Goal: Communication & Community: Answer question/provide support

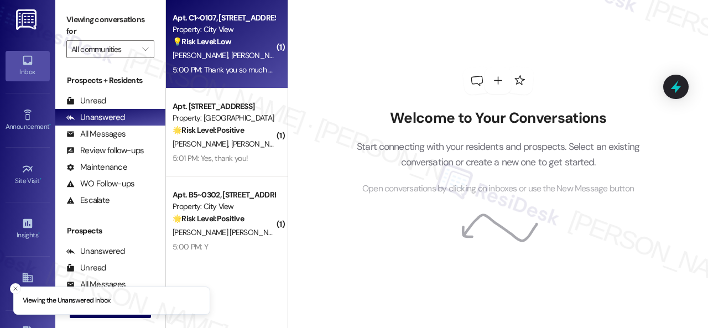
click at [254, 47] on div "💡 Risk Level: Low The resident is requesting assistance with the phone app to a…" at bounding box center [224, 42] width 102 height 12
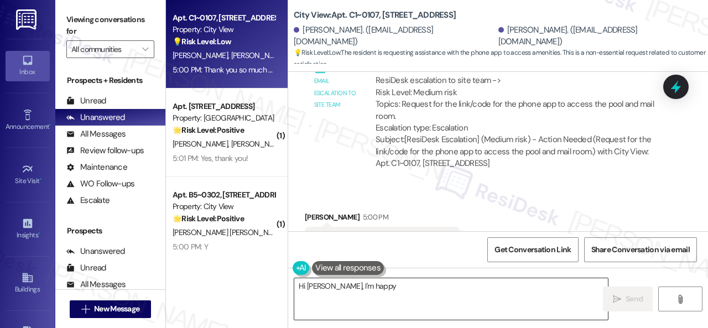
scroll to position [4023, 0]
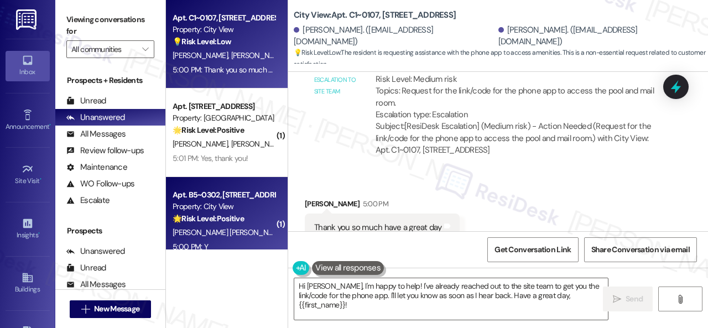
drag, startPoint x: 590, startPoint y: 298, endPoint x: 201, endPoint y: 234, distance: 394.0
click at [275, 260] on div "Apt. C1~0107, 2600 Cityview Drive Property: City View 💡 Risk Level: Low The res…" at bounding box center [437, 164] width 542 height 328
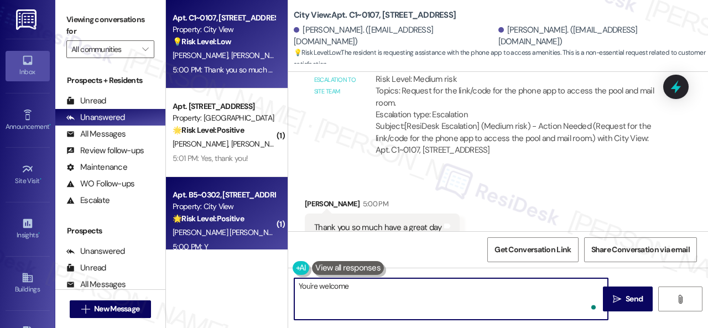
type textarea "You're welcome!"
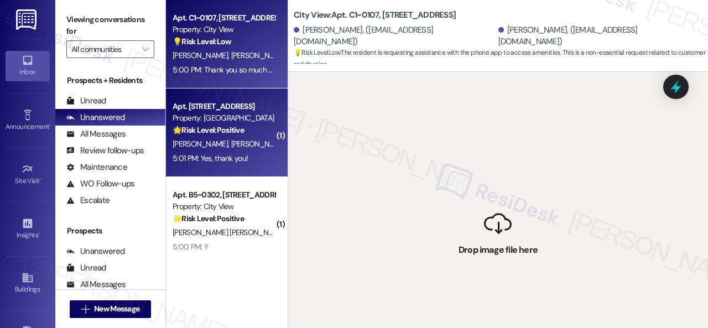
click at [242, 164] on div "Apt. 5760H1, 5800 Great Northern Boulevard Property: Butternut Ridge 🌟 Risk Lev…" at bounding box center [227, 132] width 122 height 88
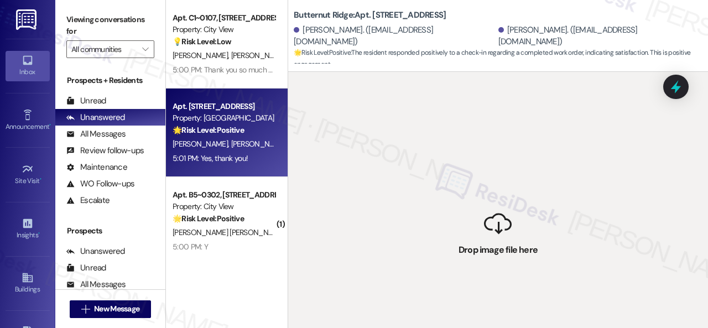
click at [269, 152] on div "5:01 PM: Yes, thank you! 5:01 PM: Yes, thank you!" at bounding box center [223, 159] width 105 height 14
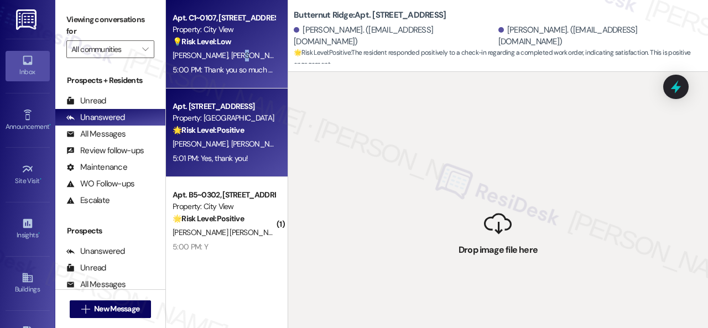
click at [247, 52] on span "[PERSON_NAME]" at bounding box center [258, 55] width 55 height 10
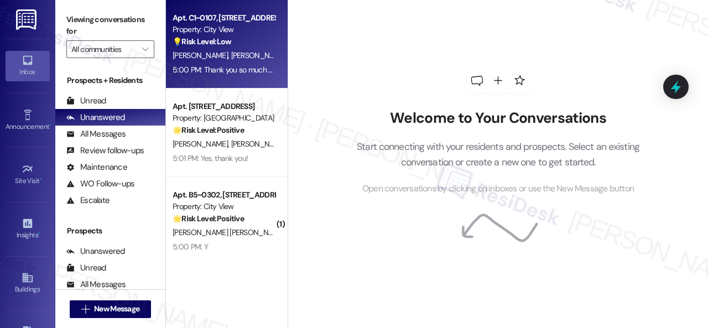
click at [250, 57] on span "[PERSON_NAME]" at bounding box center [258, 55] width 55 height 10
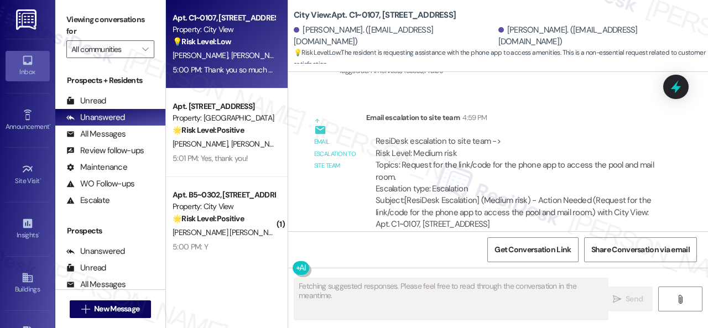
scroll to position [4022, 0]
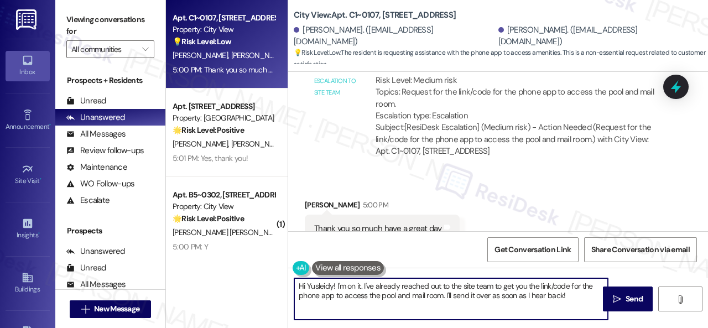
drag, startPoint x: 376, startPoint y: 280, endPoint x: 256, endPoint y: 257, distance: 122.8
click at [256, 257] on div "Apt. C1~0107, [STREET_ADDRESS] Property: City View 💡 Risk Level: Low The reside…" at bounding box center [437, 164] width 542 height 328
paste textarea "You're welcome"
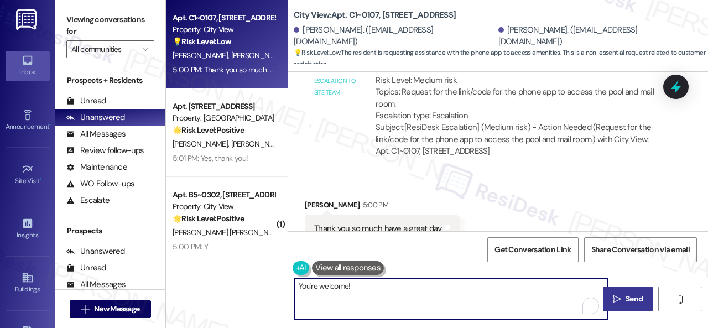
type textarea "You're welcome!"
click at [632, 295] on span "Send" at bounding box center [633, 299] width 17 height 12
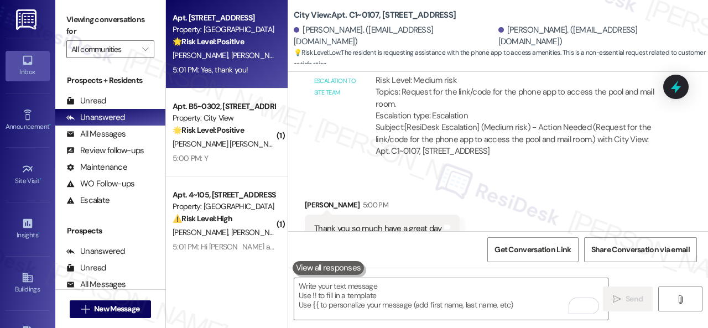
click at [264, 63] on div "5:01 PM: Yes, thank you! 5:01 PM: Yes, thank you!" at bounding box center [223, 70] width 105 height 14
type textarea "Fetching suggested responses. Please feel free to read through the conversation…"
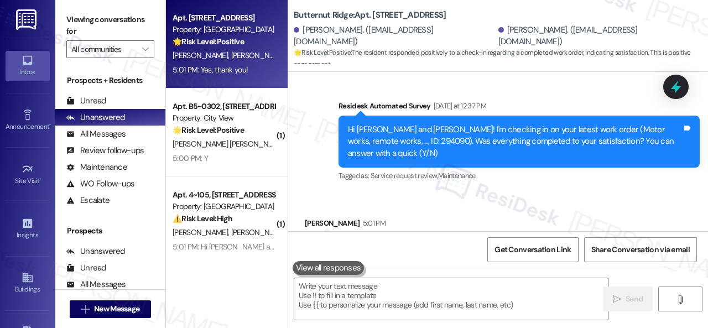
scroll to position [488, 0]
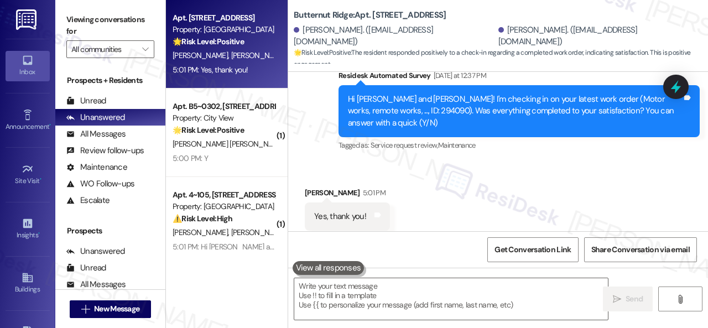
click at [330, 127] on div "Survey, sent via SMS Residesk Automated Survey [DATE] at 12:37 PM Hi [PERSON_NA…" at bounding box center [519, 111] width 378 height 101
click at [388, 298] on textarea at bounding box center [451, 298] width 314 height 41
paste textarea "Glad to hear that everything is all set! If {{property}} met your expectations,…"
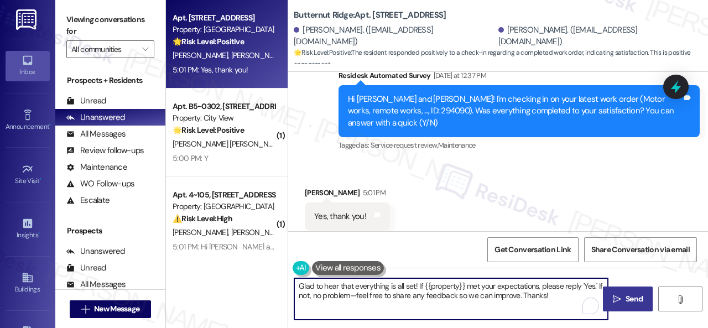
type textarea "Glad to hear that everything is all set! If {{property}} met your expectations,…"
click at [633, 301] on span "Send" at bounding box center [633, 299] width 17 height 12
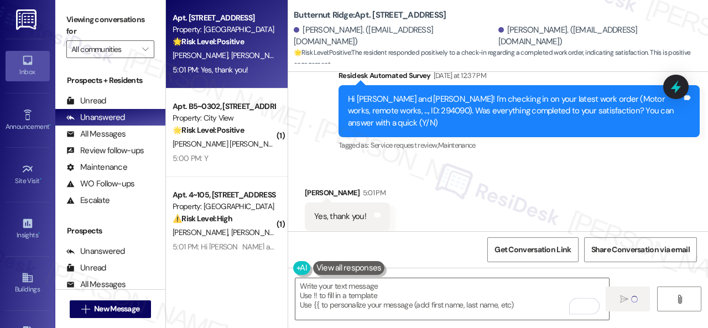
type textarea "Fetching suggested responses. Please feel free to read through the conversation…"
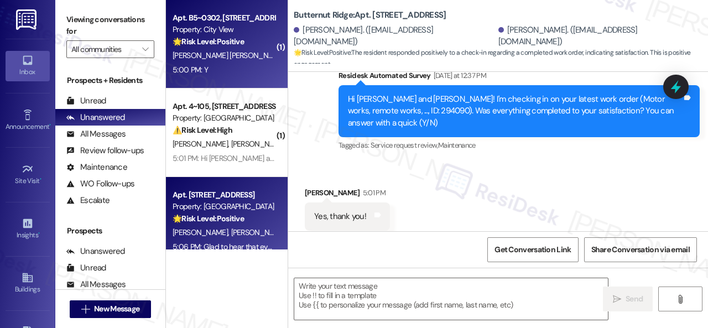
click at [251, 71] on div "5:00 PM: Y 5:00 PM: Y" at bounding box center [223, 70] width 105 height 14
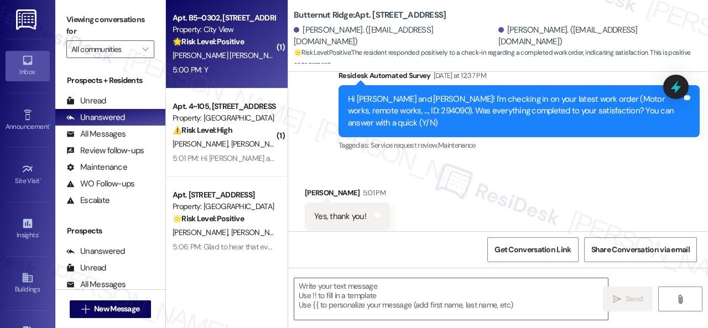
type textarea "Fetching suggested responses. Please feel free to read through the conversation…"
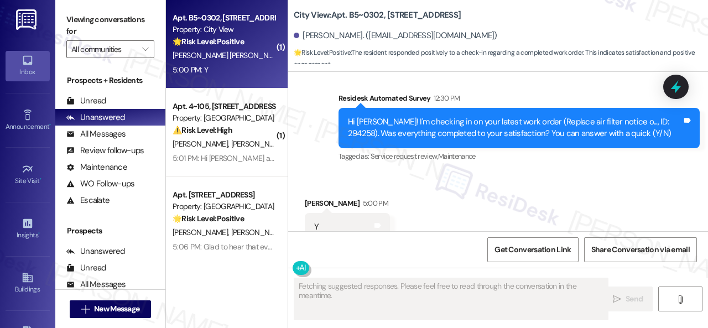
scroll to position [813, 0]
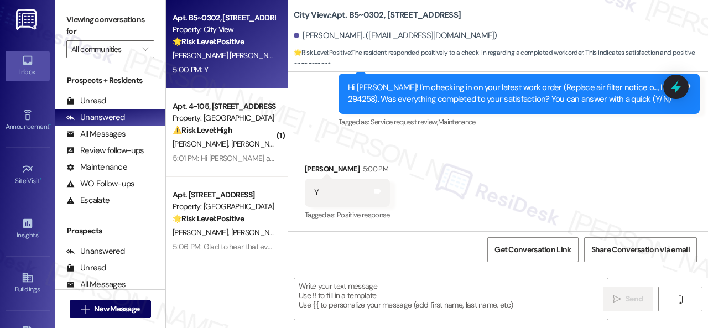
click at [353, 288] on textarea at bounding box center [451, 298] width 314 height 41
paste textarea "Glad to hear that everything is all set! If {{property}} met your expectations,…"
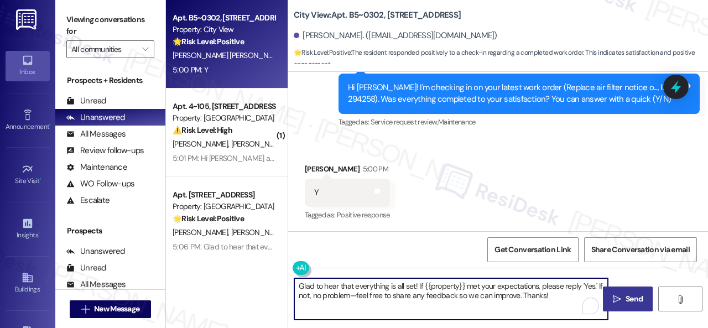
type textarea "Glad to hear that everything is all set! If {{property}} met your expectations,…"
click at [623, 301] on span "Send" at bounding box center [634, 299] width 22 height 12
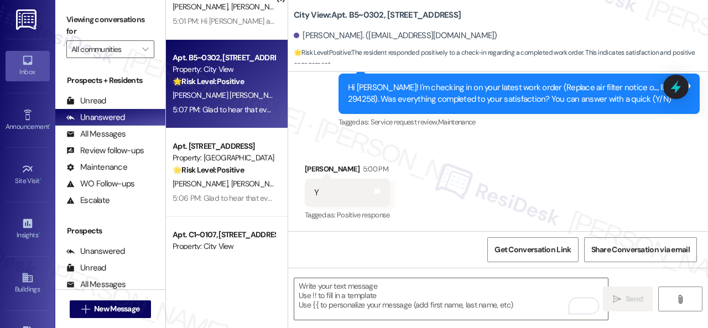
scroll to position [0, 0]
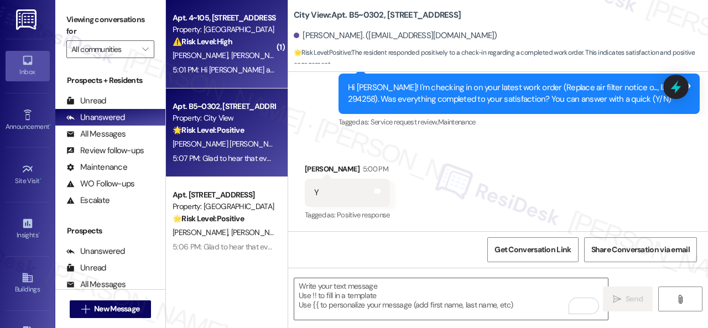
click at [243, 60] on span "[PERSON_NAME]" at bounding box center [258, 55] width 55 height 10
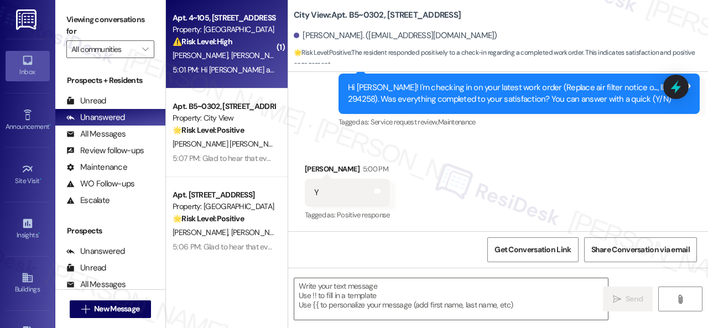
type textarea "Fetching suggested responses. Please feel free to read through the conversation…"
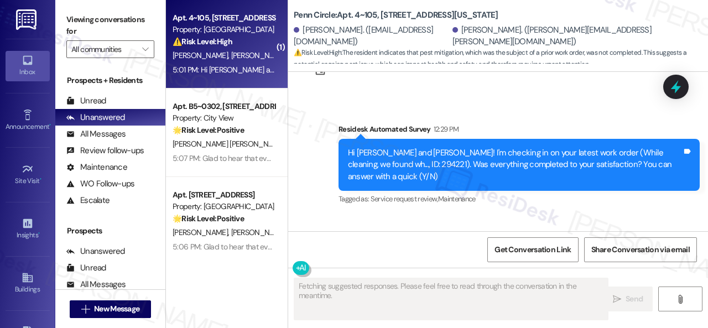
scroll to position [1881, 0]
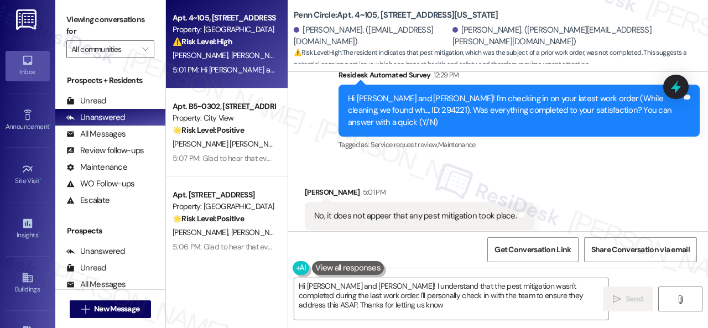
type textarea "Hi Abigail and Kevin! I understand that the pest mitigation wasn't completed du…"
click at [502, 137] on div "Tagged as: Service request review , Click to highlight conversations about Serv…" at bounding box center [518, 145] width 361 height 16
drag, startPoint x: 346, startPoint y: 100, endPoint x: 373, endPoint y: 96, distance: 26.9
click at [373, 96] on div "Hi [PERSON_NAME] and [PERSON_NAME]! I'm checking in on your latest work order (…" at bounding box center [515, 110] width 336 height 35
copy div "294221"
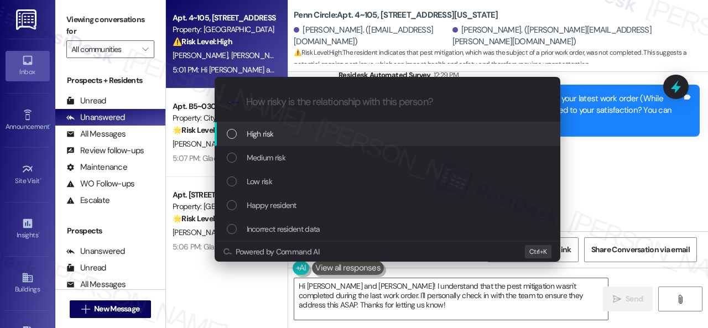
click at [258, 134] on span "High risk" at bounding box center [260, 134] width 27 height 12
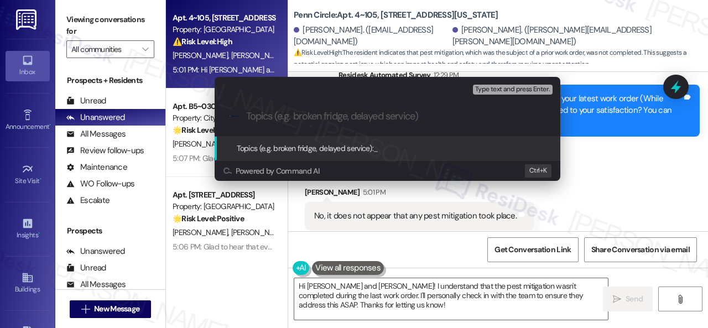
paste input "Follow-up on the unresolved work order 294221"
type input "Follow-up on the unresolved work order 294221"
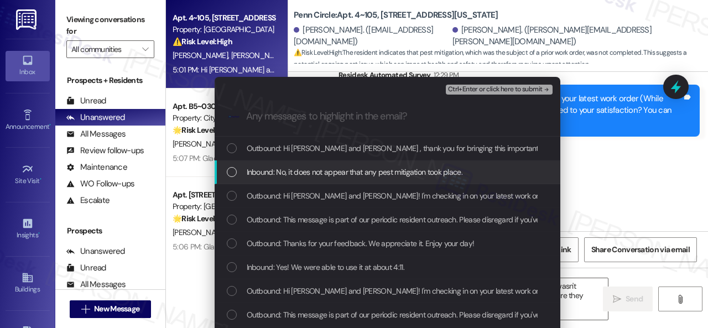
click at [322, 171] on span "Inbound: No, it does not appear that any pest mitigation took place." at bounding box center [355, 172] width 216 height 12
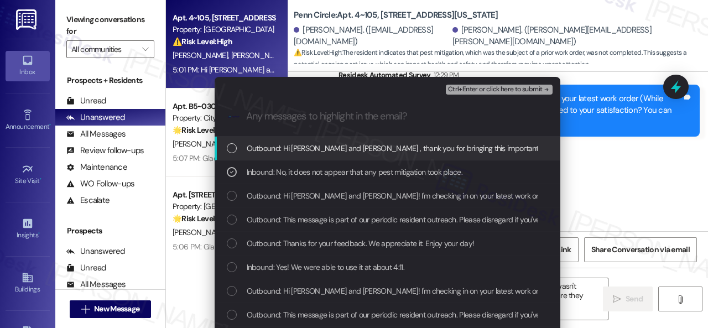
click at [477, 90] on span "Ctrl+Enter or click here to submit" at bounding box center [495, 90] width 95 height 8
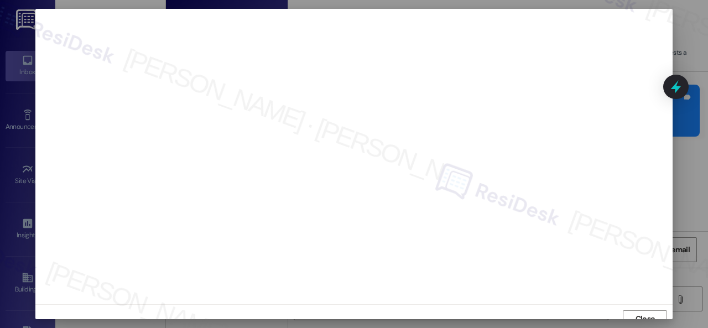
scroll to position [8, 0]
click at [633, 310] on span "Close" at bounding box center [645, 311] width 24 height 12
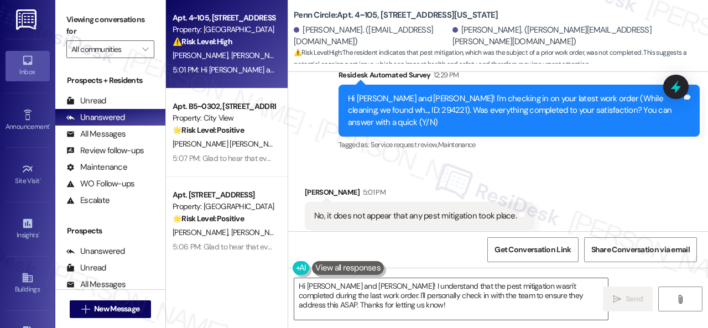
click at [502, 178] on div "Received via SMS Kevin Kvasnicka 5:01 PM No, it does not appear that any pest m…" at bounding box center [419, 216] width 246 height 77
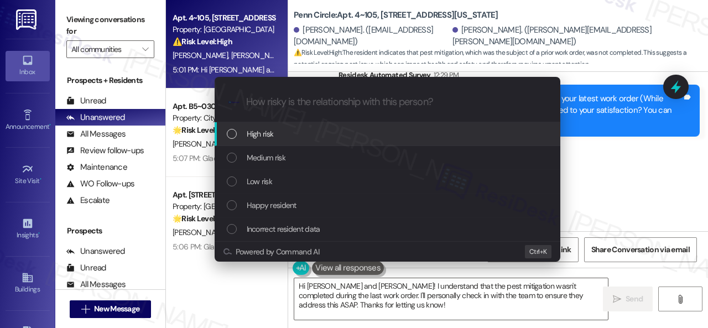
click at [256, 135] on span "High risk" at bounding box center [260, 134] width 27 height 12
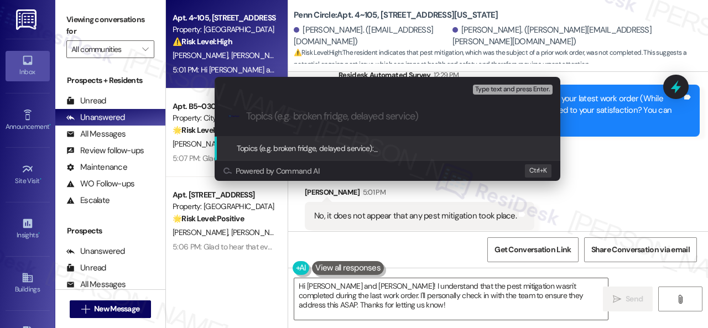
paste input "Follow-up on the unresolved work order 294221"
type input "Follow-up on the unresolved work order 294221"
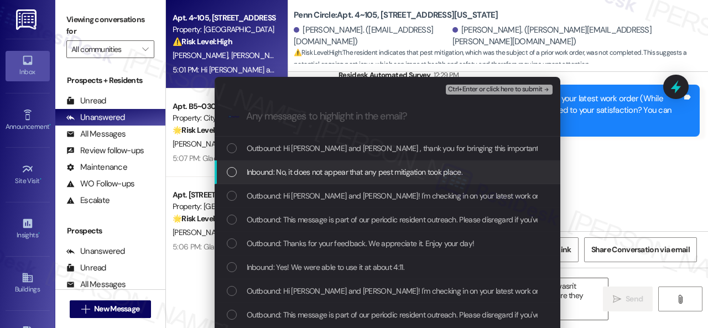
click at [323, 175] on span "Inbound: No, it does not appear that any pest mitigation took place." at bounding box center [355, 172] width 216 height 12
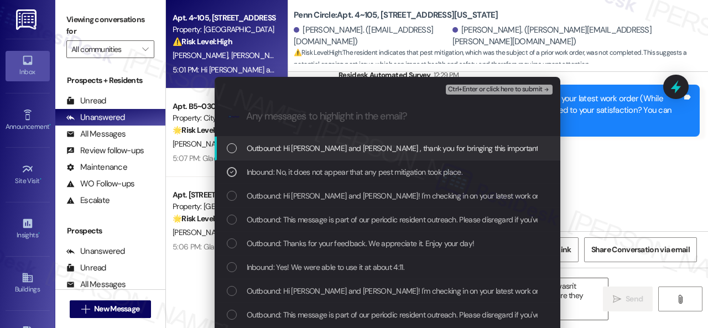
click at [460, 93] on span "Ctrl+Enter or click here to submit" at bounding box center [495, 90] width 95 height 8
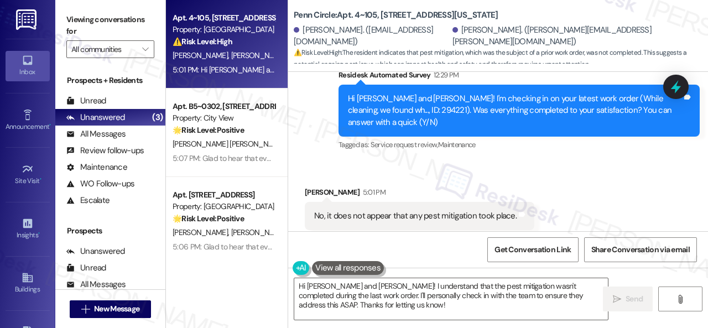
click at [611, 176] on div "Received via SMS Kevin Kvasnicka 5:01 PM No, it does not appear that any pest m…" at bounding box center [498, 207] width 420 height 93
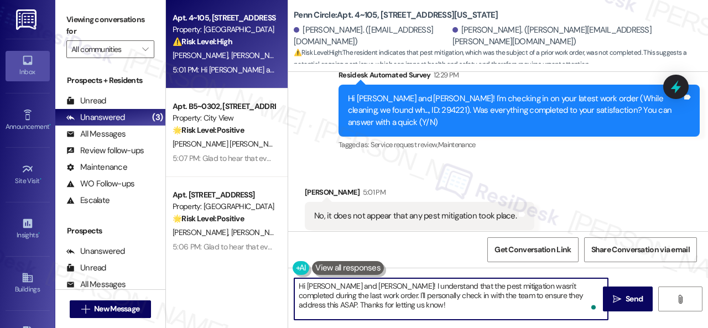
drag, startPoint x: 397, startPoint y: 306, endPoint x: 243, endPoint y: 252, distance: 163.0
click at [243, 252] on div "Apt. 4~105, 12415 Pennsylvania Street Property: Penn Circle ⚠️ Risk Level: High…" at bounding box center [437, 164] width 542 height 328
paste textarea "I'm sorry to hear the issue is not yet resolved. I've made a follow-up with the…"
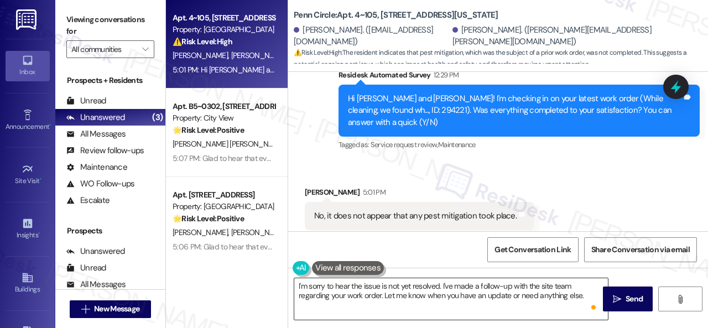
click at [337, 295] on textarea "I'm sorry to hear the issue is not yet resolved. I've made a follow-up with the…" at bounding box center [451, 298] width 314 height 41
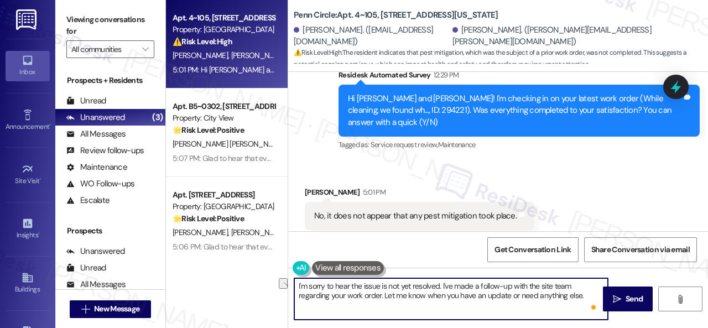
drag, startPoint x: 295, startPoint y: 283, endPoint x: 441, endPoint y: 282, distance: 145.5
click at [441, 282] on textarea "I'm sorry to hear the issue is not yet resolved. I've made a follow-up with the…" at bounding box center [451, 298] width 314 height 41
paste textarea "hasn't been resolved yet"
type textarea "I'm sorry to hear the issue hasn't been resolved yet. I've made a follow-up wit…"
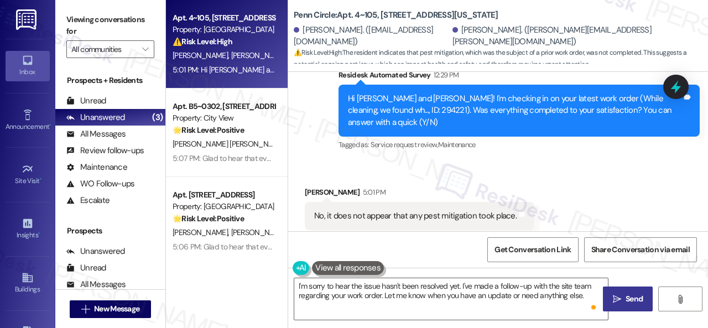
click at [628, 299] on span "Send" at bounding box center [633, 299] width 17 height 12
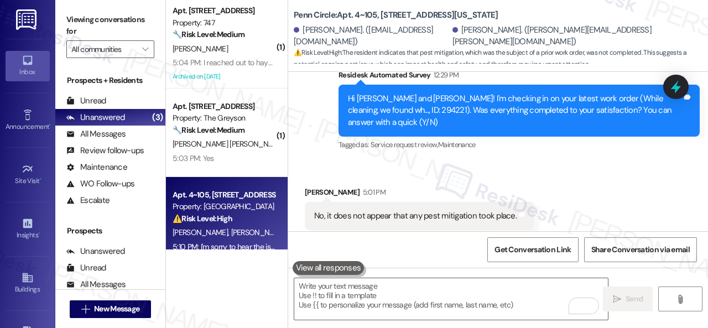
click at [591, 178] on div "Received via SMS Kevin Kvasnicka 5:01 PM No, it does not appear that any pest m…" at bounding box center [498, 207] width 420 height 93
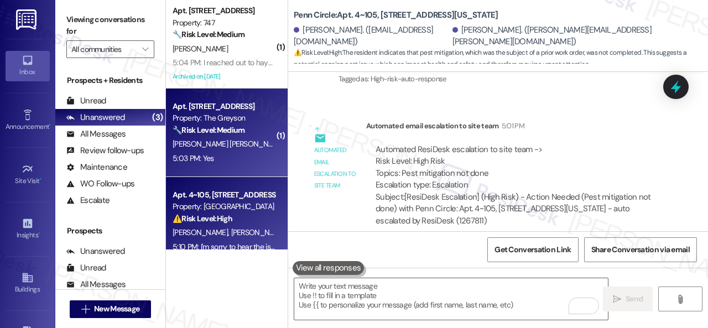
click at [242, 161] on div "5:03 PM: Yes 5:03 PM: Yes" at bounding box center [223, 159] width 105 height 14
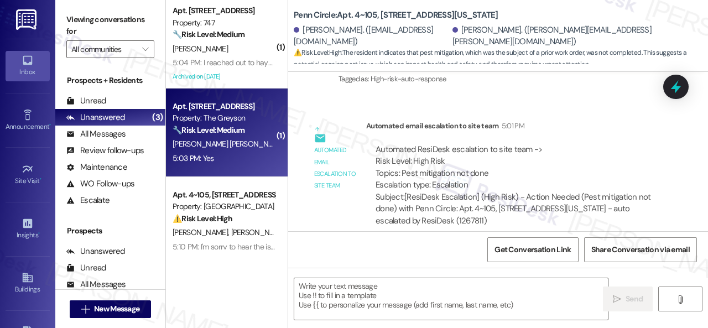
type textarea "Fetching suggested responses. Please feel free to read through the conversation…"
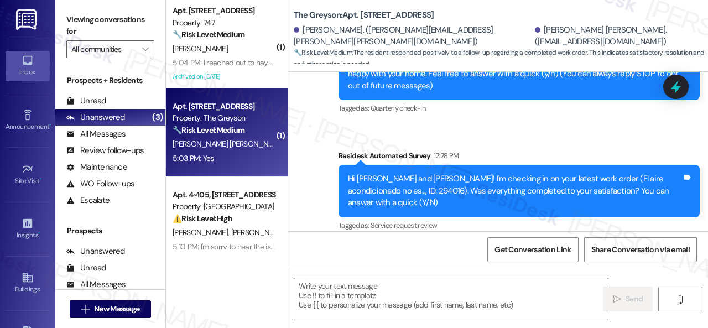
type textarea "Fetching suggested responses. Please feel free to read through the conversation…"
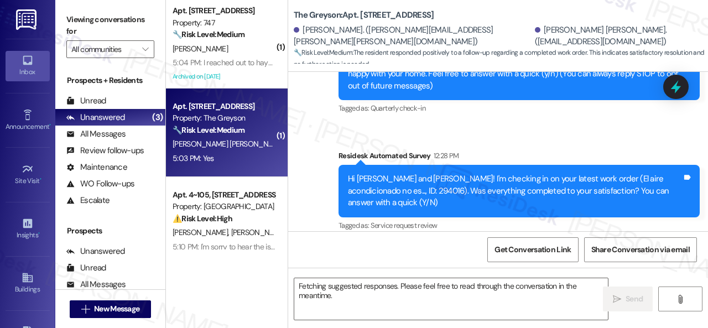
scroll to position [230, 0]
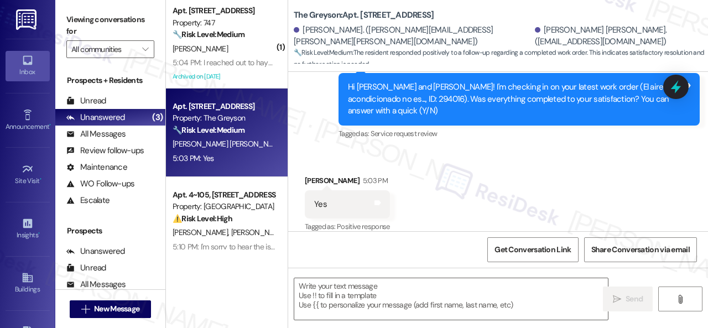
click at [333, 150] on div "Received via SMS Glenda Molina Marrero 5:03 PM Yes Tags and notes Tagged as: Po…" at bounding box center [498, 196] width 420 height 93
click at [385, 291] on textarea at bounding box center [451, 298] width 314 height 41
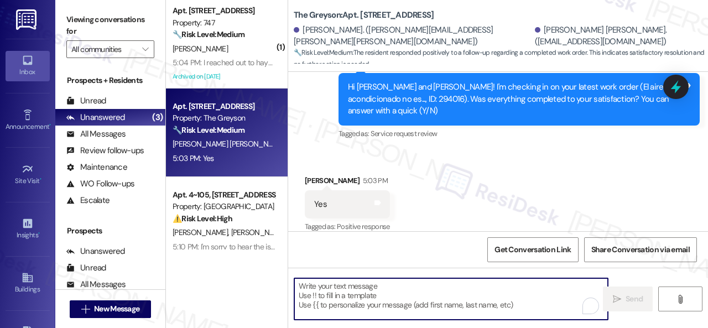
paste textarea "Glad to hear that everything is all set! If {{property}} met your expectations,…"
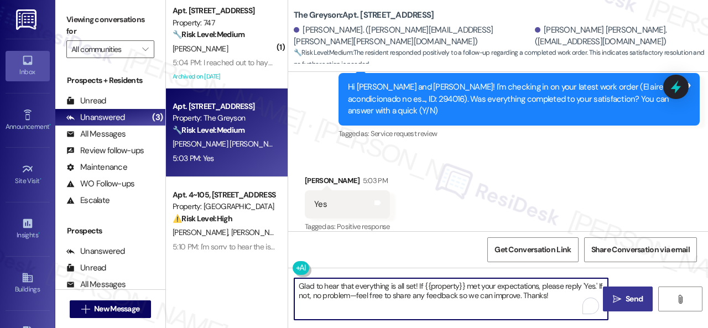
type textarea "Glad to hear that everything is all set! If {{property}} met your expectations,…"
click at [627, 296] on span "Send" at bounding box center [633, 299] width 17 height 12
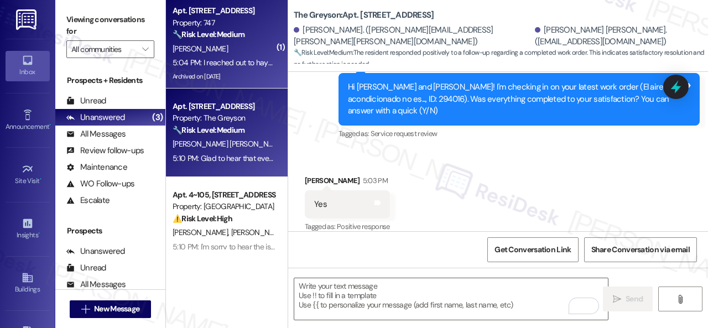
click at [239, 56] on div "5:04 PM: I reached out to haywire directly and they didn't respond. I will put …" at bounding box center [223, 63] width 105 height 14
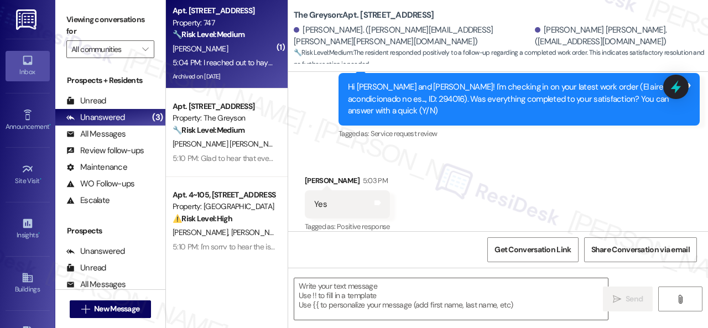
type textarea "Fetching suggested responses. Please feel free to read through the conversation…"
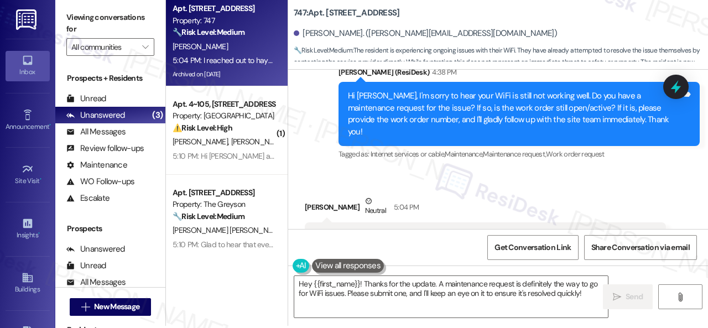
scroll to position [3, 0]
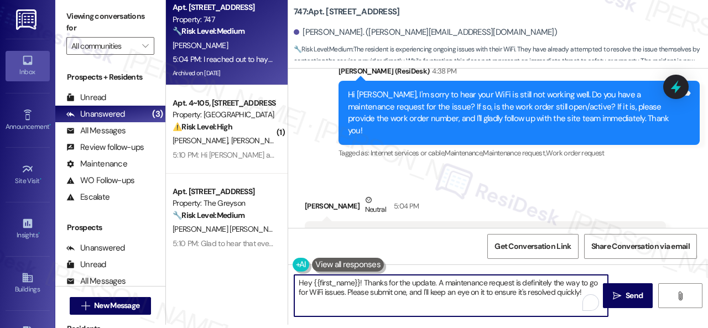
drag, startPoint x: 587, startPoint y: 291, endPoint x: 231, endPoint y: 281, distance: 356.3
click at [231, 281] on div "Apt. 509, 747 N College Ave Property: 747 🔧 Risk Level: Medium The resident is …" at bounding box center [437, 161] width 542 height 328
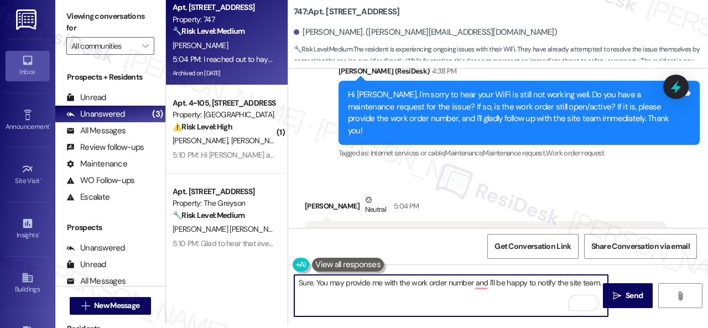
click at [473, 281] on textarea "Sure. You may provide me with the work order number and I'll be happy to notify…" at bounding box center [451, 295] width 314 height 41
click at [444, 293] on textarea "Sure. You may provide me with the work order number once you are done and I'll …" at bounding box center [451, 295] width 314 height 41
type textarea "Sure. You may provide me with the work order number once you are done and I'll …"
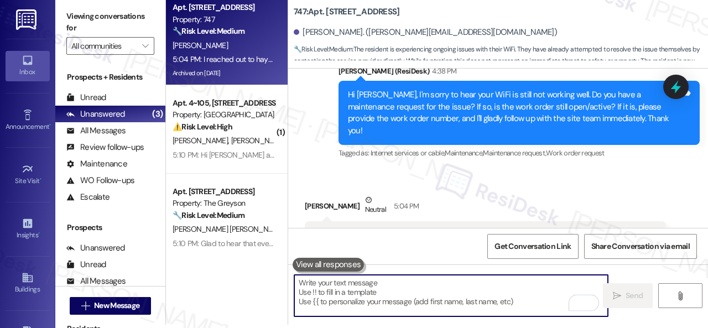
scroll to position [8825, 0]
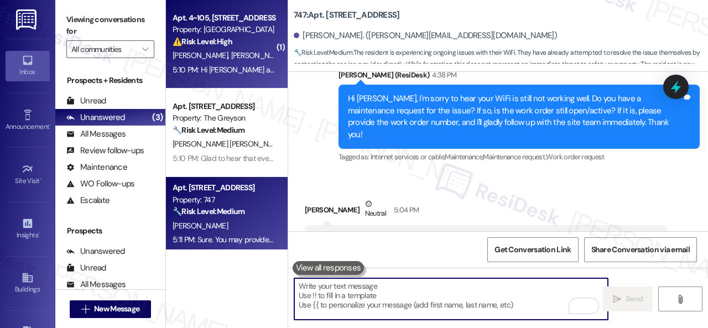
click at [260, 53] on div "K. Kvasnicka A. Kvasnicka" at bounding box center [223, 56] width 105 height 14
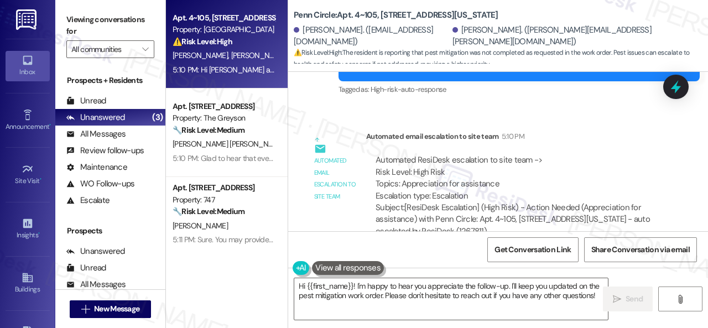
scroll to position [3, 0]
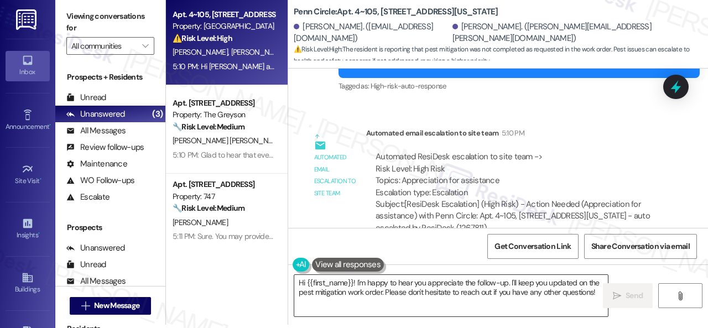
click at [445, 294] on textarea "Hi {{first_name}}! I'm happy to hear you appreciate the follow-up. I'll keep yo…" at bounding box center [451, 295] width 314 height 41
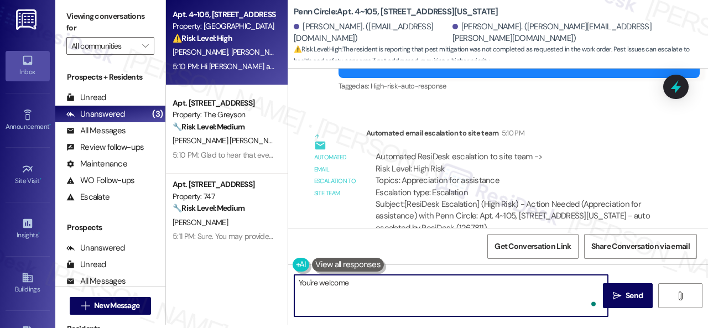
type textarea "You're welcome!"
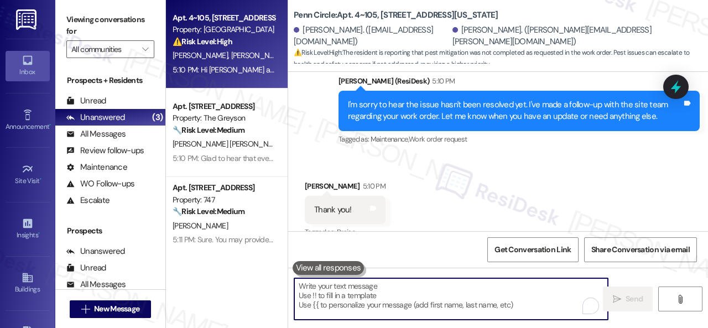
scroll to position [2493, 0]
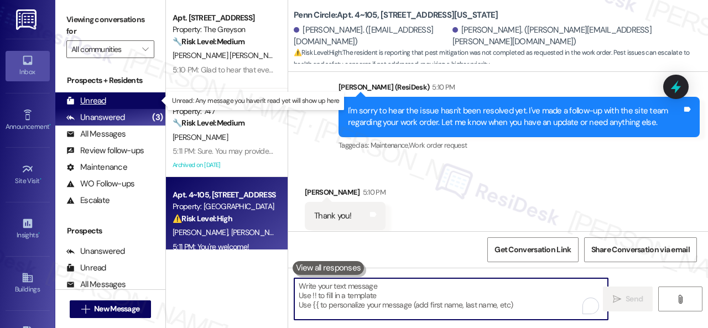
click at [101, 100] on div "Unread" at bounding box center [86, 101] width 40 height 12
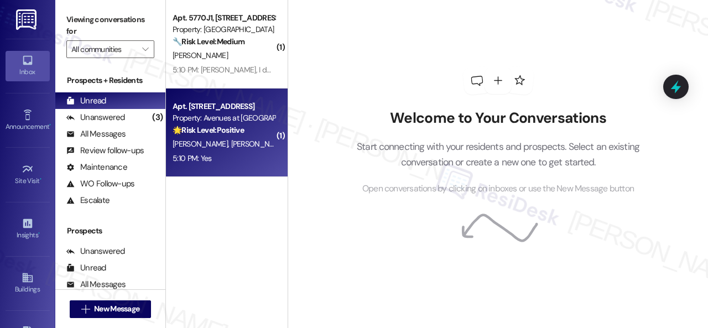
click at [238, 142] on span "D. Crawford" at bounding box center [258, 144] width 55 height 10
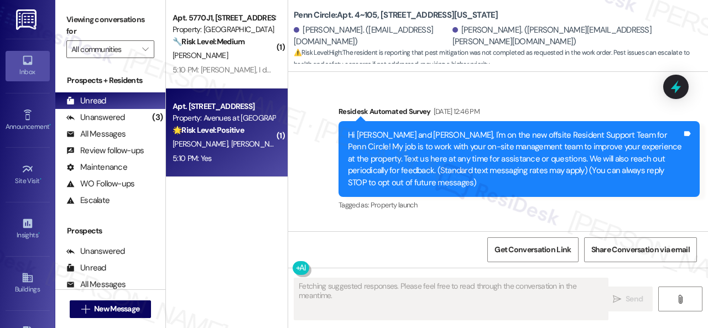
type textarea "Fetching suggested responses. Please feel free to read through the conversation…"
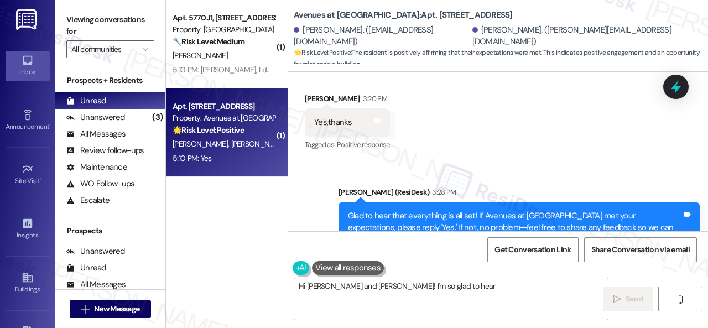
scroll to position [2429, 0]
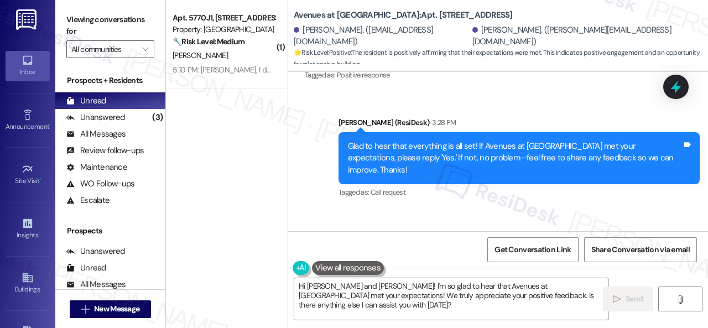
click at [350, 225] on div "Received via SMS Donna Crawford 5:10 PM Yes Tags and notes Tagged as: Positive …" at bounding box center [347, 263] width 102 height 77
click at [434, 296] on textarea "Hi Susan and Donna! I'm so glad to hear that Avenues at Shadow Creek met your e…" at bounding box center [451, 298] width 314 height 41
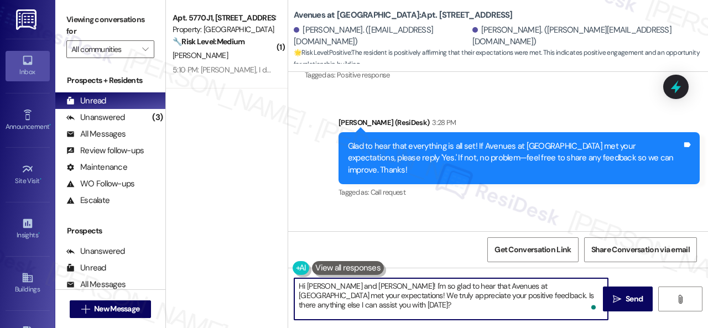
paste textarea "I'm glad you are satisfied with your home. Have you written a review for us bef…"
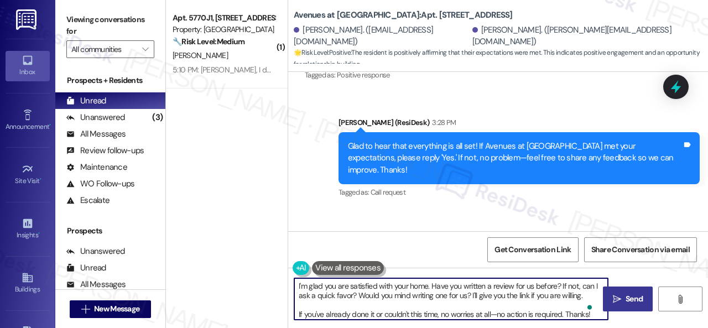
type textarea "I'm glad you are satisfied with your home. Have you written a review for us bef…"
click at [625, 299] on span "Send" at bounding box center [633, 299] width 17 height 12
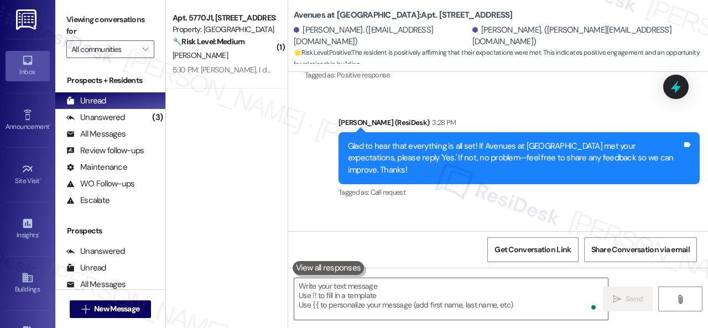
type textarea "Fetching suggested responses. Please feel free to read through the conversation…"
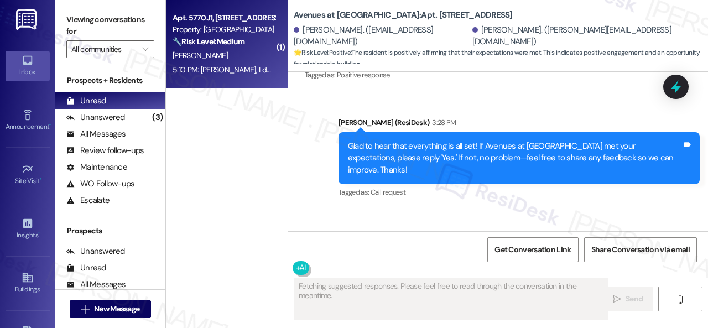
click at [258, 58] on div "J. Henderson" at bounding box center [223, 56] width 105 height 14
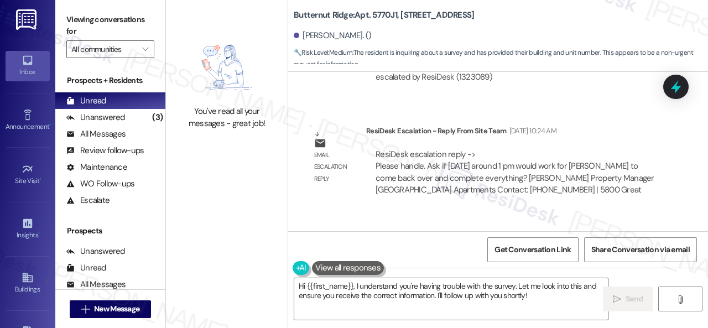
scroll to position [1220, 0]
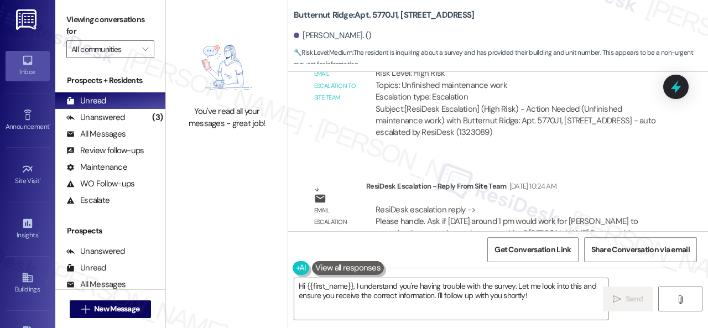
click at [362, 165] on div "Received via SMS Jeffery Henderson Jan 15, 2025 at 12:54 PM Yes Tags and notes …" at bounding box center [498, 151] width 420 height 159
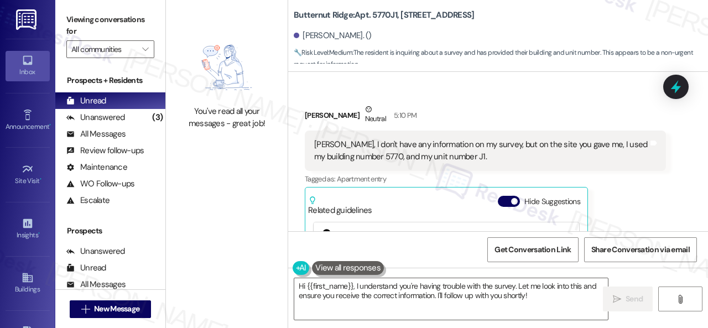
scroll to position [1718, 0]
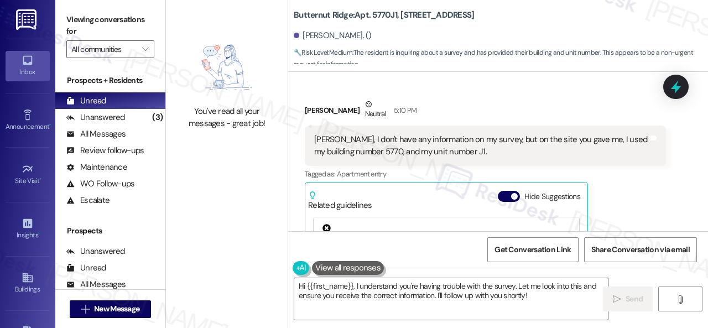
click at [382, 2] on div "Butternut Ridge: Apt. 5770J1, 5800 Great Northern Boulevard Jeffery Henderson. …" at bounding box center [498, 36] width 420 height 72
copy b "5770J1"
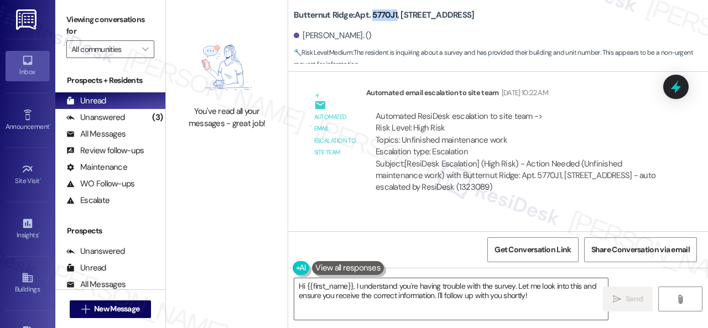
scroll to position [1055, 0]
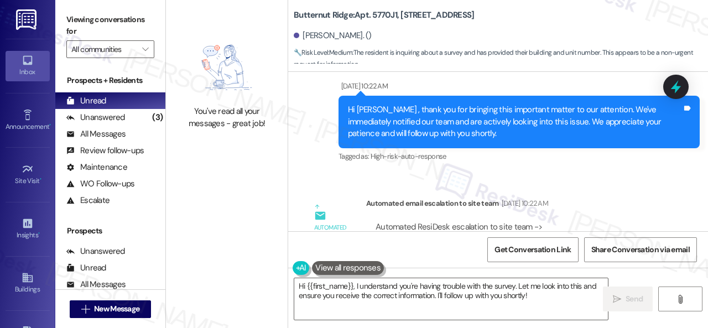
click at [636, 169] on div "Sent via SMS Aug 15, 2025 at 10:22 AM Hi Jeffery , thank you for bringing this …" at bounding box center [519, 122] width 378 height 101
click at [486, 286] on textarea "Hi {{first_name}}, I understand you're having trouble with the survey. Let me l…" at bounding box center [451, 298] width 314 height 41
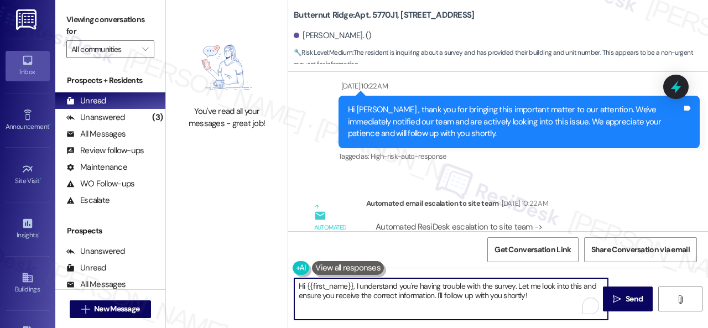
click at [486, 286] on textarea "Hi {{first_name}}, I understand you're having trouble with the survey. Let me l…" at bounding box center [451, 298] width 314 height 41
drag, startPoint x: 511, startPoint y: 286, endPoint x: 548, endPoint y: 298, distance: 38.5
click at [554, 295] on textarea "Hi {{first_name}}, I understand you're having trouble with a survey. Let me loo…" at bounding box center [451, 298] width 314 height 41
type textarea "Hi {{first_name}}, I understand you're having trouble with a survey. Can you te…"
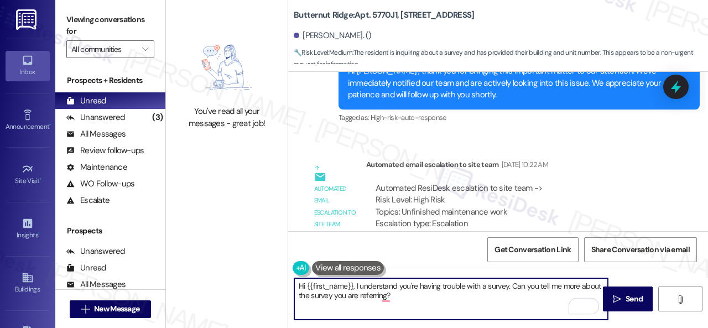
scroll to position [1165, 0]
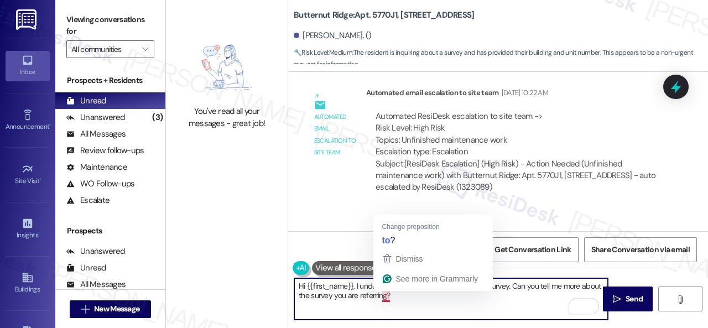
click at [385, 295] on textarea "Hi {{first_name}}, I understand you're having trouble with a survey. Can you te…" at bounding box center [451, 298] width 314 height 41
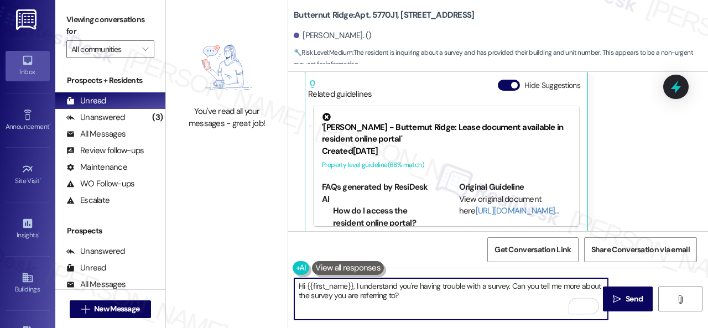
scroll to position [1718, 0]
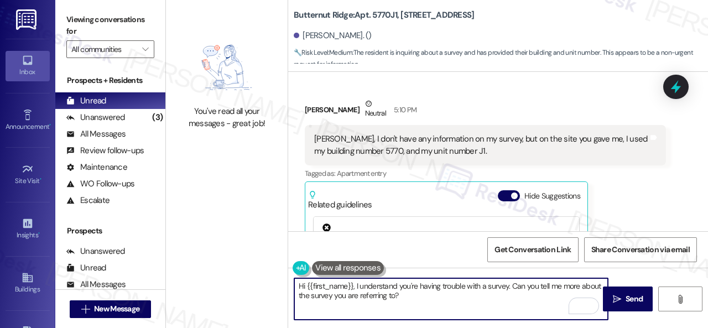
click at [416, 297] on textarea "Hi {{first_name}}, I understand you're having trouble with a survey. Can you te…" at bounding box center [451, 298] width 314 height 41
type textarea "Hi {{first_name}}, I understand you're having trouble with a survey. Can you te…"
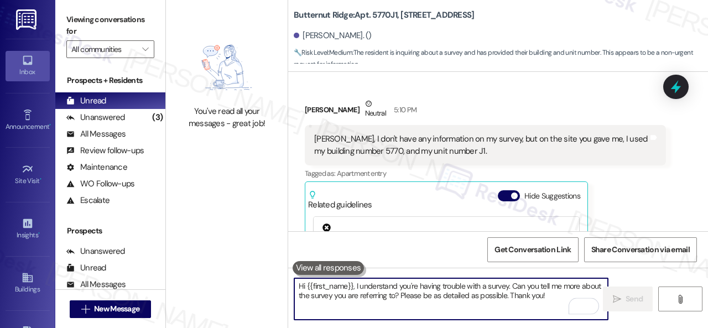
scroll to position [1828, 0]
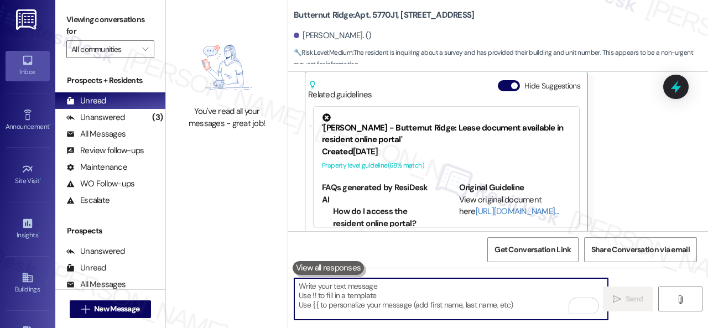
click at [118, 113] on div "Unanswered" at bounding box center [95, 118] width 59 height 12
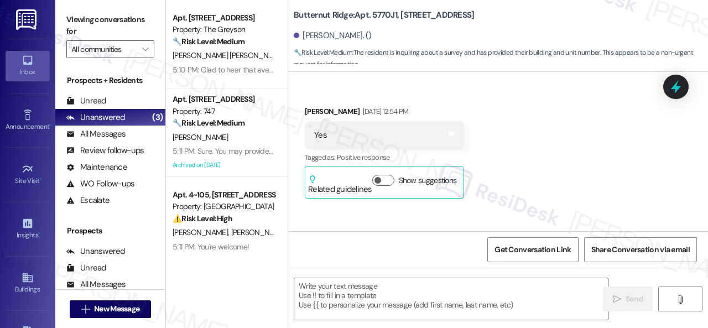
type textarea "Fetching suggested responses. Please feel free to read through the conversation…"
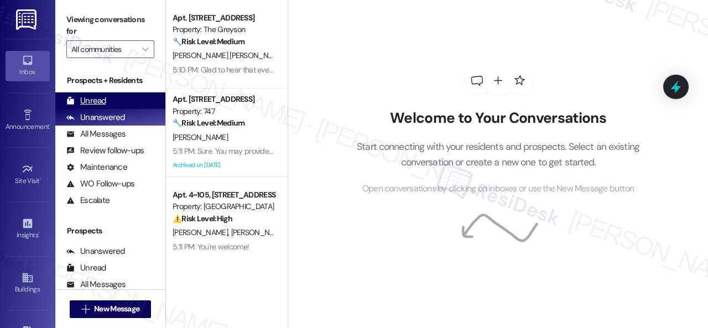
click at [94, 102] on div "Unread" at bounding box center [86, 101] width 40 height 12
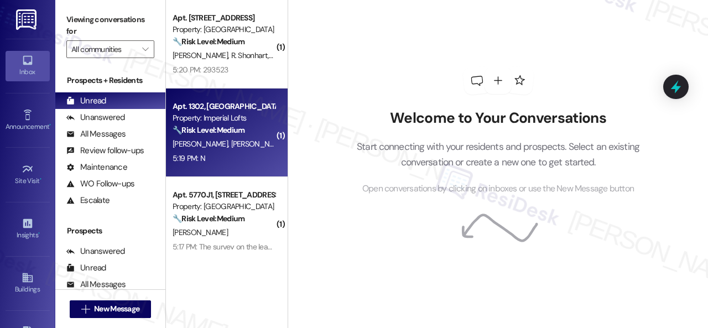
click at [228, 155] on div "5:19 PM: N 5:19 PM: N" at bounding box center [223, 159] width 105 height 14
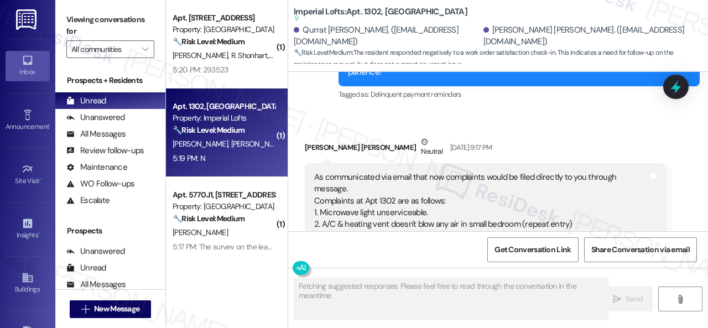
scroll to position [6639, 0]
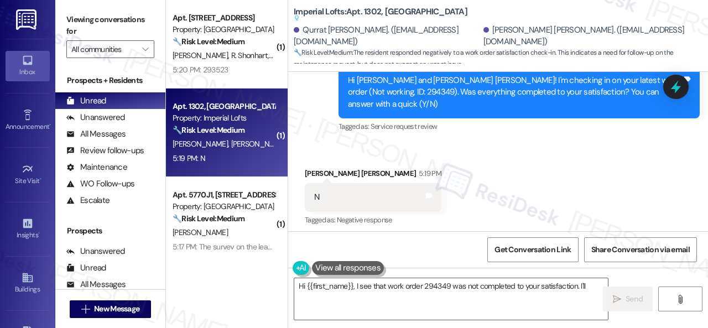
click at [372, 143] on div "Received via SMS Muhammad Saad Rahim Khan 5:19 PM N Tags and notes Tagged as: N…" at bounding box center [498, 189] width 420 height 93
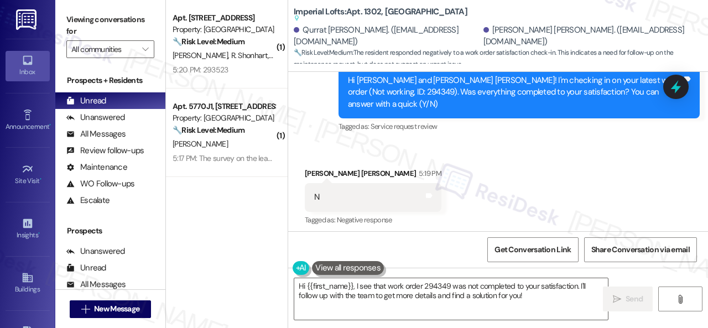
drag, startPoint x: 533, startPoint y: 295, endPoint x: 243, endPoint y: 230, distance: 297.0
click at [249, 232] on div "( 1 ) Apt. 132, 146 Spring Creek Dr Property: Spring Creek 🔧 Risk Level: Medium…" at bounding box center [437, 164] width 542 height 328
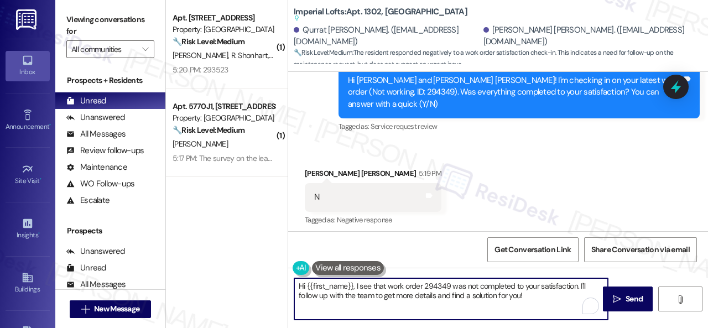
paste textarea "I'm sorry that the work order wasn't completed to your satisfaction. Can you pl…"
type textarea "I'm sorry that the work order wasn't completed to your satisfaction. Can you pl…"
click at [630, 305] on span "Send" at bounding box center [633, 299] width 17 height 12
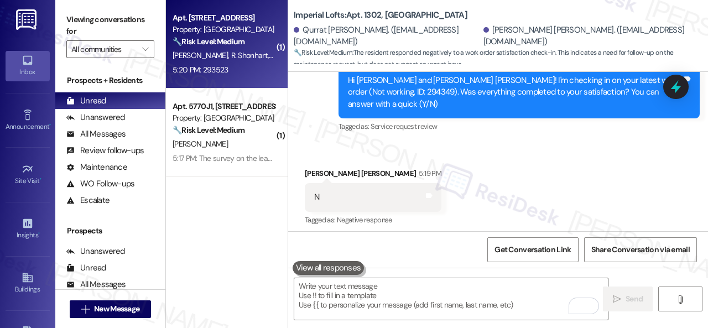
click at [242, 71] on div "5:20 PM: 293523 5:20 PM: 293523" at bounding box center [223, 70] width 105 height 14
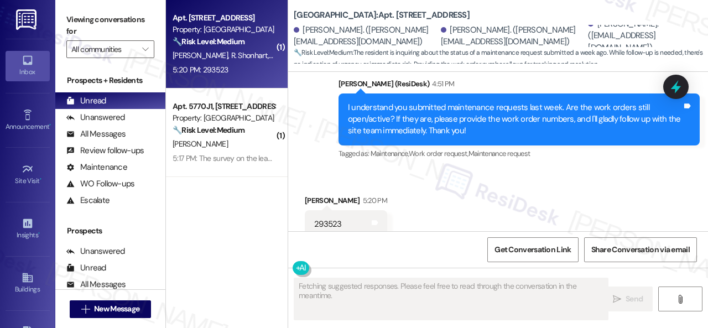
scroll to position [825, 0]
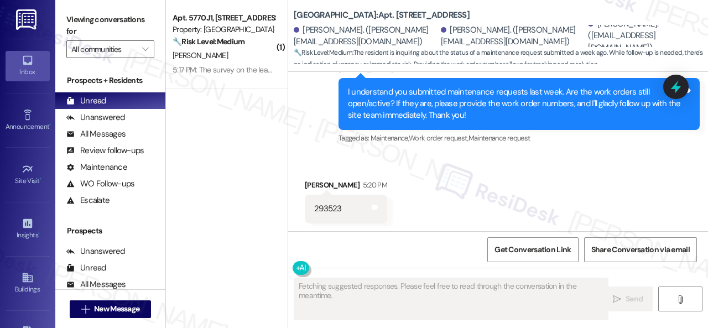
click at [325, 212] on div "293523" at bounding box center [328, 209] width 28 height 12
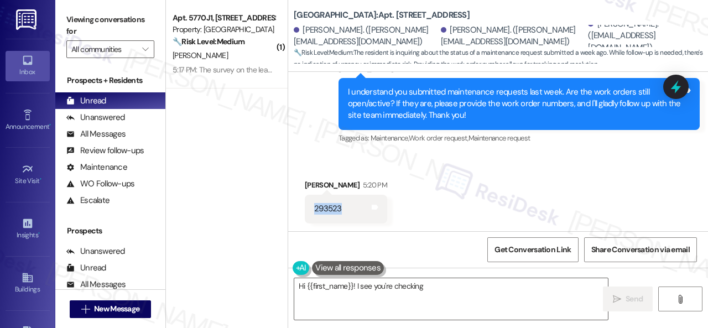
copy div "293523"
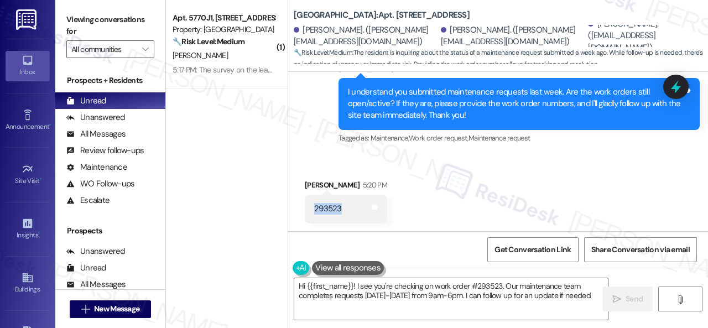
type textarea "Hi {{first_name}}! I see you're checking on work order #293523. Our maintenance…"
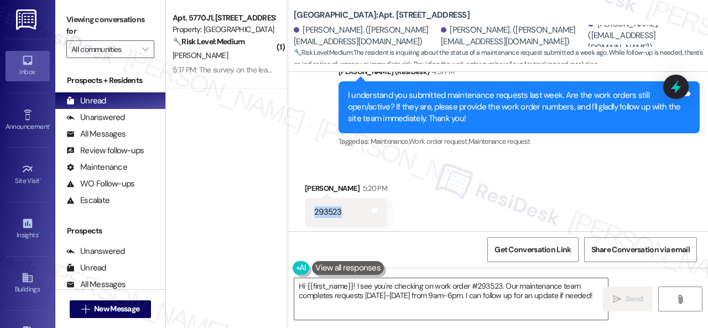
scroll to position [826, 0]
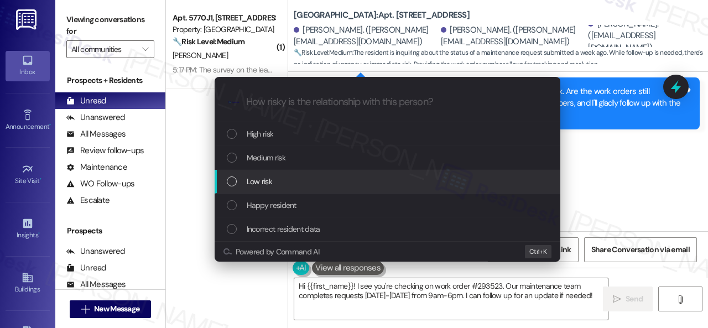
click at [604, 173] on div "Escalate Conversation How risky is the relationship with this person? Topics (e…" at bounding box center [354, 164] width 708 height 328
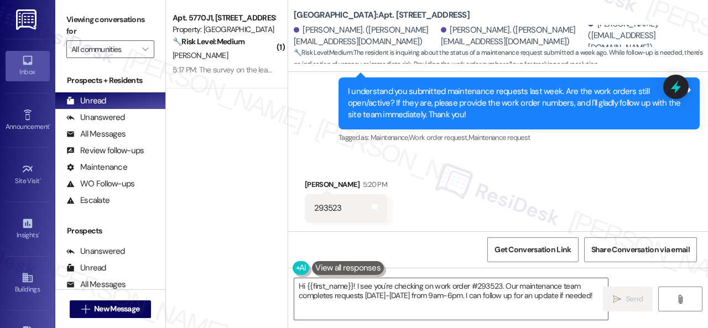
click at [469, 170] on div "Received via SMS Matthew Shonhart 5:20 PM 293523 Tags and notes" at bounding box center [498, 192] width 420 height 77
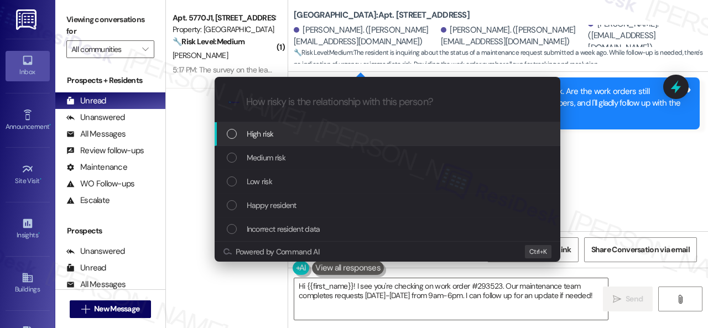
click at [261, 134] on span "High risk" at bounding box center [260, 134] width 27 height 12
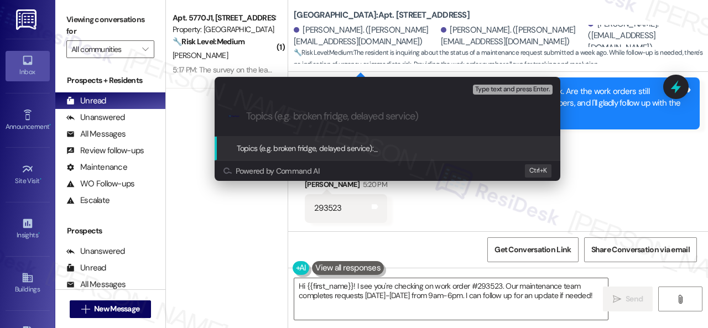
paste input "Follow-up on work order 293523"
type input "Follow-up on work order 293523"
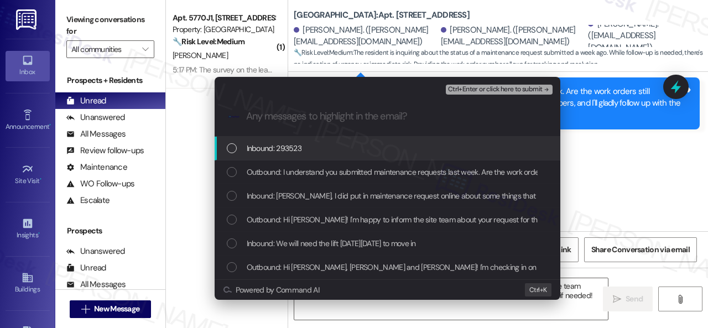
click at [265, 149] on span "Inbound: 293523" at bounding box center [274, 148] width 55 height 12
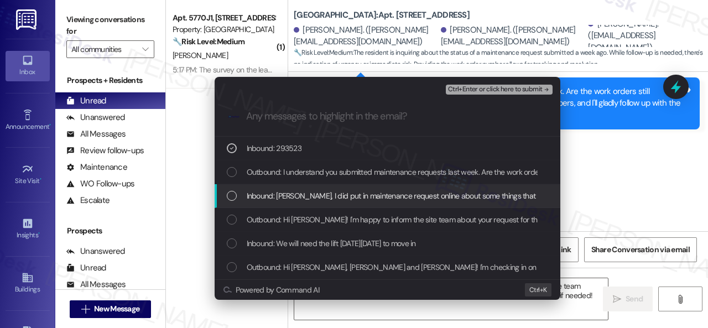
click at [275, 197] on span "Inbound: Sarah, I did put in maintenance request online about some things that …" at bounding box center [542, 196] width 590 height 12
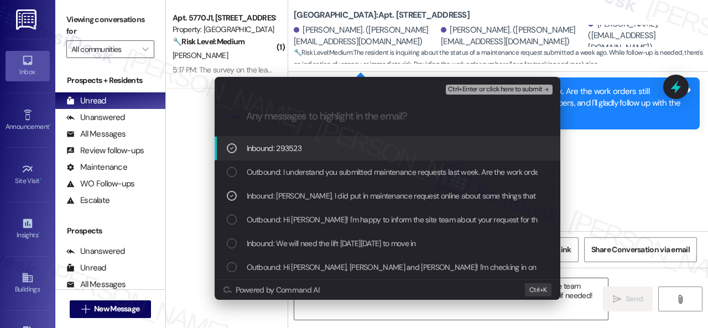
click at [467, 86] on span "Ctrl+Enter or click here to submit" at bounding box center [495, 90] width 95 height 8
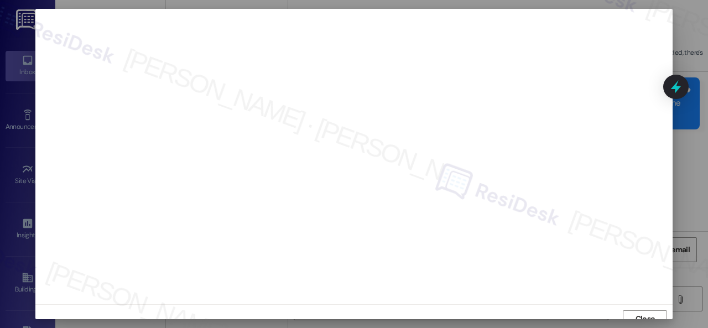
scroll to position [8, 0]
click at [644, 309] on span "Close" at bounding box center [644, 311] width 19 height 12
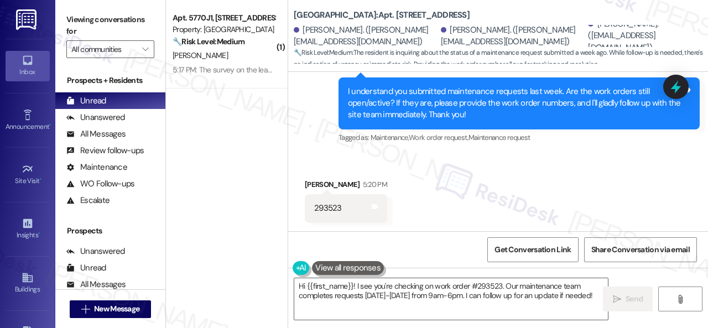
click at [575, 175] on div "Received via SMS Matthew Shonhart 5:20 PM 293523 Tags and notes" at bounding box center [498, 192] width 420 height 77
click at [399, 293] on textarea "Hi {{first_name}}! I see you're checking on work order #293523. Our maintenance…" at bounding box center [451, 298] width 314 height 41
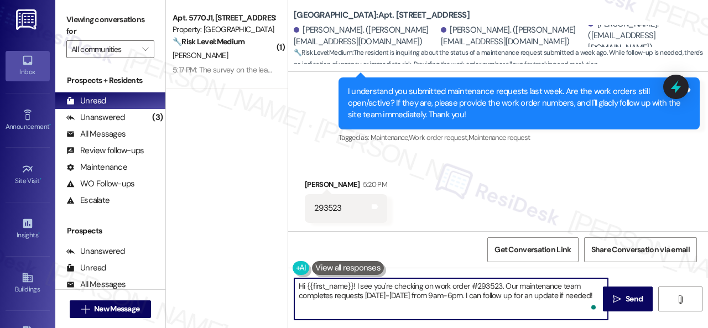
paste textarea "I've made a follow-up with the site team regarding your work order. Let me know…"
click at [294, 285] on textarea "I've made a follow-up with the site team regarding your work order. Let me know…" at bounding box center [451, 298] width 314 height 41
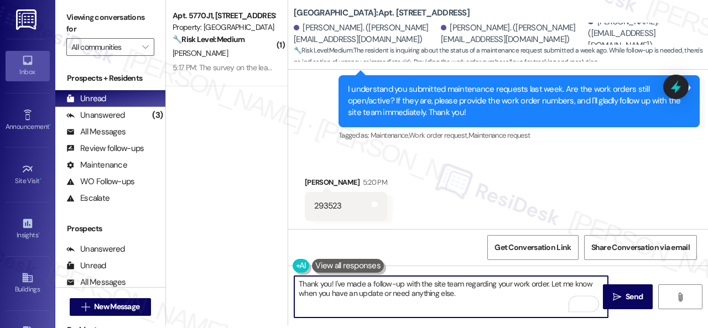
scroll to position [3, 0]
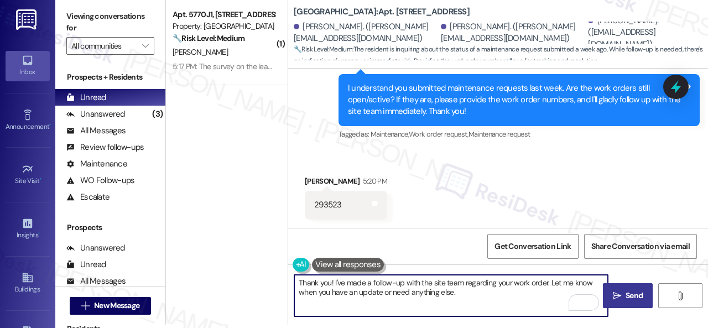
type textarea "Thank you! I've made a follow-up with the site team regarding your work order. …"
click at [638, 298] on span "Send" at bounding box center [633, 296] width 17 height 12
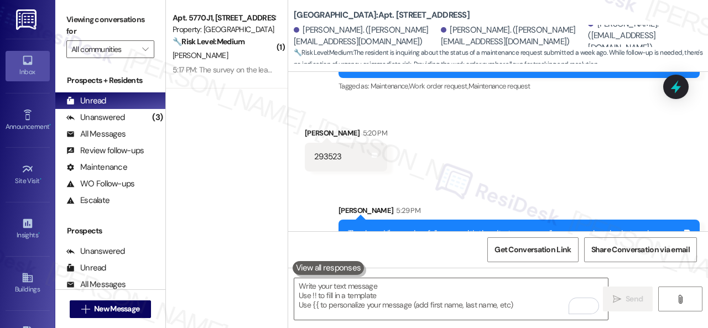
scroll to position [915, 0]
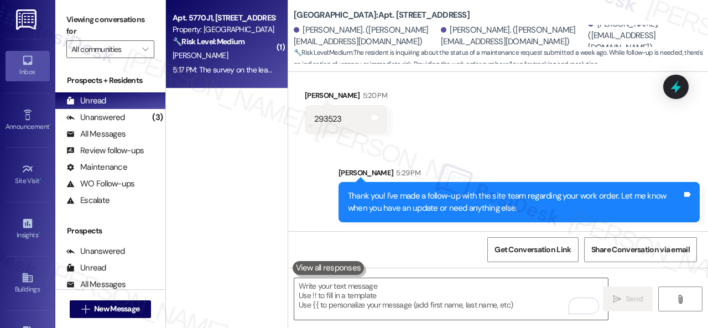
click at [234, 66] on div "5:17 PM: The survey on the leak of the ceiling. I gave maintenance a good revie…" at bounding box center [352, 70] width 358 height 10
type textarea "Fetching suggested responses. Please feel free to read through the conversation…"
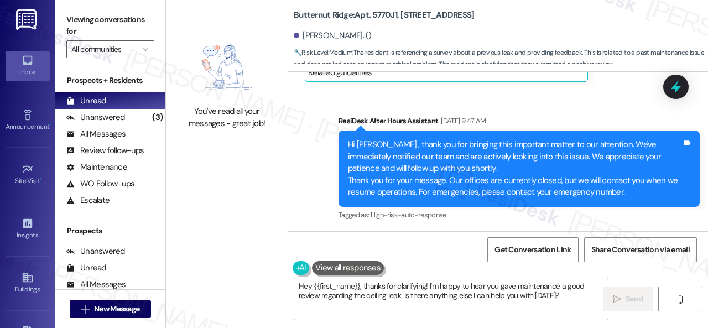
scroll to position [411, 0]
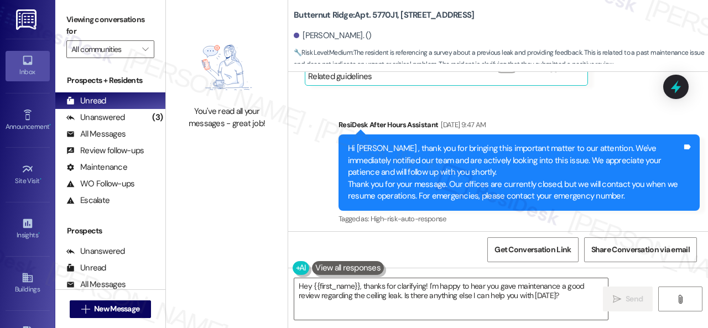
click at [591, 107] on div "Sent via SMS ResiDesk After Hours Assistant Aug 15, 2025 at 9:47 AM Hi Jeffery …" at bounding box center [498, 164] width 420 height 140
click at [613, 98] on div "Sent via SMS ResiDesk After Hours Assistant Aug 15, 2025 at 9:47 AM Hi Jeffery …" at bounding box center [498, 164] width 420 height 140
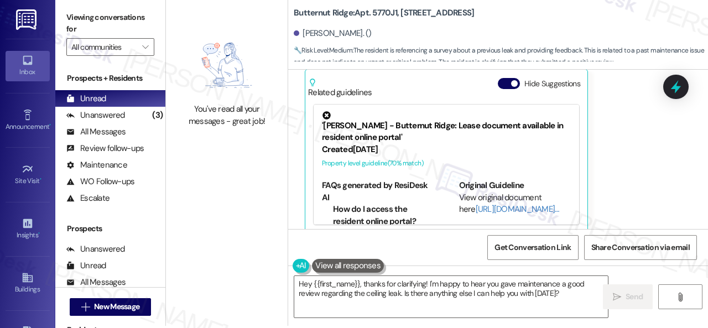
scroll to position [3, 0]
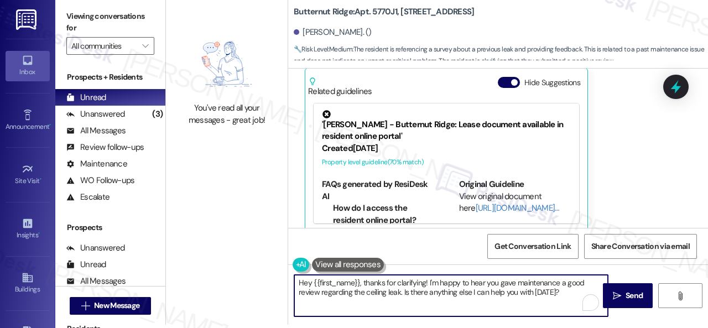
drag, startPoint x: 393, startPoint y: 289, endPoint x: 139, endPoint y: 205, distance: 266.9
click at [161, 222] on div "Viewing conversations for All communities  Prospects + Residents Unread (0) Un…" at bounding box center [381, 161] width 653 height 328
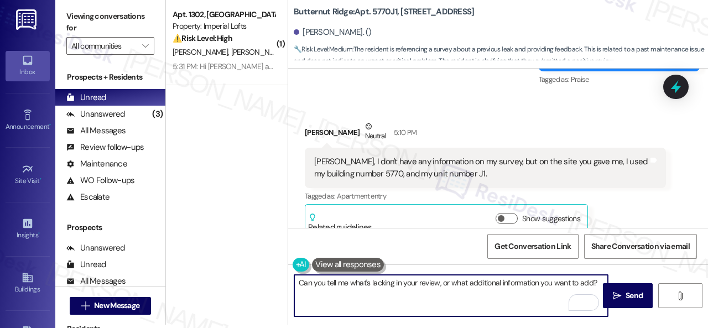
scroll to position [1685, 0]
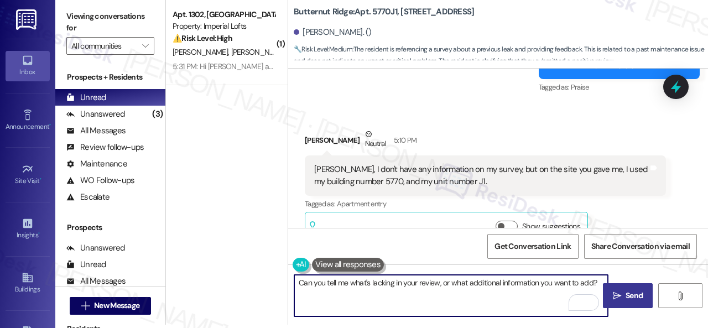
type textarea "Can you tell me what's lacking in your review, or what additional information y…"
click at [625, 294] on span "Send" at bounding box center [633, 296] width 17 height 12
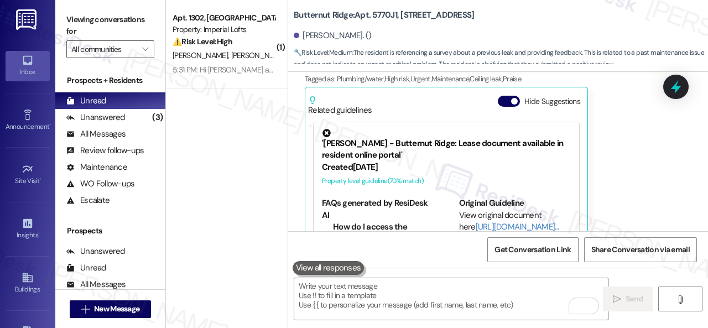
scroll to position [2071, 0]
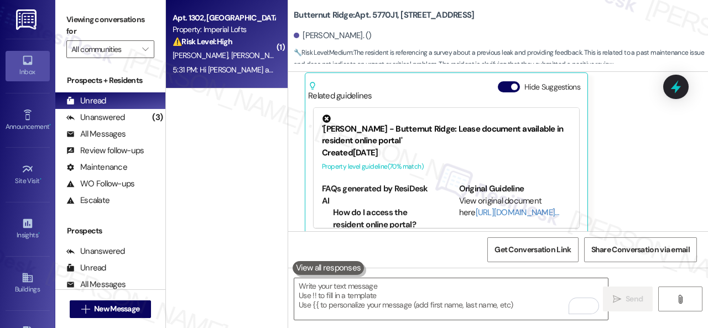
click at [259, 53] on div "Q. Saad M. Khan" at bounding box center [223, 56] width 105 height 14
type textarea "Fetching suggested responses. Please feel free to read through the conversation…"
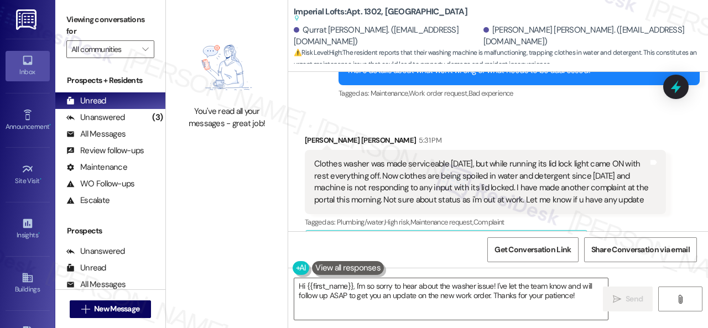
scroll to position [6883, 0]
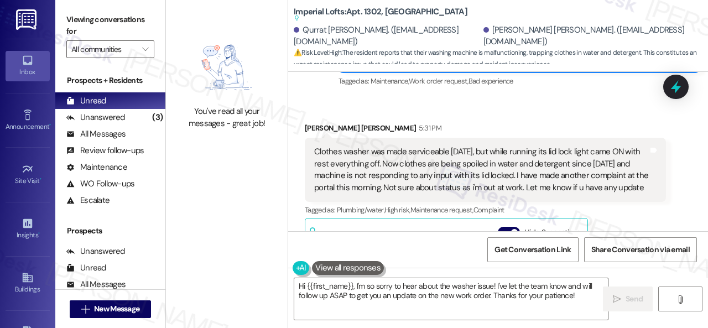
click at [331, 229] on div "Related guidelines Hide Suggestions" at bounding box center [446, 234] width 277 height 26
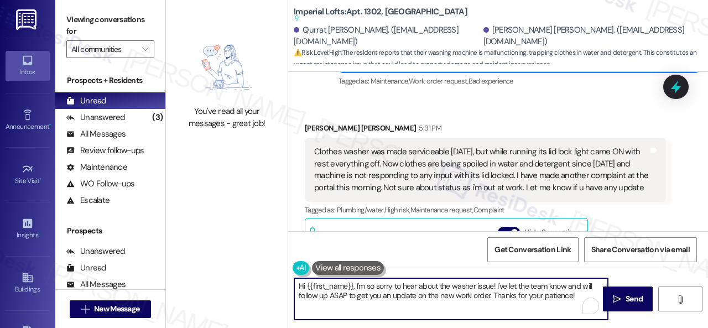
drag, startPoint x: 356, startPoint y: 287, endPoint x: 241, endPoint y: 281, distance: 115.2
click at [247, 283] on div "You've read all your messages - great job! Imperial Lofts: Apt. 1302, 2 Stadium…" at bounding box center [437, 164] width 542 height 328
click at [440, 285] on textarea "I'm so sorry to hear about the washer issue! I've let the team know and will fo…" at bounding box center [451, 298] width 314 height 41
drag, startPoint x: 438, startPoint y: 281, endPoint x: 552, endPoint y: 296, distance: 114.8
click at [551, 299] on textarea "I'm so sorry to hear about the washer issue! I've let the team know and will fo…" at bounding box center [451, 298] width 314 height 41
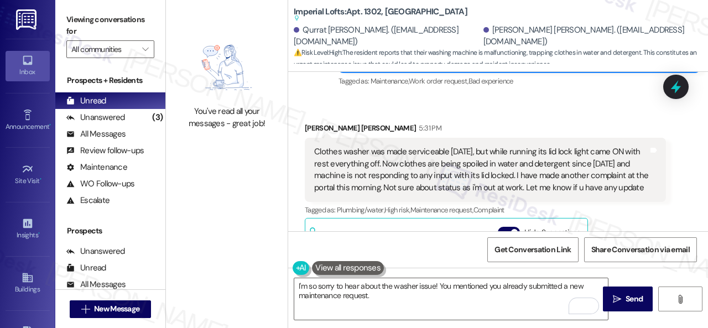
drag, startPoint x: 191, startPoint y: 199, endPoint x: 225, endPoint y: 205, distance: 33.8
click at [191, 199] on div "You've read all your messages - great job!" at bounding box center [227, 164] width 122 height 328
click at [385, 295] on textarea "I'm so sorry to hear about the washer issue! You mentioned you already submitte…" at bounding box center [451, 298] width 314 height 41
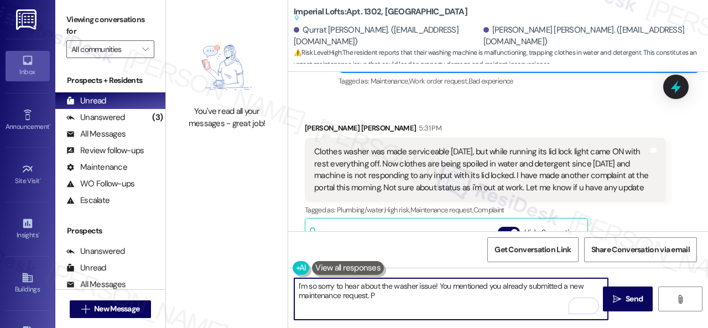
paste textarea "lease provide the work order number, and I'll gladly follow up with the site te…"
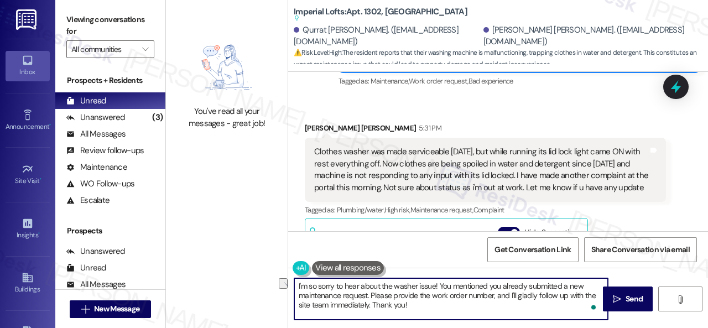
drag, startPoint x: 536, startPoint y: 298, endPoint x: 580, endPoint y: 297, distance: 43.7
click at [580, 297] on textarea "I'm so sorry to hear about the washer issue! You mentioned you already submitte…" at bounding box center [451, 298] width 314 height 41
type textarea "I'm so sorry to hear about the washer issue! You mentioned you already submitte…"
click at [625, 296] on span "Send" at bounding box center [633, 299] width 17 height 12
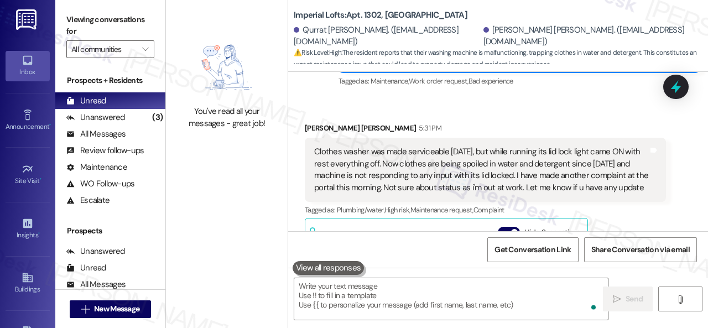
scroll to position [7049, 0]
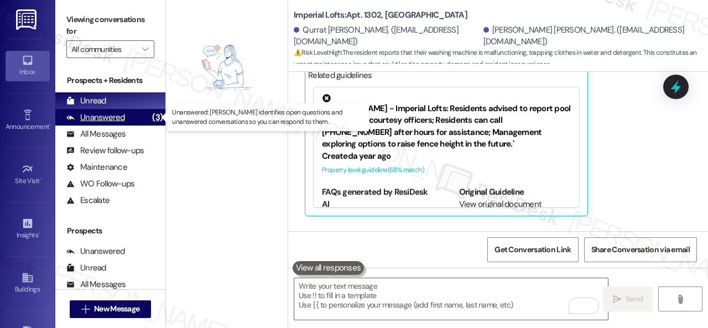
click at [94, 116] on div "Unanswered" at bounding box center [95, 118] width 59 height 12
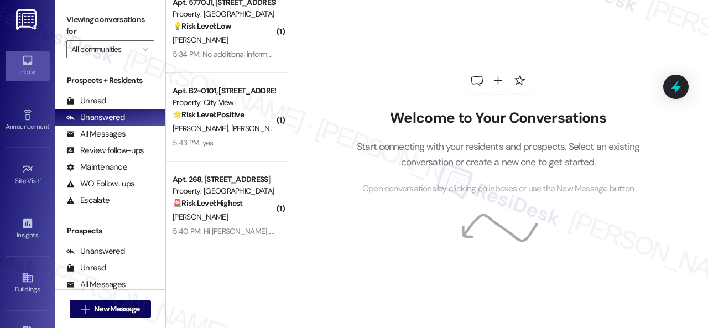
scroll to position [104, 0]
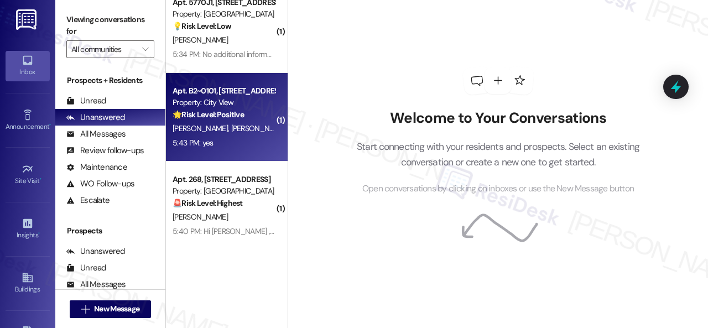
click at [241, 145] on div "5:43 PM: yes 5:43 PM: yes" at bounding box center [223, 143] width 105 height 14
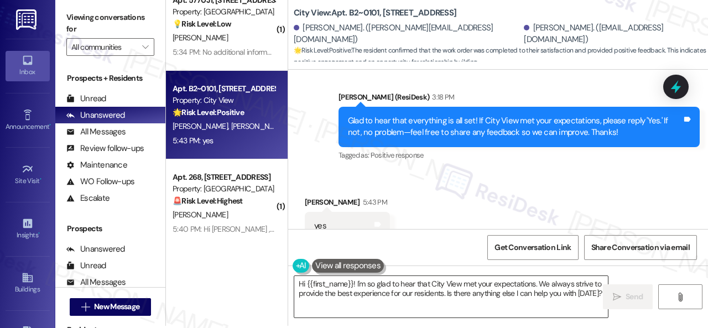
scroll to position [3, 0]
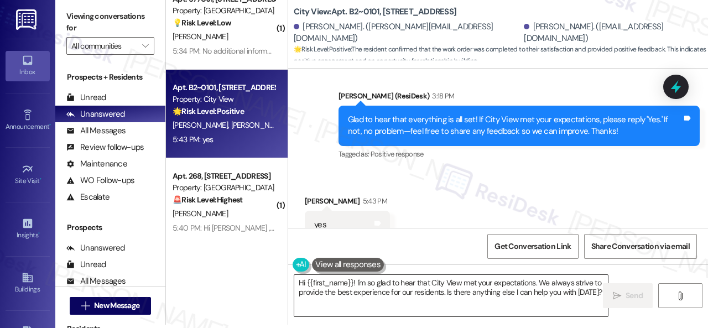
click at [417, 294] on textarea "Hi {{first_name}}! I'm so glad to hear that City View met your expectations. We…" at bounding box center [451, 295] width 314 height 41
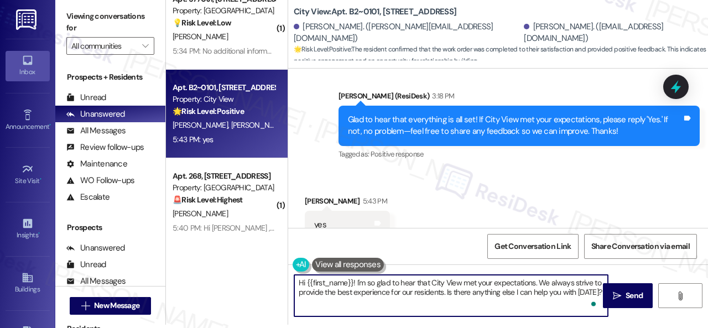
paste textarea "Note: Due to limited availability, our maintenance team isn't able to call or s…"
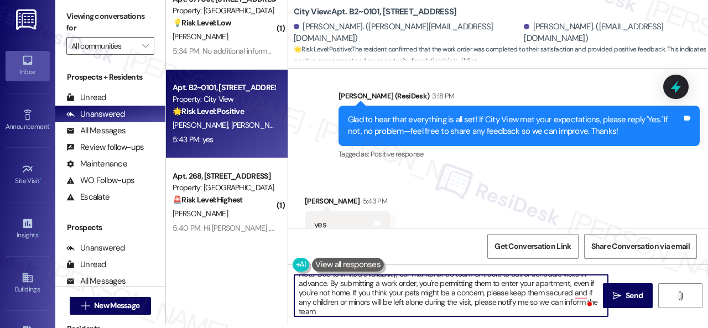
scroll to position [9, 0]
click at [578, 293] on textarea "Note: Due to limited availability, our maintenance team isn't able to call or s…" at bounding box center [451, 295] width 314 height 41
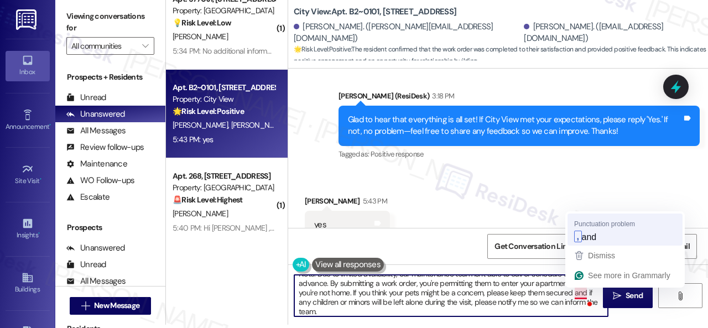
type textarea "Note: Due to limited availability, our maintenance team isn't able to call or s…"
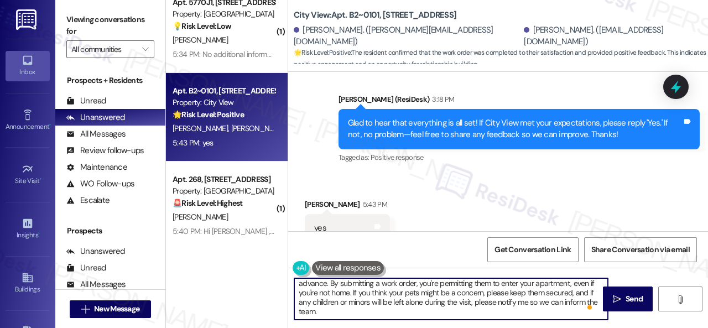
scroll to position [0, 0]
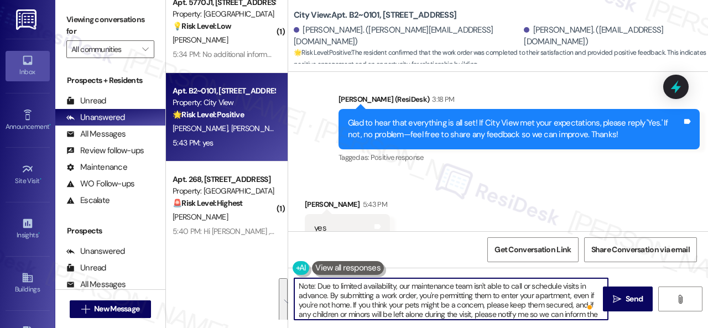
drag, startPoint x: 327, startPoint y: 314, endPoint x: 258, endPoint y: 249, distance: 94.7
click at [258, 249] on div "( 1 ) Apt. 1302, 2 Stadium Dr Property: Imperial Lofts 🔧 Risk Level: Medium The…" at bounding box center [437, 164] width 542 height 328
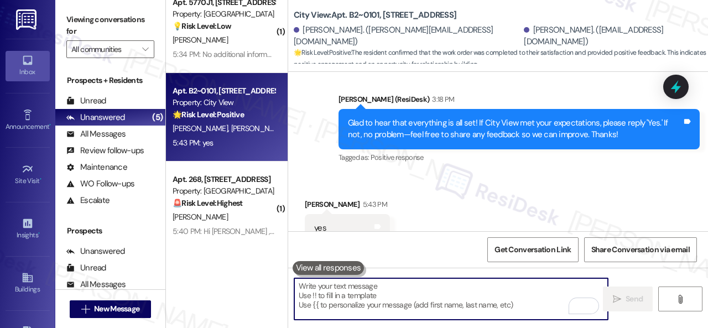
click at [469, 174] on div "Received via SMS Aaron Hadlow 5:43 PM yes Tags and notes Tagged as: Positive re…" at bounding box center [498, 220] width 420 height 93
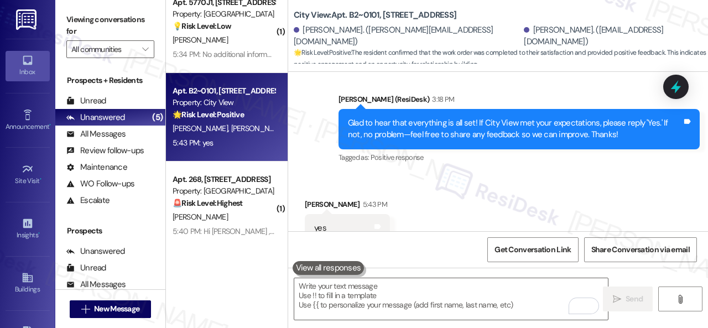
scroll to position [1268, 0]
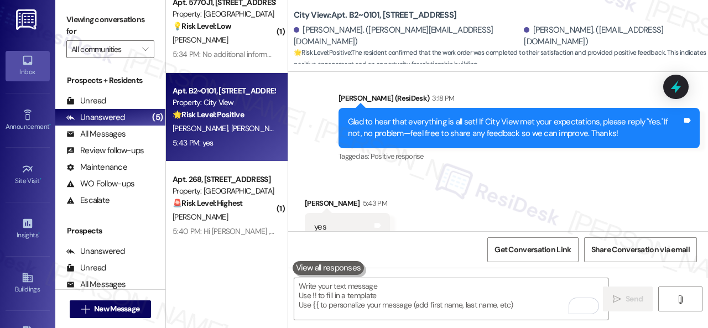
drag, startPoint x: 311, startPoint y: 118, endPoint x: 320, endPoint y: 131, distance: 16.0
click at [311, 118] on div "Sent via SMS Sarah (ResiDesk) 3:18 PM Glad to hear that everything is all set! …" at bounding box center [498, 119] width 420 height 105
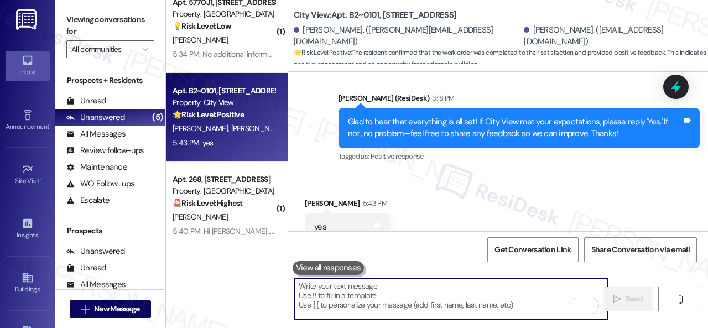
click at [358, 300] on textarea "To enrich screen reader interactions, please activate Accessibility in Grammarl…" at bounding box center [451, 298] width 314 height 41
paste textarea "I'm glad you are satisfied with your home. Have you written a review for us bef…"
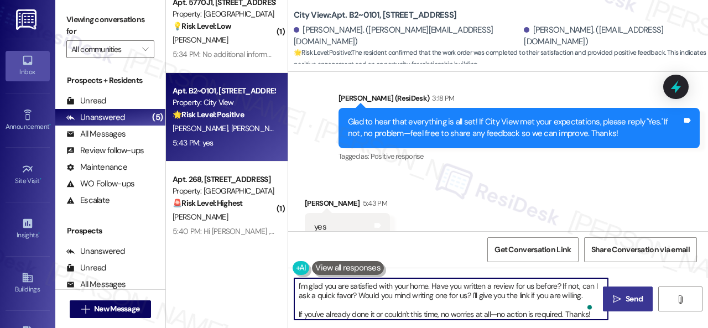
type textarea "I'm glad you are satisfied with your home. Have you written a review for us bef…"
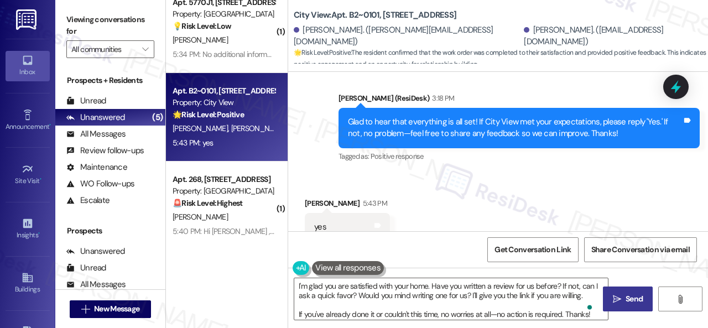
click at [629, 301] on span "Send" at bounding box center [633, 299] width 17 height 12
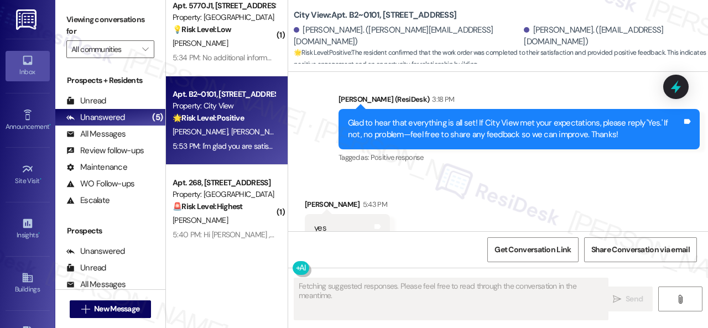
scroll to position [192, 0]
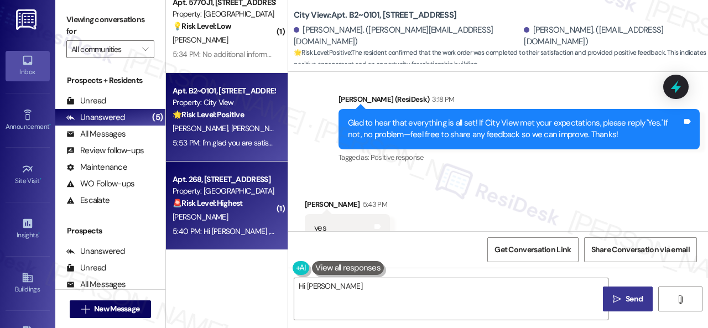
type textarea "Hi Rebekah and"
click at [246, 223] on div "D. Machineni" at bounding box center [223, 217] width 105 height 14
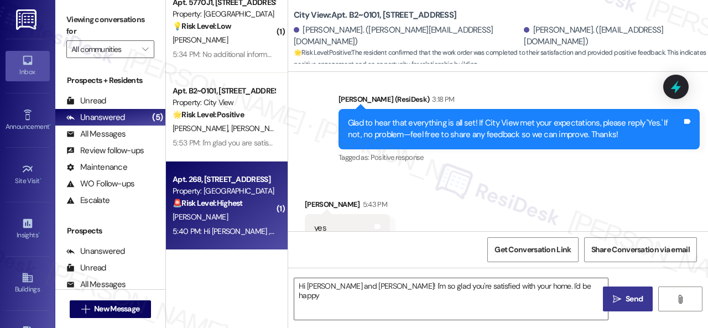
type textarea "Hi Rebekah and Aaron! I'm so glad you're satisfied with your home. I'd be happy…"
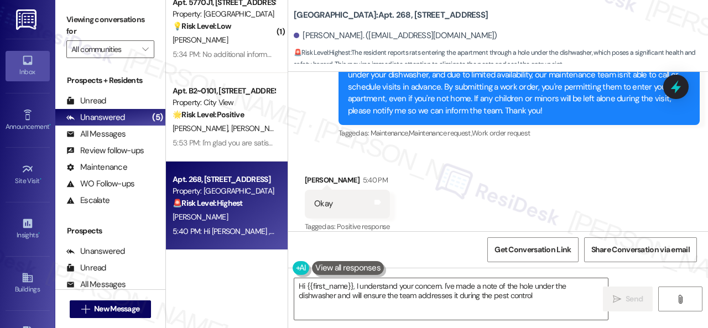
scroll to position [3951, 0]
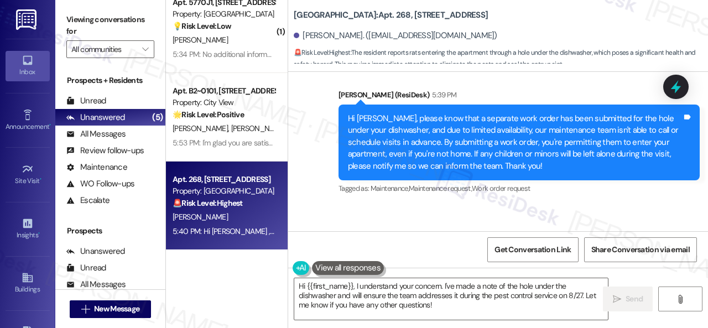
click at [238, 234] on div "( 1 ) Apt. 132, 146 Spring Creek Dr Property: Spring Creek 🔧 Risk Level: Medium…" at bounding box center [437, 164] width 542 height 328
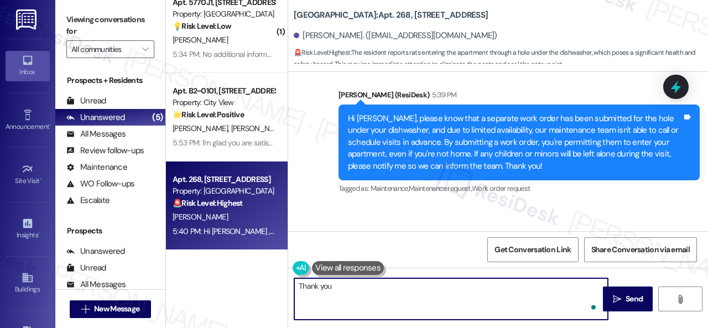
type textarea "Thank you."
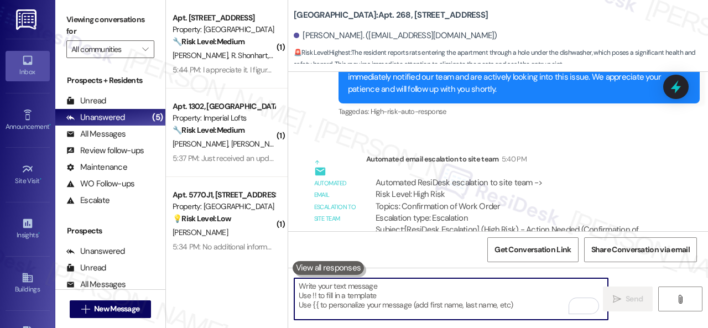
scroll to position [4293, 0]
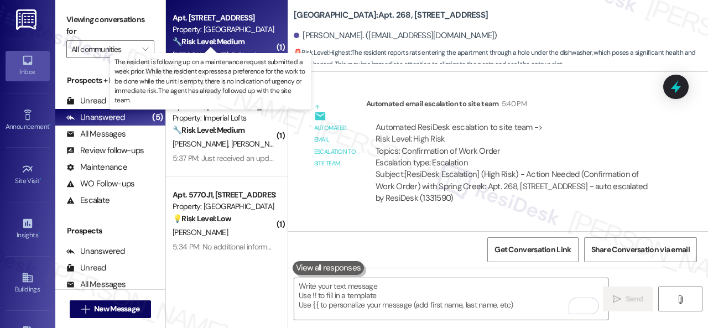
click at [244, 42] on strong "🔧 Risk Level: Medium" at bounding box center [209, 42] width 72 height 10
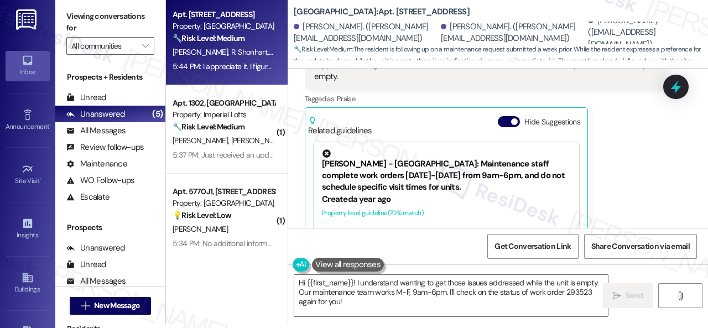
scroll to position [1089, 0]
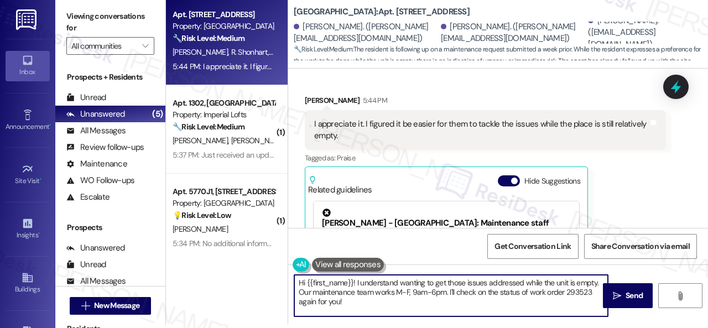
drag, startPoint x: 345, startPoint y: 303, endPoint x: 246, endPoint y: 260, distance: 108.3
click at [246, 260] on div "Apt. 132, 146 Spring Creek Dr Property: Spring Creek 🔧 Risk Level: Medium The r…" at bounding box center [437, 161] width 542 height 328
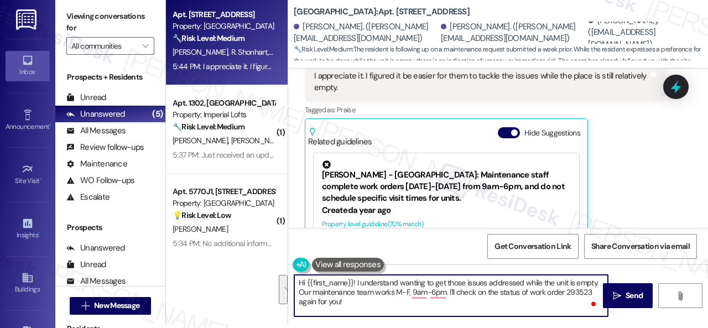
scroll to position [1200, 0]
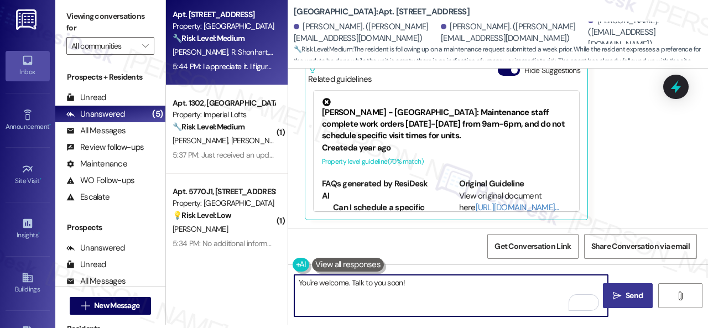
type textarea "You're welcome. Talk to you soon!"
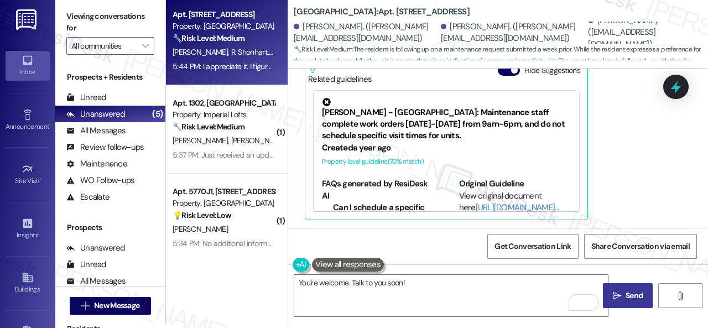
click at [625, 298] on span "Send" at bounding box center [633, 296] width 17 height 12
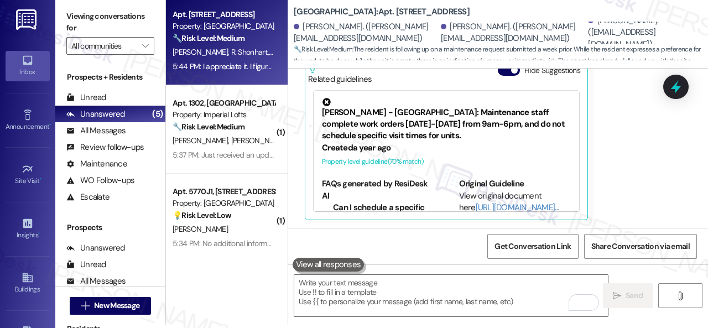
scroll to position [1199, 0]
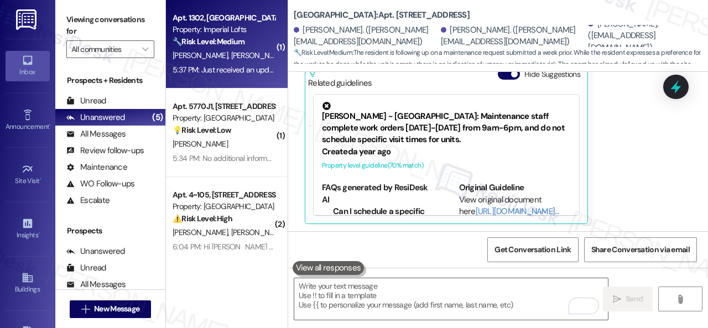
click at [252, 51] on div "Q. Saad M. Khan" at bounding box center [223, 56] width 105 height 14
type textarea "Fetching suggested responses. Please feel free to read through the conversation…"
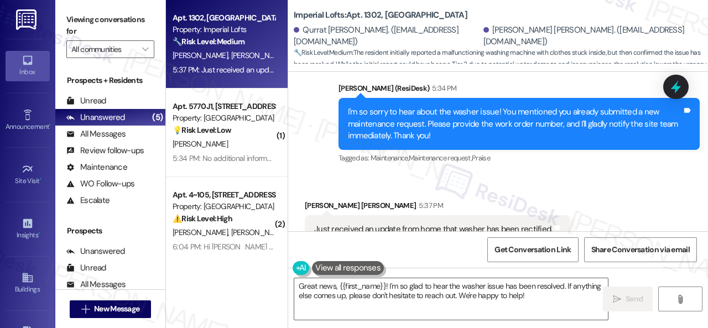
scroll to position [7405, 0]
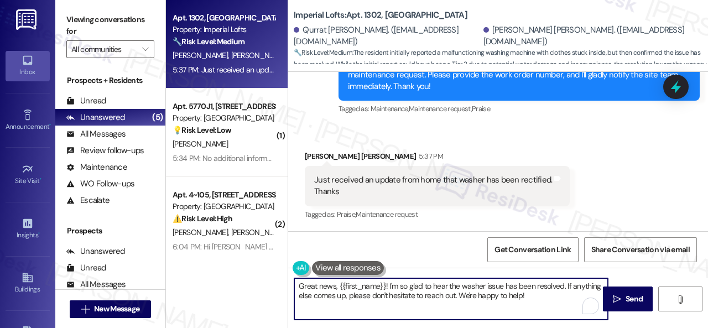
drag, startPoint x: 387, startPoint y: 284, endPoint x: 271, endPoint y: 283, distance: 116.1
click at [271, 283] on div "Apt. 1302, 2 Stadium Dr Property: Imperial Lofts 🔧 Risk Level: Medium The resid…" at bounding box center [437, 164] width 542 height 328
drag, startPoint x: 449, startPoint y: 296, endPoint x: 455, endPoint y: 294, distance: 6.5
click at [450, 296] on textarea "I'm so glad to hear the washer issue has been resolved. If anything else comes …" at bounding box center [451, 298] width 314 height 41
type textarea "I'm so glad to hear the washer issue has been resolved. If anything else comes …"
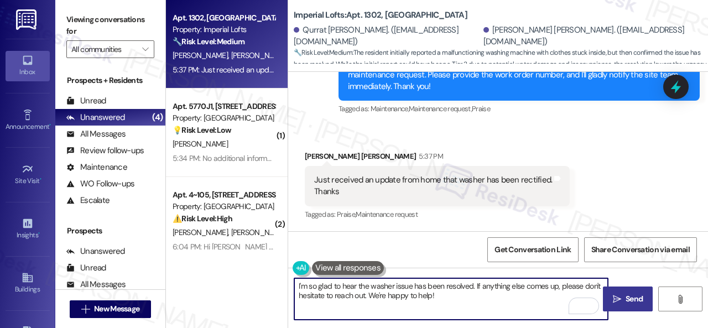
click at [618, 297] on span " Send" at bounding box center [628, 299] width 35 height 12
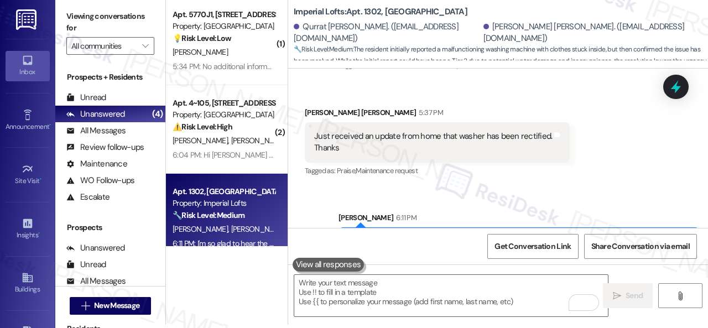
scroll to position [7495, 0]
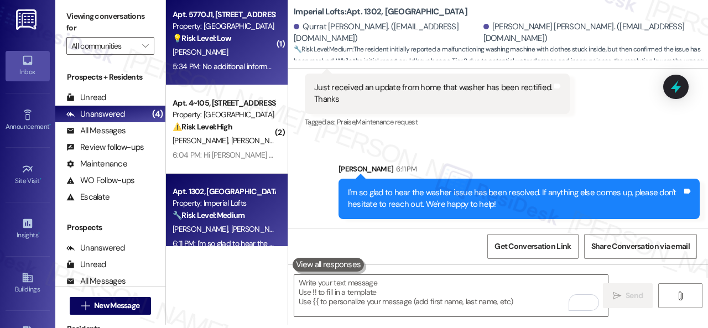
click at [246, 53] on div "J. Henderson" at bounding box center [223, 52] width 105 height 14
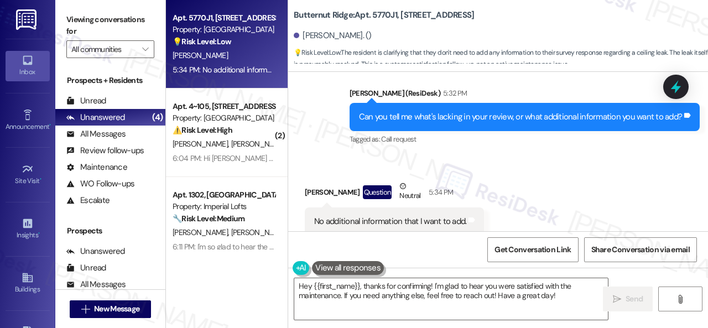
scroll to position [2139, 0]
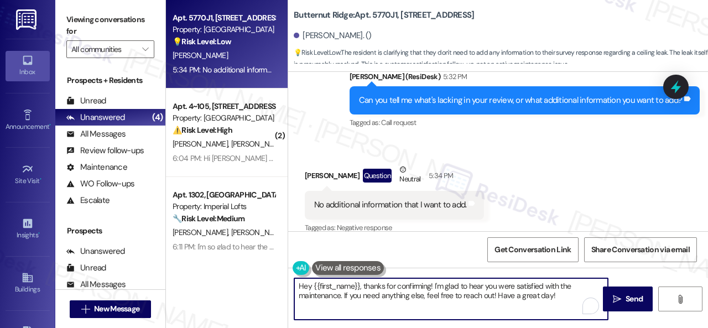
drag, startPoint x: 556, startPoint y: 299, endPoint x: 271, endPoint y: 277, distance: 286.2
click at [271, 277] on div "Apt. 5770J1, 5800 Great Northern Boulevard Property: Butternut Ridge 💡 Risk Lev…" at bounding box center [437, 164] width 542 height 328
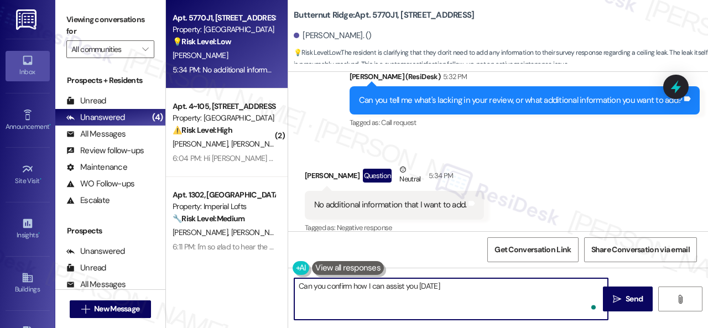
type textarea "Can you confirm how I can assist you today?"
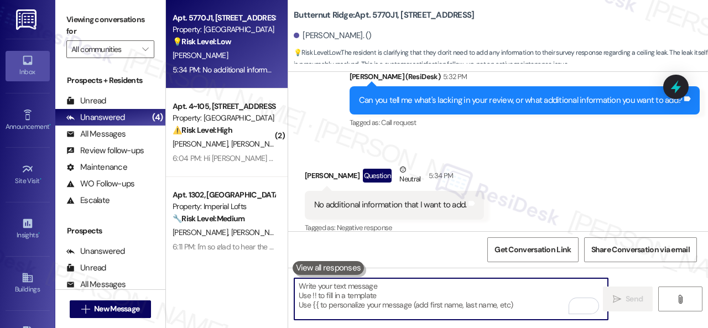
scroll to position [2138, 0]
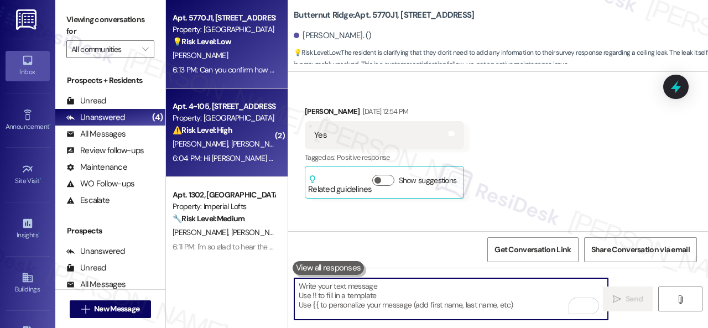
scroll to position [2138, 0]
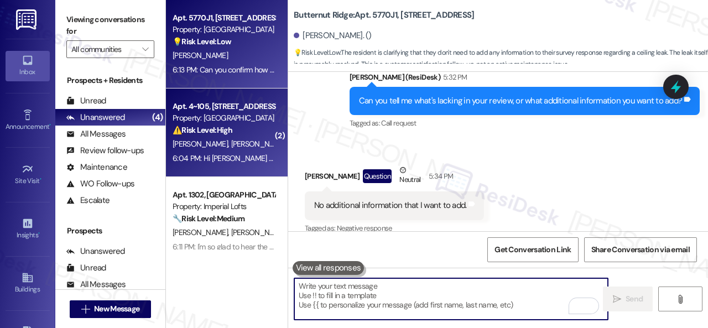
click at [250, 123] on div "Property: [GEOGRAPHIC_DATA]" at bounding box center [224, 118] width 102 height 12
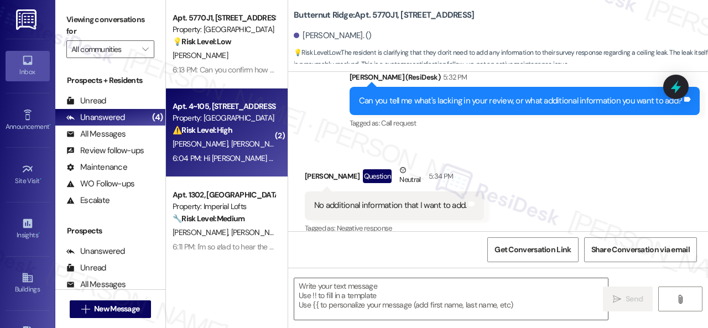
type textarea "Fetching suggested responses. Please feel free to read through the conversation…"
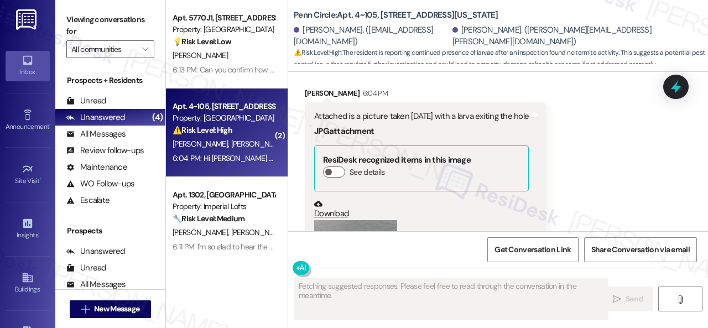
scroll to position [4022, 0]
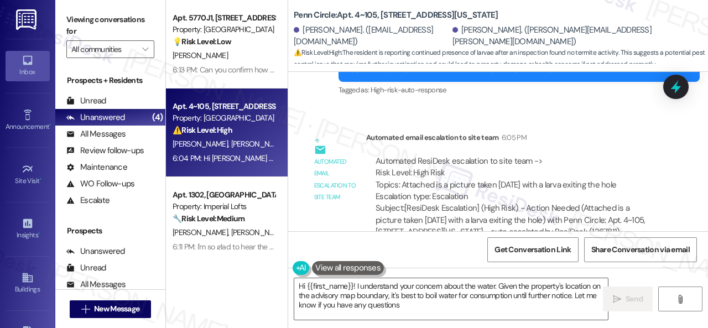
type textarea "Hi {{first_name}}! I understand your concern about the water. Given the propert…"
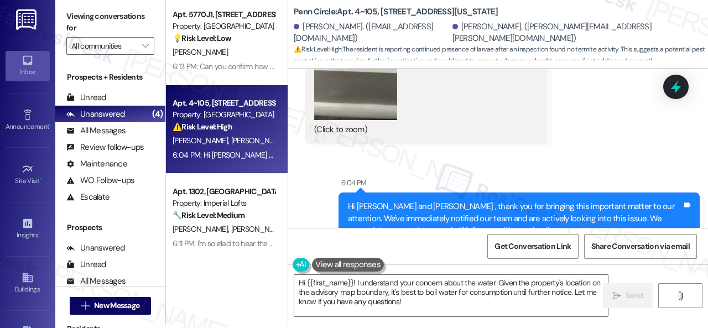
scroll to position [3745, 0]
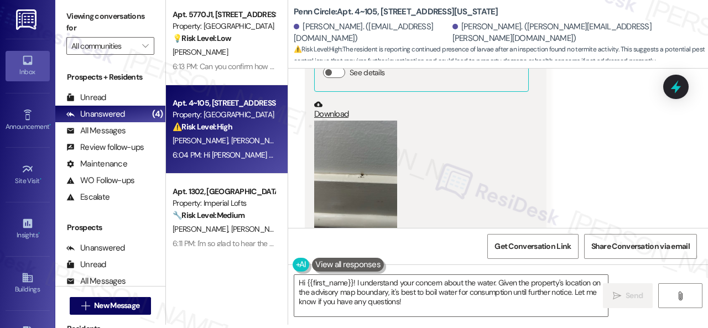
click at [358, 142] on button "Zoom image" at bounding box center [355, 176] width 83 height 111
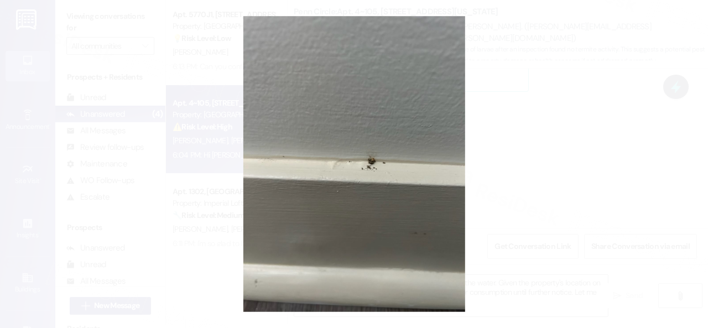
click at [425, 128] on button "Unzoom image" at bounding box center [354, 164] width 708 height 328
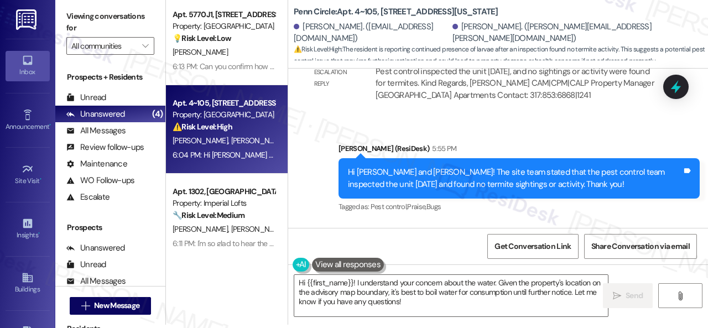
scroll to position [3192, 0]
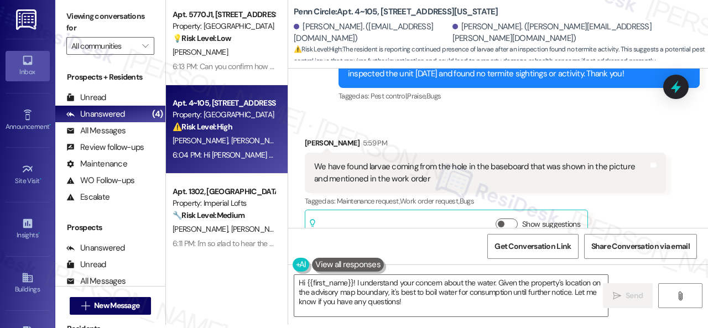
click at [383, 10] on b "Penn Circle: Apt. 4~105, [STREET_ADDRESS][US_STATE]" at bounding box center [396, 12] width 205 height 12
drag, startPoint x: 356, startPoint y: 12, endPoint x: 376, endPoint y: 11, distance: 19.4
click at [376, 11] on b "Penn Circle: Apt. 4~105, [STREET_ADDRESS][US_STATE]" at bounding box center [396, 12] width 205 height 12
copy b "4~105"
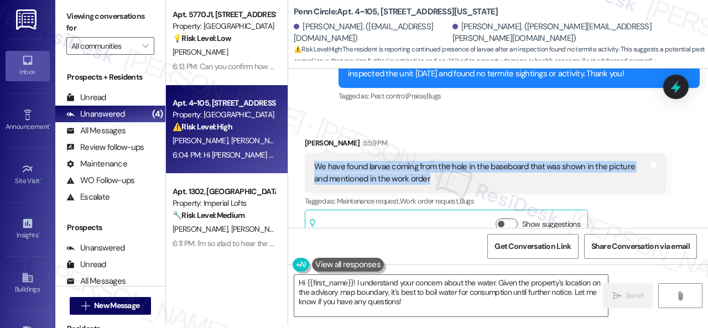
drag, startPoint x: 311, startPoint y: 143, endPoint x: 427, endPoint y: 154, distance: 116.7
click at [427, 154] on div "We have found larvae coming from the hole in the baseboard that was shown in th…" at bounding box center [485, 173] width 361 height 40
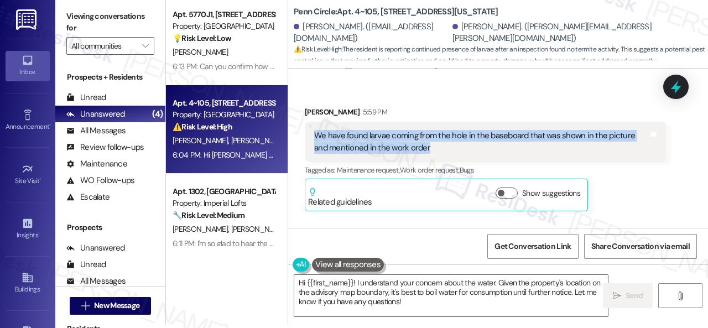
scroll to position [3247, 0]
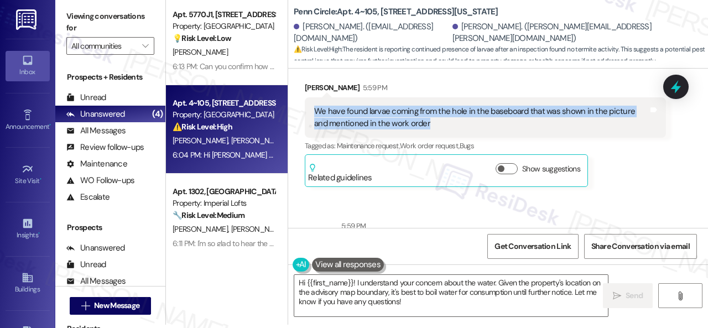
copy div "We have found larvae coming from the hole in the baseboard that was shown in th…"
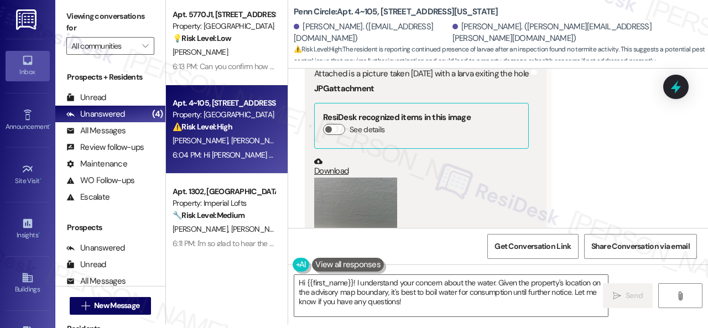
scroll to position [3690, 0]
click at [376, 176] on button "Zoom image" at bounding box center [355, 231] width 83 height 111
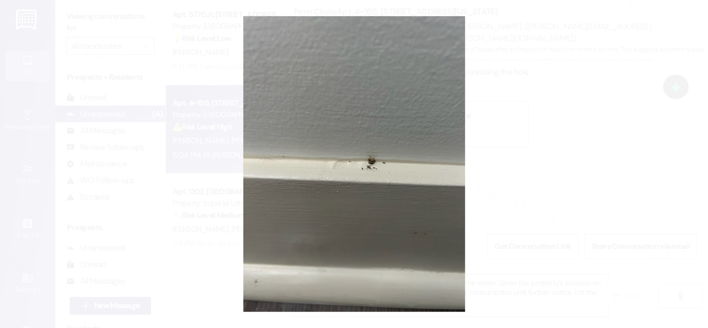
click at [436, 178] on button "Unzoom image" at bounding box center [354, 164] width 708 height 328
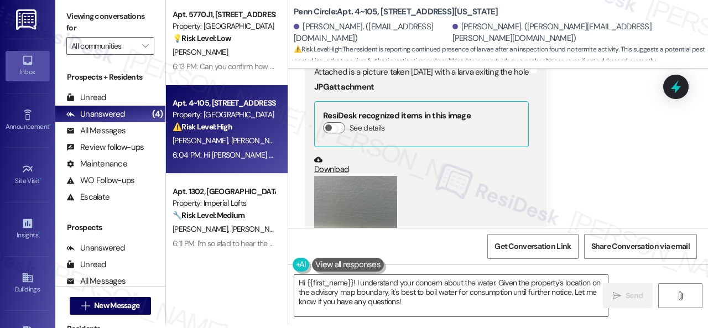
scroll to position [3800, 0]
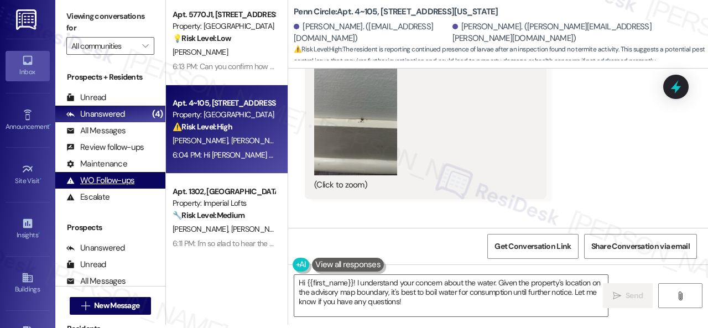
drag, startPoint x: 421, startPoint y: 310, endPoint x: 105, endPoint y: 187, distance: 339.1
click at [104, 201] on div "Viewing conversations for All communities  Prospects + Residents Unread (0) Un…" at bounding box center [381, 161] width 653 height 328
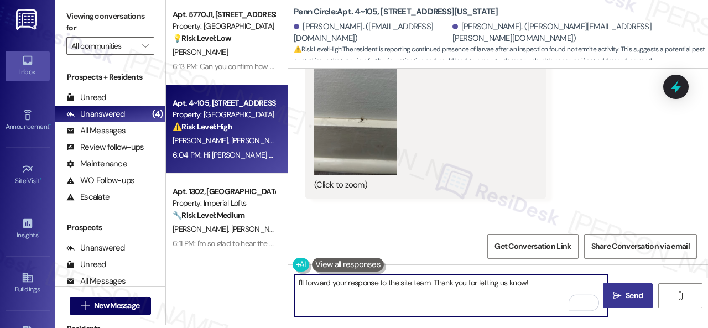
type textarea "I'll forward your response to the site team. Thank you for letting us know!"
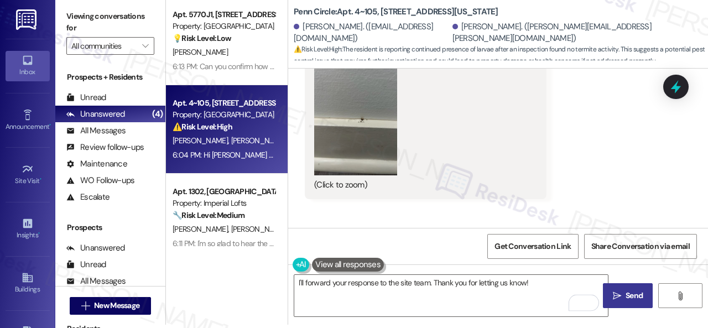
click at [627, 302] on button " Send" at bounding box center [628, 295] width 50 height 25
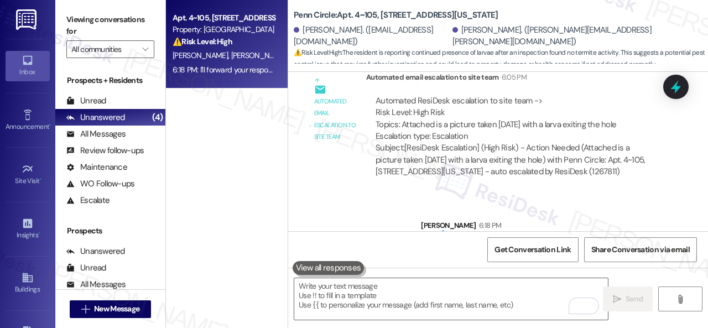
scroll to position [4087, 0]
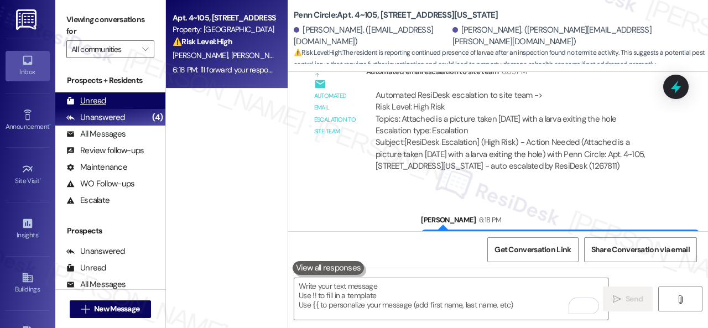
click at [95, 98] on div "Unread" at bounding box center [86, 101] width 40 height 12
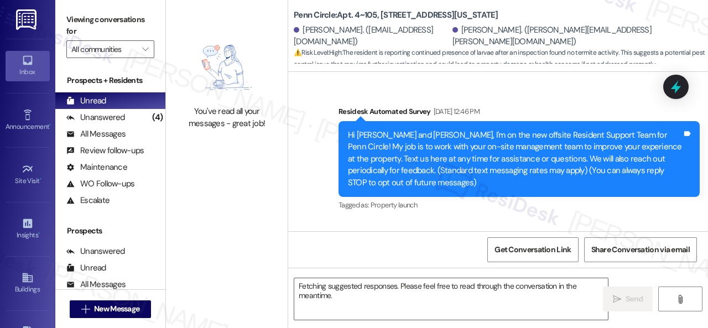
scroll to position [4115, 0]
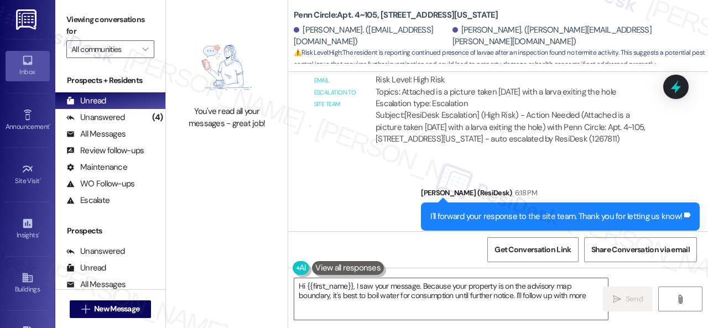
type textarea "Hi {{first_name}}, I saw your message. Because your property is on the advisory…"
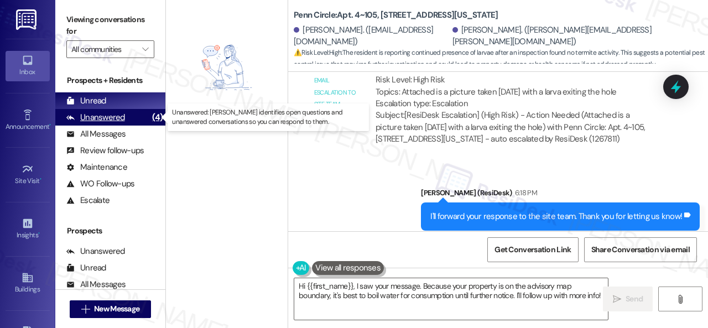
click at [91, 119] on div "Unanswered" at bounding box center [95, 118] width 59 height 12
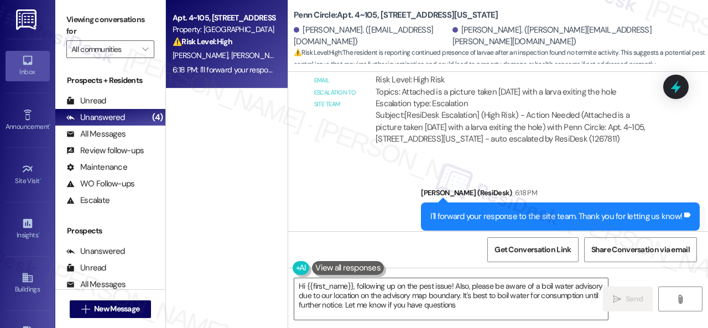
type textarea "Hi {{first_name}}, following up on the pest issue! Also, please be aware of a b…"
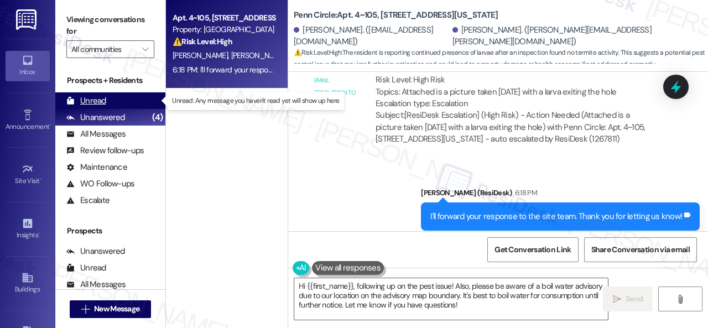
click at [91, 103] on div "Unread" at bounding box center [86, 101] width 40 height 12
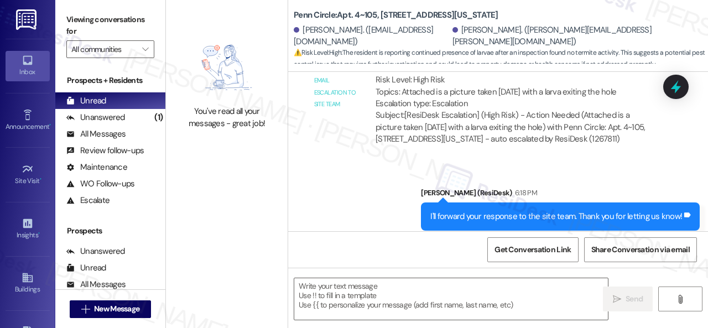
type textarea "Fetching suggested responses. Please feel free to read through the conversation…"
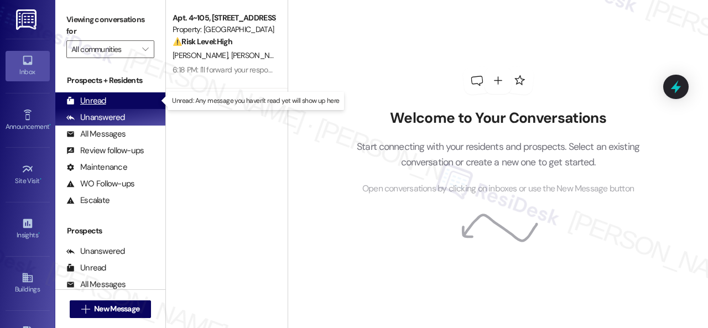
click at [91, 96] on div "Unread" at bounding box center [86, 101] width 40 height 12
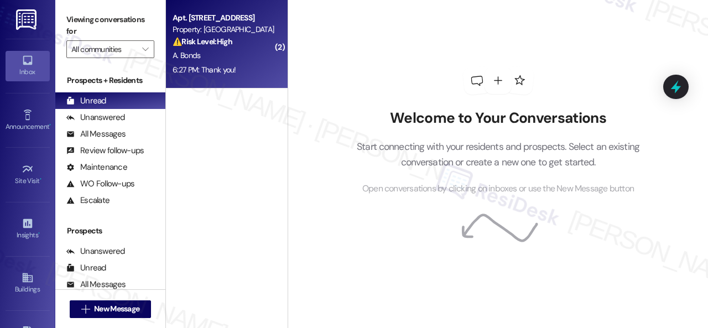
click at [225, 63] on div "6:27 PM: Thank you! 6:27 PM: Thank you!" at bounding box center [223, 70] width 105 height 14
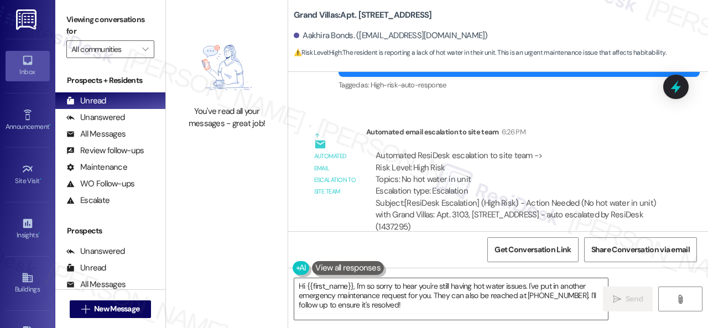
scroll to position [1727, 0]
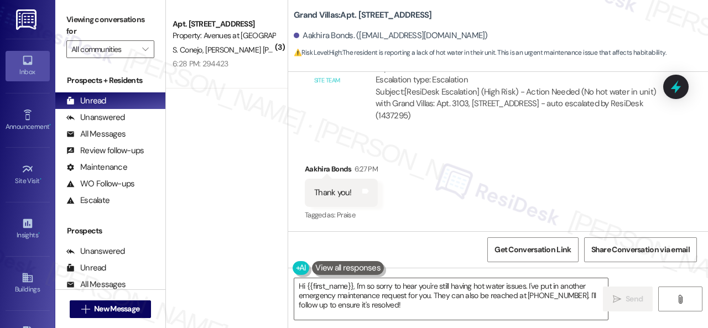
click at [470, 149] on div "Received via SMS Aakhira Bonds 6:27 PM Thank you! Tags and notes Tagged as: Pra…" at bounding box center [498, 184] width 420 height 93
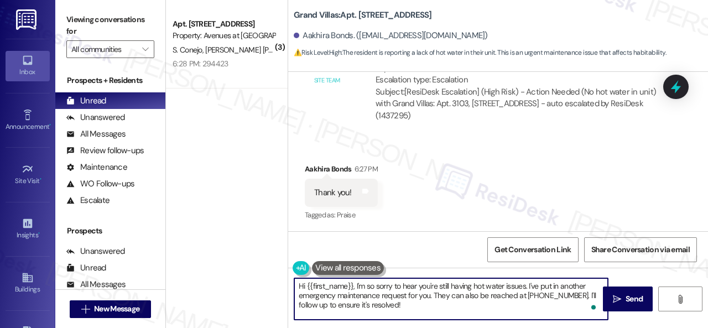
drag, startPoint x: 528, startPoint y: 284, endPoint x: 525, endPoint y: 315, distance: 30.5
click at [525, 315] on textarea "Hi {{first_name}}, I'm so sorry to hear you're still having hot water issues. I…" at bounding box center [451, 298] width 314 height 41
paste textarea "s there already a work order for the issue? If so, may I have the work order nu…"
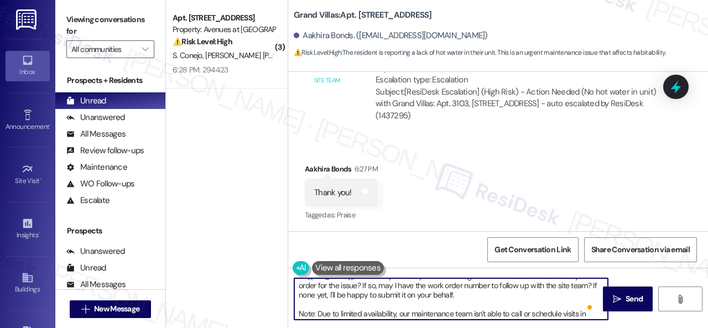
scroll to position [0, 0]
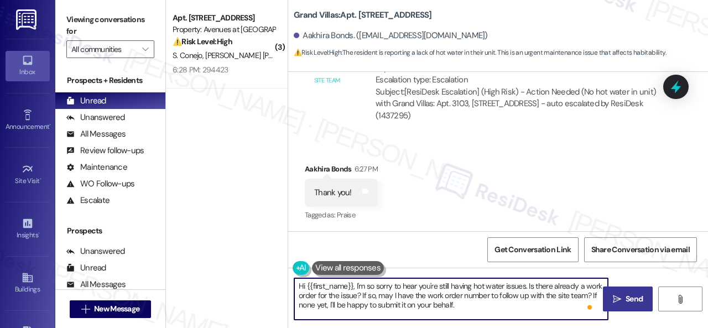
type textarea "Hi {{first_name}}, I'm so sorry to hear you're still having hot water issues. I…"
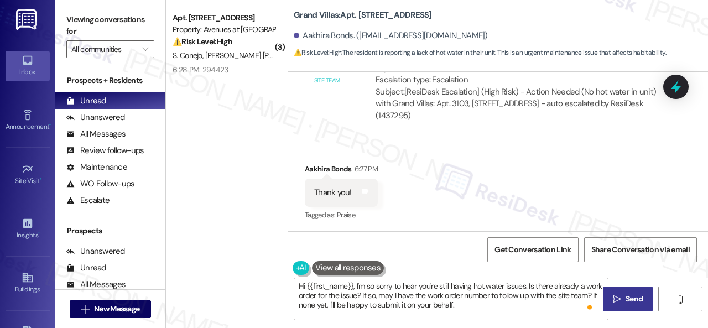
click at [625, 296] on span "Send" at bounding box center [633, 299] width 17 height 12
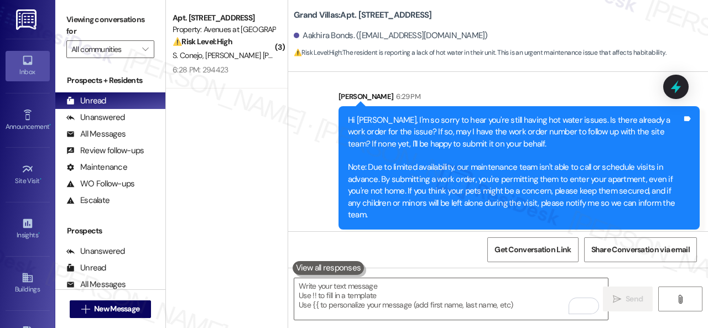
scroll to position [1899, 0]
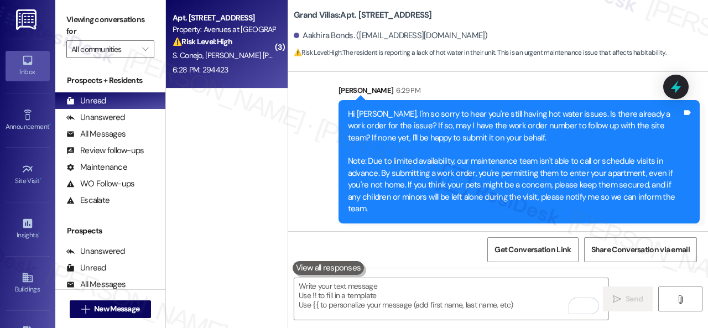
click at [258, 51] on div "S. Conejo G. Conejo Perez" at bounding box center [223, 56] width 105 height 14
type textarea "Fetching suggested responses. Please feel free to read through the conversation…"
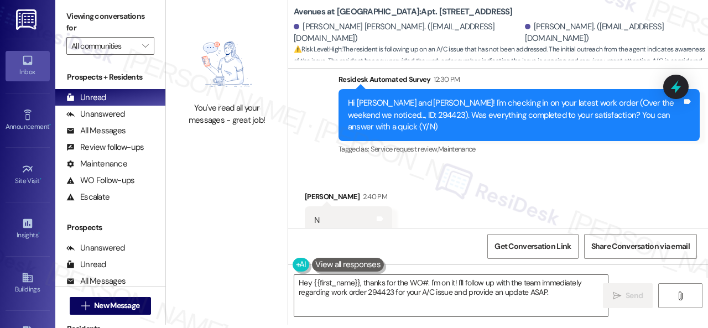
scroll to position [2144, 0]
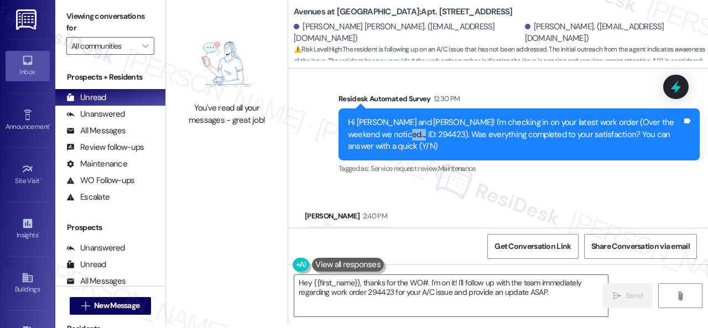
drag, startPoint x: 390, startPoint y: 112, endPoint x: 417, endPoint y: 113, distance: 26.6
click at [417, 117] on div "Hi Guadalupe and Selena! I'm checking in on your latest work order (Over the we…" at bounding box center [515, 134] width 334 height 35
copy div "294423"
click at [366, 294] on textarea "Hey {{first_name}}, thanks for the WO#. I'm on it! I'll follow up with the team…" at bounding box center [451, 295] width 314 height 41
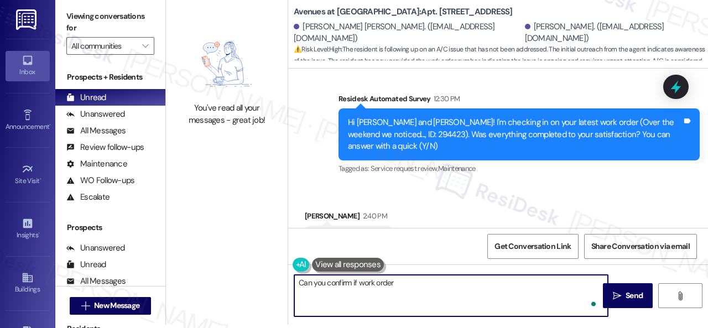
paste textarea "294423"
type textarea "Can you confirm if work order 294423 is the one for the AC?"
click at [623, 298] on span "Send" at bounding box center [634, 296] width 22 height 12
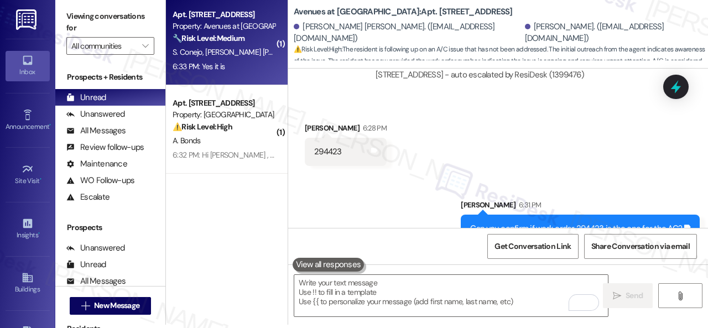
scroll to position [4066, 0]
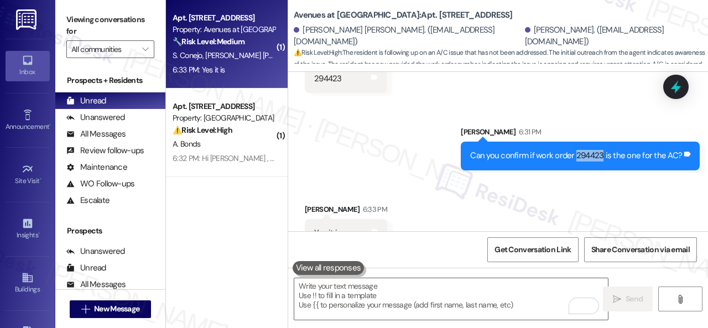
drag, startPoint x: 570, startPoint y: 132, endPoint x: 596, endPoint y: 130, distance: 26.1
click at [596, 150] on div "Can you confirm if work order 294423 is the one for the AC?" at bounding box center [576, 156] width 212 height 12
copy div "294423"
click at [468, 179] on div "Received via SMS Selena Conejo 6:33 PM Yes it is Tags and notes" at bounding box center [498, 217] width 420 height 77
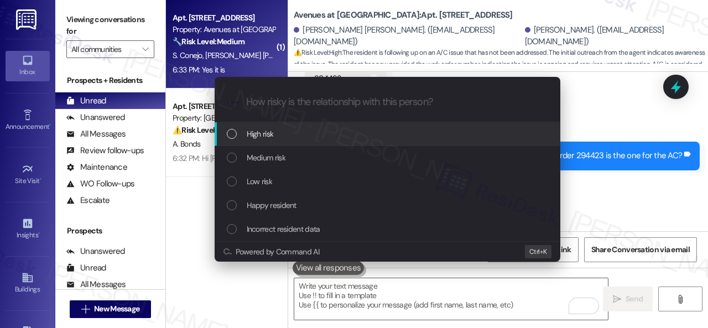
click at [267, 134] on span "High risk" at bounding box center [260, 134] width 27 height 12
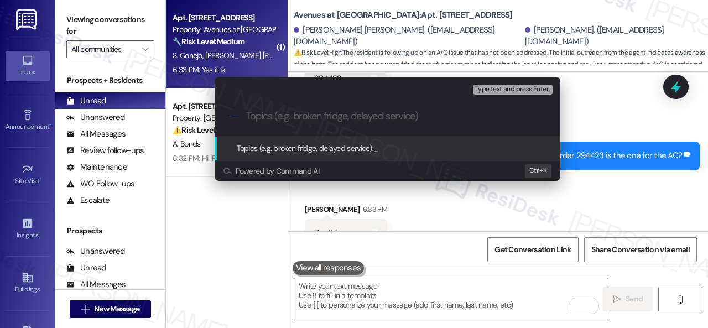
paste input "Follow-up on the unresolved work order 294423"
type input "Follow-up on the unresolved work order 294423"
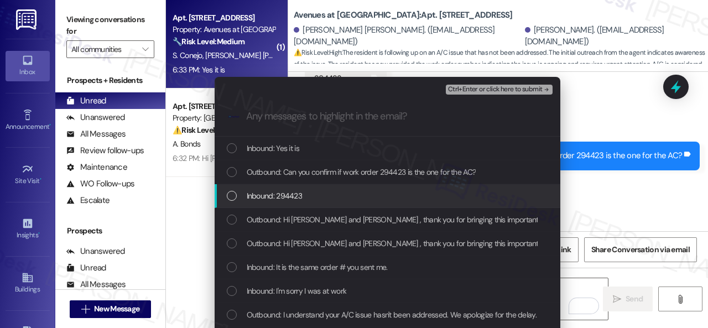
click at [284, 192] on span "Inbound: 294423" at bounding box center [275, 196] width 56 height 12
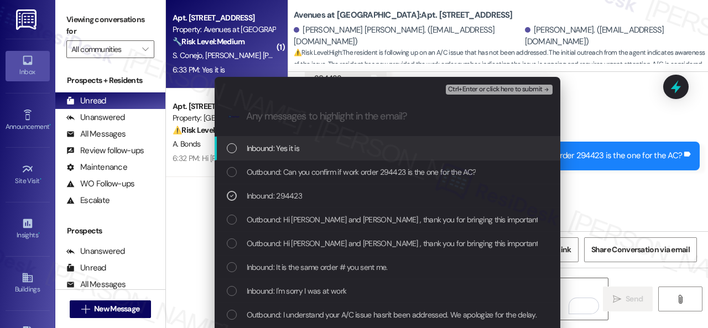
click at [282, 143] on span "Inbound: Yes it is" at bounding box center [273, 148] width 53 height 12
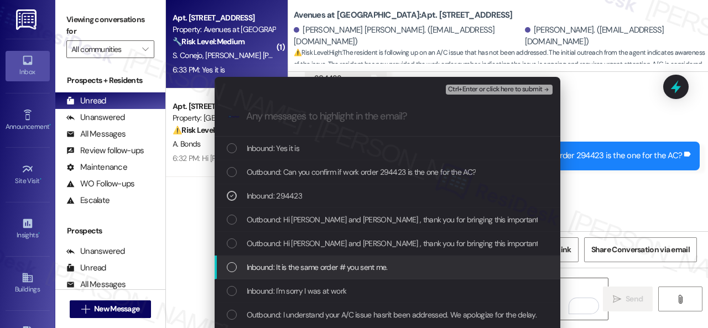
drag, startPoint x: 279, startPoint y: 267, endPoint x: 280, endPoint y: 274, distance: 6.8
click at [279, 268] on span "Inbound: It is the same order # you sent me." at bounding box center [317, 267] width 141 height 12
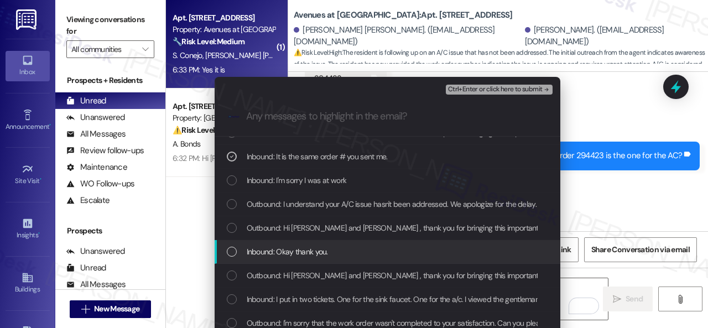
scroll to position [166, 0]
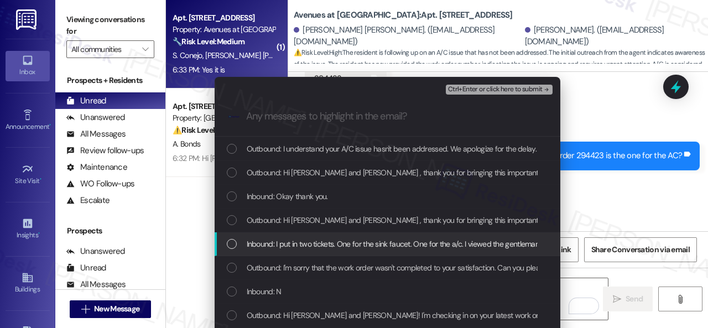
click at [296, 245] on span "Inbound: I put in two tickets. One for the sink faucet. One for the a/c. I view…" at bounding box center [501, 244] width 509 height 12
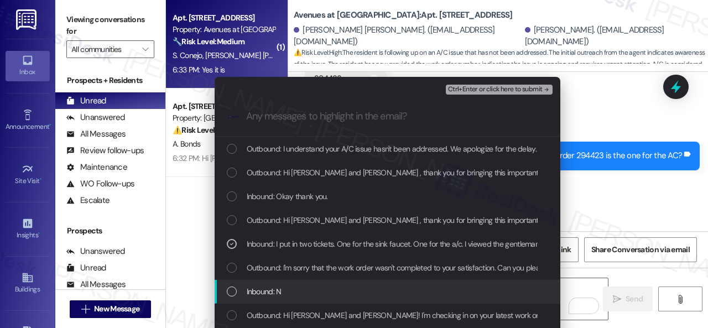
click at [278, 290] on span "Inbound: N" at bounding box center [264, 291] width 35 height 12
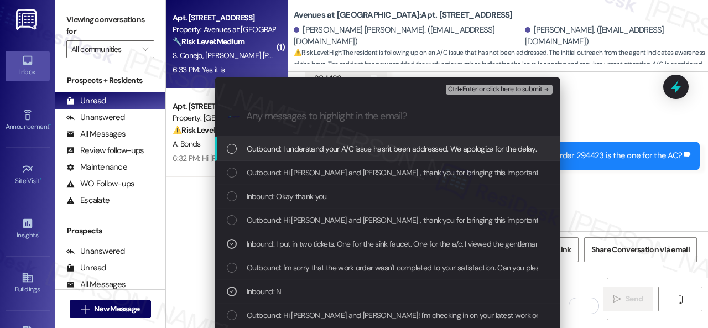
click at [473, 91] on span "Ctrl+Enter or click here to submit" at bounding box center [495, 90] width 95 height 8
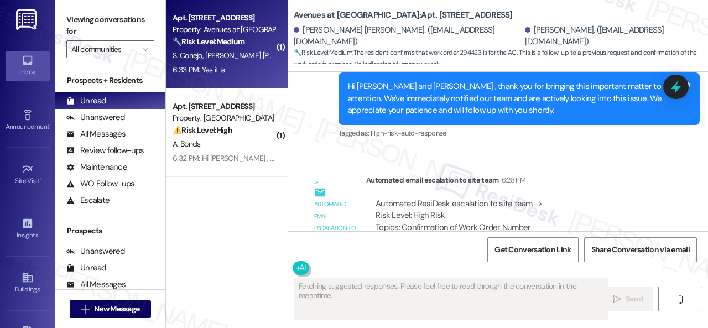
scroll to position [4099, 0]
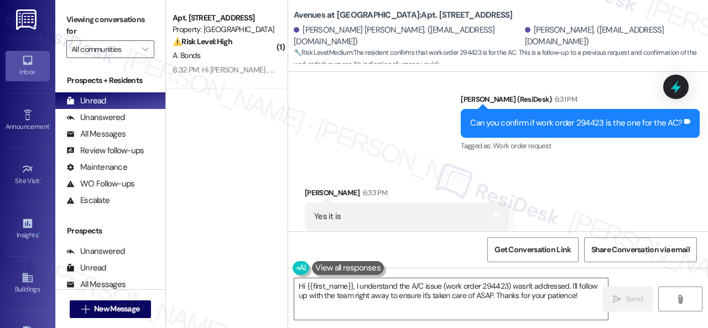
click at [588, 179] on div "Received via SMS Selena Conejo 6:33 PM Yes it is Tags and notes Tagged as: Posi…" at bounding box center [498, 208] width 420 height 93
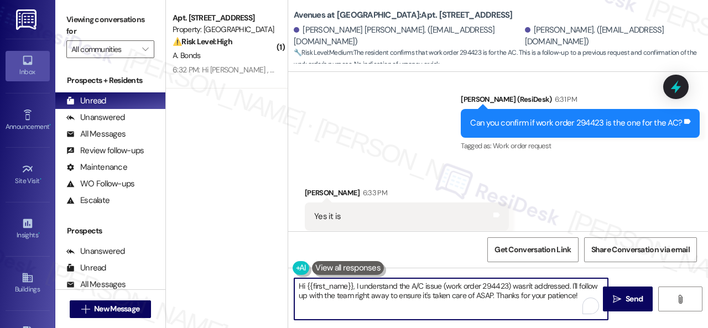
drag, startPoint x: 587, startPoint y: 298, endPoint x: 225, endPoint y: 228, distance: 369.5
click at [225, 228] on div "( 1 ) Apt. 3103, 1550 Katy Gap Rd Property: Grand Villas ⚠️ Risk Level: High Th…" at bounding box center [437, 164] width 542 height 328
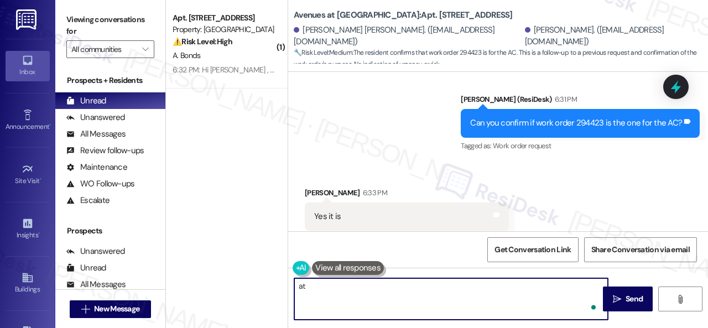
type textarea "a"
paste textarea "I've made a follow-up with the site team regarding your work order. Let me know…"
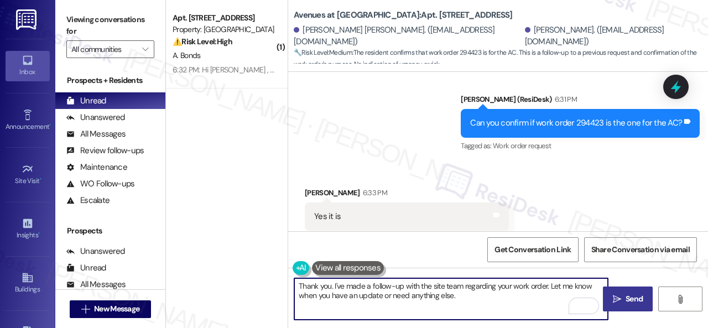
type textarea "Thank you. I've made a follow-up with the site team regarding your work order. …"
click at [614, 296] on icon "" at bounding box center [617, 299] width 8 height 9
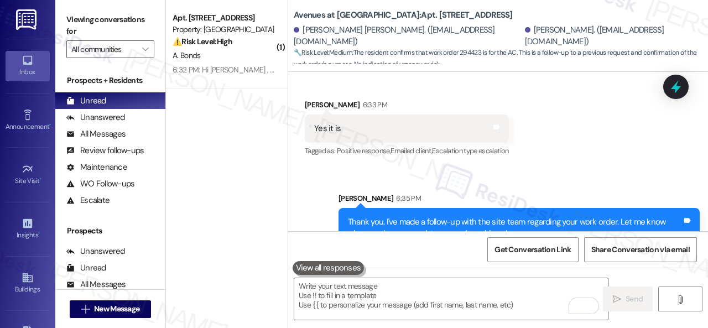
scroll to position [4189, 0]
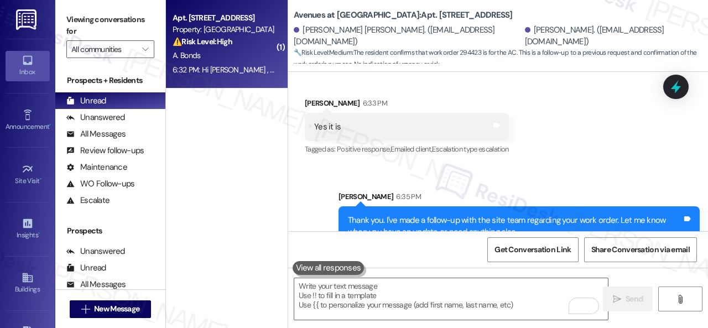
click at [252, 51] on div "A. Bonds" at bounding box center [223, 56] width 105 height 14
type textarea "Fetching suggested responses. Please feel free to read through the conversation…"
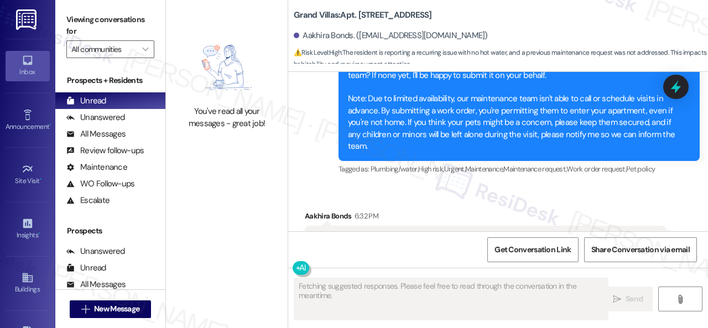
scroll to position [1942, 0]
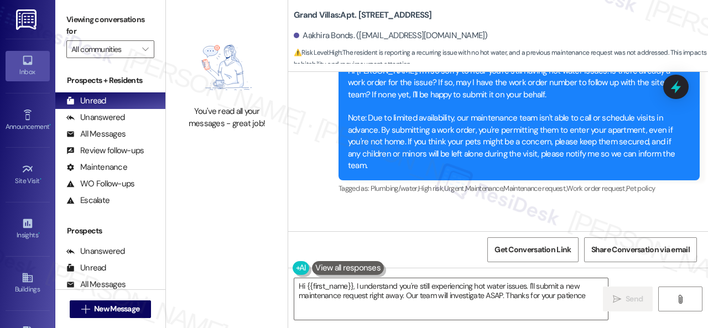
type textarea "Hi {{first_name}}, I understand you're still experiencing hot water issues. I'l…"
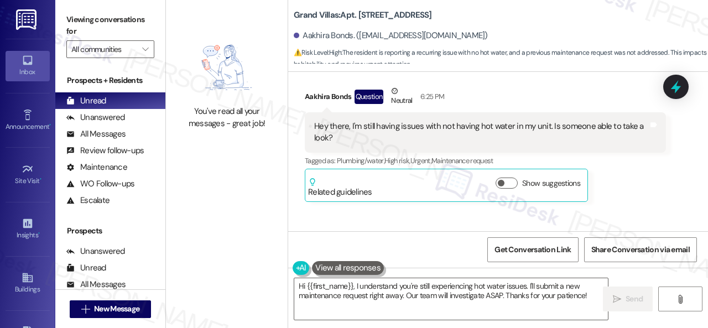
scroll to position [1333, 0]
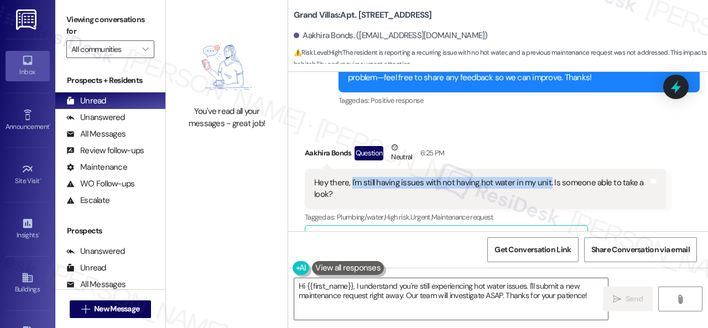
drag, startPoint x: 350, startPoint y: 182, endPoint x: 545, endPoint y: 181, distance: 194.7
click at [545, 181] on div "Hey there, I'm still having issues with not having hot water in my unit. Is som…" at bounding box center [481, 189] width 334 height 24
copy div "I'm still having issues with not having hot water in my unit."
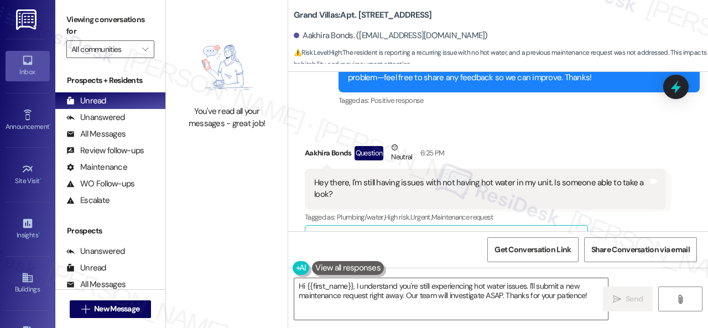
click at [550, 138] on div "Received via SMS Aakhira Bonds Question Neutral 6:25 PM Hey there, I'm still ha…" at bounding box center [485, 199] width 378 height 133
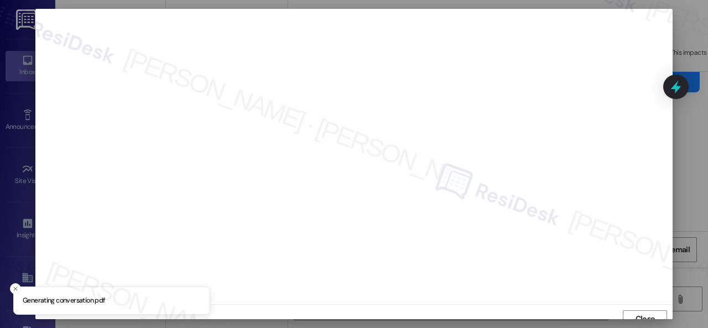
scroll to position [8, 0]
click at [633, 313] on span "Close" at bounding box center [645, 311] width 24 height 12
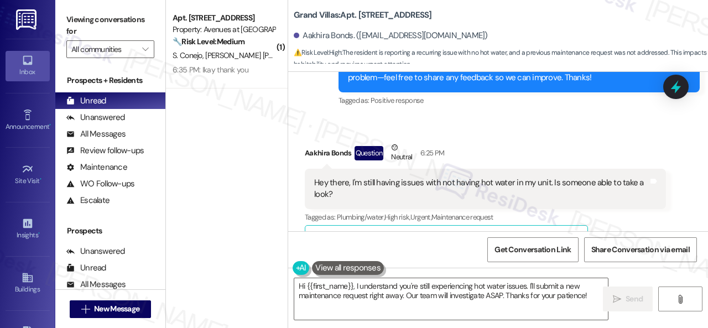
click at [598, 122] on div "Received via SMS Aakhira Bonds Question Neutral 6:25 PM Hey there, I'm still ha…" at bounding box center [498, 192] width 420 height 150
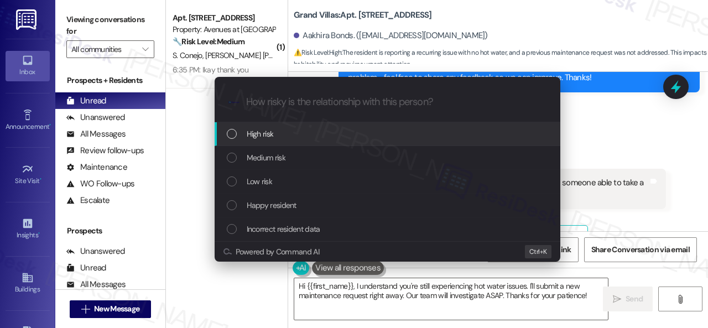
click at [242, 132] on div "High risk" at bounding box center [389, 134] width 324 height 12
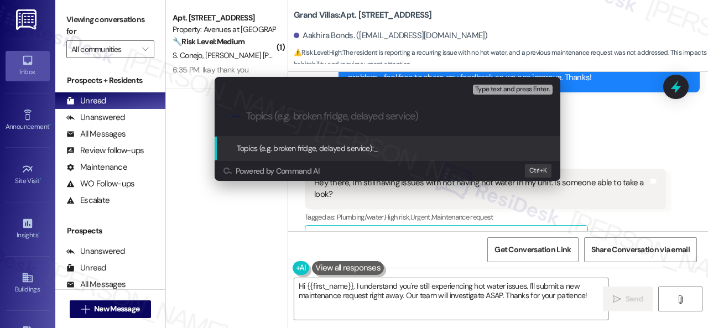
paste input "Work Order filed by ResiDesk 294608"
type input "Work Order filed by ResiDesk 294608"
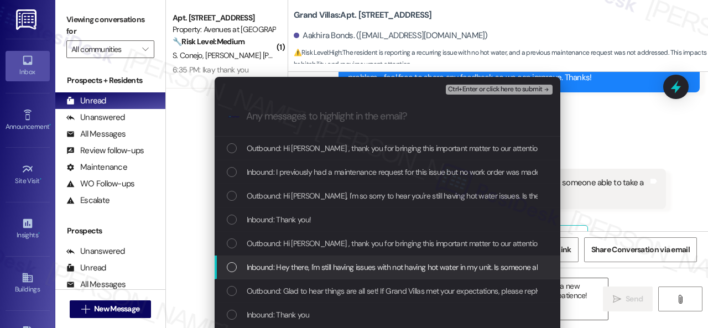
click at [267, 273] on span "Inbound: Hey there, I'm still having issues with not having hot water in my uni…" at bounding box center [420, 267] width 347 height 12
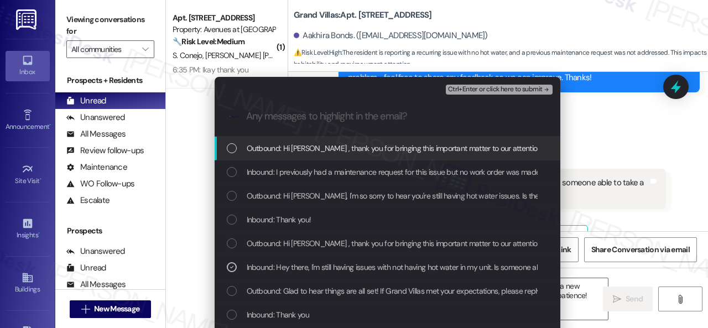
click at [464, 87] on span "Ctrl+Enter or click here to submit" at bounding box center [495, 90] width 95 height 8
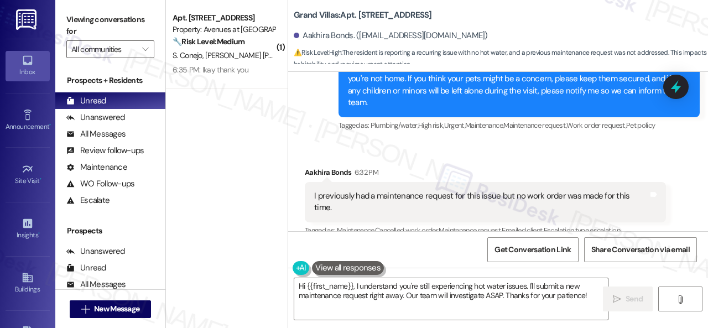
scroll to position [2008, 0]
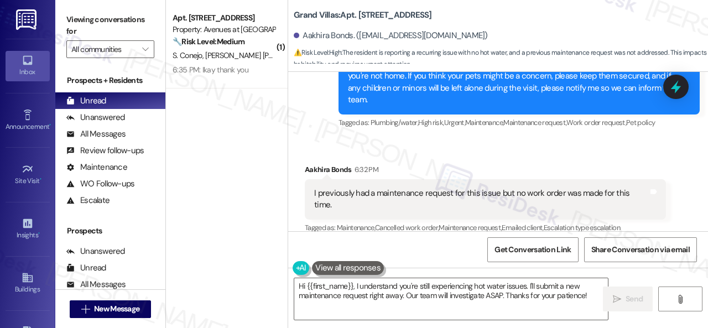
click at [473, 158] on div "Received via SMS Aakhira Bonds 6:32 PM I previously had a maintenance request f…" at bounding box center [485, 199] width 378 height 88
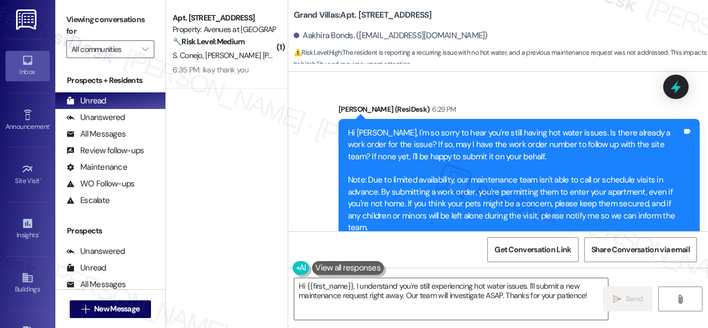
scroll to position [1897, 0]
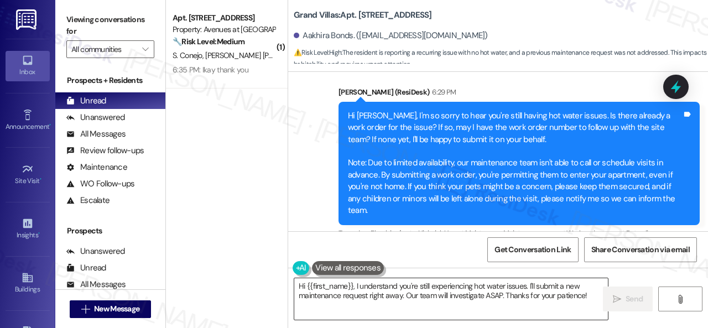
click at [408, 300] on textarea "Hi {{first_name}}, I understand you're still experiencing hot water issues. I'l…" at bounding box center [451, 298] width 314 height 41
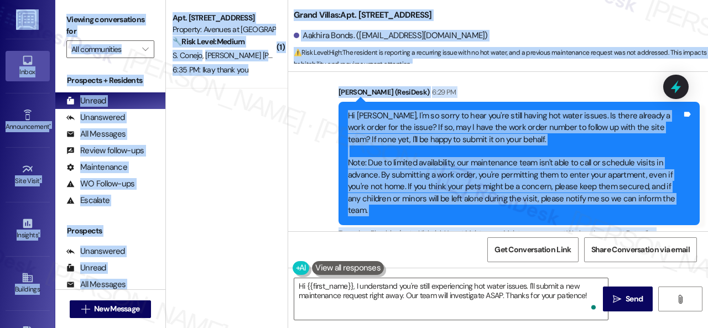
drag, startPoint x: 293, startPoint y: 284, endPoint x: 654, endPoint y: 350, distance: 366.5
click at [654, 327] on html "Inbox Go to Inbox Announcement • Send A Text Announcement Site Visit • Go to Si…" at bounding box center [354, 164] width 708 height 328
click at [498, 296] on textarea "Hi {{first_name}}, I understand you're still experiencing hot water issues. I'l…" at bounding box center [451, 298] width 314 height 41
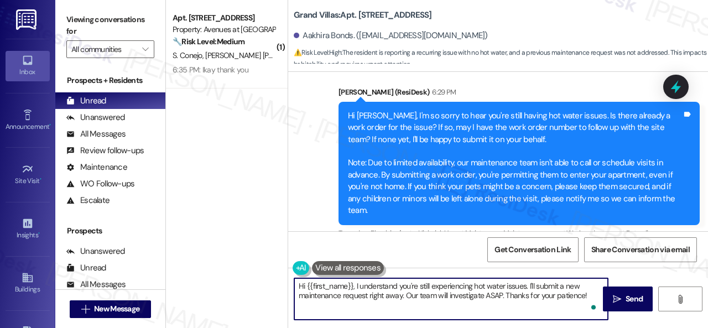
paste textarea "Thank you. I've submitted a work order on your behalf and notified the site tea…"
click at [386, 288] on textarea "Thank you. I've submitted a work order on your behalf and notified the site tea…" at bounding box center [451, 298] width 314 height 41
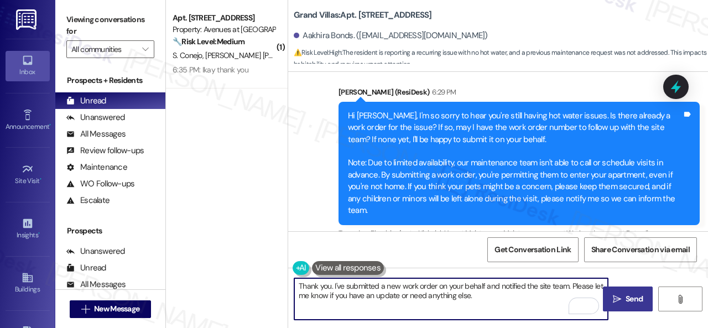
type textarea "Thank you. I've submitted a new work order on your behalf and notified the site…"
click at [628, 304] on span "Send" at bounding box center [633, 299] width 17 height 12
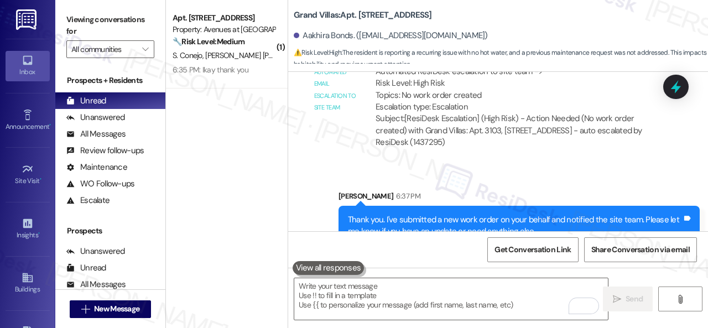
scroll to position [2363, 0]
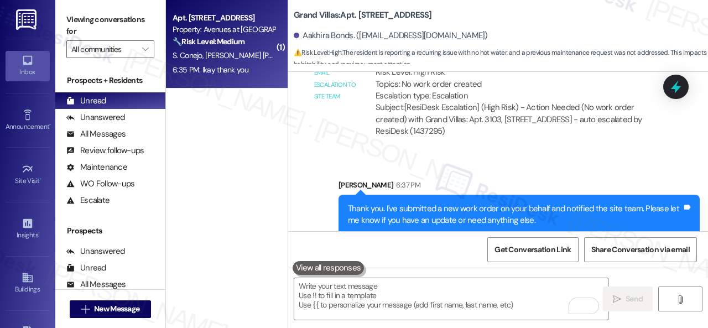
click at [236, 64] on div "6:35 PM: Ikay thank you 6:35 PM: Ikay thank you" at bounding box center [223, 70] width 105 height 14
type textarea "Fetching suggested responses. Please feel free to read through the conversation…"
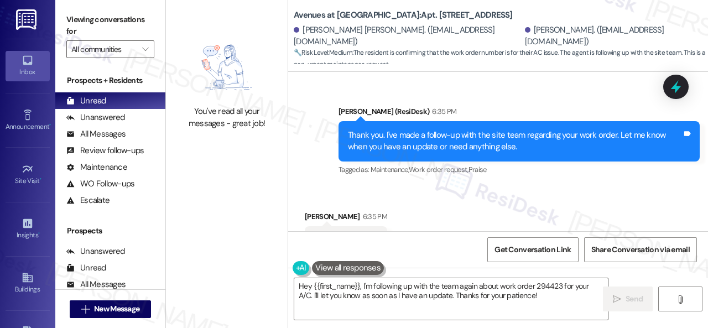
scroll to position [4446, 0]
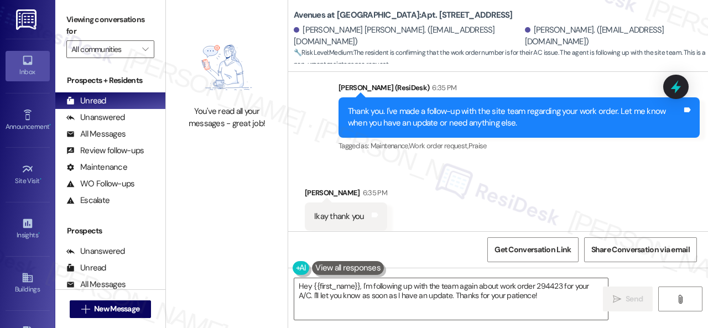
click at [327, 244] on div "Lease started Apr 30, 2025 at 8:00 PM Survey, sent via SMS Residesk Automated S…" at bounding box center [498, 236] width 420 height 328
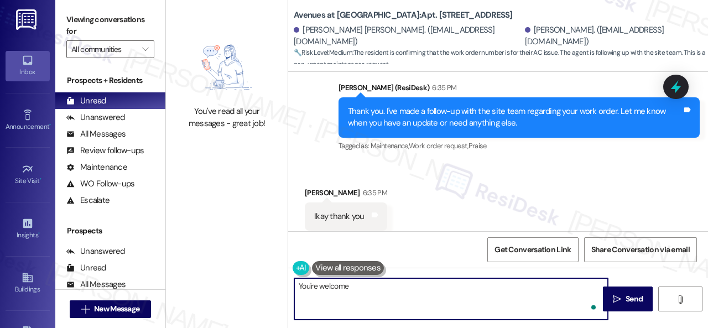
type textarea "You're welcome!"
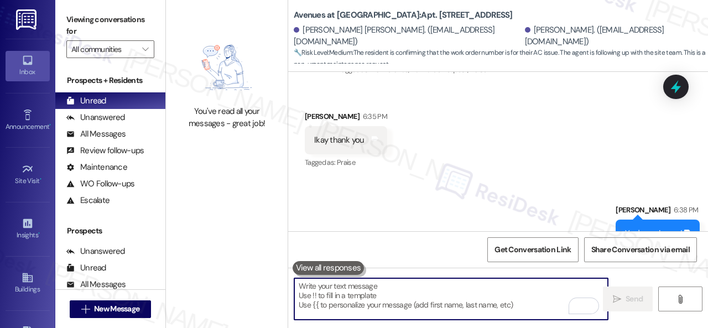
scroll to position [4524, 0]
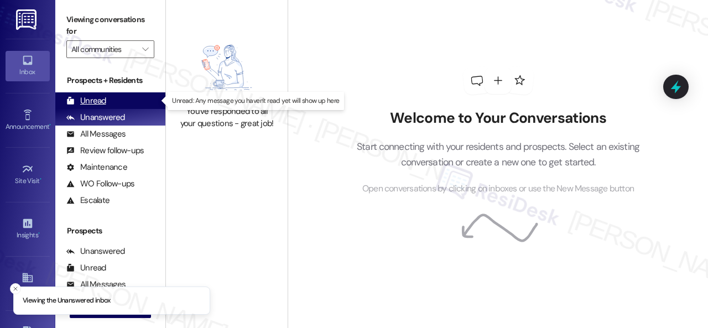
click at [92, 98] on div "Unread" at bounding box center [86, 101] width 40 height 12
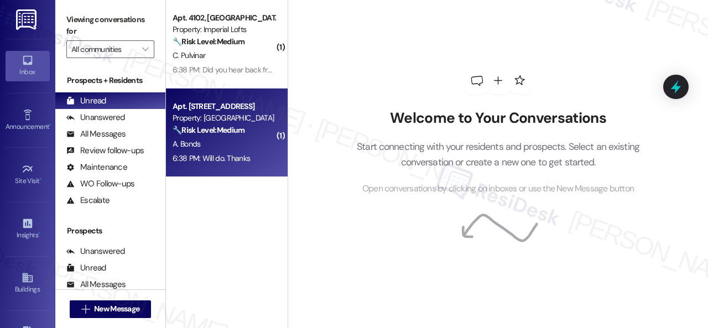
click at [223, 142] on div "A. Bonds" at bounding box center [223, 144] width 105 height 14
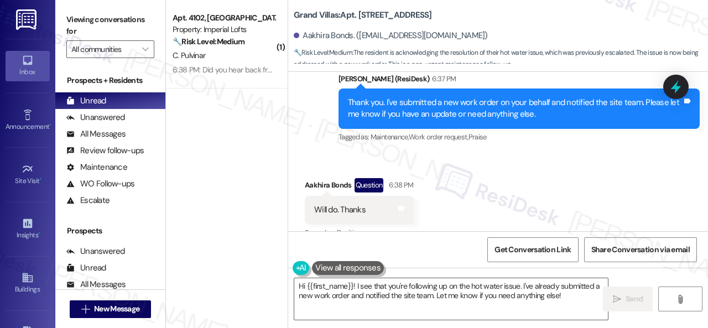
scroll to position [2610, 0]
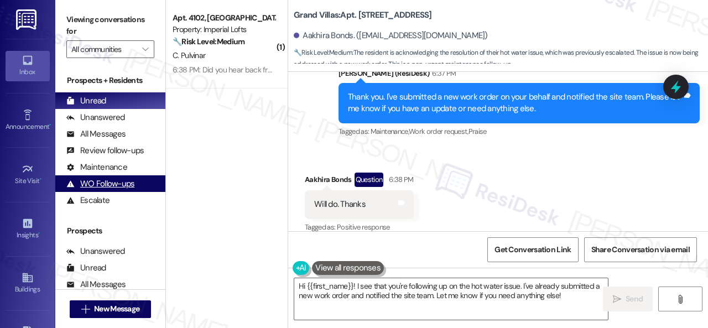
drag, startPoint x: 565, startPoint y: 297, endPoint x: 113, endPoint y: 175, distance: 467.9
click at [207, 228] on div "( 1 ) Apt. 4102, 2 Stadium Dr Property: Imperial Lofts 🔧 Risk Level: Medium The…" at bounding box center [437, 164] width 542 height 328
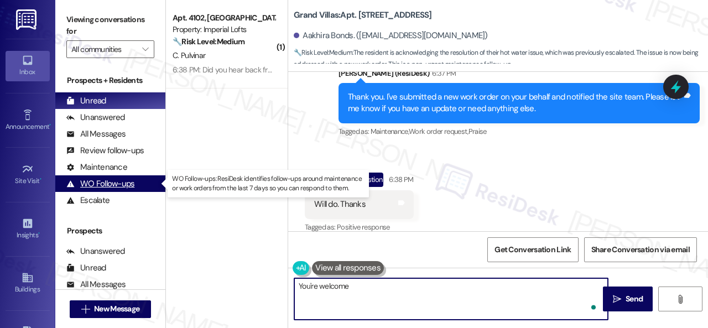
type textarea "You're welcome!"
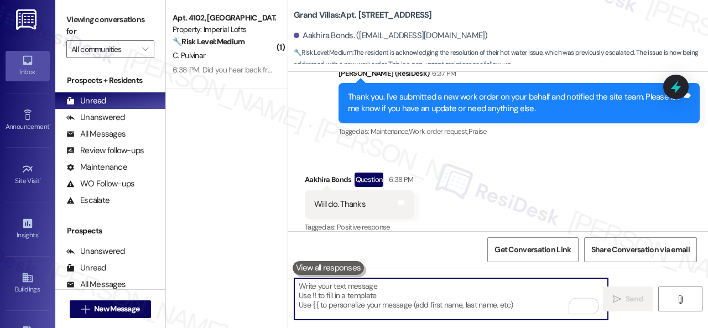
scroll to position [2610, 0]
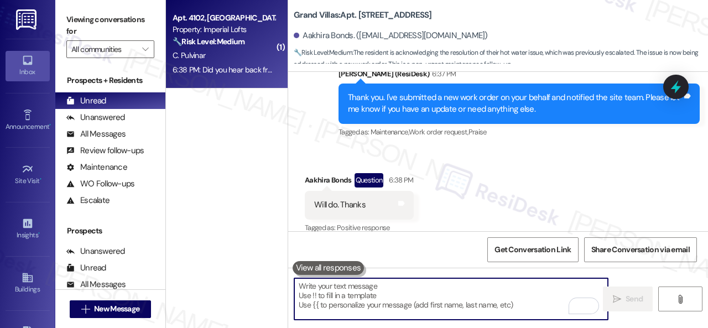
click at [247, 63] on div "6:38 PM: Did you hear back from them? 6:38 PM: Did you hear back from them?" at bounding box center [223, 70] width 105 height 14
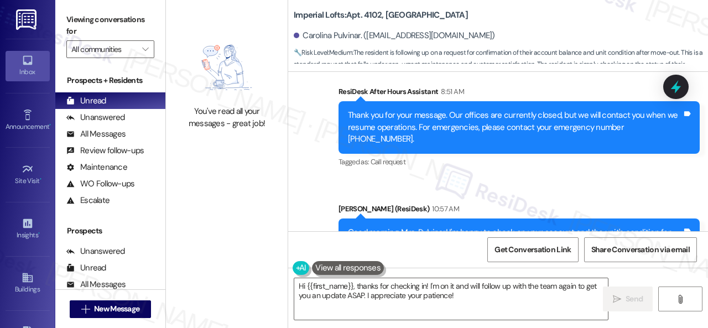
scroll to position [19052, 0]
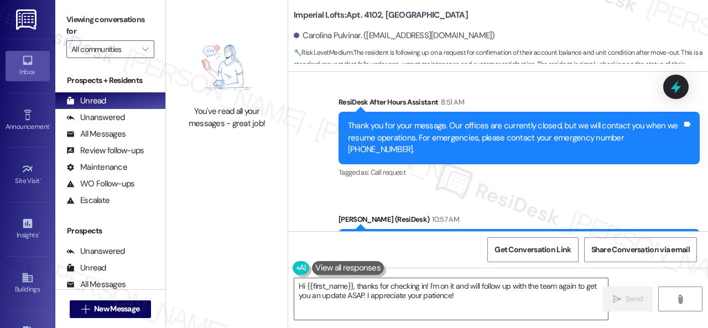
drag, startPoint x: 553, startPoint y: 181, endPoint x: 548, endPoint y: 201, distance: 20.1
click at [553, 181] on div "Lease started [DATE] 8:00 PM Survey, sent via SMS Residesk Automated Survey [DA…" at bounding box center [498, 151] width 420 height 159
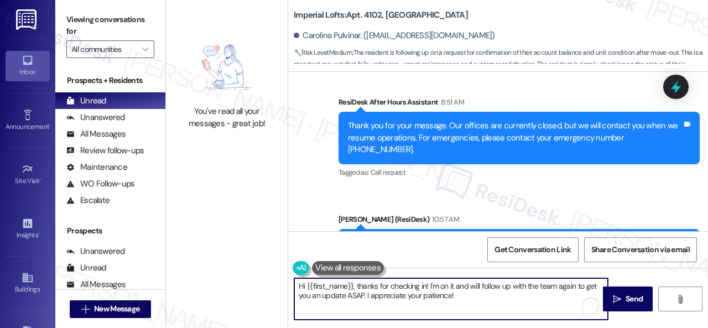
drag, startPoint x: 484, startPoint y: 303, endPoint x: 253, endPoint y: 257, distance: 235.7
click at [253, 257] on div "You've read all your messages - great job! Imperial Lofts: Apt. [STREET_ADDRESS…" at bounding box center [437, 164] width 542 height 328
paste textarea "I haven't received a response from the site team yet. Rest assured that I will …"
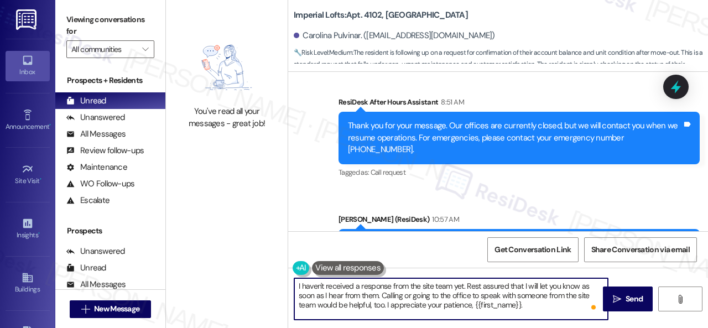
drag, startPoint x: 472, startPoint y: 304, endPoint x: 518, endPoint y: 302, distance: 46.0
click at [518, 302] on textarea "I haven't received a response from the site team yet. Rest assured that I will …" at bounding box center [451, 298] width 314 height 41
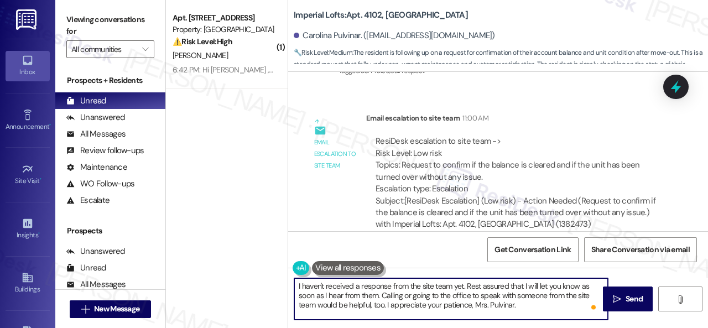
scroll to position [19328, 0]
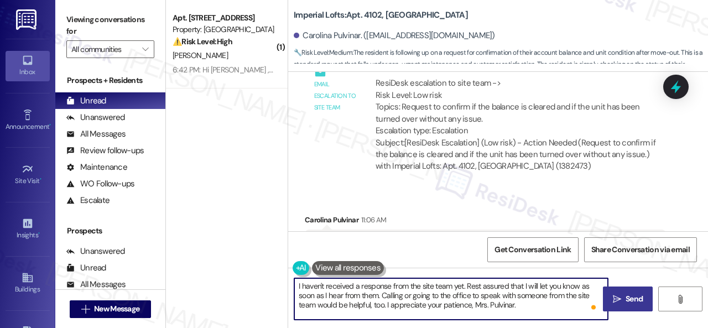
type textarea "I haven't received a response from the site team yet. Rest assured that I will …"
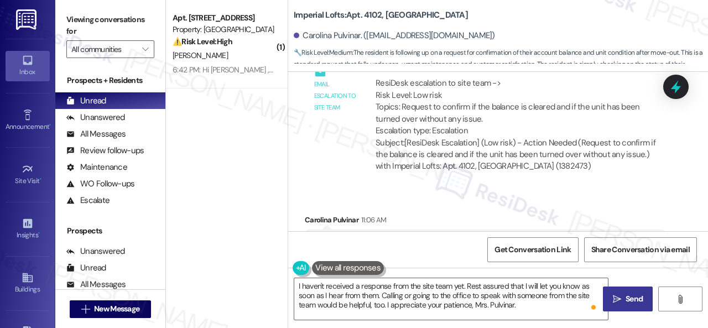
click at [639, 305] on span "Send" at bounding box center [634, 299] width 22 height 12
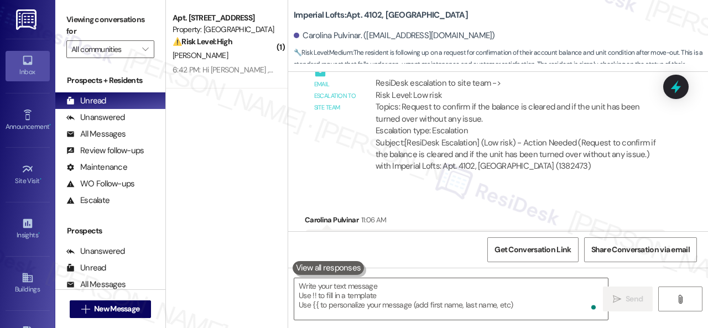
scroll to position [19493, 0]
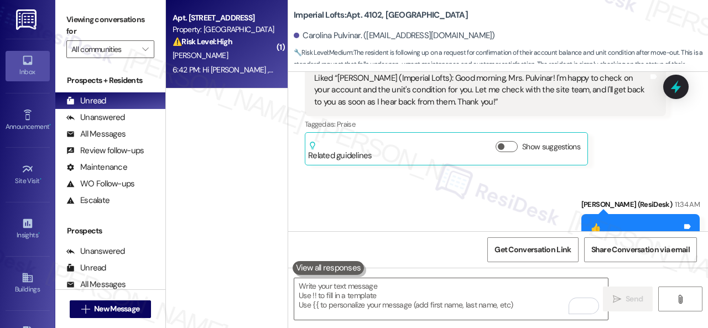
click at [249, 56] on div "[PERSON_NAME]" at bounding box center [223, 56] width 105 height 14
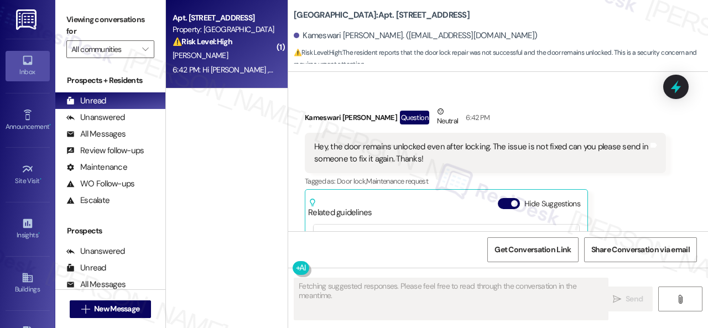
scroll to position [2084, 0]
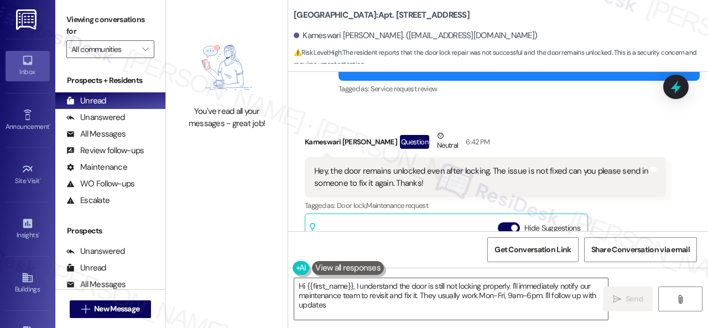
type textarea "Hi {{first_name}}, I understand the door is still not locking properly. I'll im…"
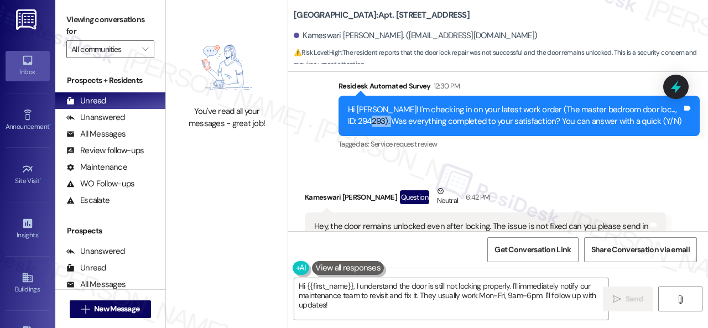
drag, startPoint x: 358, startPoint y: 129, endPoint x: 385, endPoint y: 131, distance: 26.6
click at [385, 128] on div "Hi [PERSON_NAME]! I'm checking in on your latest work order (The master bedroom…" at bounding box center [515, 116] width 334 height 24
copy div "294293"
click at [592, 188] on div "Received via SMS Kameswari [PERSON_NAME] Question Neutral 6:42 PM Hey, the door…" at bounding box center [485, 309] width 378 height 264
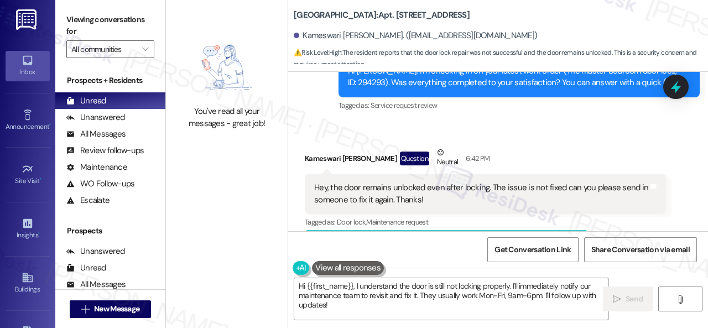
scroll to position [2084, 0]
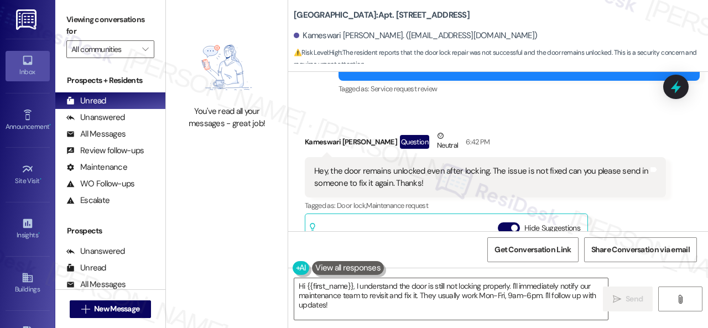
click at [529, 137] on div "Received via SMS Kameswari [PERSON_NAME] Question Neutral 6:42 PM Hey, the door…" at bounding box center [485, 254] width 378 height 264
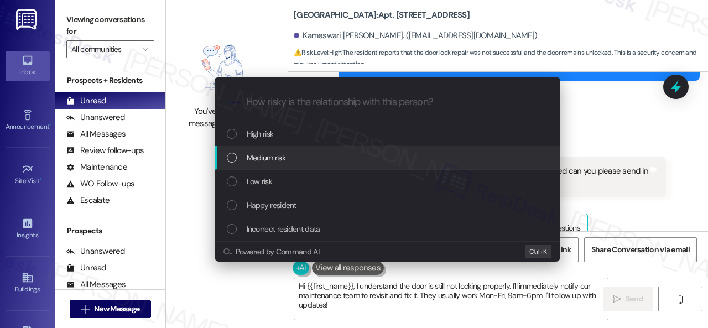
click at [263, 157] on span "Medium risk" at bounding box center [266, 158] width 39 height 12
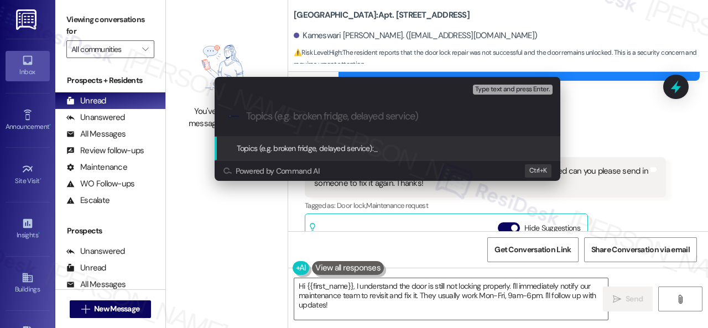
click at [598, 120] on div "Escalate Conversation Medium risk Topics (e.g. broken fridge, delayed service) …" at bounding box center [354, 164] width 708 height 328
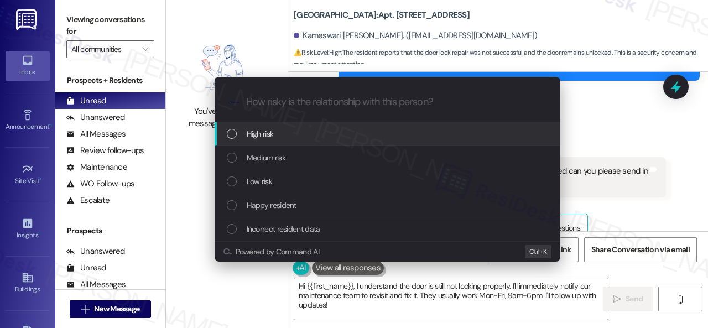
click at [268, 134] on span "High risk" at bounding box center [260, 134] width 27 height 12
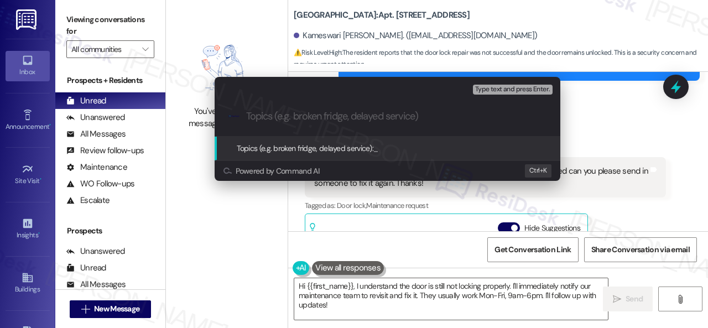
paste input "Follow-up on the unresolved work order 294293"
type input "Follow-up on the unresolved work order 294293"
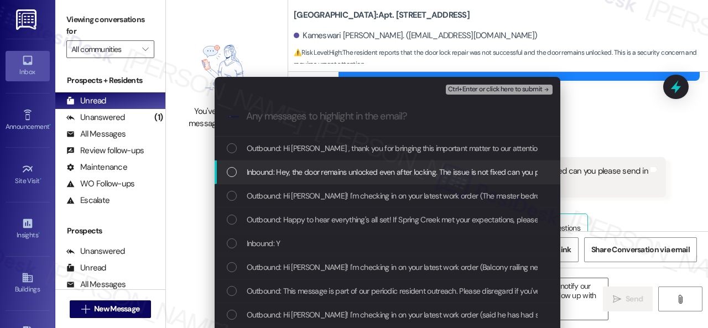
click at [290, 172] on span "Inbound: Hey, the door remains unlocked even after locking. The issue is not fi…" at bounding box center [465, 172] width 436 height 12
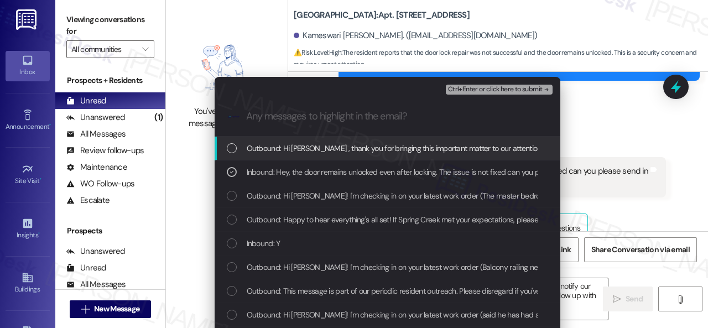
click at [479, 87] on span "Ctrl+Enter or click here to submit" at bounding box center [495, 90] width 95 height 8
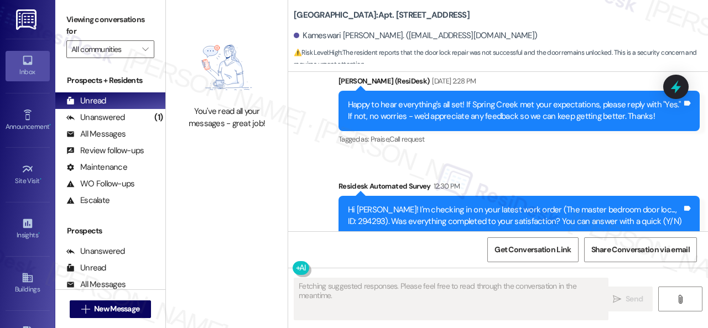
scroll to position [2250, 0]
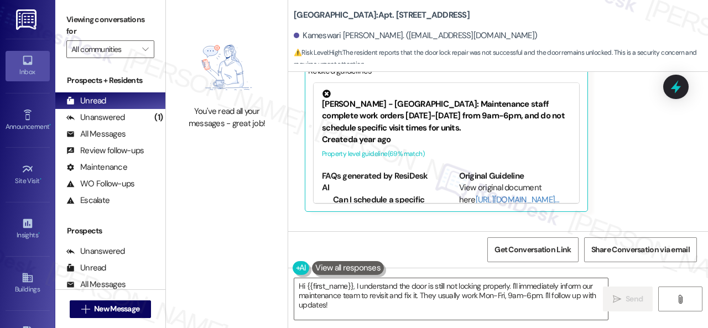
drag, startPoint x: 619, startPoint y: 168, endPoint x: 609, endPoint y: 171, distance: 10.5
click at [619, 168] on div "Kameswari [PERSON_NAME] Question Neutral 6:42 PM Hey, the door remains unlocked…" at bounding box center [485, 88] width 361 height 248
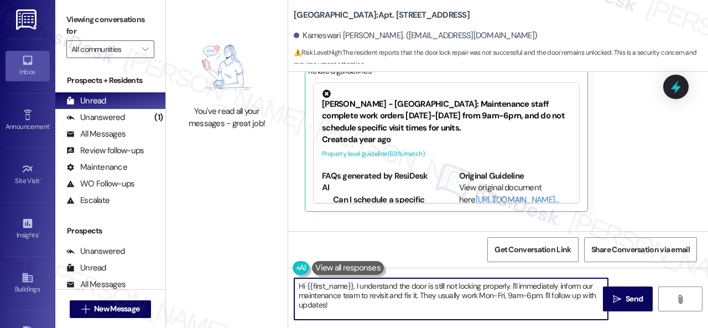
click at [355, 285] on textarea "Hi {{first_name}}, I understand the door is still not locking properly. I'll im…" at bounding box center [451, 298] width 314 height 41
drag, startPoint x: 512, startPoint y: 287, endPoint x: 519, endPoint y: 307, distance: 21.0
click at [519, 307] on textarea "Hi {{first_name}}, I understand the door is still not locking properly. I'll im…" at bounding box center [451, 298] width 314 height 41
paste textarea "m sorry to hear the issue hasn't been resolved yet. I've made a follow-up with …"
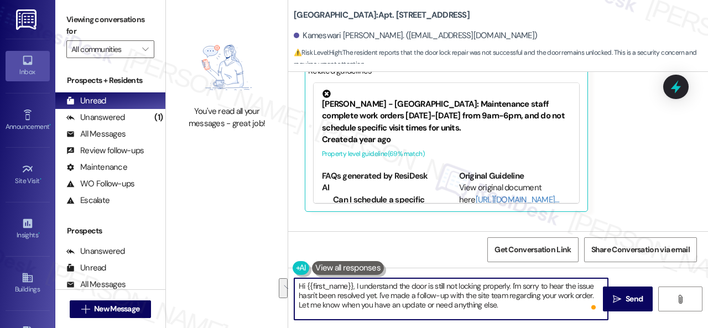
drag, startPoint x: 511, startPoint y: 287, endPoint x: 378, endPoint y: 297, distance: 133.1
click at [378, 297] on textarea "Hi {{first_name}}, I understand the door is still not locking properly. I'm sor…" at bounding box center [451, 298] width 314 height 41
drag, startPoint x: 512, startPoint y: 286, endPoint x: 361, endPoint y: 296, distance: 151.8
click at [361, 296] on textarea "Hi {{first_name}}, I understand the door is still not locking properly. We apol…" at bounding box center [451, 298] width 314 height 41
click at [480, 307] on textarea "Hi {{first_name}}, I understand the door is still not locking properly. We apol…" at bounding box center [451, 298] width 314 height 41
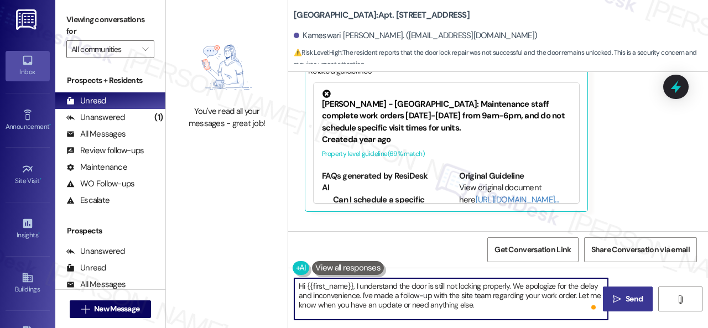
type textarea "Hi {{first_name}}, I understand the door is still not locking properly. We apol…"
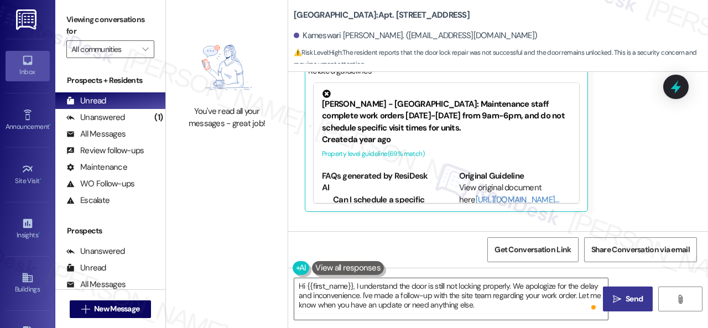
click at [623, 304] on span "Send" at bounding box center [634, 299] width 22 height 12
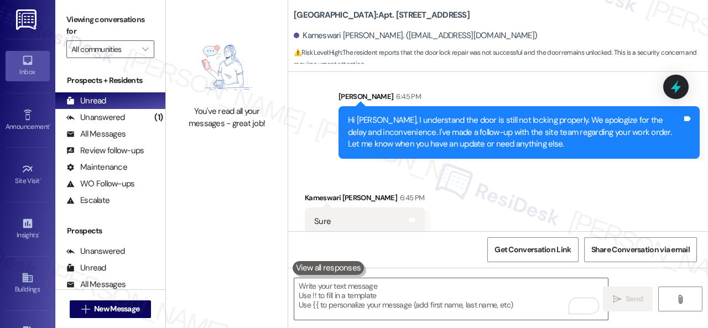
scroll to position [2693, 0]
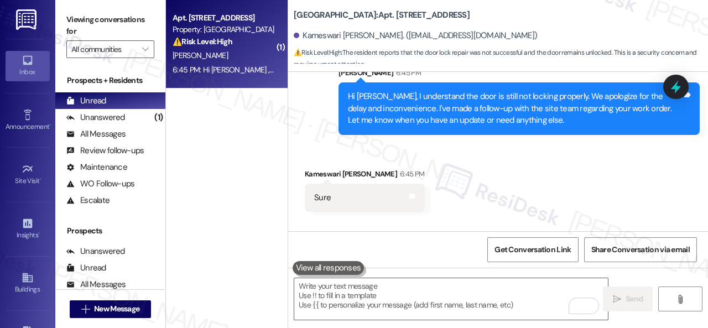
click at [573, 82] on div "[PERSON_NAME] 6:45 PM" at bounding box center [518, 74] width 361 height 15
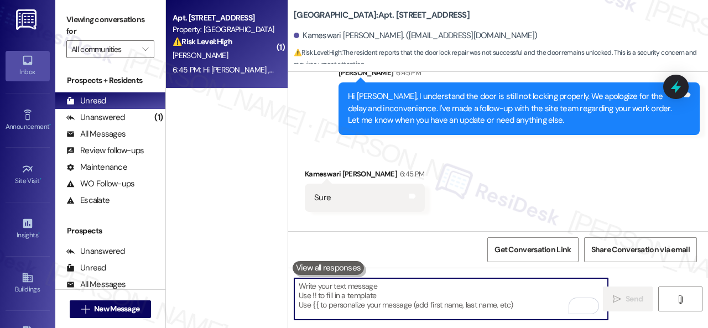
click at [387, 296] on textarea "To enrich screen reader interactions, please activate Accessibility in Grammarl…" at bounding box center [451, 298] width 314 height 41
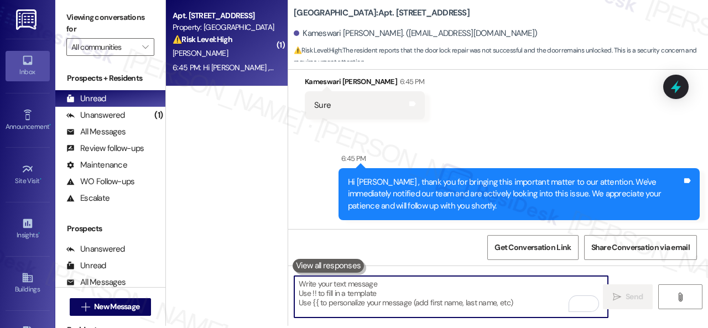
scroll to position [3, 0]
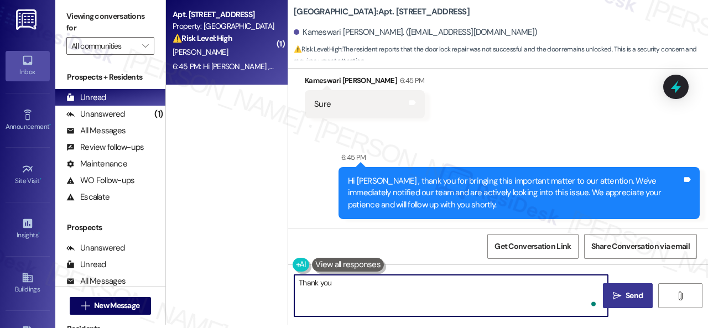
type textarea "Thank you."
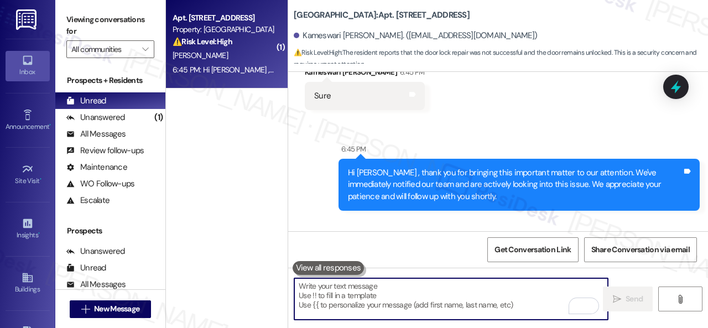
scroll to position [2693, 0]
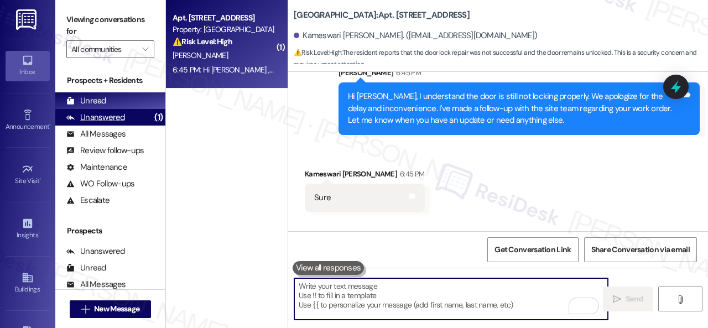
click at [107, 117] on div "Unanswered" at bounding box center [95, 118] width 59 height 12
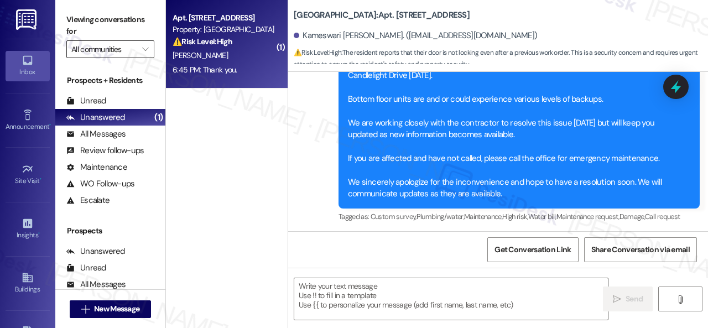
type textarea "Fetching suggested responses. Please feel free to read through the conversation…"
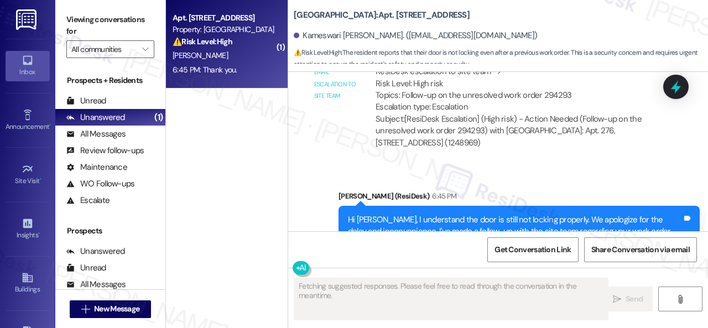
scroll to position [2742, 0]
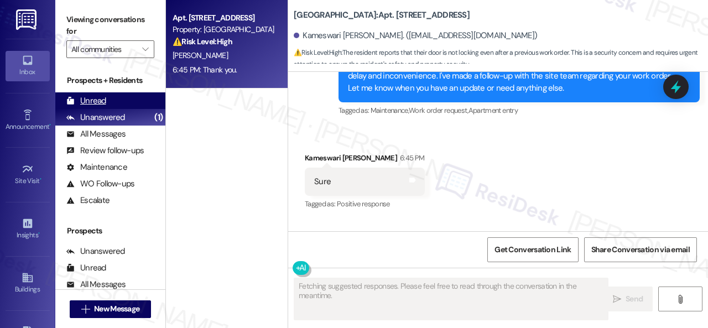
drag, startPoint x: 95, startPoint y: 101, endPoint x: 116, endPoint y: 100, distance: 20.5
click at [95, 103] on div "Unread" at bounding box center [86, 101] width 40 height 12
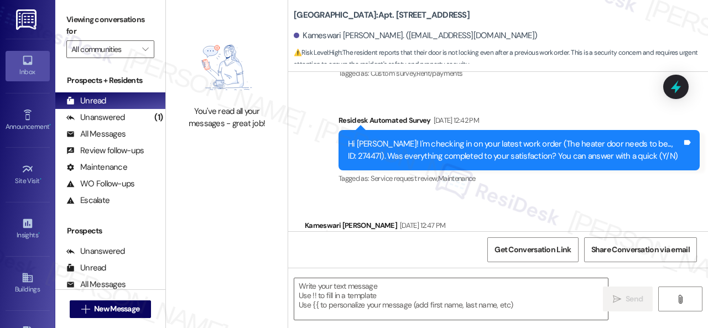
type textarea "Fetching suggested responses. Please feel free to read through the conversation…"
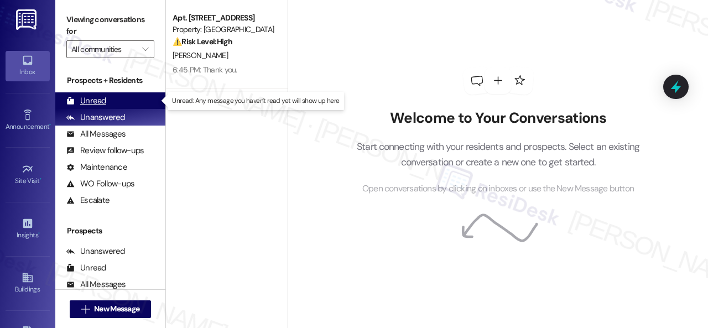
click at [95, 98] on div "Unread" at bounding box center [86, 101] width 40 height 12
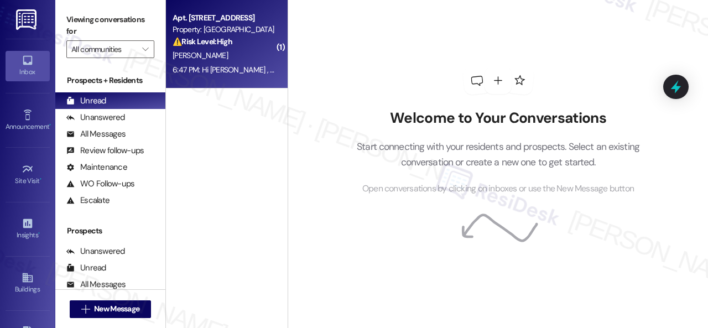
click at [248, 57] on div "[PERSON_NAME]" at bounding box center [223, 56] width 105 height 14
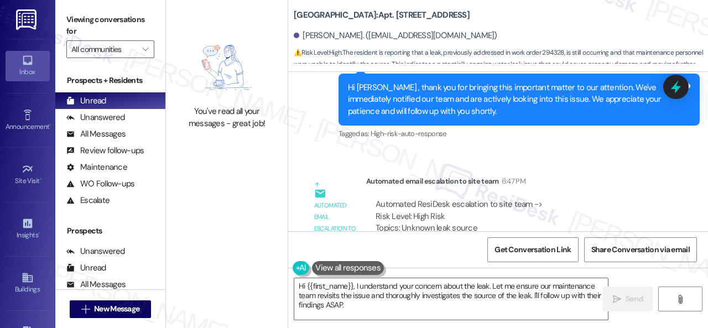
scroll to position [4853, 0]
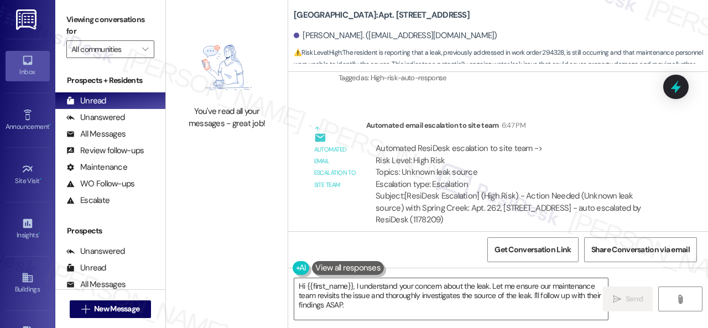
drag, startPoint x: 373, startPoint y: 306, endPoint x: 229, endPoint y: 260, distance: 150.8
click at [253, 272] on div "You've read all your messages - great job! [GEOGRAPHIC_DATA]: Apt. [STREET_ADDR…" at bounding box center [437, 164] width 542 height 328
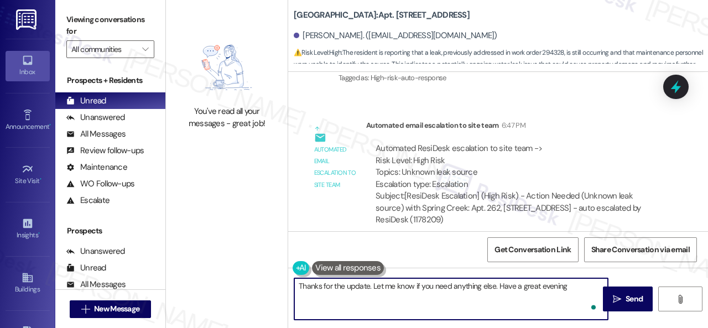
type textarea "Thanks for the update. Let me know if you need anything else. Have a great even…"
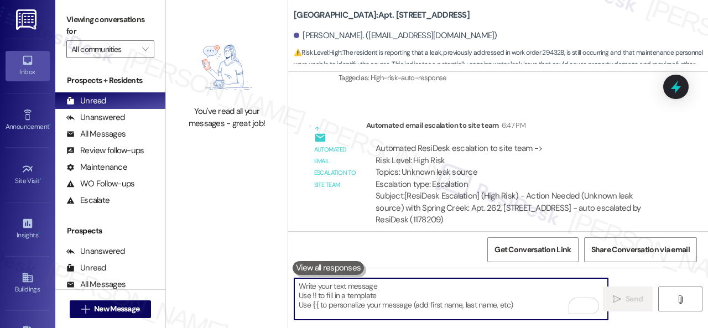
scroll to position [4587, 0]
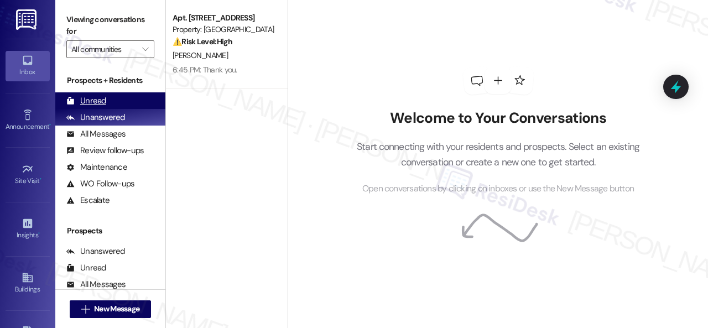
click at [92, 99] on div "Unread" at bounding box center [86, 101] width 40 height 12
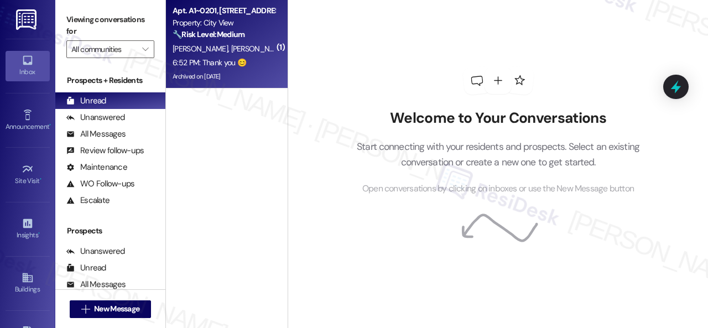
click at [272, 46] on div "[PERSON_NAME] [PERSON_NAME]" at bounding box center [223, 49] width 105 height 14
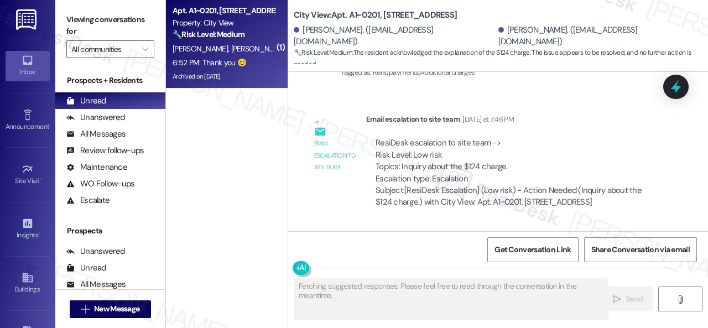
scroll to position [5929, 0]
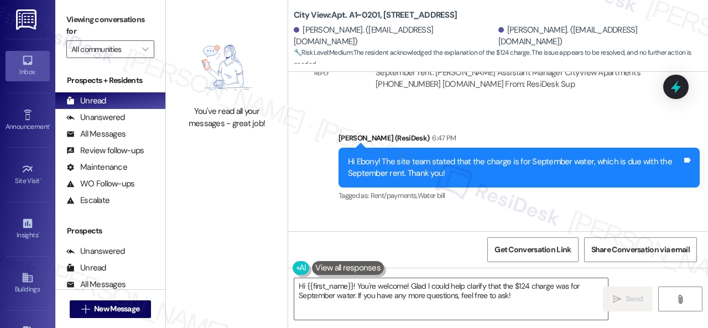
drag, startPoint x: 513, startPoint y: 295, endPoint x: 165, endPoint y: 233, distance: 354.0
click at [314, 278] on div "Hi {{first_name}}! You're welcome! Glad I could help clarify that the $124 char…" at bounding box center [445, 299] width 315 height 43
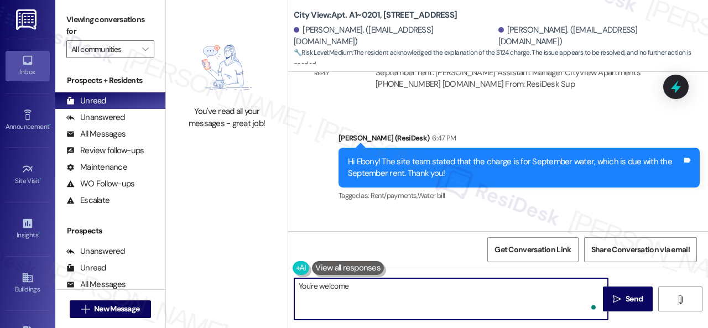
type textarea "You're welcome!"
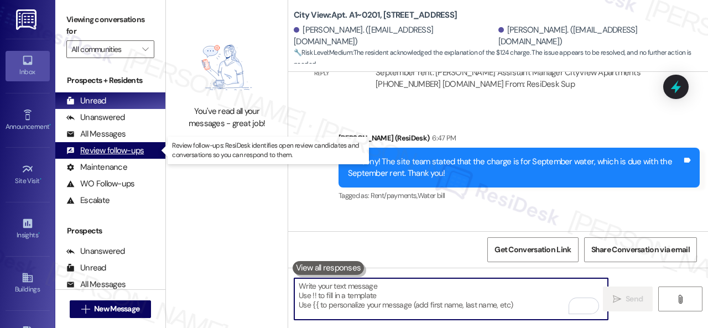
click at [110, 149] on div "Review follow-ups" at bounding box center [104, 151] width 77 height 12
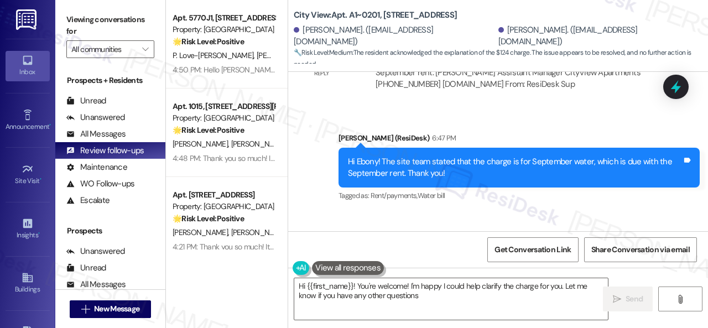
type textarea "Hi {{first_name}}! You're welcome! I'm happy I could help clarify the charge fo…"
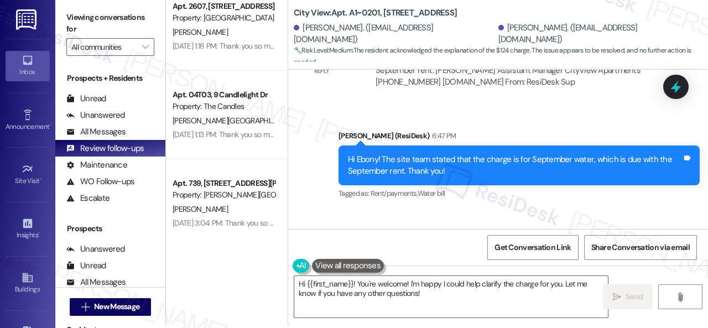
scroll to position [3, 0]
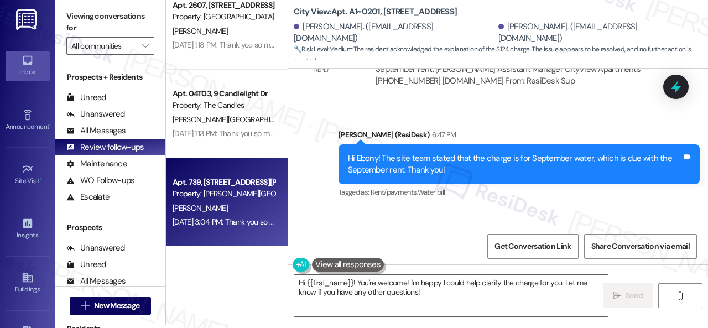
click at [225, 218] on div "Jul 23, 2025 at 3:04 PM: Thank you so much! It means a lot to us! Please take a…" at bounding box center [479, 222] width 612 height 10
type textarea "Fetching suggested responses. Please feel free to read through the conversation…"
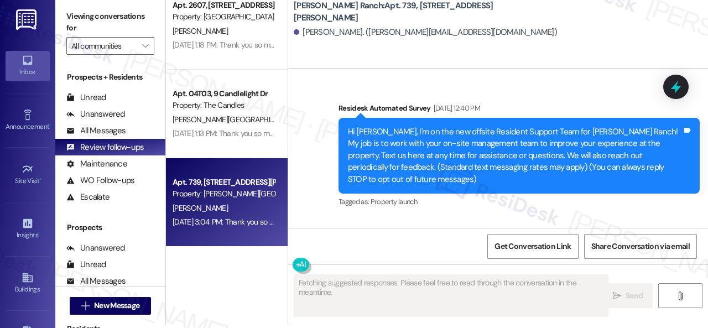
type textarea "Fetching suggested responses. Please feel free to read through the conversation…"
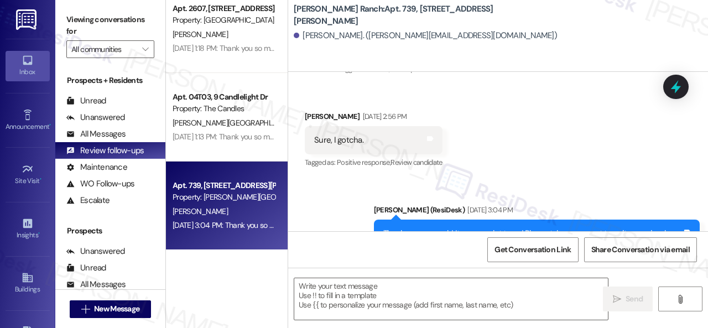
scroll to position [5832, 0]
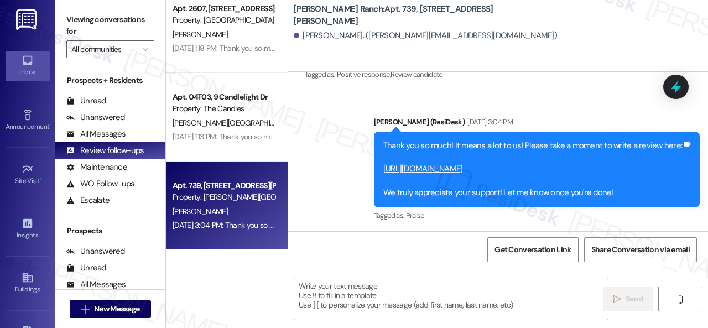
click at [463, 163] on link "https://www.theresidesk.com/links/review-8c_eW0Nev" at bounding box center [423, 168] width 80 height 11
click at [395, 215] on div "Survey, sent via SMS Residesk Automated Survey Oct 01, 2024 at 12:40 PM Hi Lamo…" at bounding box center [498, 151] width 420 height 159
drag, startPoint x: 293, startPoint y: 15, endPoint x: 370, endPoint y: 18, distance: 76.9
click at [370, 18] on div "Craig Ranch: Apt. 739, 4101 S Custer Rd Lamont Finley. (lamont.finley91@gmail.c…" at bounding box center [498, 25] width 420 height 44
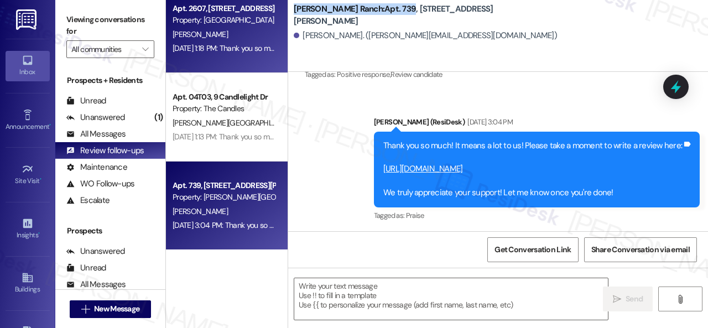
copy b "Craig Ranch: Apt. 739"
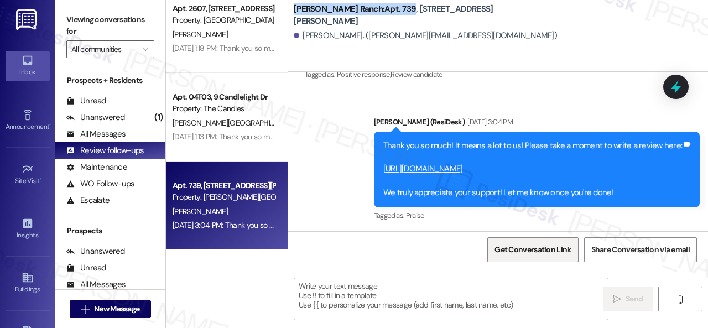
click at [526, 246] on span "Get Conversation Link" at bounding box center [532, 250] width 76 height 12
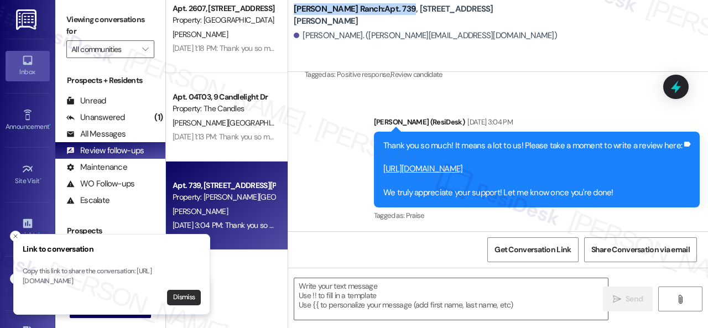
click at [184, 294] on button "Dismiss" at bounding box center [184, 297] width 34 height 15
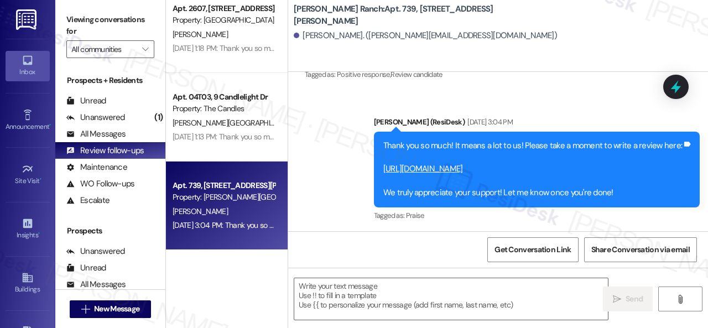
click at [357, 180] on div "Sent via SMS Sarah (ResiDesk) Jul 23, 2025 at 3:04 PM Thank you so much! It mea…" at bounding box center [498, 161] width 420 height 140
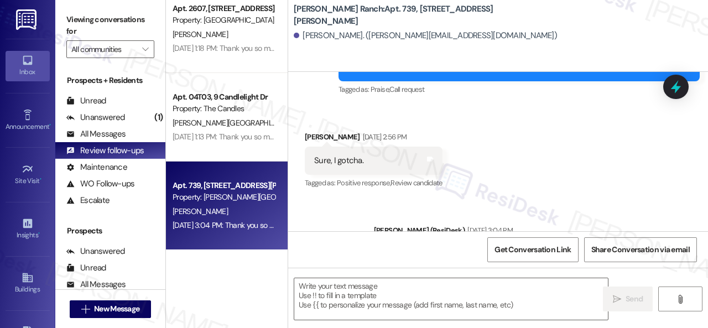
scroll to position [5723, 0]
click at [432, 157] on icon at bounding box center [430, 159] width 7 height 5
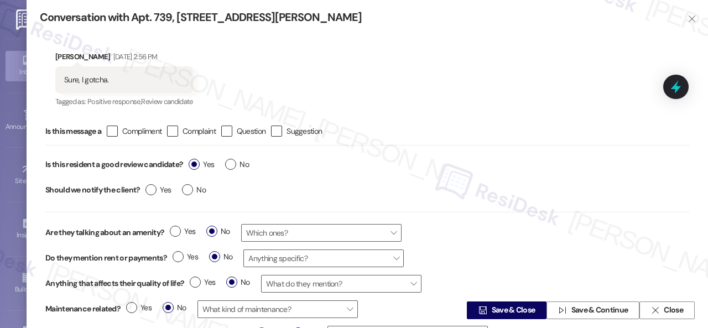
click at [234, 158] on div "Yes No" at bounding box center [218, 165] width 71 height 25
click at [236, 164] on label "No" at bounding box center [237, 165] width 24 height 12
click at [236, 164] on input "No" at bounding box center [237, 166] width 24 height 14
radio input "true"
click at [502, 310] on span "Save & Close" at bounding box center [514, 311] width 44 height 12
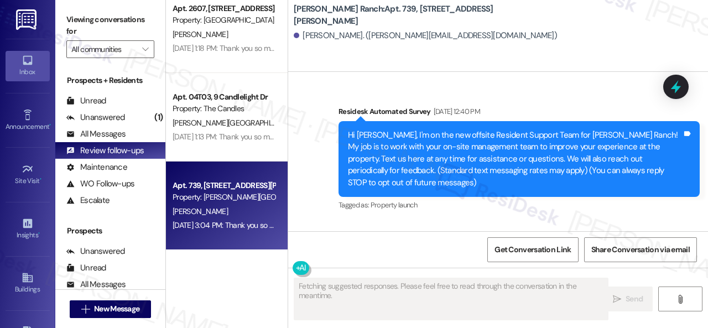
type textarea "Fetching suggested responses. Please feel free to read through the conversation…"
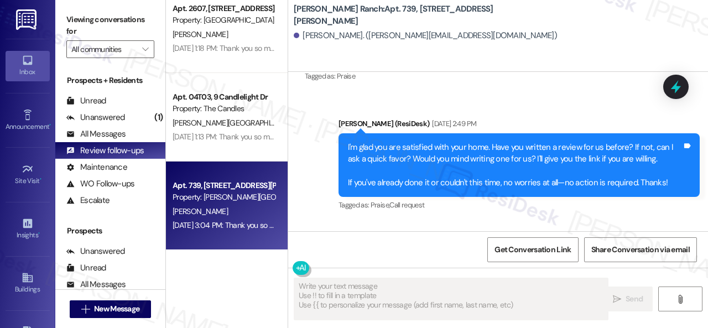
scroll to position [5666, 0]
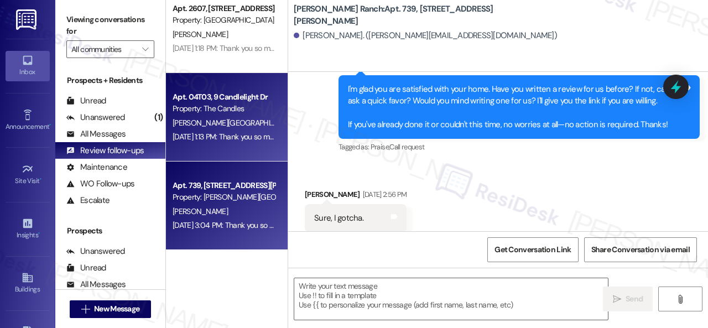
click at [254, 131] on div "Jul 25, 2025 at 1:13 PM: Thank you so much! It means a lot to us! Please take a…" at bounding box center [223, 137] width 105 height 14
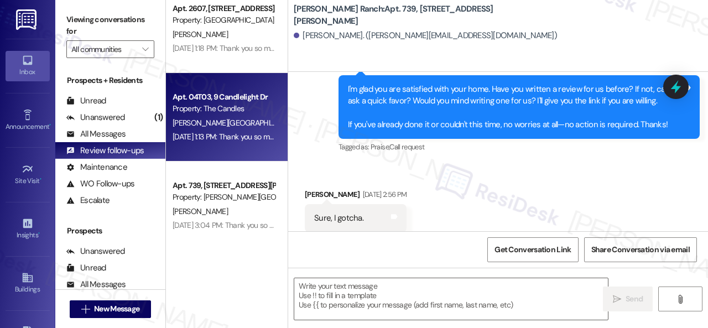
type textarea "Fetching suggested responses. Please feel free to read through the conversation…"
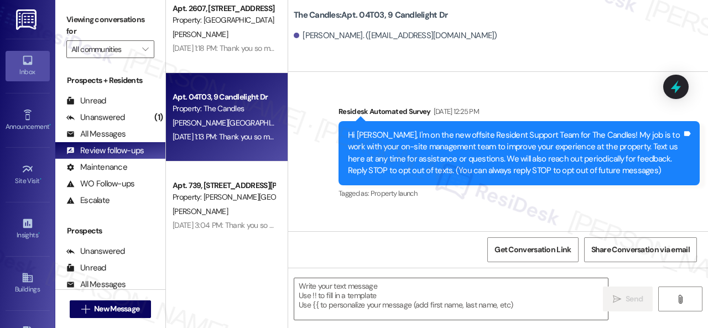
type textarea "Fetching suggested responses. Please feel free to read through the conversation…"
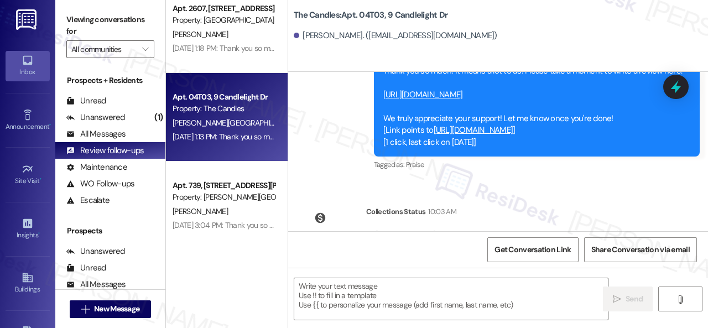
scroll to position [3635, 0]
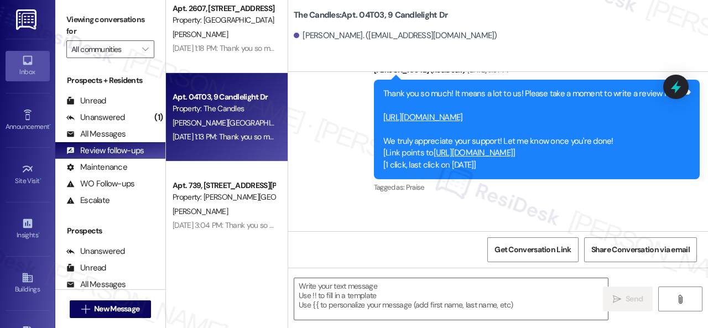
click at [444, 123] on link "https://www.theresidesk.com/links/review-VI-8R1Tvk" at bounding box center [423, 117] width 80 height 11
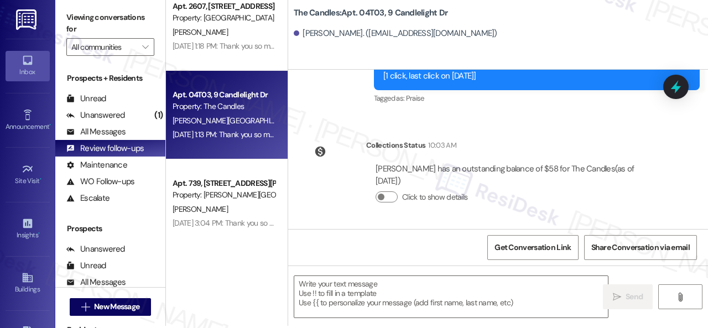
scroll to position [3, 0]
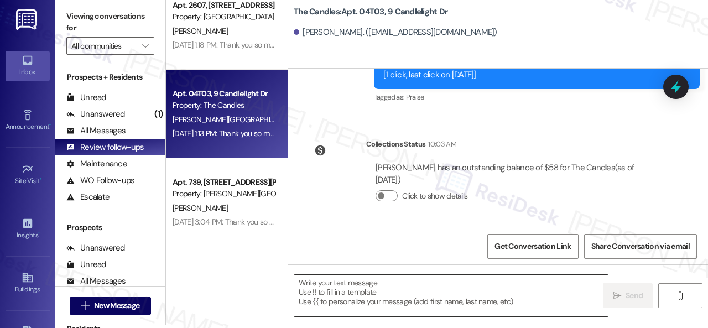
click at [366, 295] on textarea at bounding box center [451, 295] width 314 height 41
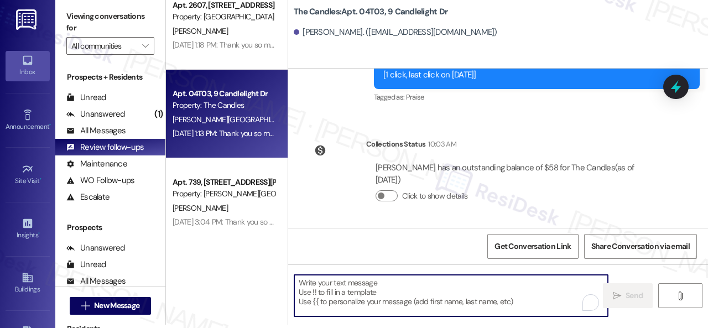
paste textarea "Hello {{first_name}}! I hope you're doing well! I wanted to follow up and see i…"
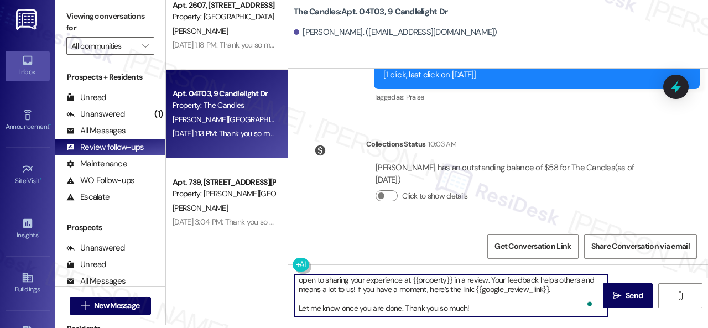
scroll to position [0, 0]
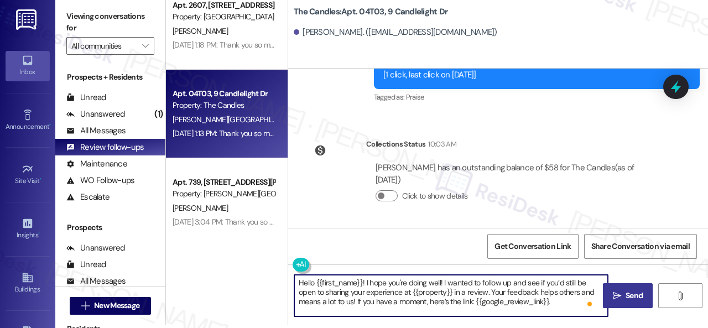
type textarea "Hello {{first_name}}! I hope you're doing well! I wanted to follow up and see i…"
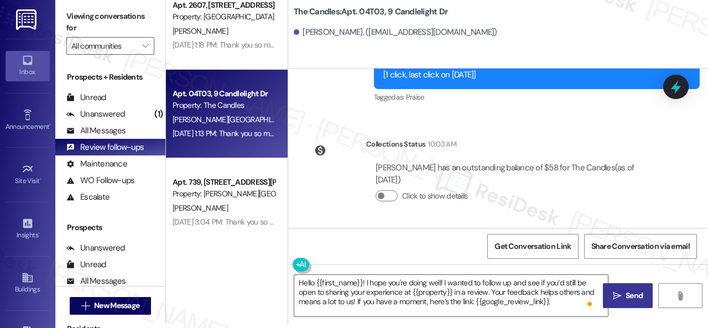
click at [625, 296] on span "Send" at bounding box center [633, 296] width 17 height 12
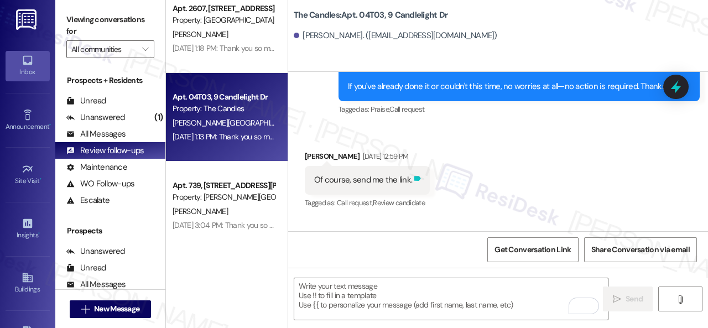
scroll to position [2228, 0]
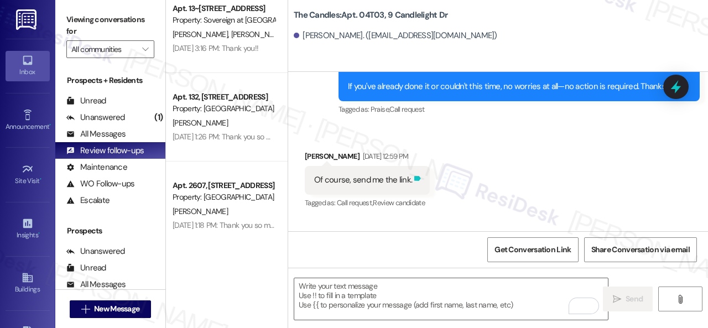
click at [419, 183] on icon at bounding box center [417, 178] width 8 height 8
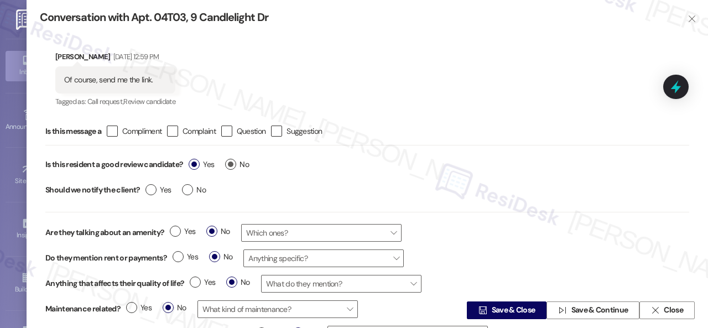
click at [236, 165] on label "No" at bounding box center [237, 165] width 24 height 12
click at [236, 165] on input "No" at bounding box center [237, 166] width 24 height 14
radio input "true"
click at [496, 310] on span "Save & Close" at bounding box center [514, 311] width 44 height 12
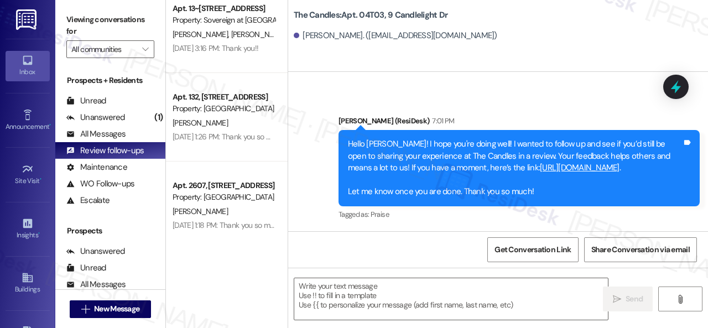
scroll to position [3898, 0]
type textarea "Fetching suggested responses. Please feel free to read through the conversation…"
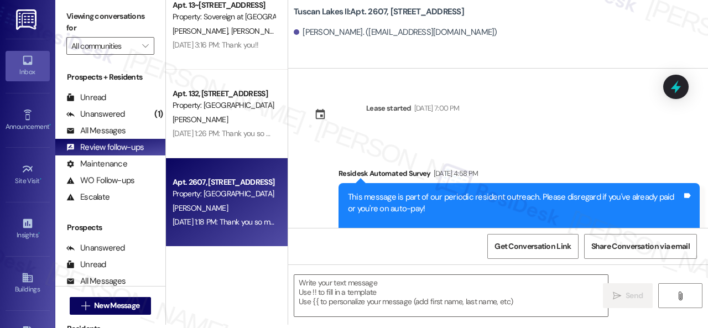
scroll to position [0, 0]
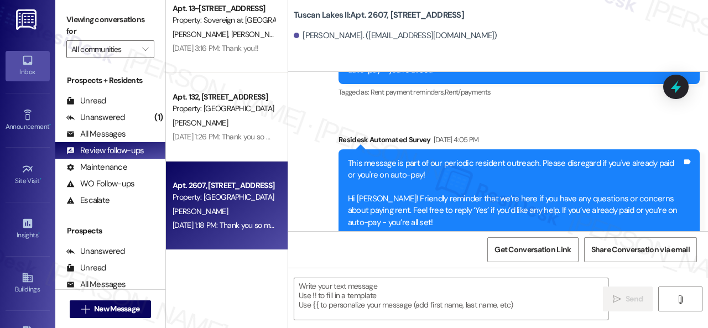
type textarea "Fetching suggested responses. Please feel free to read through the conversation…"
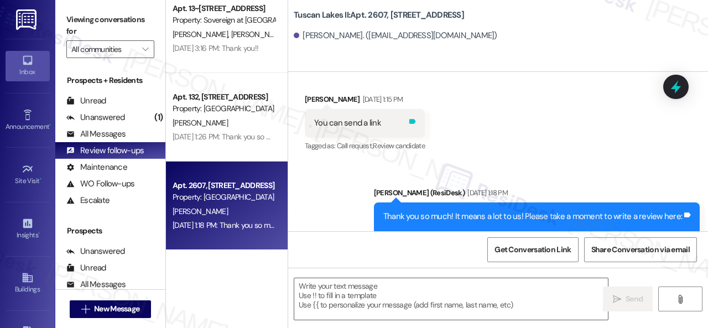
click at [416, 123] on icon at bounding box center [412, 121] width 8 height 8
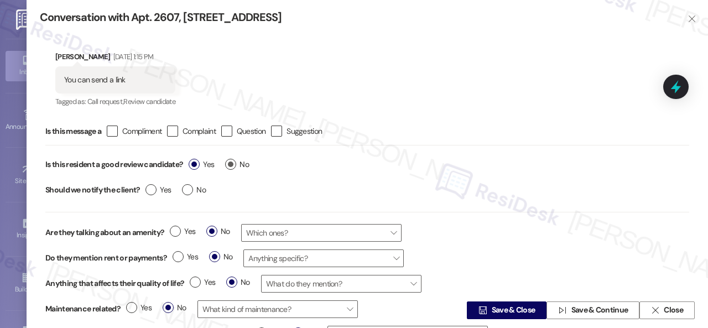
click at [232, 164] on label "No" at bounding box center [237, 165] width 24 height 12
click at [232, 164] on input "No" at bounding box center [237, 166] width 24 height 14
radio input "true"
click at [492, 308] on span "Save & Close" at bounding box center [514, 311] width 44 height 12
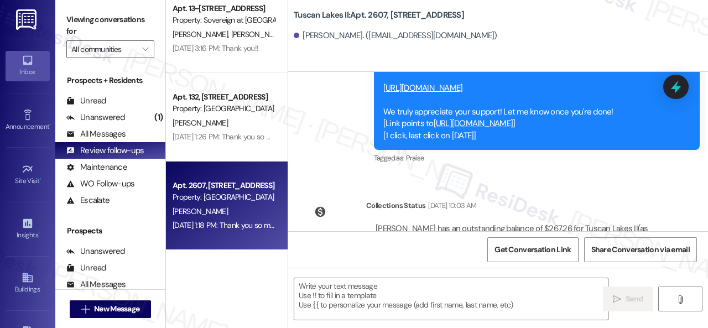
click at [419, 88] on link "https://www.theresidesk.com/links/review-vKNtsCAVS" at bounding box center [423, 87] width 80 height 11
drag, startPoint x: 294, startPoint y: 13, endPoint x: 385, endPoint y: 13, distance: 91.3
click at [385, 13] on b "Tuscan Lakes II: Apt. 2607, 1805 S Egret Bay Blvd" at bounding box center [379, 15] width 170 height 12
copy b "Tuscan Lakes II: Apt. 2607"
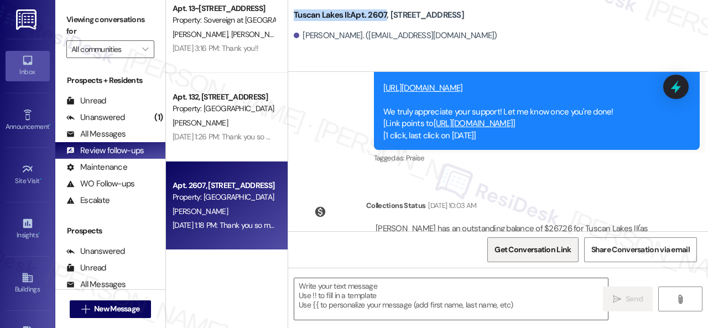
click at [506, 248] on span "Get Conversation Link" at bounding box center [532, 250] width 76 height 12
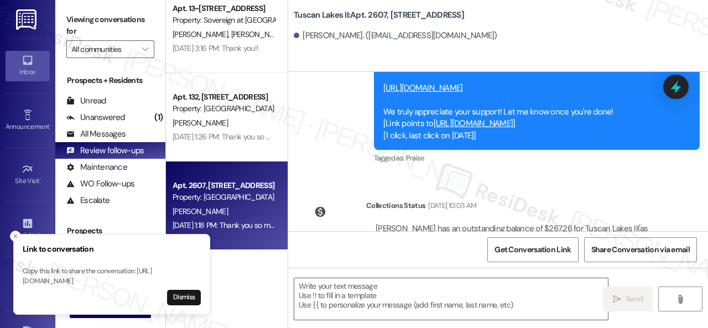
click at [540, 174] on div "Sent via SMS Sarah (ResiDesk) Jul 25, 2025 at 1:18 PM Thank you so much! It mea…" at bounding box center [537, 101] width 342 height 148
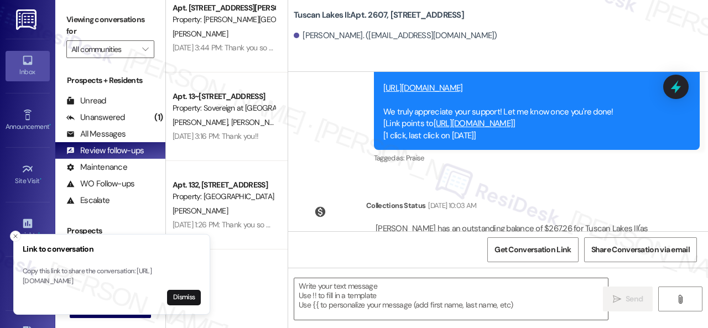
scroll to position [2051, 0]
click at [19, 231] on button "Close toast" at bounding box center [15, 236] width 11 height 11
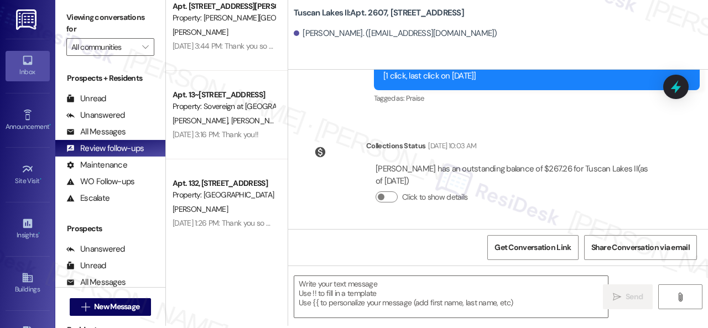
scroll to position [3, 0]
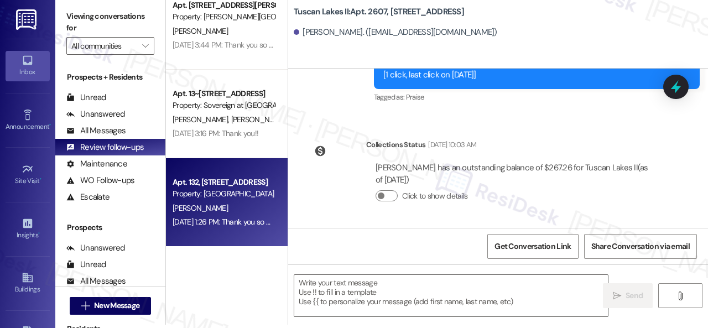
click at [252, 211] on div "D. Perez" at bounding box center [223, 208] width 105 height 14
type textarea "Fetching suggested responses. Please feel free to read through the conversation…"
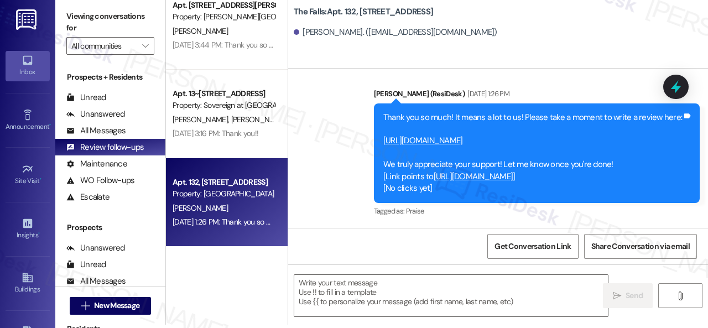
scroll to position [0, 0]
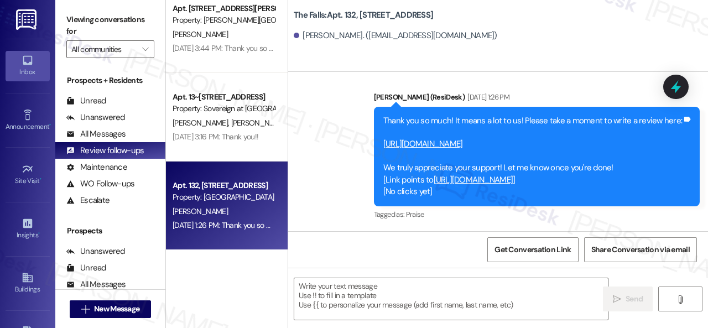
click at [425, 138] on link "https://www.theresidesk.com/links/review-9i0T0-v9C" at bounding box center [423, 143] width 80 height 11
drag, startPoint x: 294, startPoint y: 13, endPoint x: 354, endPoint y: 13, distance: 59.7
click at [354, 13] on b "The Falls: Apt. 132, 6565 W Foxridge Dr" at bounding box center [363, 15] width 139 height 12
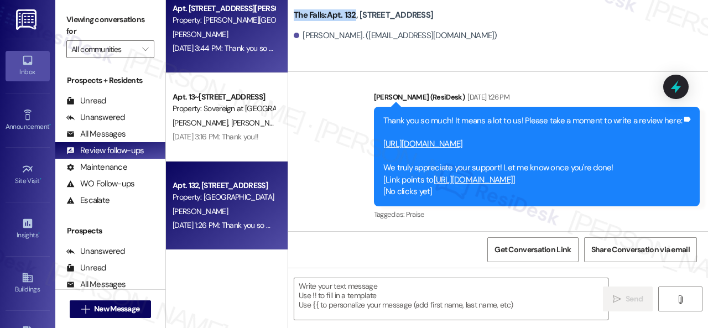
copy b "The Falls: Apt. 132"
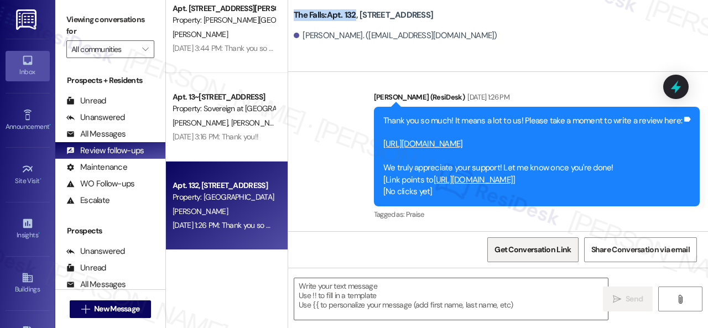
click at [525, 244] on span "Get Conversation Link" at bounding box center [532, 250] width 76 height 12
click at [569, 64] on div "The Falls: Apt. 132, 6565 W Foxridge Dr Daniel Perez. (paisarperez@gmail.com)" at bounding box center [498, 36] width 420 height 72
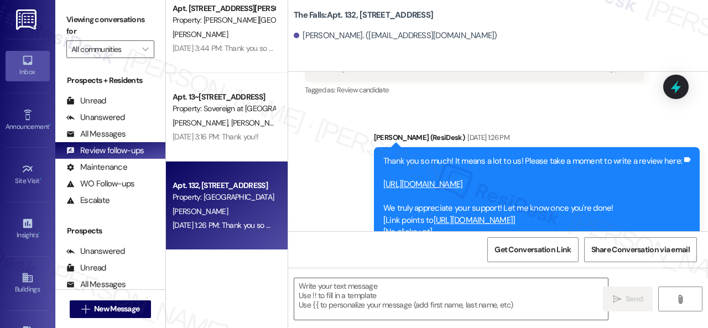
scroll to position [484, 0]
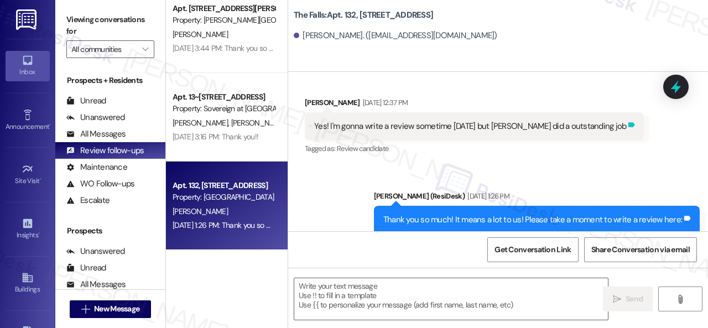
click at [628, 123] on icon at bounding box center [631, 124] width 7 height 5
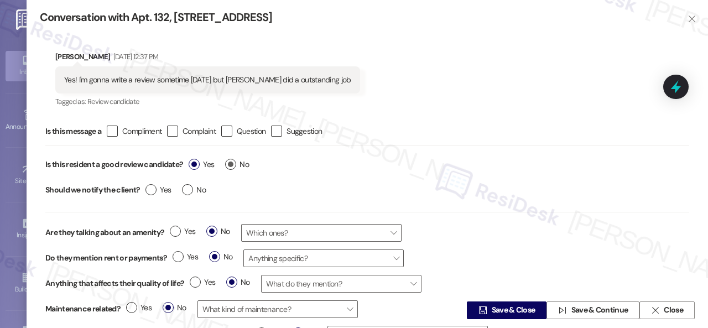
click at [230, 162] on label "No" at bounding box center [237, 165] width 24 height 12
click at [230, 162] on input "No" at bounding box center [237, 166] width 24 height 14
radio input "true"
drag, startPoint x: 503, startPoint y: 314, endPoint x: 510, endPoint y: 281, distance: 32.9
click at [504, 314] on span "Save & Close" at bounding box center [514, 311] width 44 height 12
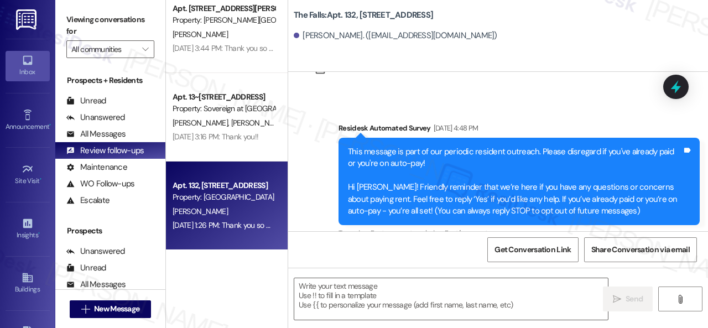
type textarea "Fetching suggested responses. Please feel free to read through the conversation…"
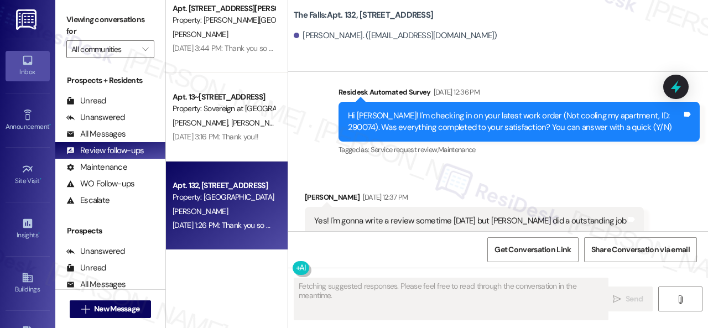
scroll to position [402, 0]
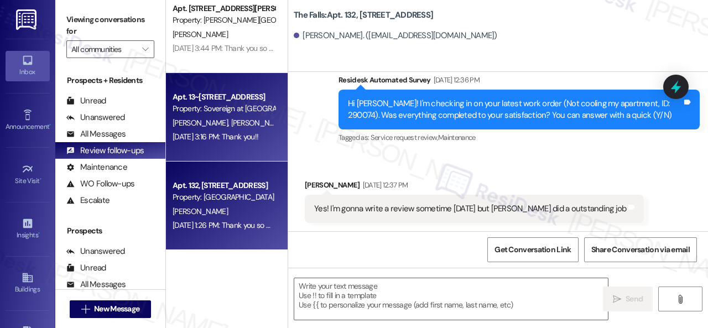
click at [250, 125] on div "R. Hipfl G. Hipfl" at bounding box center [223, 123] width 105 height 14
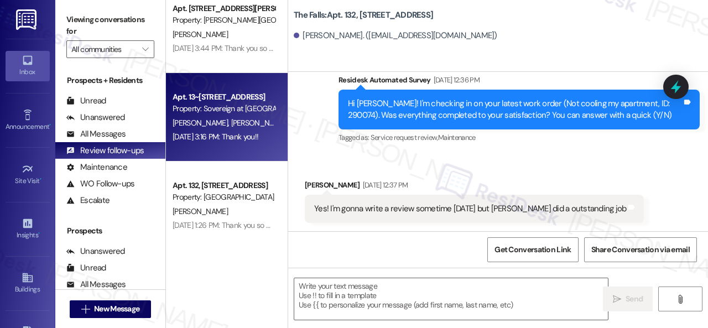
type textarea "Fetching suggested responses. Please feel free to read through the conversation…"
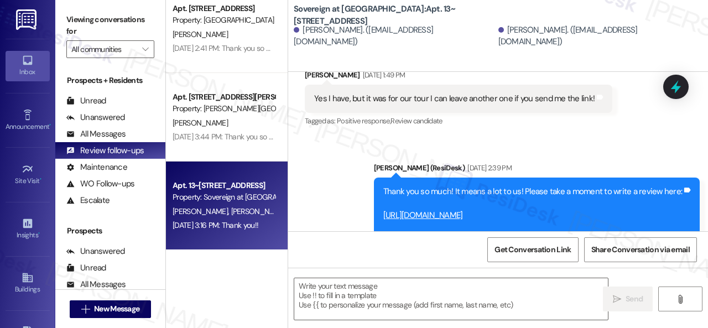
scroll to position [634, 0]
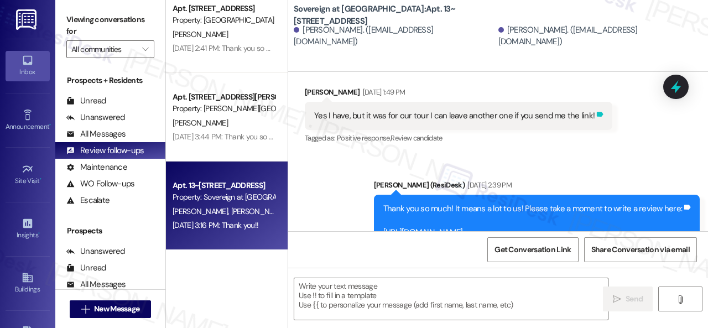
click at [596, 113] on icon at bounding box center [600, 114] width 8 height 8
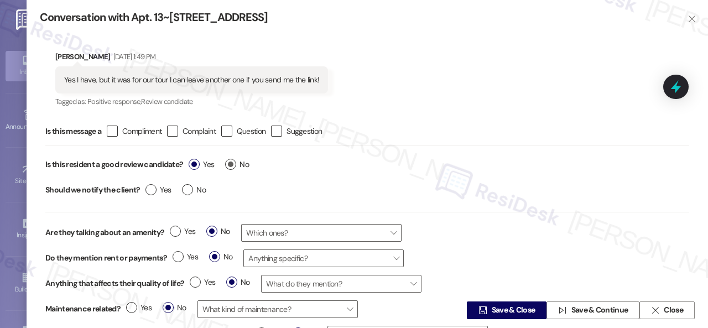
click at [241, 161] on span "No" at bounding box center [237, 165] width 24 height 12
click at [241, 161] on input "No" at bounding box center [237, 166] width 24 height 14
radio input "true"
click at [506, 319] on button " Save & Close" at bounding box center [507, 310] width 80 height 18
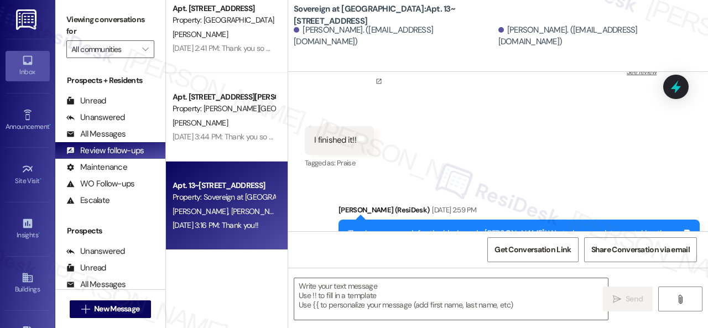
scroll to position [1367, 0]
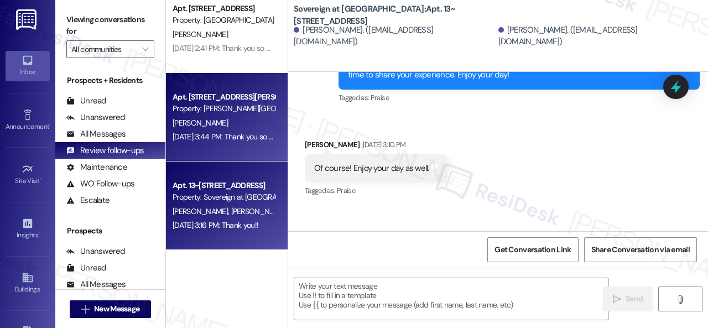
click at [241, 122] on div "S. Dinesen" at bounding box center [223, 123] width 105 height 14
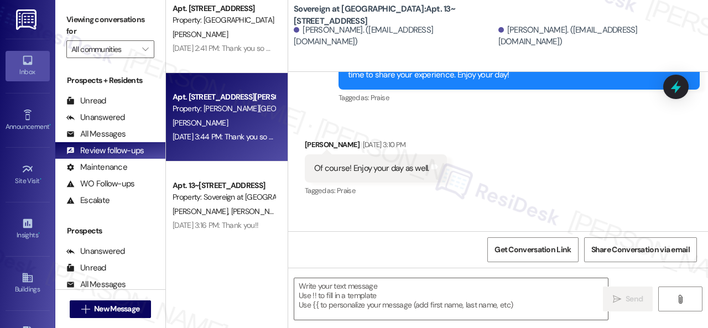
type textarea "Fetching suggested responses. Please feel free to read through the conversation…"
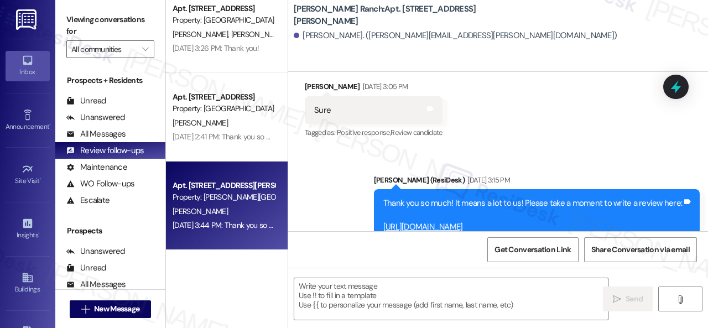
scroll to position [2184, 0]
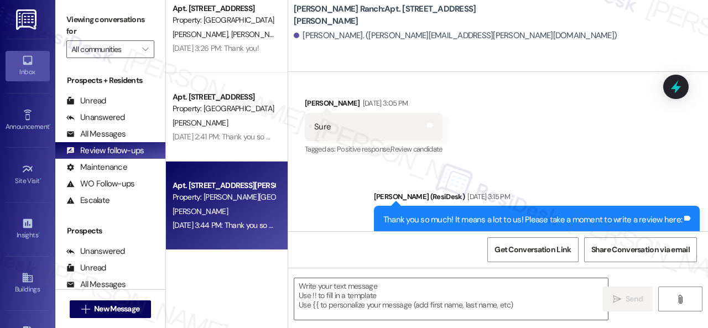
click at [427, 113] on div "Sure Tags and notes" at bounding box center [374, 127] width 138 height 28
click at [437, 113] on div "Sure Tags and notes" at bounding box center [374, 127] width 138 height 28
click at [432, 123] on icon at bounding box center [430, 125] width 7 height 5
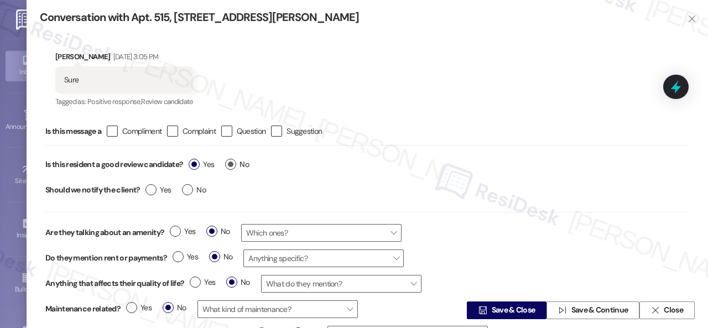
click at [241, 168] on span "No" at bounding box center [237, 165] width 24 height 12
click at [241, 168] on input "No" at bounding box center [237, 166] width 24 height 14
radio input "true"
click at [492, 310] on span "Save & Close" at bounding box center [514, 311] width 44 height 12
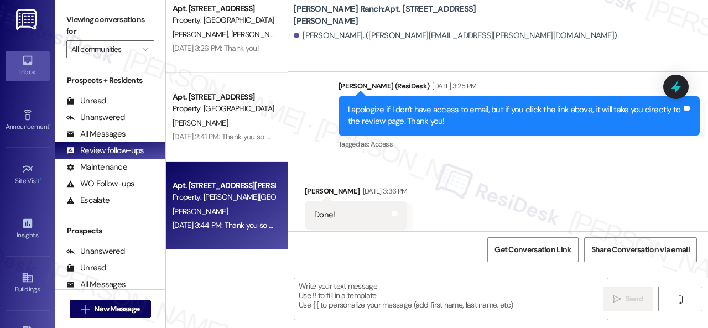
scroll to position [2576, 0]
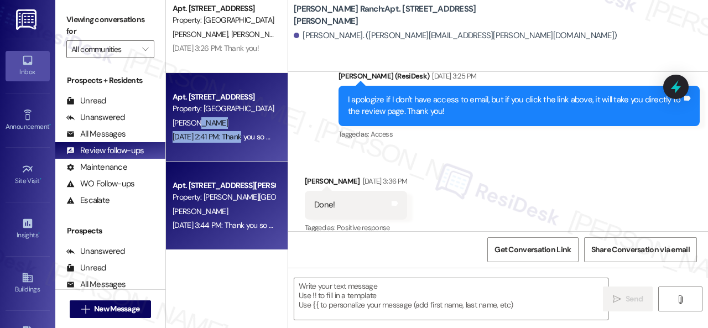
click at [236, 128] on div "Apt. 242, 146 Spring Creek Dr Property: Spring Creek L. King Jul 29, 2025 at 2:…" at bounding box center [227, 117] width 122 height 88
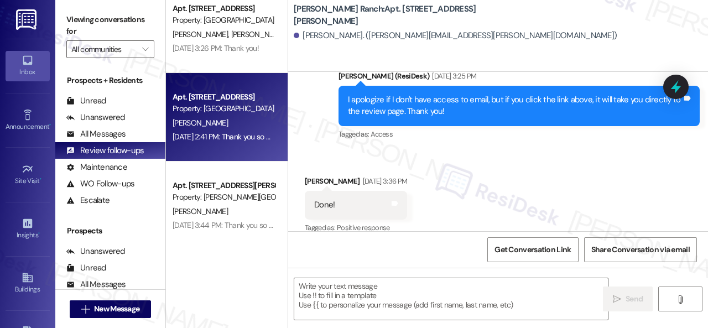
type textarea "Fetching suggested responses. Please feel free to read through the conversation…"
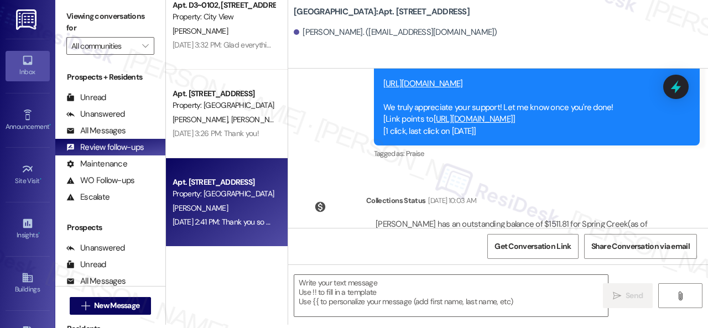
scroll to position [726, 0]
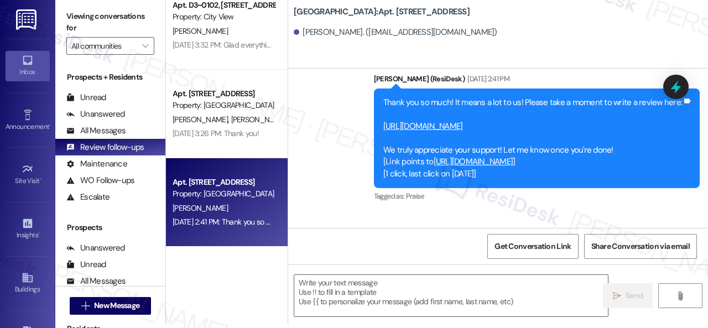
click at [463, 124] on link "https://www.theresidesk.com/links/review-SE8ftGUle" at bounding box center [423, 126] width 80 height 11
click at [435, 128] on link "https://www.theresidesk.com/links/review-SE8ftGUle" at bounding box center [423, 126] width 80 height 11
drag, startPoint x: 292, startPoint y: 12, endPoint x: 373, endPoint y: 9, distance: 81.3
click at [373, 9] on div "Spring Creek: Apt. 242, 146 Spring Creek Dr Leora King. (leoraenk@yahoo.com)" at bounding box center [498, 21] width 420 height 44
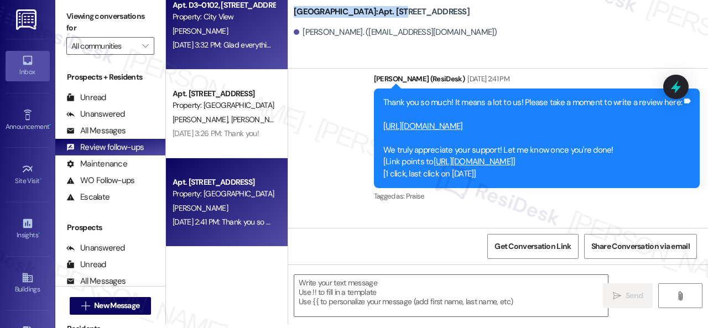
copy b "Spring Creek: Apt. 242"
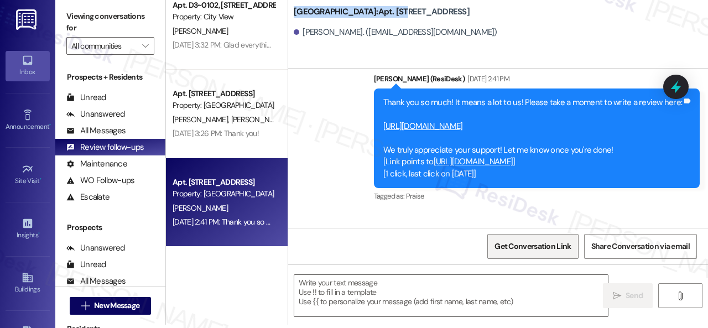
click at [539, 242] on span "Get Conversation Link" at bounding box center [532, 247] width 76 height 12
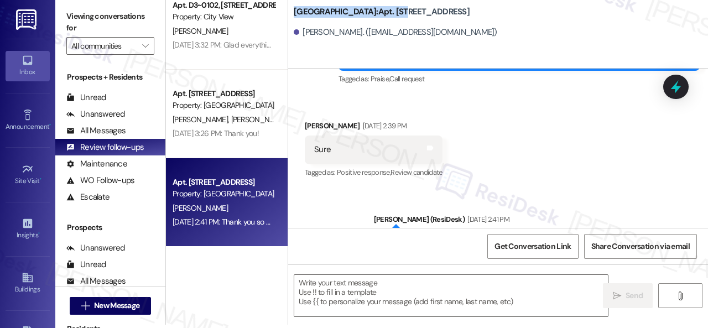
scroll to position [560, 0]
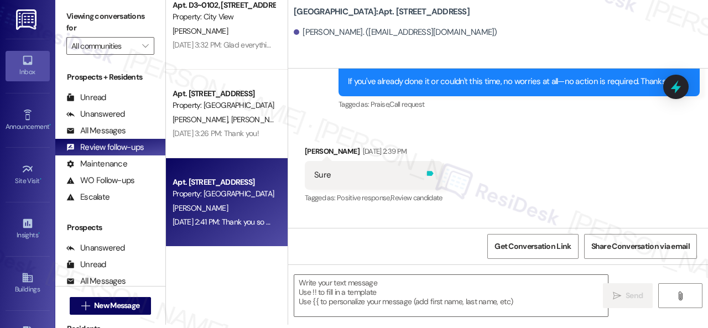
click at [434, 170] on icon at bounding box center [430, 173] width 8 height 8
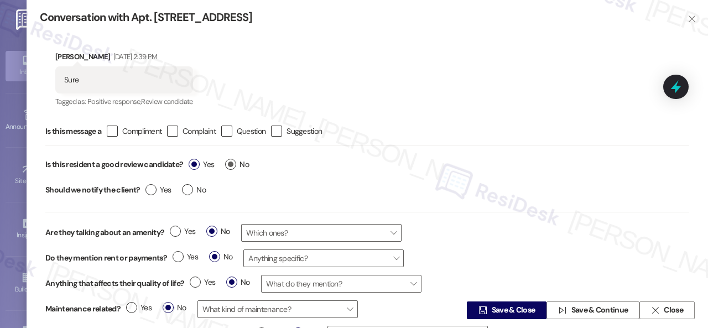
click at [236, 166] on label "No" at bounding box center [237, 165] width 24 height 12
click at [236, 166] on input "No" at bounding box center [237, 166] width 24 height 14
radio input "true"
click at [492, 308] on span "Save & Close" at bounding box center [514, 311] width 44 height 12
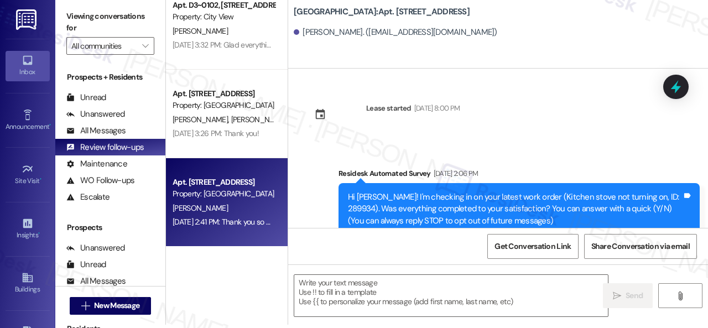
scroll to position [0, 0]
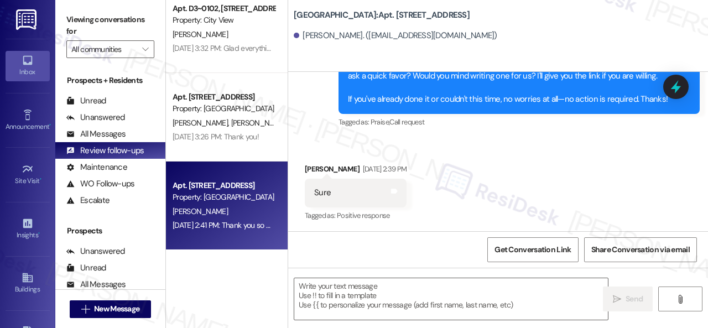
type textarea "Fetching suggested responses. Please feel free to read through the conversation…"
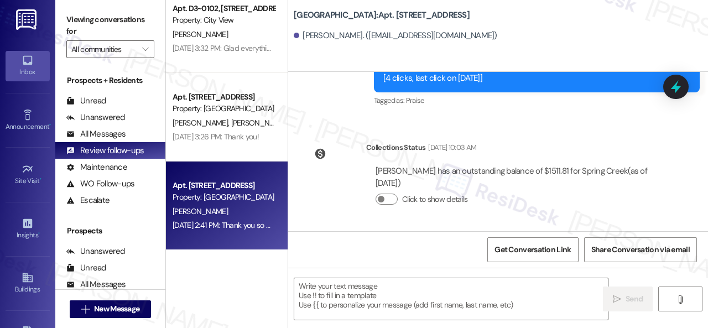
scroll to position [560, 0]
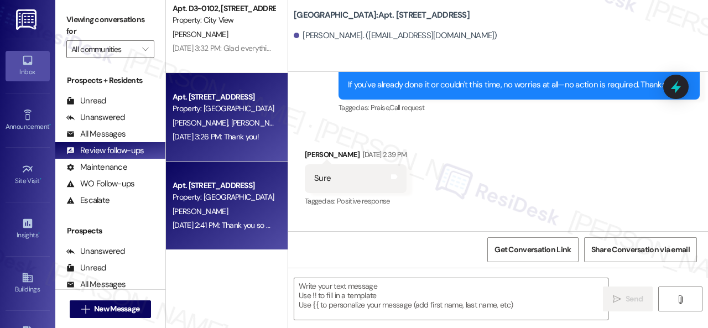
click at [239, 121] on div "H. Gomez G. Gomez" at bounding box center [223, 123] width 105 height 14
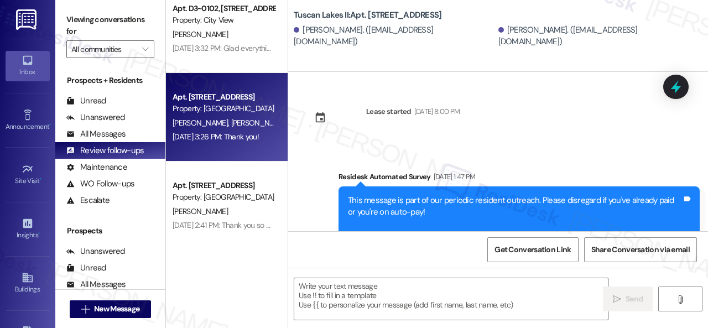
type textarea "Fetching suggested responses. Please feel free to read through the conversation…"
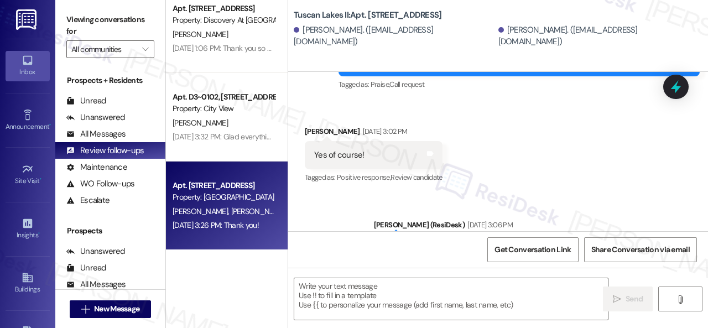
scroll to position [1252, 0]
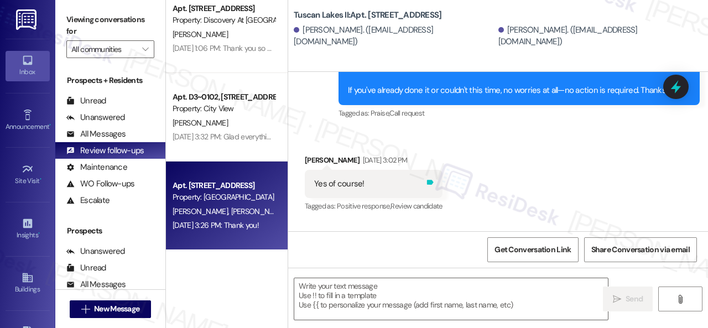
click at [430, 180] on icon at bounding box center [430, 182] width 7 height 5
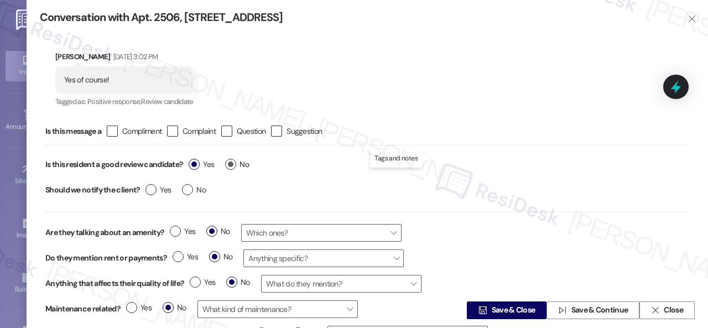
click at [233, 163] on label "No" at bounding box center [237, 165] width 24 height 12
click at [233, 163] on input "No" at bounding box center [237, 166] width 24 height 14
radio input "true"
click at [509, 311] on span "Save & Close" at bounding box center [514, 311] width 44 height 12
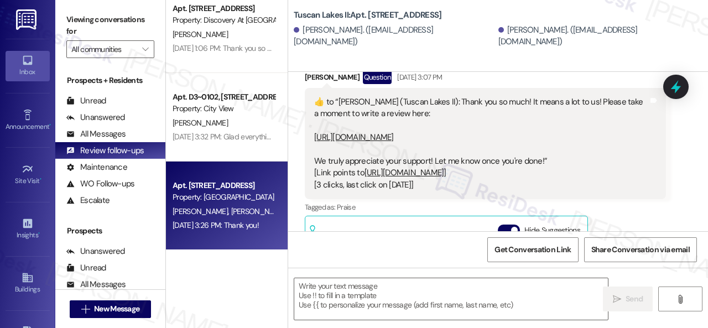
scroll to position [1584, 0]
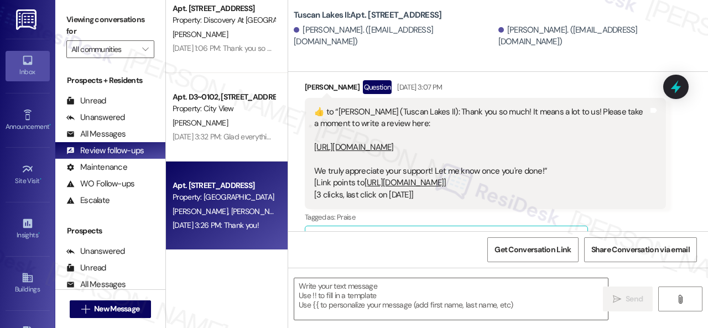
click at [394, 142] on link "https://www.theresidesk.com/links/review-bEIRUC-He" at bounding box center [354, 147] width 80 height 11
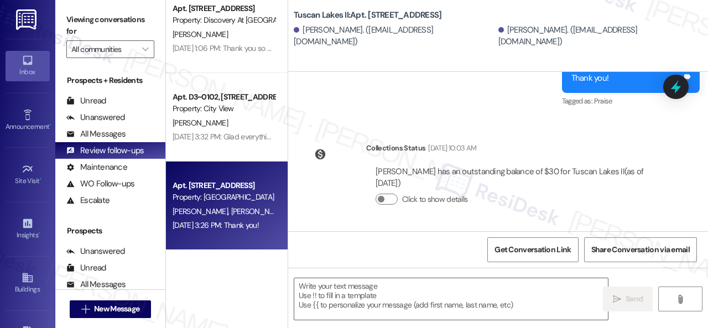
scroll to position [3, 0]
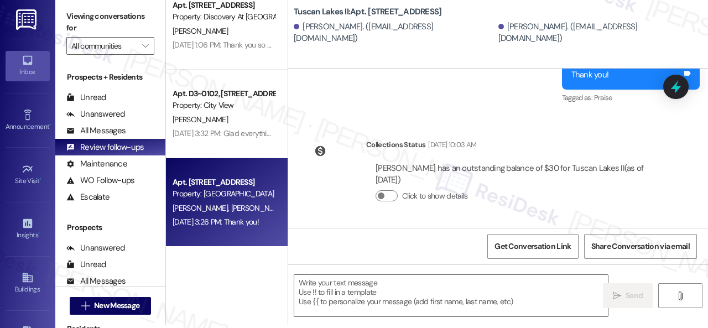
drag, startPoint x: 340, startPoint y: 82, endPoint x: 340, endPoint y: 130, distance: 47.6
click at [340, 82] on div "Sent via SMS Sarah (ResiDesk) Jul 29, 2025 at 3:26 PM Thank you! Tags and notes…" at bounding box center [498, 66] width 420 height 93
click at [324, 284] on textarea at bounding box center [451, 295] width 314 height 41
paste textarea "Hello {{first_name}}! I hope you're doing well! I wanted to follow up and see i…"
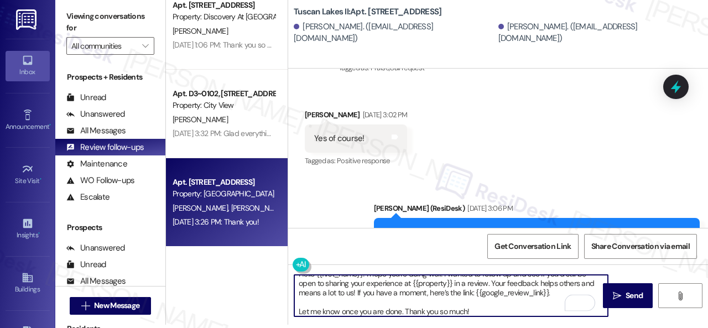
scroll to position [0, 0]
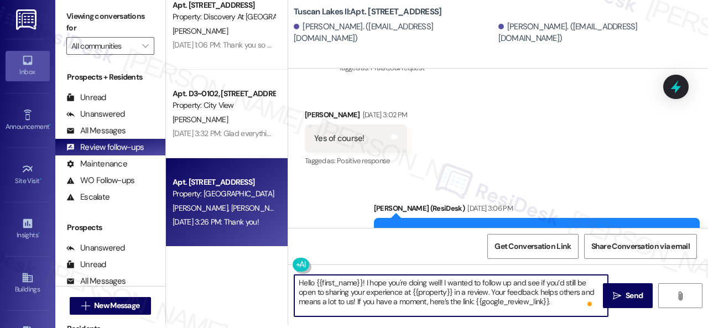
drag, startPoint x: 314, startPoint y: 283, endPoint x: 361, endPoint y: 281, distance: 47.0
click at [361, 281] on textarea "Hello {{first_name}}! I hope you're doing well! I wanted to follow up and see i…" at bounding box center [451, 295] width 314 height 41
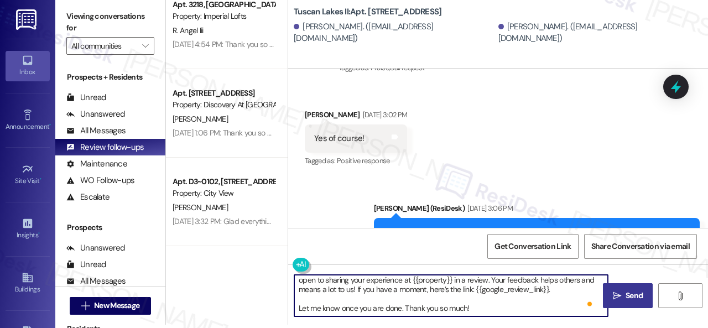
scroll to position [1608, 0]
type textarea "Hello Heather! I hope you're doing well! I wanted to follow up and see if you’d…"
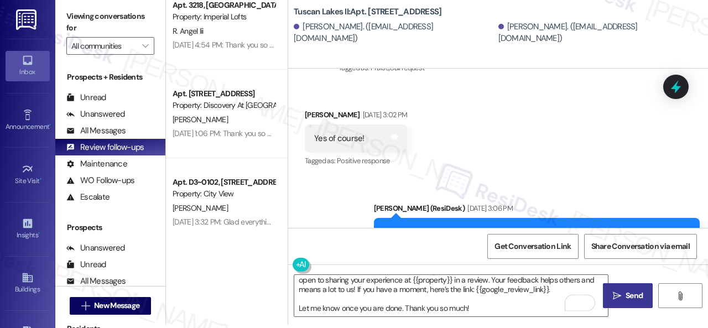
click at [619, 296] on span " Send" at bounding box center [628, 296] width 35 height 12
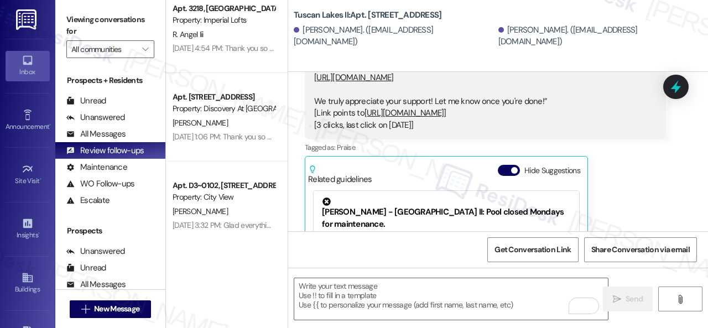
scroll to position [1750, 0]
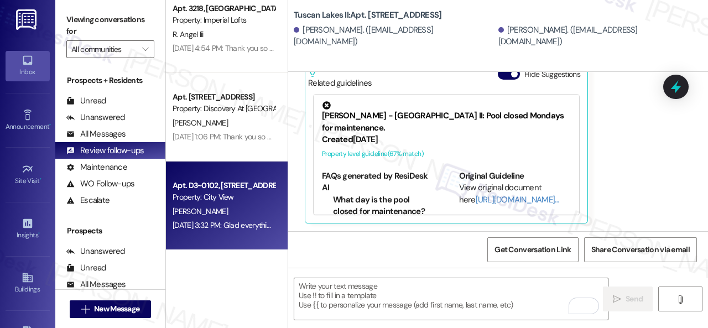
click at [239, 213] on div "N. Williamson" at bounding box center [223, 212] width 105 height 14
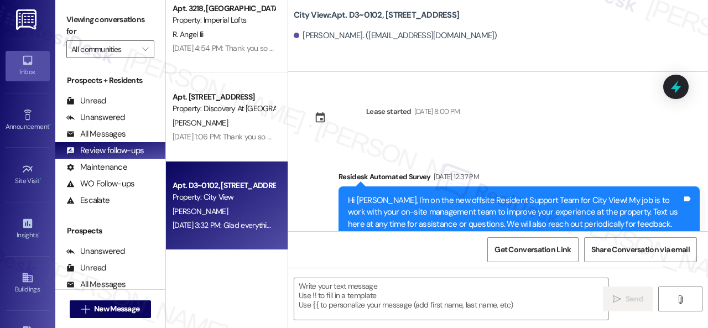
type textarea "Fetching suggested responses. Please feel free to read through the conversation…"
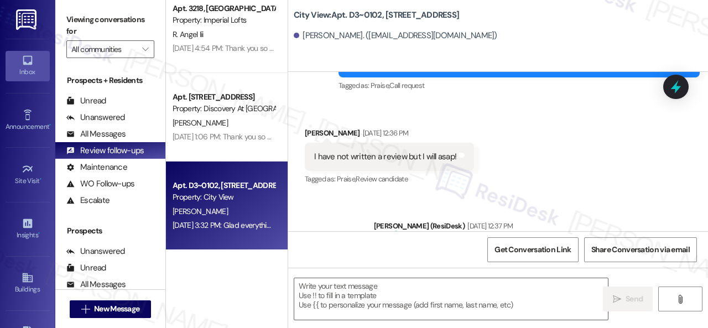
scroll to position [3359, 0]
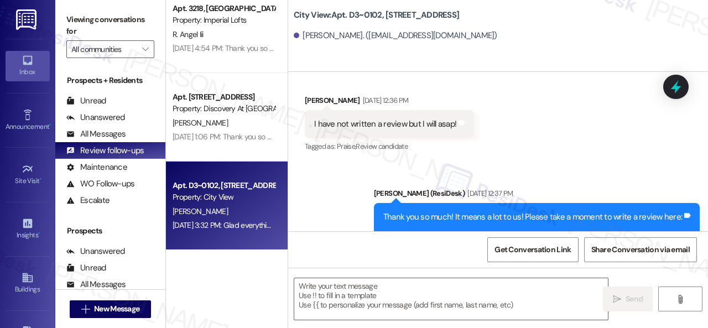
click at [446, 235] on link "https://www.theresidesk.com/links/review-IkEZdLWCs" at bounding box center [423, 240] width 80 height 11
click at [462, 110] on div "I have not written a review but I will asap! Tags and notes" at bounding box center [389, 124] width 169 height 28
click at [459, 120] on icon at bounding box center [461, 122] width 7 height 5
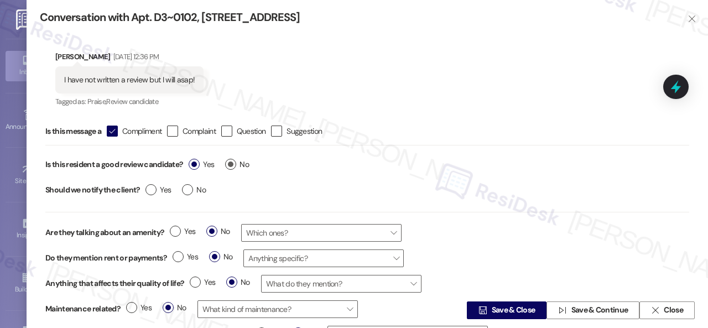
click at [237, 166] on span "No" at bounding box center [237, 165] width 24 height 12
click at [237, 166] on input "No" at bounding box center [237, 166] width 24 height 14
radio input "true"
click at [511, 310] on span "Save & Close" at bounding box center [514, 311] width 44 height 12
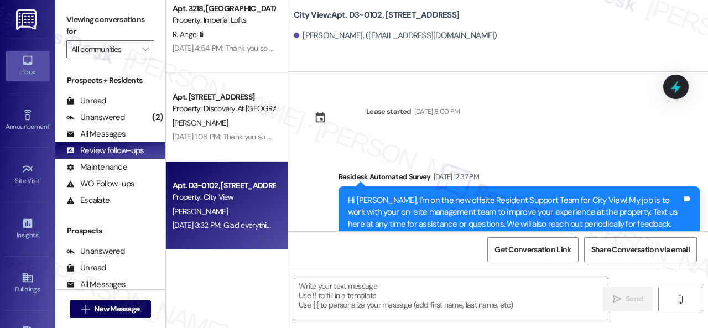
type textarea "Fetching suggested responses. Please feel free to read through the conversation…"
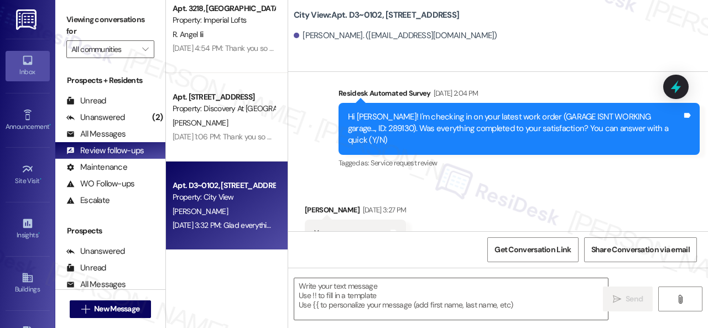
scroll to position [3640, 0]
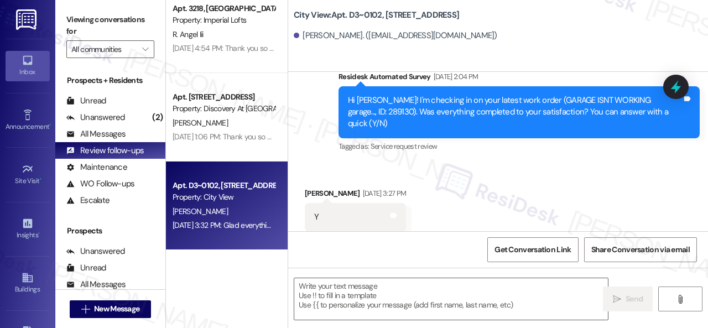
click at [310, 163] on div "Received via SMS Naomi Williamson Jul 29, 2025 at 3:27 PM Y Tags and notes Tagg…" at bounding box center [498, 209] width 420 height 93
click at [387, 306] on textarea at bounding box center [451, 298] width 314 height 41
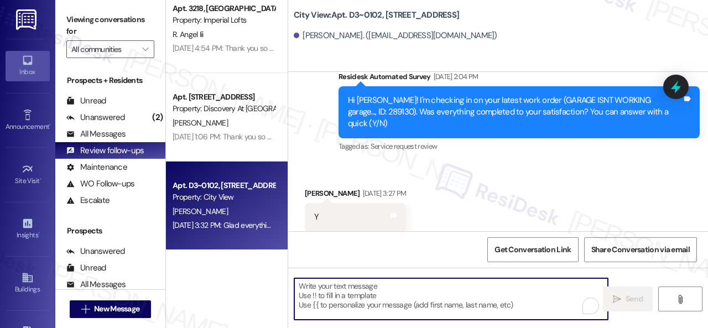
paste textarea "Hello {{first_name}}! I hope you're doing well! I wanted to follow up and see i…"
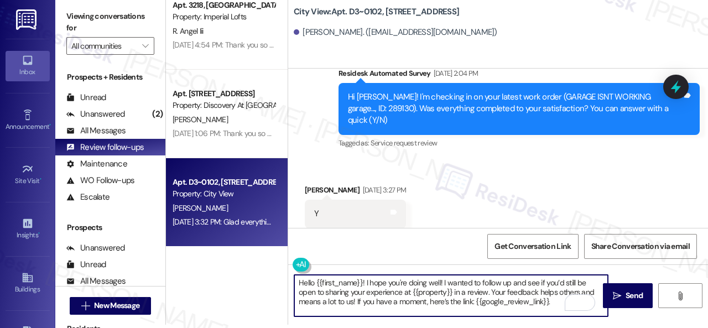
scroll to position [0, 0]
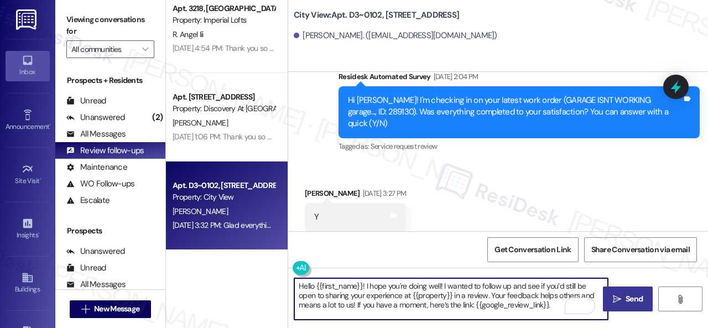
type textarea "Hello {{first_name}}! I hope you're doing well! I wanted to follow up and see i…"
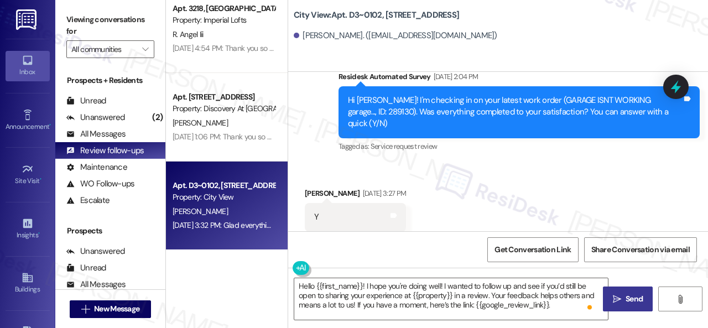
click at [616, 296] on icon "" at bounding box center [617, 299] width 8 height 9
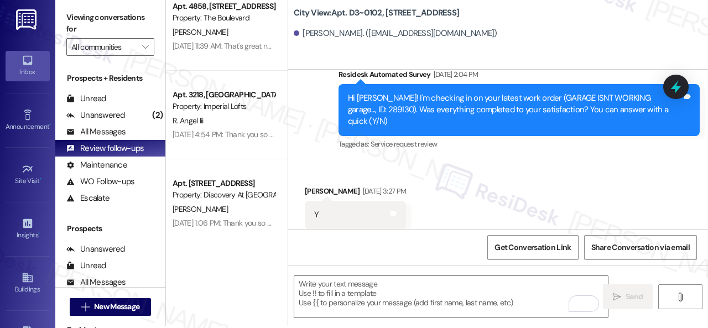
scroll to position [3, 0]
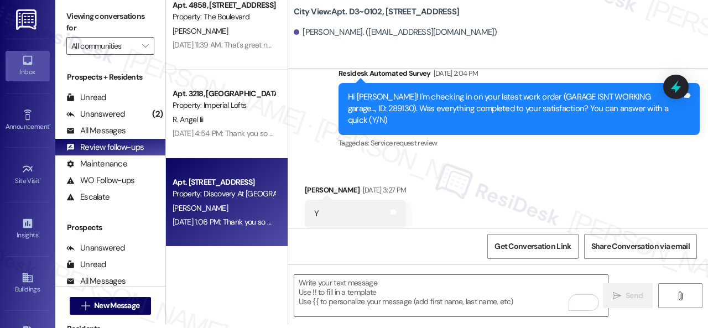
click at [210, 209] on div "J. Irvine" at bounding box center [223, 208] width 105 height 14
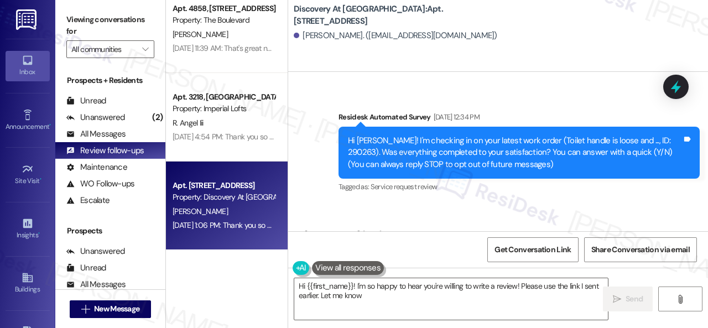
scroll to position [0, 0]
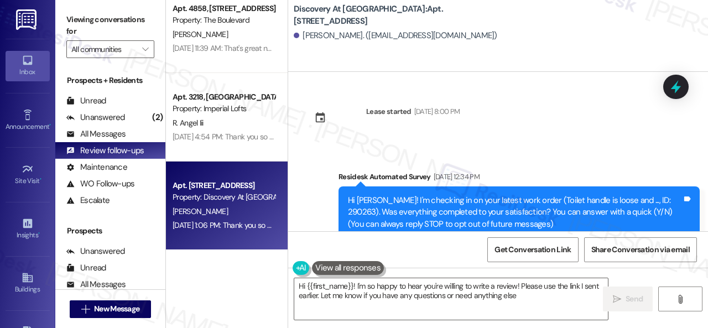
type textarea "Hi {{first_name}}! I'm so happy to hear you're willing to write a review! Pleas…"
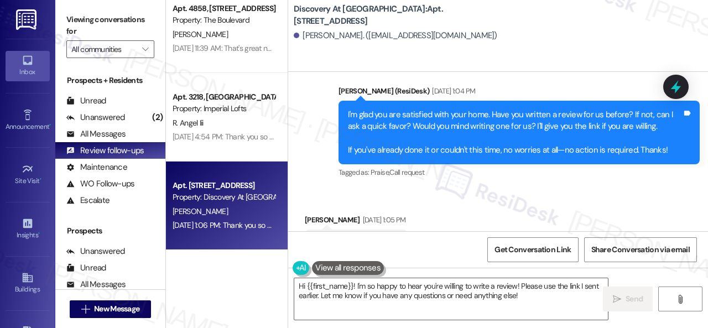
scroll to position [553, 0]
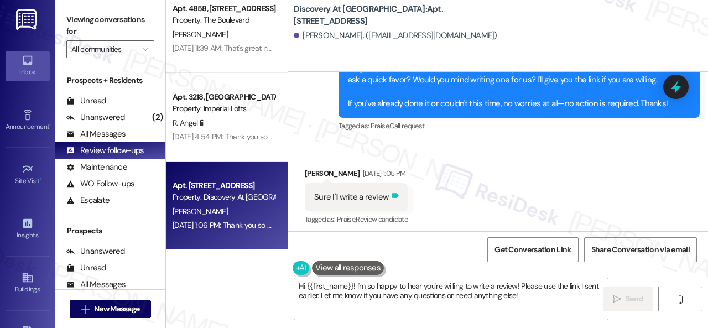
click at [399, 194] on icon at bounding box center [395, 195] width 8 height 8
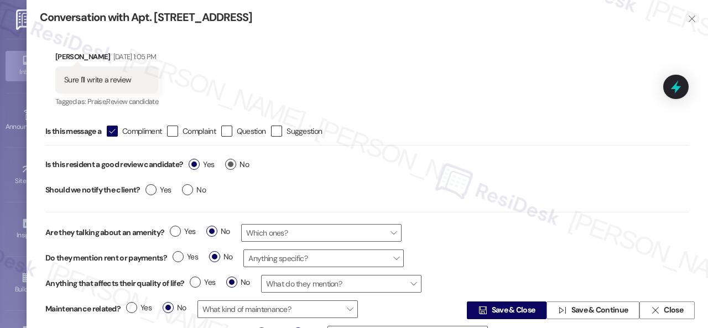
click at [241, 164] on span "No" at bounding box center [237, 165] width 24 height 12
click at [241, 164] on input "No" at bounding box center [237, 166] width 24 height 14
radio input "true"
click at [492, 310] on span "Save & Close" at bounding box center [514, 311] width 44 height 12
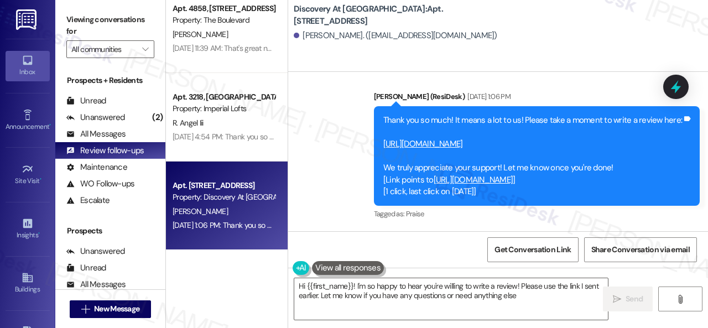
type textarea "Hi {{first_name}}! I'm so happy to hear you're willing to write a review! Pleas…"
click at [463, 138] on link "https://www.theresidesk.com/links/review-SFyNNRmn6" at bounding box center [423, 143] width 80 height 11
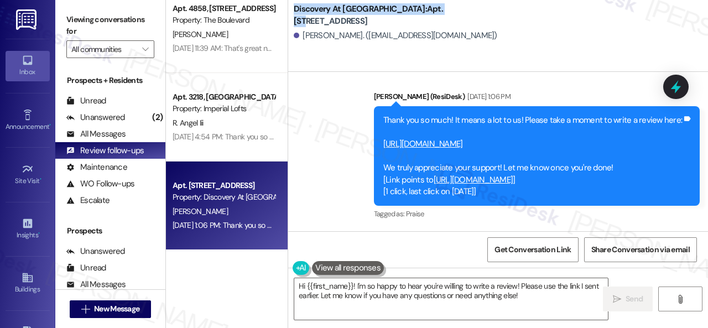
drag, startPoint x: 293, startPoint y: 13, endPoint x: 411, endPoint y: 11, distance: 117.8
click at [411, 11] on div "Discovery At Kingwood: Apt. 823, 150 Northpark Plaza Drive Jenna Irvine. (jenna…" at bounding box center [498, 25] width 420 height 44
copy b "Discovery At Kingwood: Apt. 823"
click at [529, 254] on span "Get Conversation Link" at bounding box center [532, 250] width 76 height 12
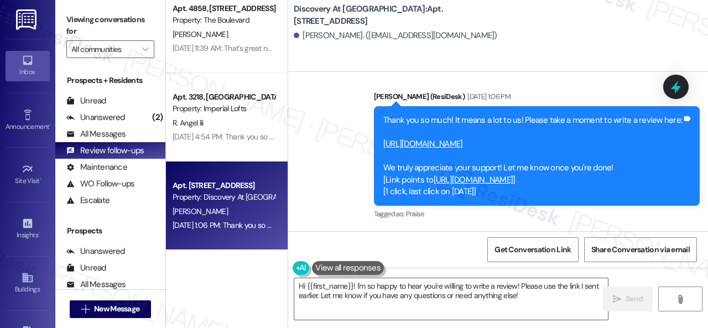
click at [328, 133] on div "Sent via SMS Sarah (ResiDesk) Aug 04, 2025 at 1:06 PM Thank you so much! It mea…" at bounding box center [498, 148] width 420 height 164
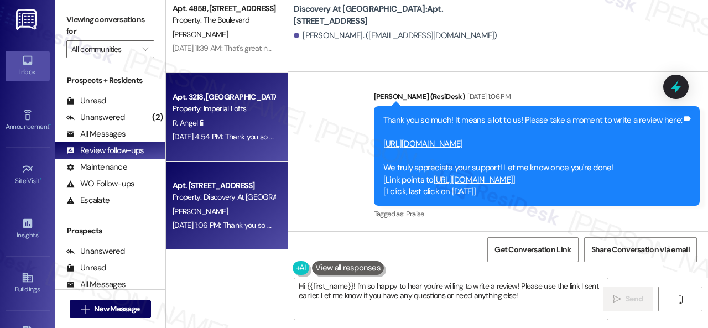
click at [239, 119] on div "R. Angel Iii" at bounding box center [223, 123] width 105 height 14
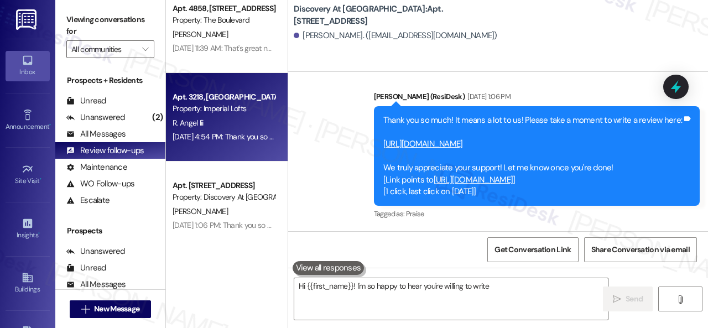
type textarea "Hi {{first_name}}! I'm so happy to hear you're willing to write a"
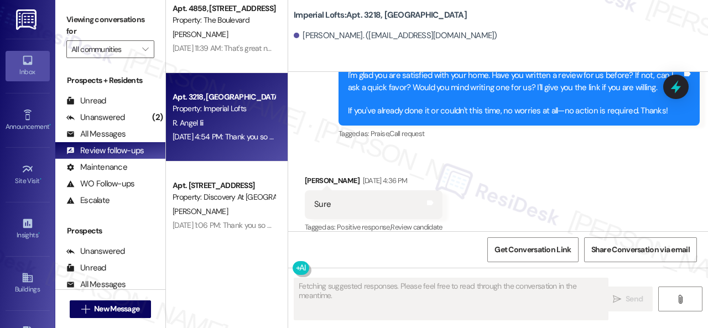
scroll to position [1431, 0]
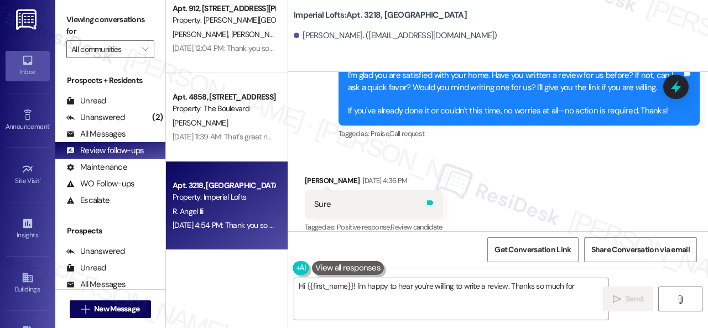
click at [434, 200] on icon at bounding box center [430, 202] width 7 height 5
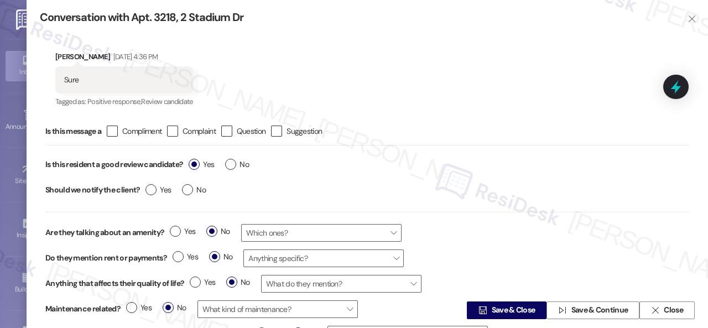
type textarea "Hi {{first_name}}! I'm happy to hear you're willing to write a review. Thanks s…"
click at [236, 166] on label "No" at bounding box center [237, 165] width 24 height 12
click at [236, 166] on input "No" at bounding box center [237, 166] width 24 height 14
radio input "true"
click at [507, 319] on div " Save & Close  Save & Continue  Close" at bounding box center [367, 310] width 681 height 35
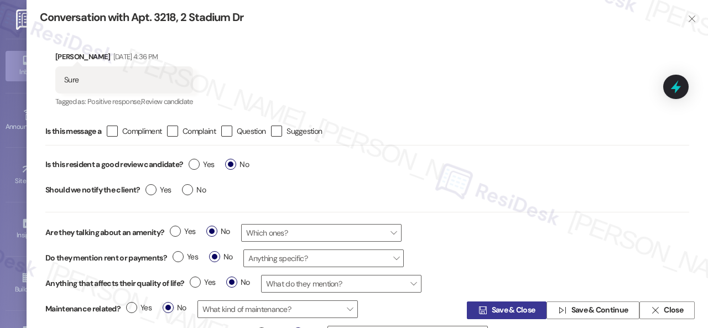
click at [507, 312] on span "Save & Close" at bounding box center [514, 311] width 44 height 12
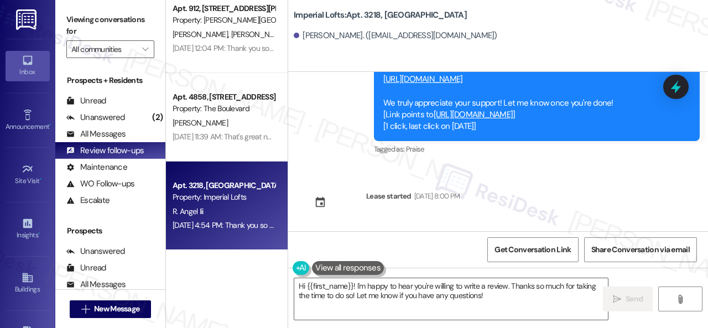
scroll to position [1567, 0]
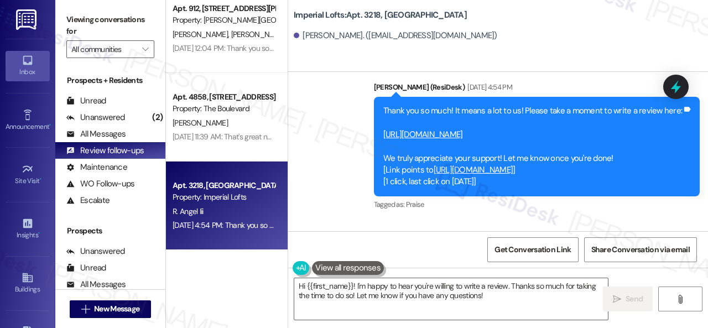
click at [431, 129] on link "https://www.theresidesk.com/links/review-84XuK4jL1" at bounding box center [423, 134] width 80 height 11
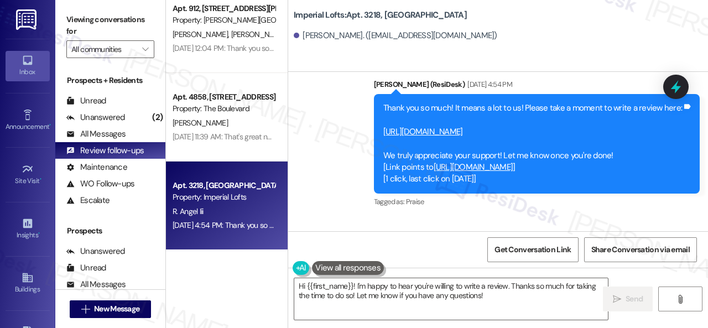
scroll to position [1623, 0]
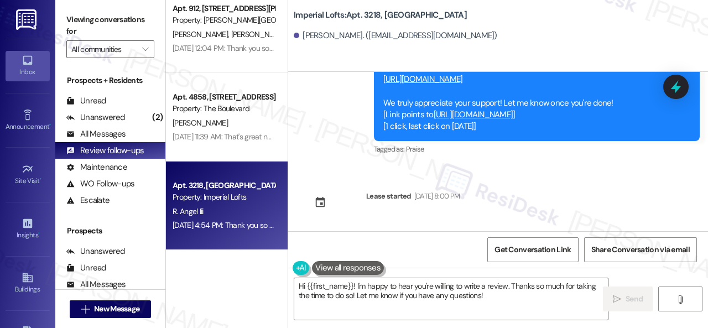
drag, startPoint x: 310, startPoint y: 131, endPoint x: 329, endPoint y: 169, distance: 41.8
click at [310, 132] on div "Sent via SMS Sarah (ResiDesk) Aug 04, 2025 at 4:54 PM Thank you so much! It mea…" at bounding box center [498, 83] width 420 height 164
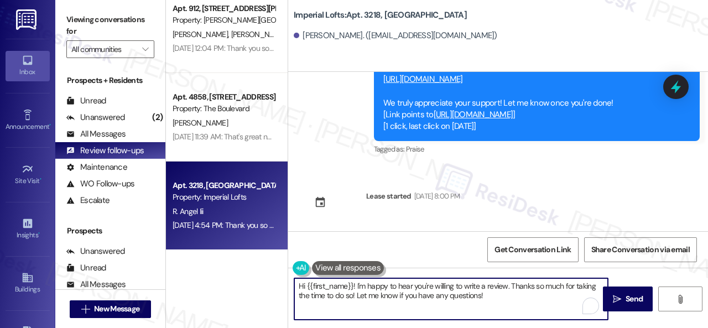
drag, startPoint x: 501, startPoint y: 294, endPoint x: 244, endPoint y: 279, distance: 257.0
click at [213, 281] on div "Apt. 5102, 12501 Broadway St Property: Avenues at Shadow Creek F. Sales F. Andi…" at bounding box center [437, 164] width 542 height 328
paste textarea "ello {{first_name}}! I hope you're doing well! I wanted to follow up and see if…"
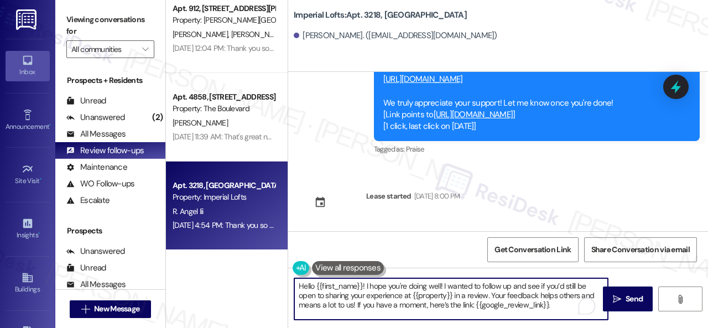
scroll to position [0, 0]
type textarea "Hello {{first_name}}! I hope you're doing well! I wanted to follow up and see i…"
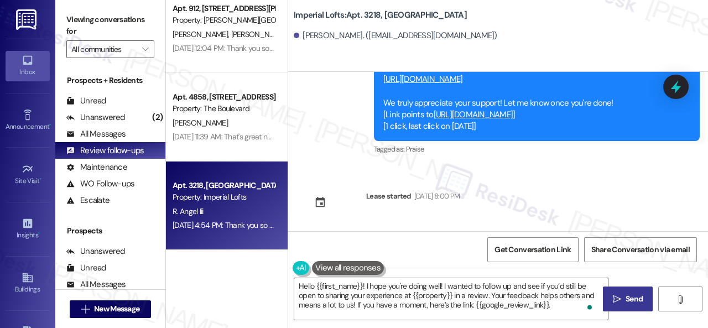
click at [627, 298] on span "Send" at bounding box center [633, 299] width 17 height 12
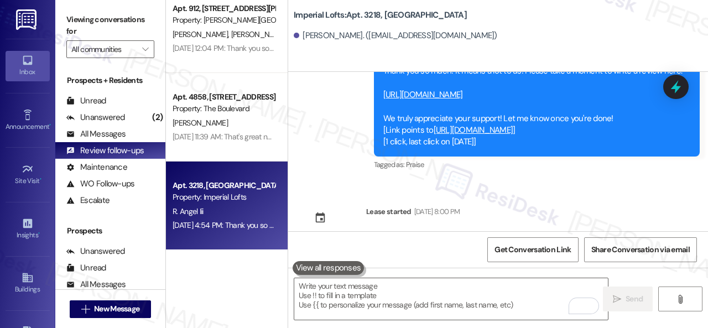
scroll to position [1343, 0]
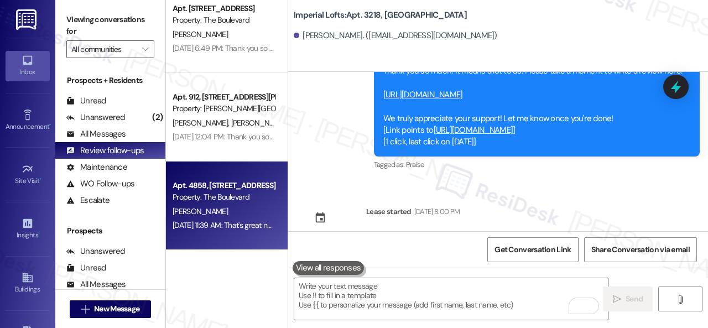
click at [237, 210] on div "J. Mcdonald" at bounding box center [223, 212] width 105 height 14
type textarea "Fetching suggested responses. Please feel free to read through the conversation…"
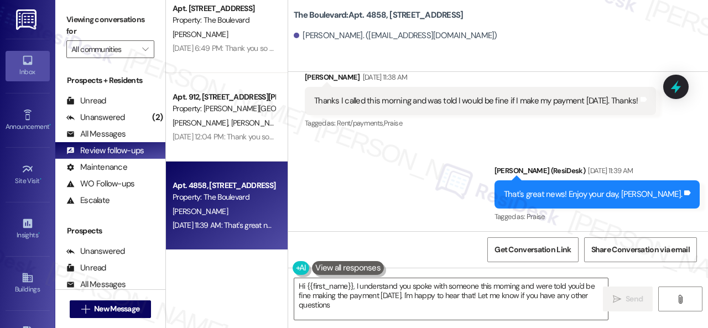
scroll to position [4360, 0]
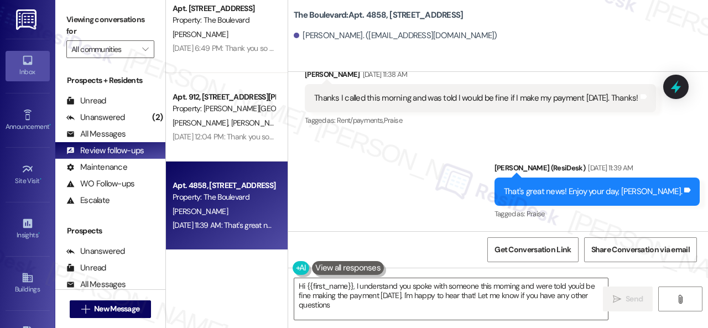
type textarea "Hi {{first_name}}, I understand you spoke with someone this morning and were to…"
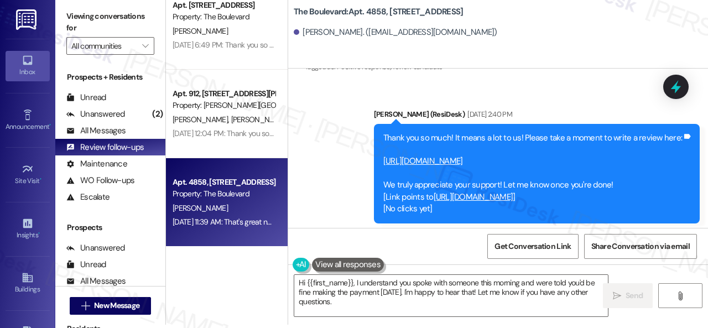
scroll to position [3531, 0]
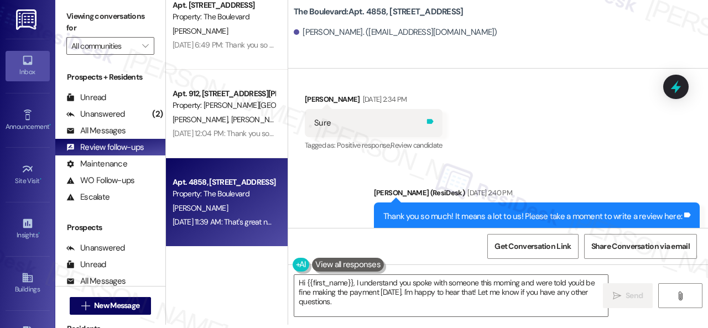
click at [431, 123] on icon at bounding box center [430, 121] width 8 height 8
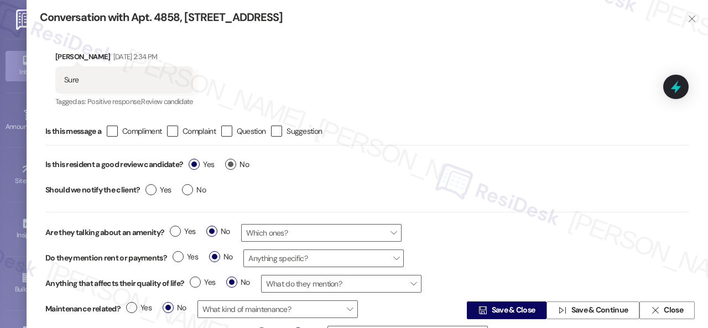
click at [242, 161] on span "No" at bounding box center [237, 165] width 24 height 12
click at [242, 161] on input "No" at bounding box center [237, 166] width 24 height 14
radio input "true"
click at [484, 310] on span " Save & Close" at bounding box center [506, 310] width 61 height 17
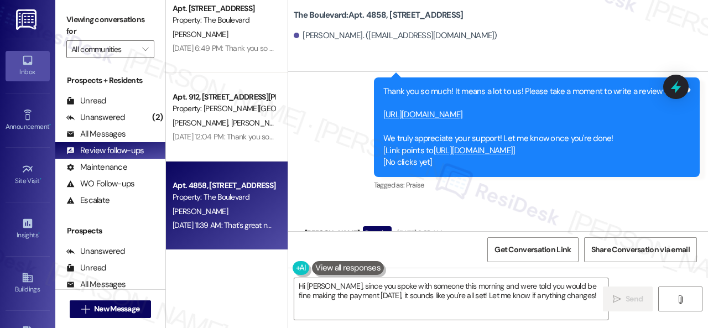
scroll to position [3641, 0]
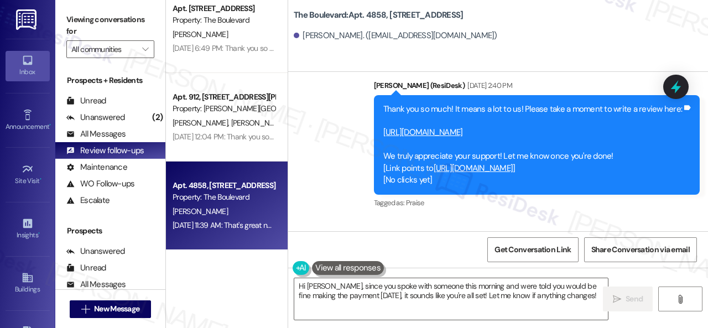
click at [441, 130] on link "https://www.theresidesk.com/links/review-Ph-Sw-vg6" at bounding box center [423, 132] width 80 height 11
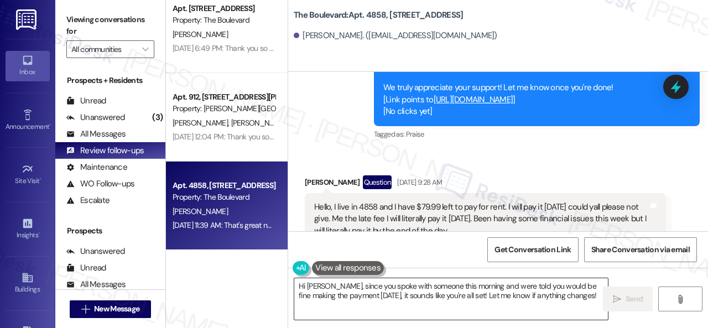
scroll to position [3752, 0]
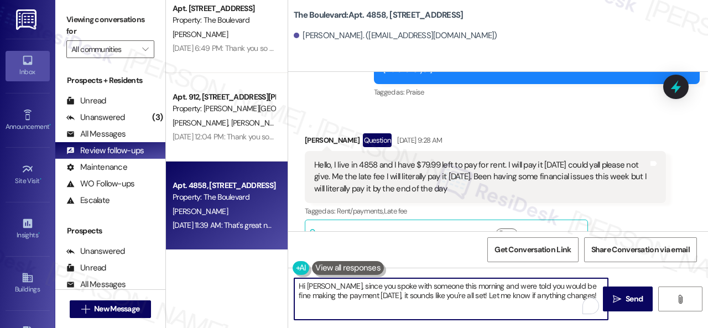
drag, startPoint x: 266, startPoint y: 263, endPoint x: 221, endPoint y: 255, distance: 46.0
click at [221, 255] on div "Apt. 7106, 6855 S Mason Rd Property: Waterstone at Cinco Ranch 🔧 Risk Level: Me…" at bounding box center [437, 164] width 542 height 328
paste textarea "ello {{first_name}}! I hope you're doing well! I wanted to follow up and see if…"
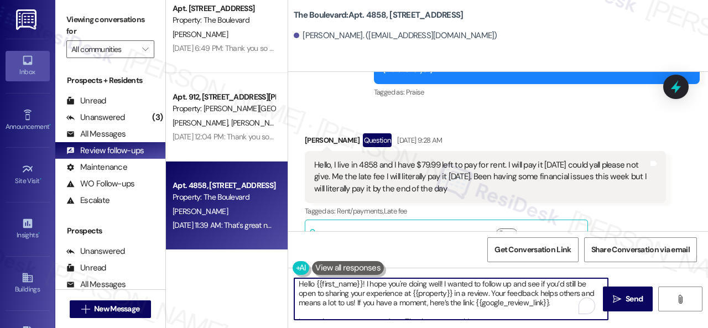
scroll to position [0, 0]
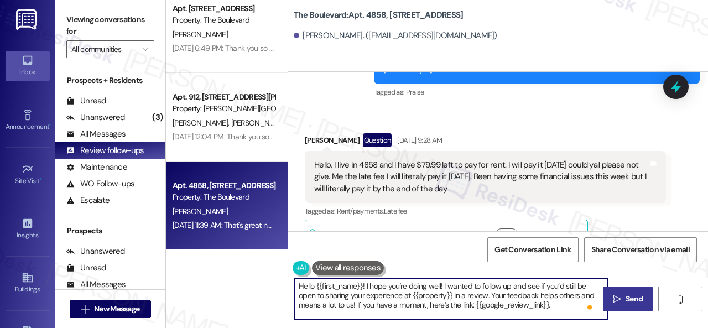
type textarea "Hello {{first_name}}! I hope you're doing well! I wanted to follow up and see i…"
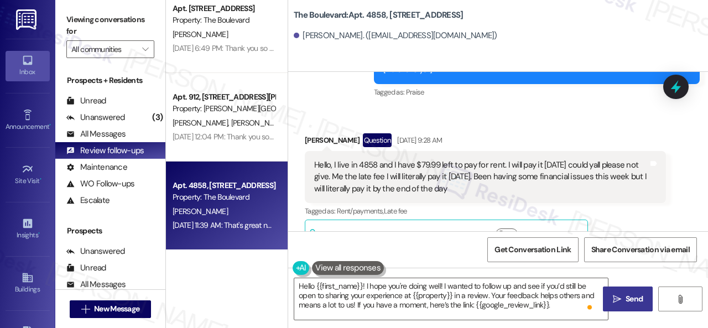
click at [618, 298] on span " Send" at bounding box center [628, 299] width 35 height 12
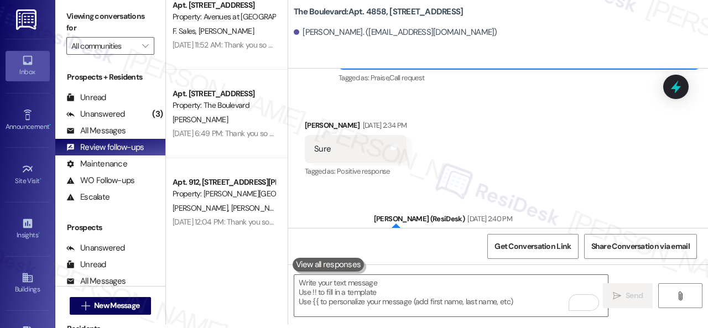
scroll to position [3501, 0]
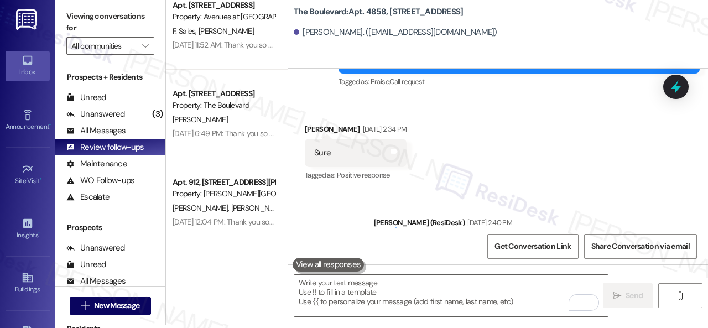
click at [239, 214] on div "J. Johnson S. Sanabria" at bounding box center [223, 208] width 105 height 14
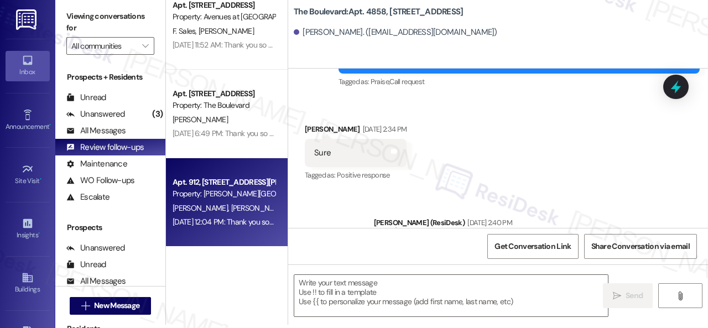
type textarea "Fetching suggested responses. Please feel free to read through the conversation…"
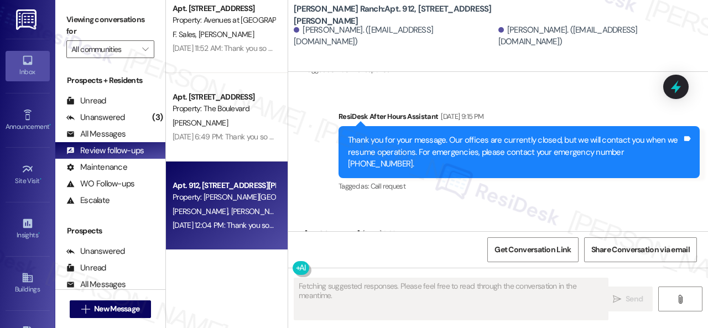
scroll to position [7010, 0]
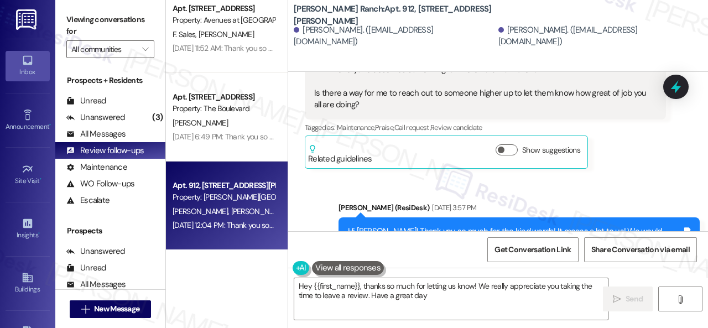
type textarea "Hey {{first_name}}, thanks so much for letting us know! We really appreciate yo…"
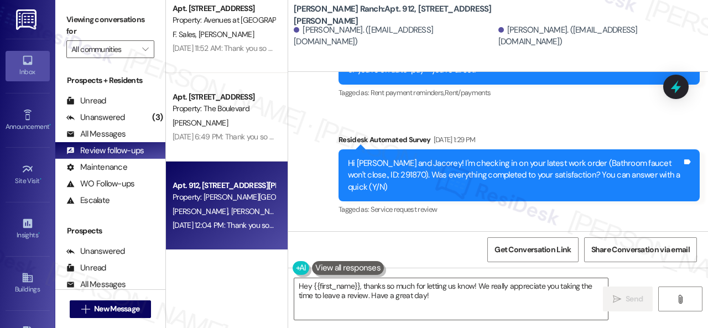
scroll to position [6347, 0]
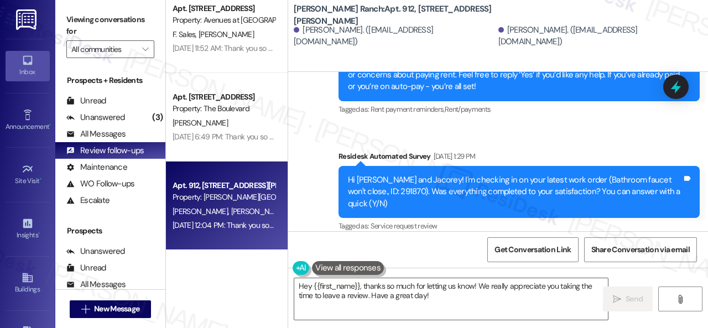
click at [650, 295] on icon at bounding box center [653, 297] width 7 height 5
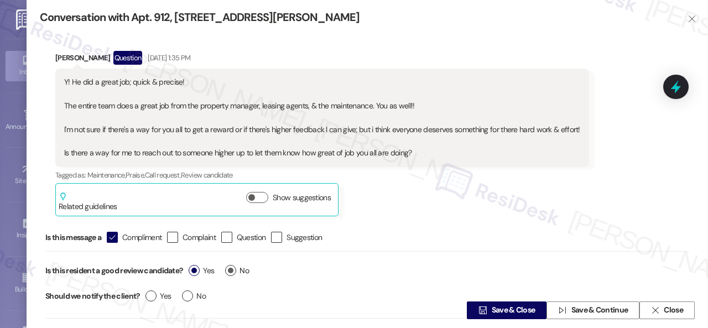
click at [236, 272] on label "No" at bounding box center [237, 271] width 24 height 12
click at [236, 272] on input "No" at bounding box center [237, 272] width 24 height 14
radio input "true"
click at [511, 309] on span "Save & Close" at bounding box center [514, 311] width 44 height 12
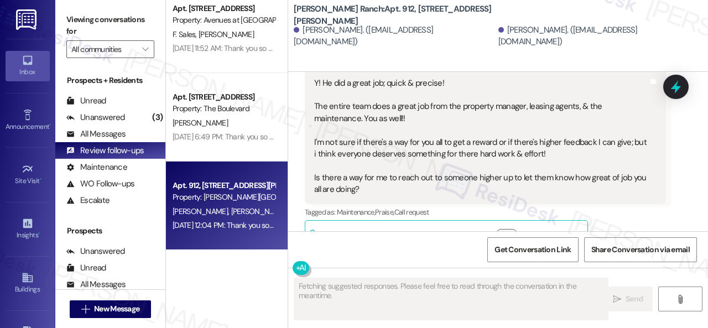
scroll to position [6517, 0]
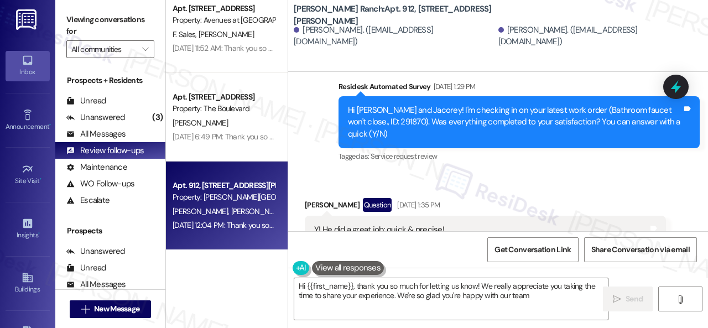
type textarea "Hi {{first_name}}, thank you so much for letting us know! We really appreciate …"
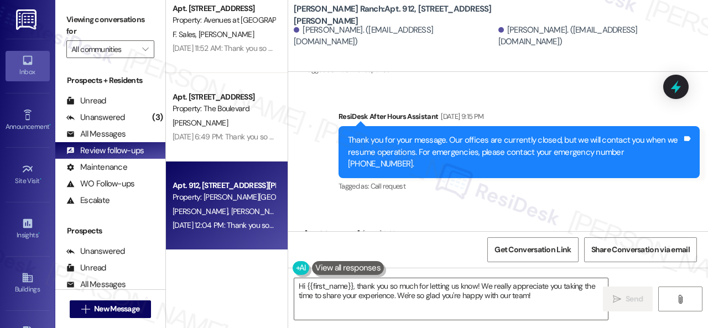
scroll to position [3, 0]
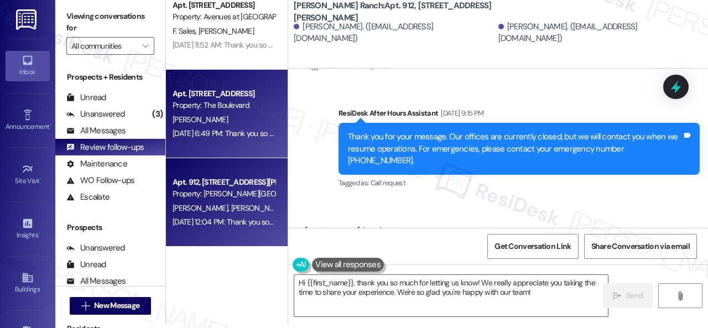
click at [234, 126] on div "[PERSON_NAME]" at bounding box center [223, 120] width 105 height 14
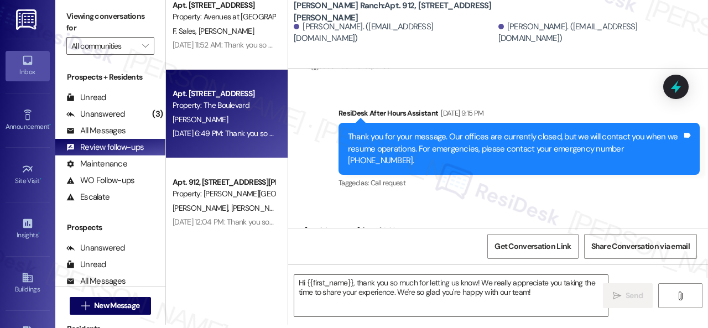
type textarea "Fetching suggested responses. Please feel free to read through the conversation…"
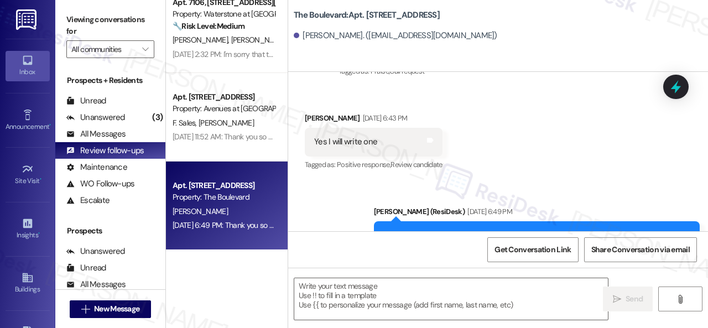
scroll to position [556, 0]
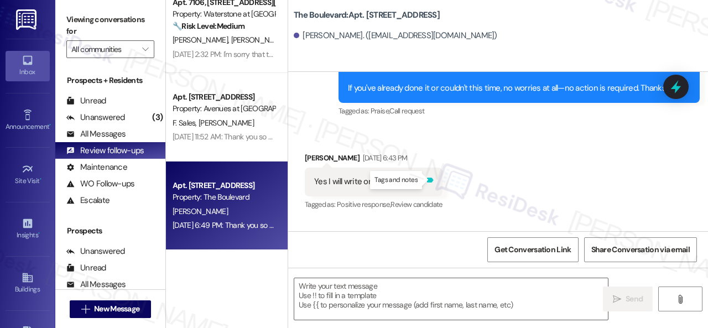
click at [431, 181] on icon at bounding box center [430, 180] width 7 height 5
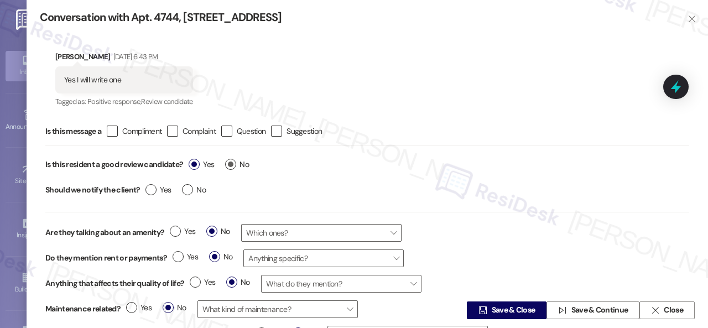
click at [234, 162] on label "No" at bounding box center [237, 165] width 24 height 12
click at [234, 162] on input "No" at bounding box center [237, 166] width 24 height 14
radio input "true"
drag, startPoint x: 510, startPoint y: 314, endPoint x: 510, endPoint y: 308, distance: 6.1
click at [512, 314] on span "Save & Close" at bounding box center [514, 311] width 44 height 12
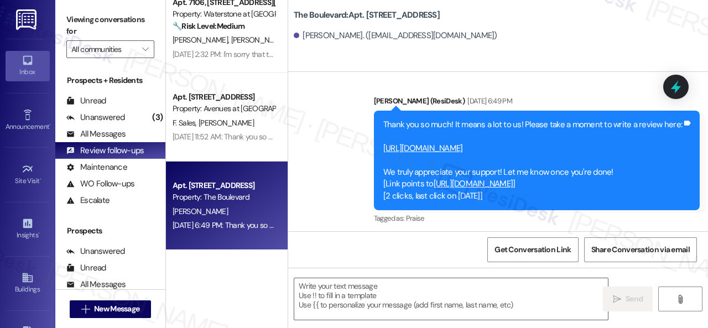
scroll to position [711, 0]
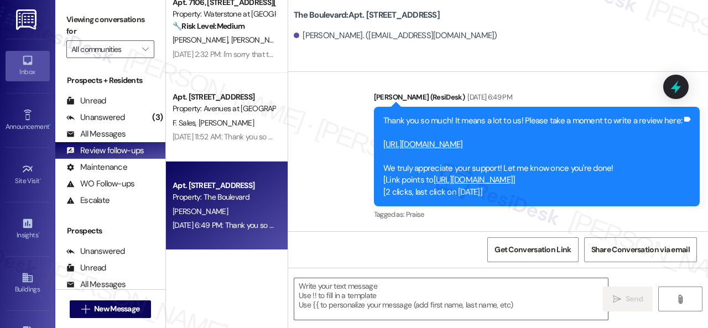
click at [453, 144] on link "https://www.theresidesk.com/links/review-bnGOmFQDR" at bounding box center [423, 144] width 80 height 11
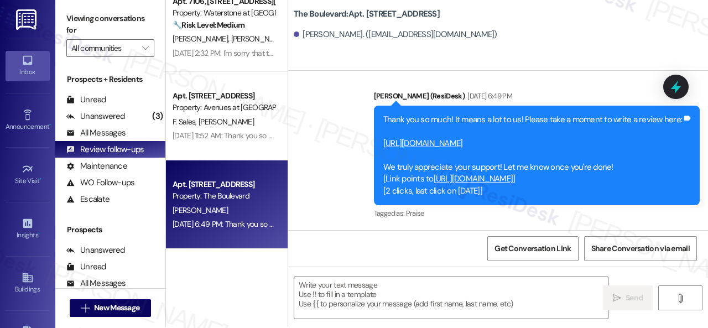
scroll to position [3, 0]
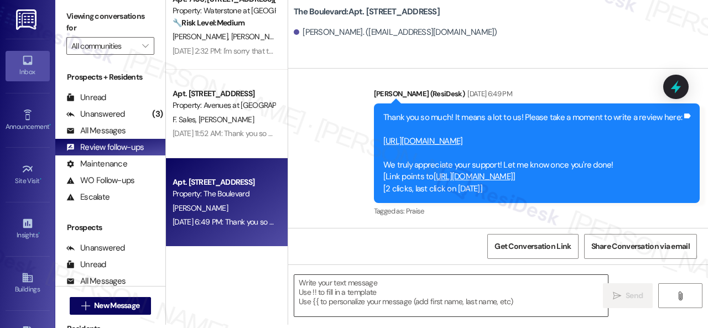
click at [347, 287] on textarea at bounding box center [451, 295] width 314 height 41
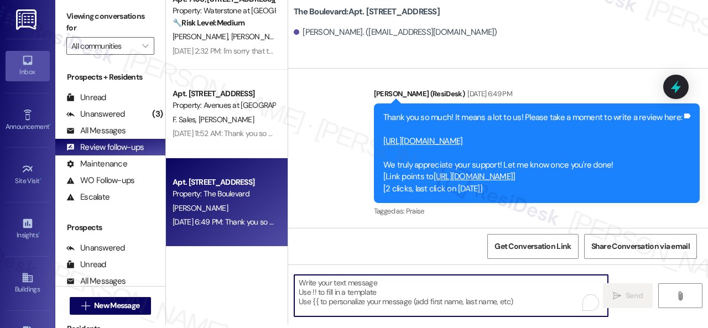
paste textarea "Hello {{first_name}}! I hope you're doing well! I wanted to follow up and see i…"
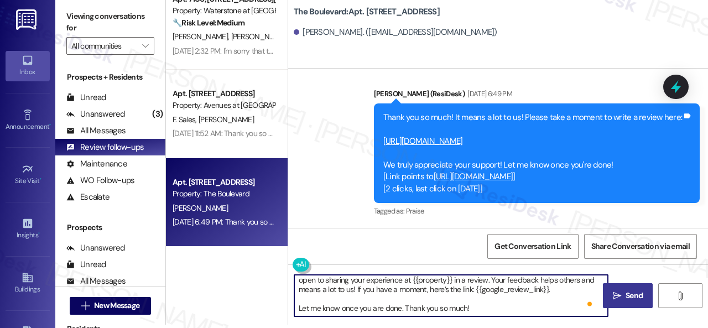
scroll to position [12, 0]
type textarea "Hello {{first_name}}! I hope you're doing well! I wanted to follow up and see i…"
click at [619, 295] on span " Send" at bounding box center [628, 296] width 35 height 12
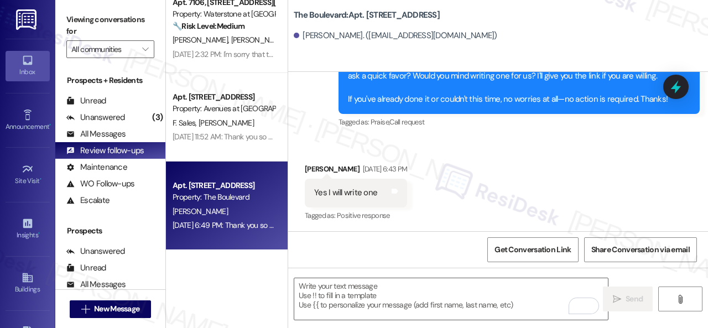
scroll to position [1077, 0]
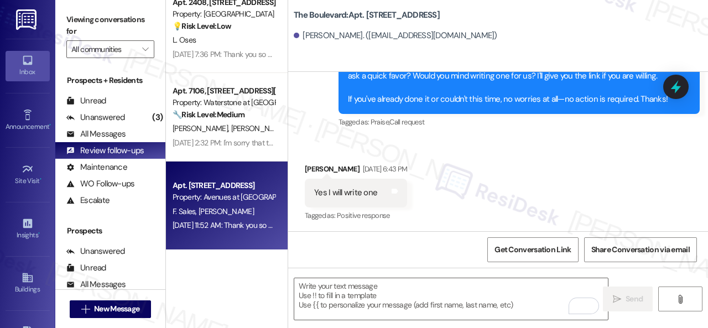
click at [250, 206] on div "F. Sales F. Andiano" at bounding box center [223, 212] width 105 height 14
type textarea "Fetching suggested responses. Please feel free to read through the conversation…"
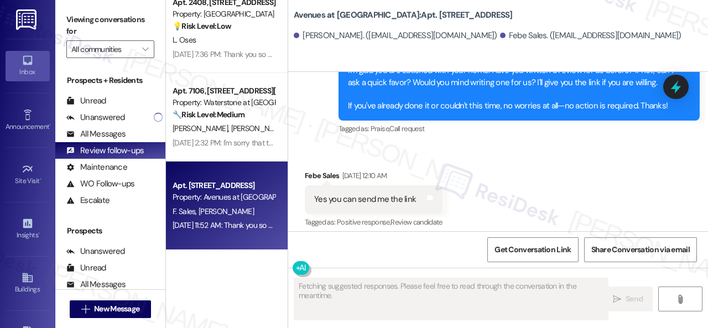
scroll to position [1537, 0]
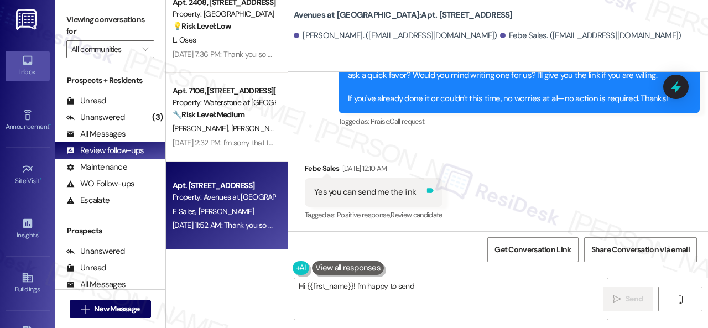
click at [430, 194] on icon at bounding box center [430, 190] width 8 height 8
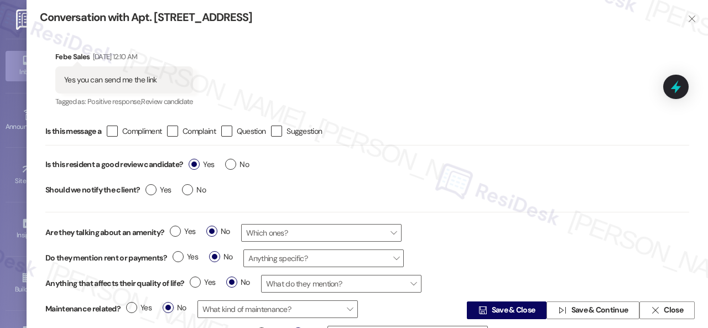
type textarea "Hi {{first_name}}! I'm happy to send you the review link: https://www.thereside…"
click at [239, 160] on span "No" at bounding box center [237, 165] width 24 height 12
click at [239, 160] on input "No" at bounding box center [237, 166] width 24 height 14
radio input "true"
click at [512, 305] on span "Save & Close" at bounding box center [514, 311] width 44 height 12
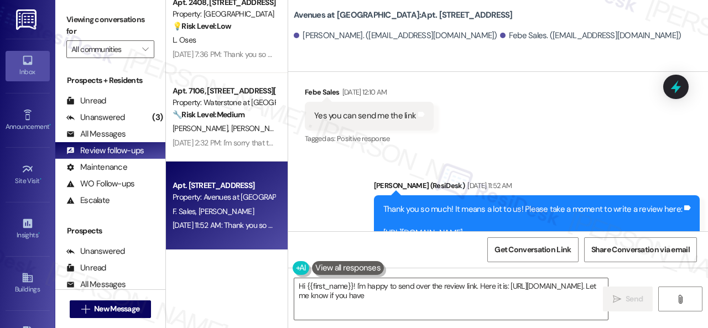
scroll to position [1703, 0]
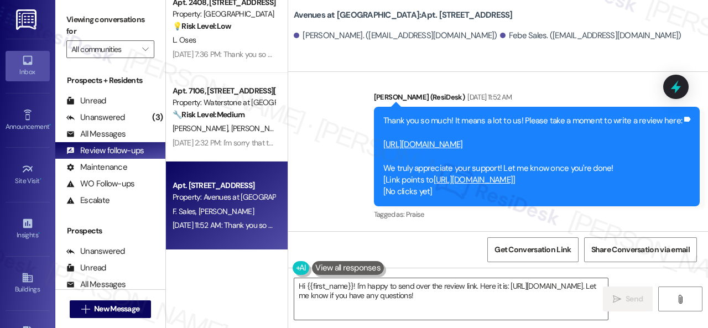
click at [459, 145] on link "https://www.theresidesk.com/links/review-ongITNa8R" at bounding box center [423, 144] width 80 height 11
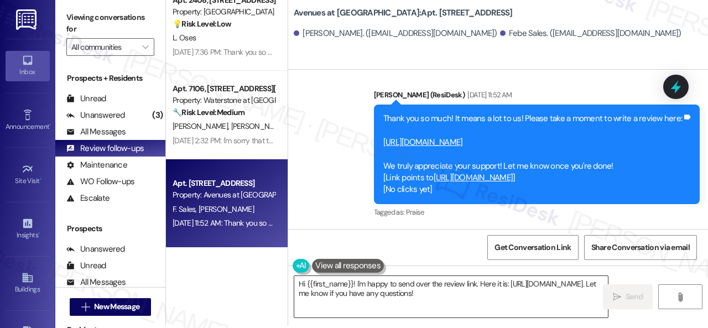
scroll to position [3, 0]
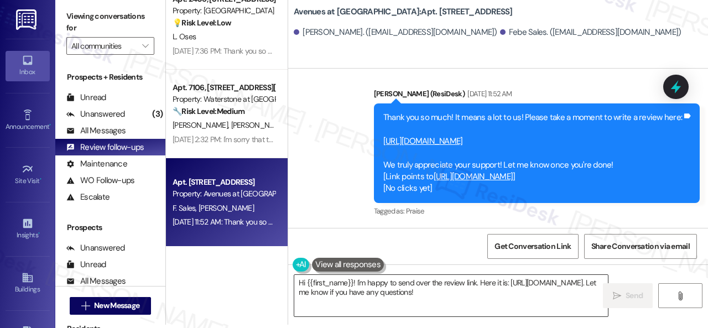
click at [425, 294] on textarea "Hi {{first_name}}! I'm happy to send over the review link. Here it is: https://…" at bounding box center [451, 295] width 314 height 41
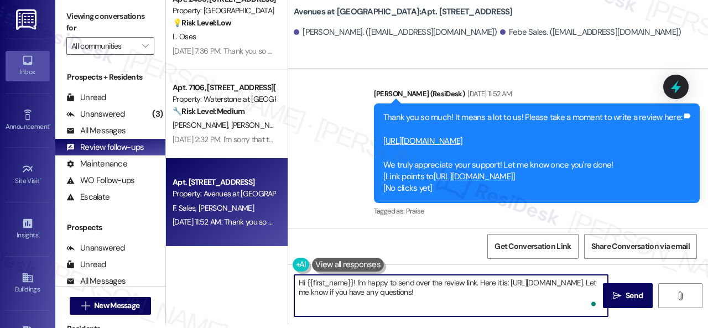
paste textarea "ello {{first_name}}! I hope you're doing well! I wanted to follow up and see if…"
type textarea "Hello {{first_name}}! I hope you're doing well! I wanted to follow up and see i…"
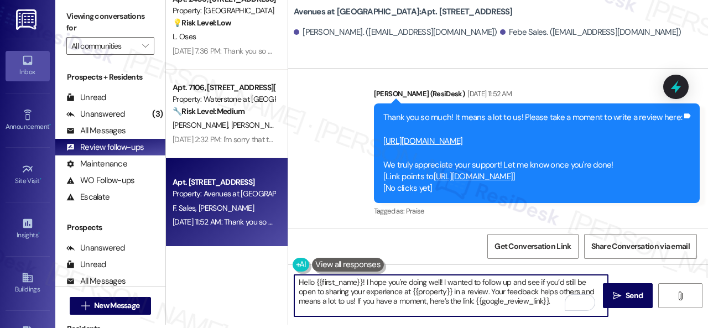
scroll to position [0, 0]
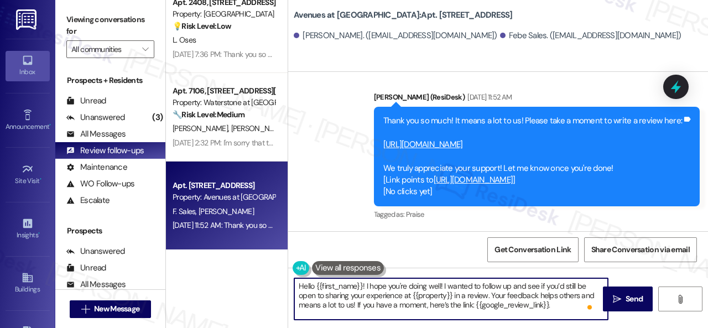
drag, startPoint x: 316, startPoint y: 285, endPoint x: 364, endPoint y: 286, distance: 48.1
click at [364, 286] on textarea "Hello {{first_name}}! I hope you're doing well! I wanted to follow up and see i…" at bounding box center [451, 298] width 314 height 41
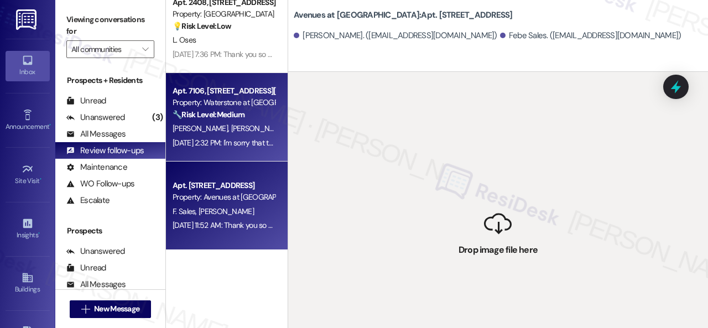
click at [231, 126] on span "I. Edwards Jr" at bounding box center [258, 128] width 55 height 10
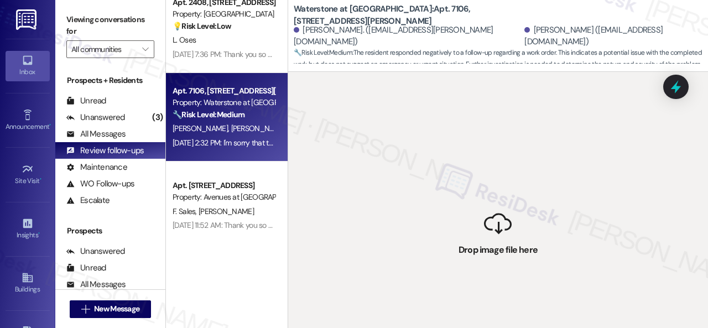
scroll to position [989, 0]
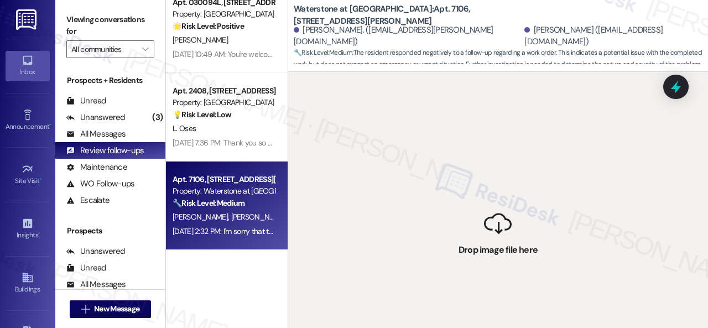
click at [248, 210] on div "K. Schaeffer I. Edwards Jr" at bounding box center [223, 217] width 105 height 14
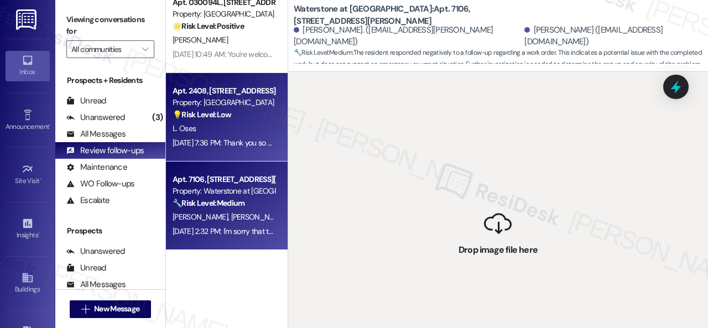
click at [230, 128] on div "L. Oses" at bounding box center [223, 129] width 105 height 14
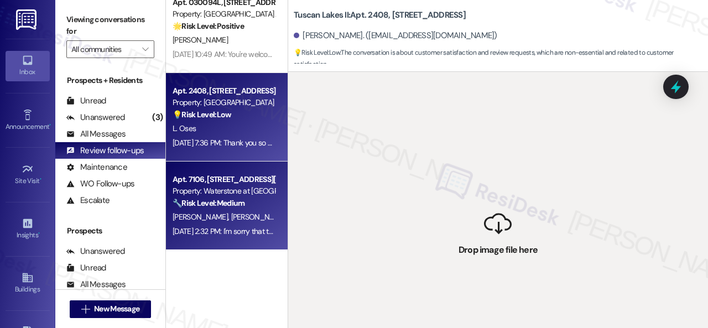
click at [240, 216] on span "I. Edwards Jr" at bounding box center [258, 217] width 55 height 10
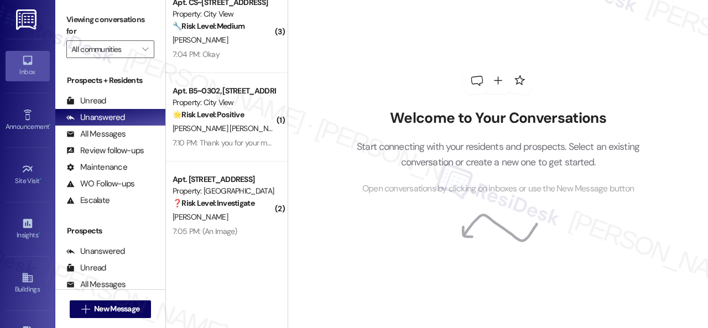
scroll to position [3, 0]
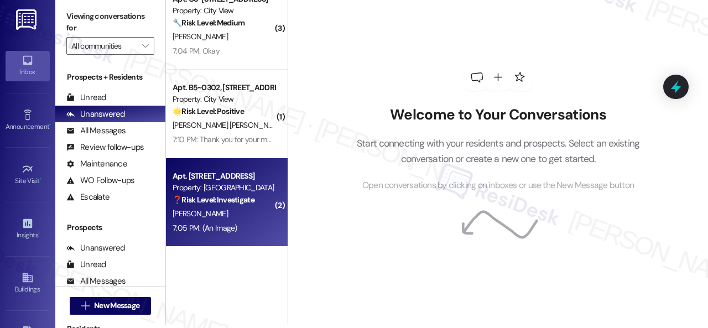
click at [252, 219] on div "[PERSON_NAME]" at bounding box center [223, 214] width 105 height 14
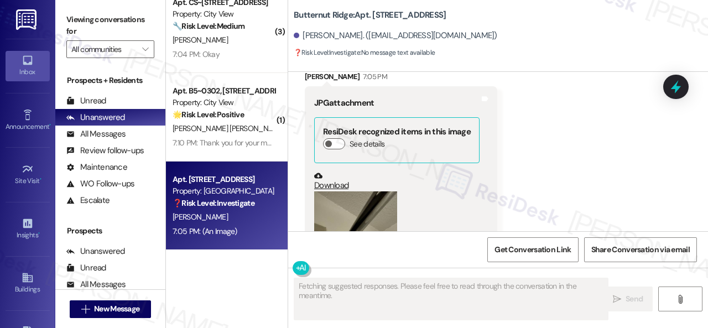
scroll to position [1086, 0]
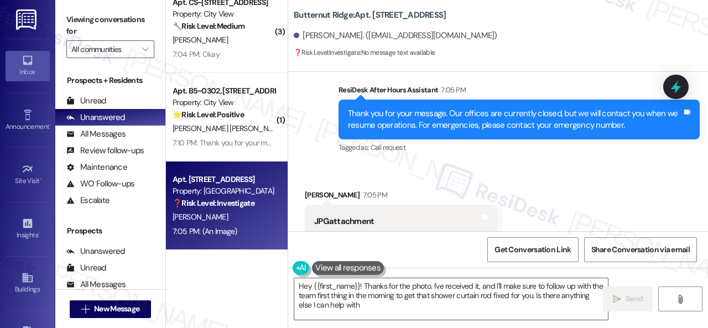
type textarea "Hey {{first_name}}! Thanks for the photo. I've received it, and I'll make sure …"
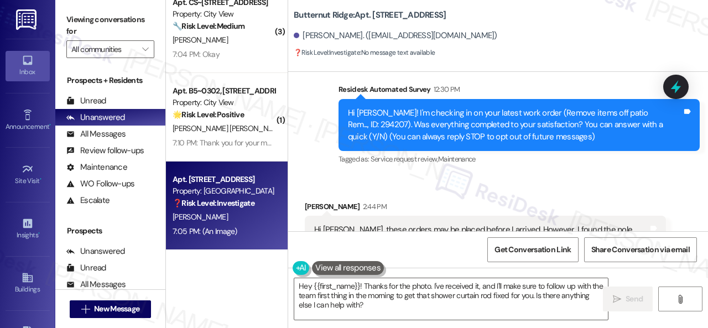
scroll to position [166, 0]
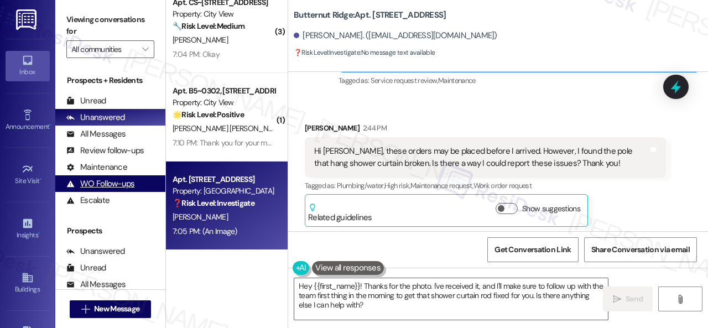
click at [107, 177] on div "WO Follow-ups (undefined)" at bounding box center [110, 183] width 110 height 17
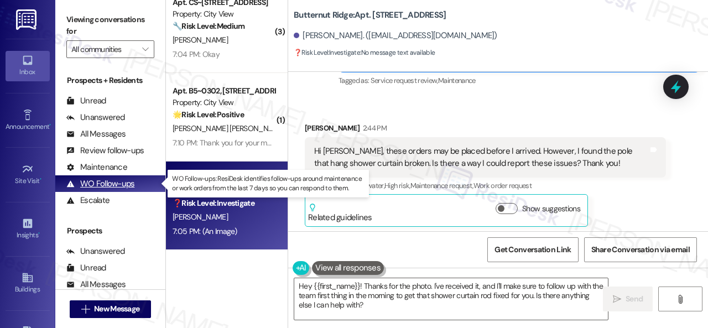
click at [113, 182] on div "WO Follow-ups" at bounding box center [100, 184] width 68 height 12
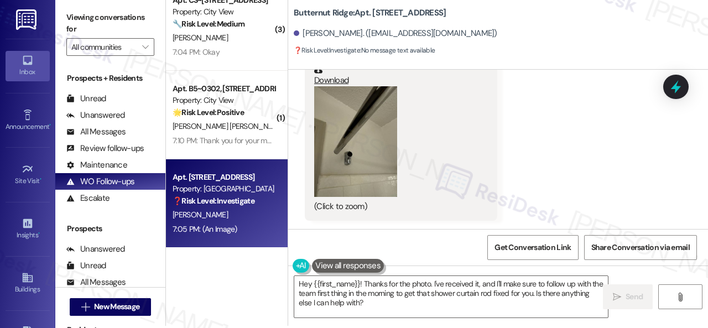
scroll to position [3, 0]
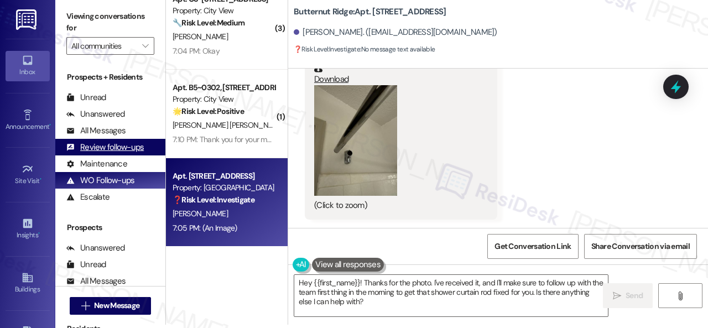
click at [114, 146] on div "Review follow-ups" at bounding box center [104, 148] width 77 height 12
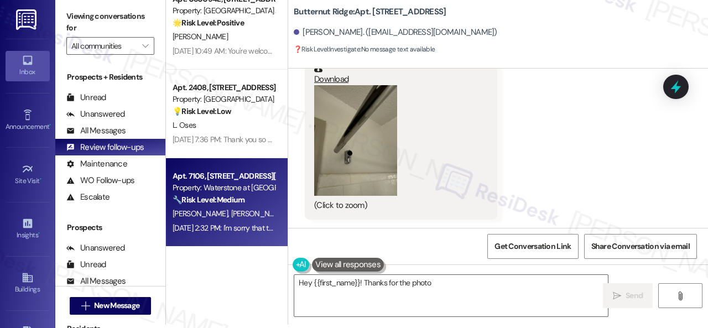
type textarea "Hey {{first_name}}! Thanks for the photo."
click at [252, 219] on div "[PERSON_NAME] [PERSON_NAME]" at bounding box center [223, 214] width 105 height 14
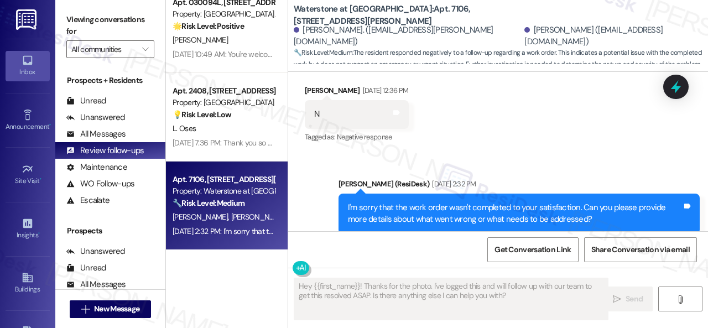
scroll to position [1052, 0]
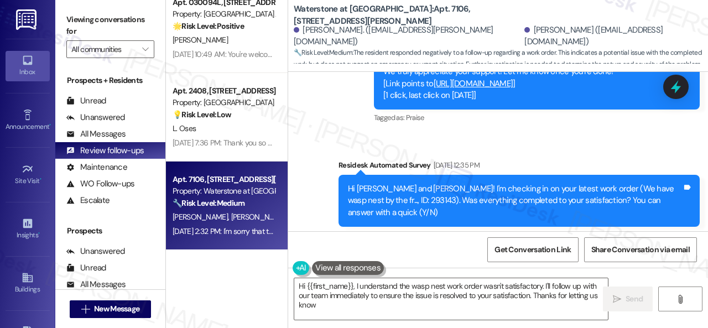
type textarea "Hi {{first_name}}, I understand the wasp nest work order wasn't satisfactory. I…"
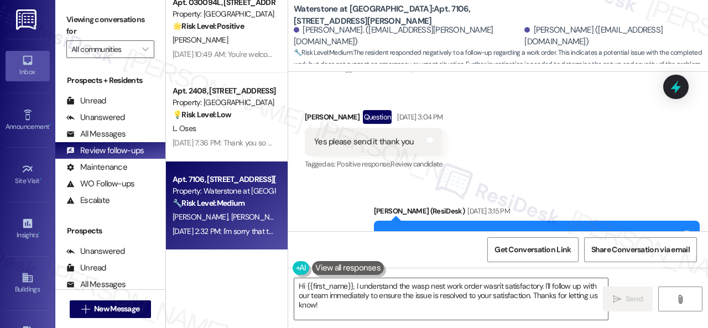
scroll to position [610, 0]
click at [434, 140] on icon at bounding box center [430, 140] width 7 height 5
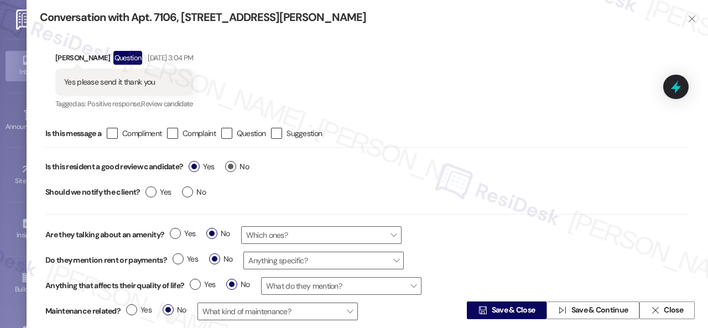
click at [235, 167] on label "No" at bounding box center [237, 167] width 24 height 12
click at [235, 167] on input "No" at bounding box center [237, 168] width 24 height 14
radio input "true"
click at [498, 307] on span "Save & Close" at bounding box center [514, 311] width 44 height 12
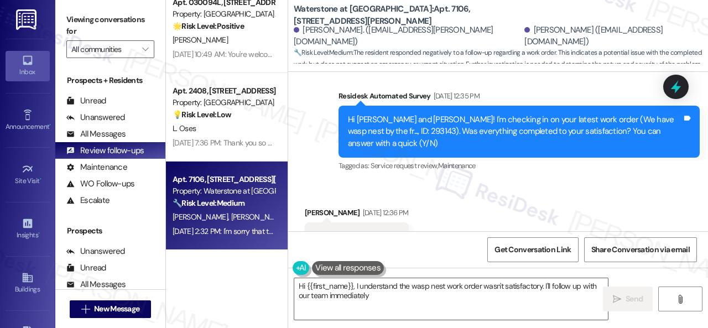
scroll to position [725, 0]
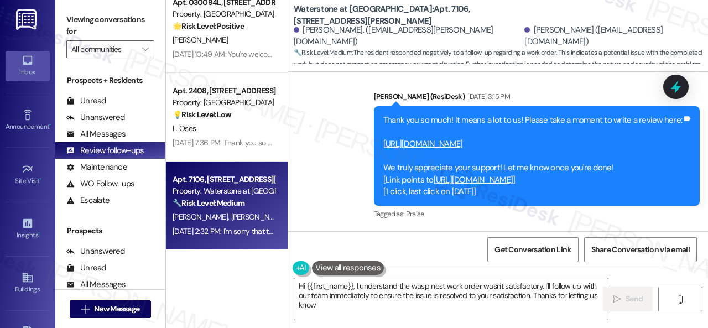
type textarea "Hi {{first_name}}, I understand the wasp nest work order wasn't satisfactory. I…"
click at [452, 147] on link "[URL][DOMAIN_NAME]" at bounding box center [423, 143] width 80 height 11
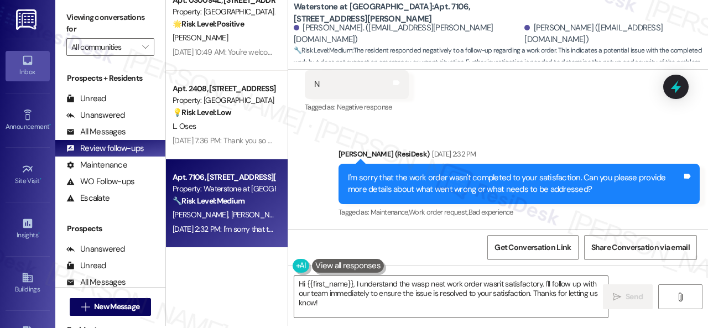
scroll to position [3, 0]
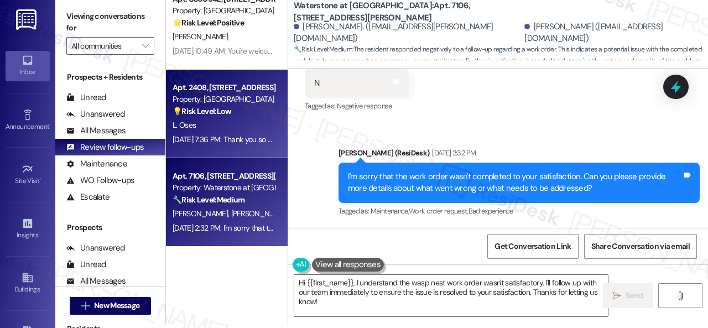
click at [221, 133] on div "[DATE] 7:36 PM: Thank you so much! It means a lot to us! Please take a moment t…" at bounding box center [223, 140] width 105 height 14
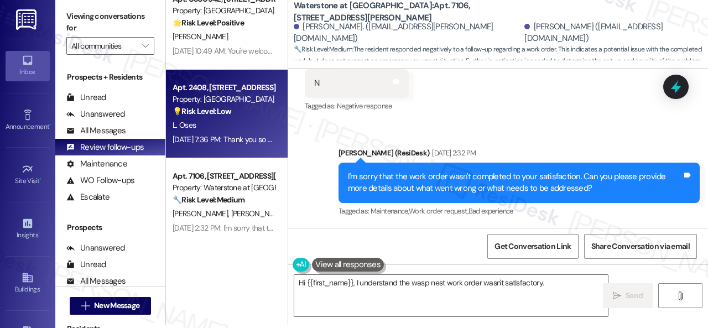
type textarea "Hi {{first_name}}, I understand the wasp nest work order wasn't satisfactory. I…"
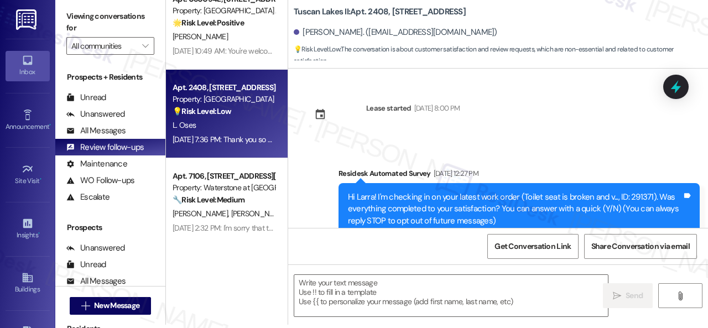
scroll to position [0, 0]
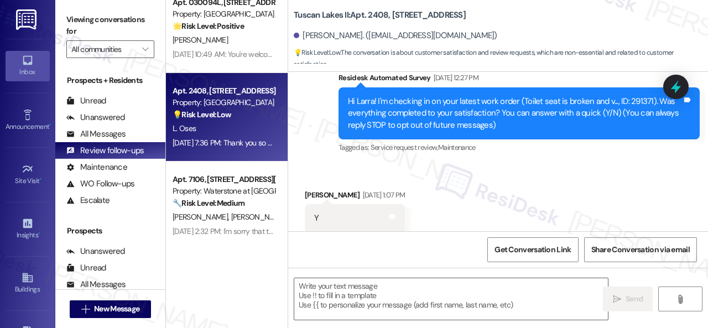
type textarea "Fetching suggested responses. Please feel free to read through the conversation…"
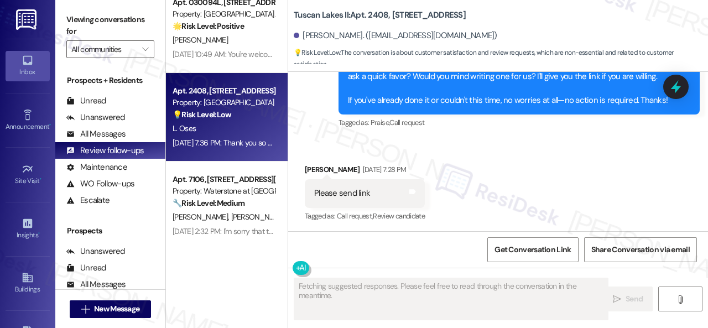
scroll to position [849, 0]
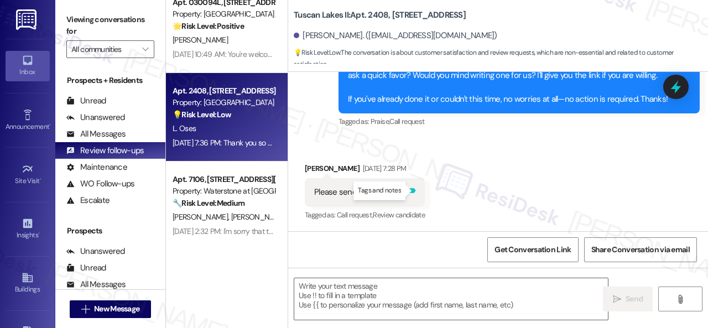
click at [415, 191] on icon at bounding box center [412, 190] width 7 height 5
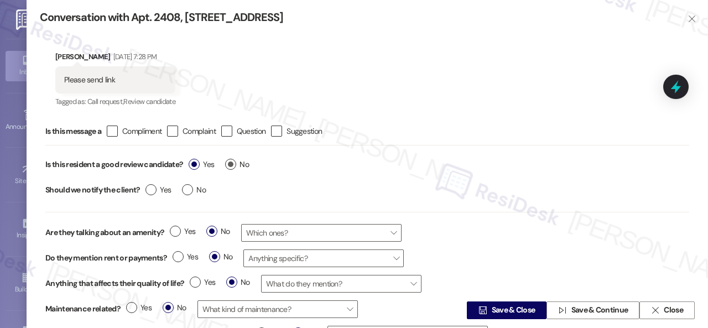
click at [233, 165] on label "No" at bounding box center [237, 165] width 24 height 12
click at [233, 165] on input "No" at bounding box center [237, 166] width 24 height 14
radio input "true"
click at [483, 307] on icon "" at bounding box center [482, 310] width 8 height 9
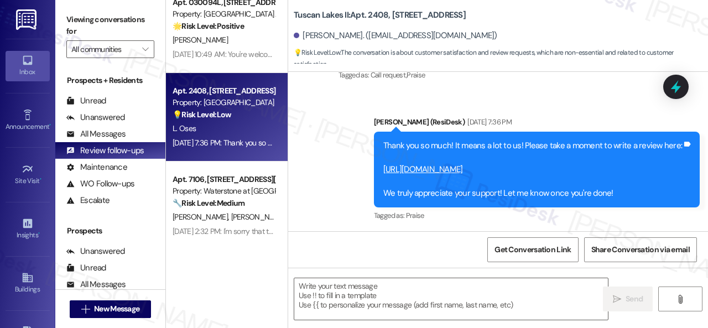
scroll to position [1096, 0]
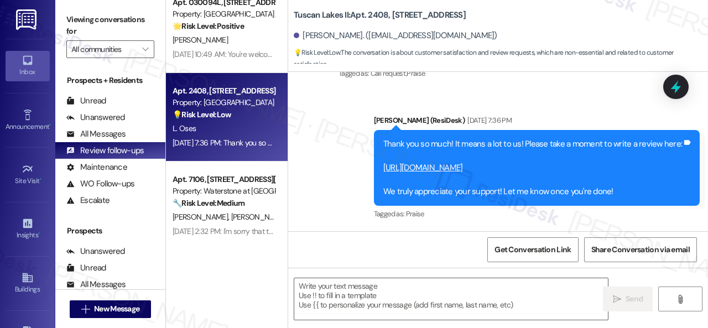
click at [427, 170] on link "[URL][DOMAIN_NAME]" at bounding box center [423, 167] width 80 height 11
drag, startPoint x: 291, startPoint y: 13, endPoint x: 385, endPoint y: 15, distance: 94.6
click at [385, 15] on div "Tuscan Lakes II: Apt. [STREET_ADDRESS][PERSON_NAME]. ([EMAIL_ADDRESS][DOMAIN_NA…" at bounding box center [498, 33] width 420 height 61
copy b "Tuscan Lakes II: Apt. 2408"
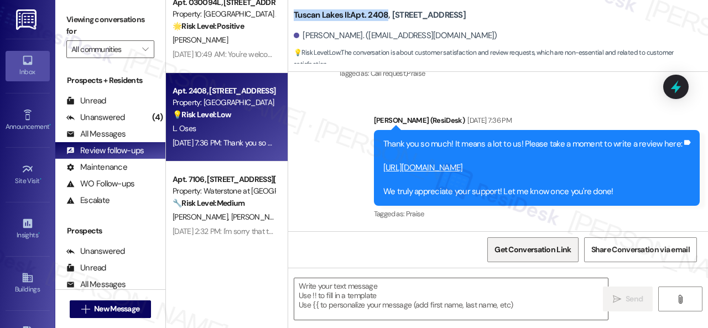
click at [522, 253] on span "Get Conversation Link" at bounding box center [532, 250] width 76 height 12
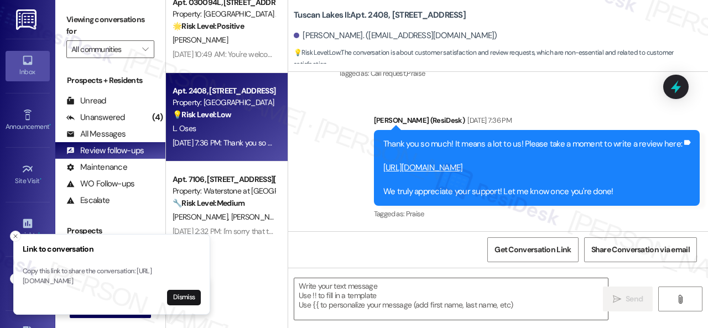
click at [337, 143] on div "Sent via SMS ResiDesk After Hours Assistant [DATE] 7:28 PM Hey Larra, we apprec…" at bounding box center [498, 108] width 420 height 246
click at [467, 99] on div "Sent via SMS ResiDesk After Hours Assistant [DATE] 7:28 PM Hey Larra, we apprec…" at bounding box center [498, 108] width 420 height 246
click at [16, 233] on icon "Close toast" at bounding box center [15, 236] width 7 height 7
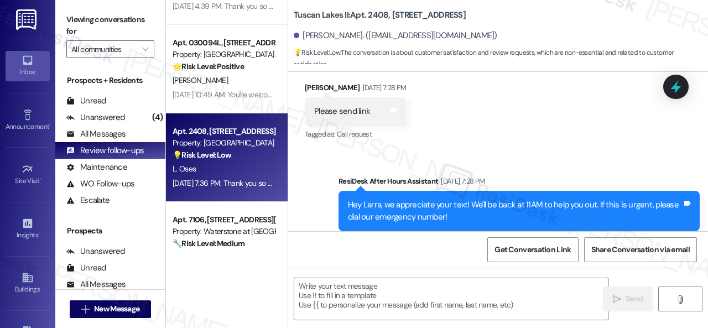
scroll to position [878, 0]
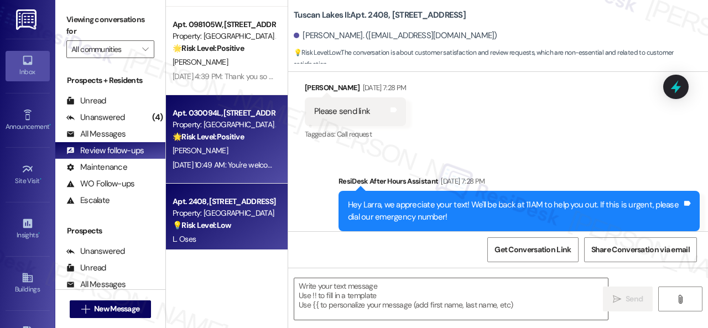
click at [247, 149] on div "[PERSON_NAME]" at bounding box center [223, 151] width 105 height 14
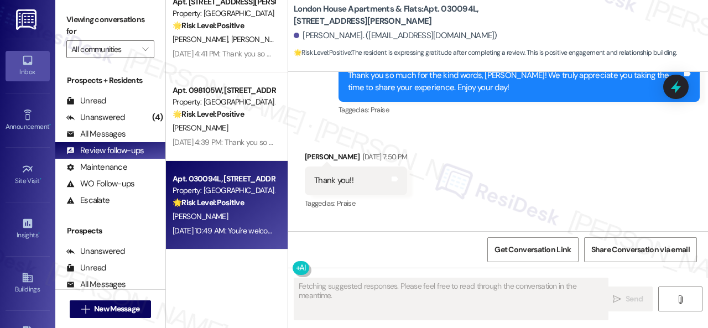
scroll to position [812, 0]
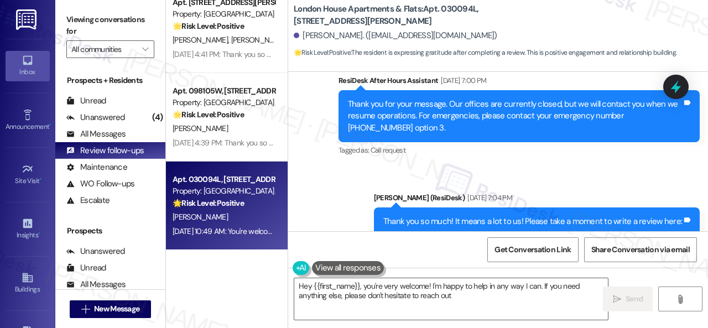
type textarea "Hey {{first_name}}, you're very welcome! I'm happy to help in any way I can. If…"
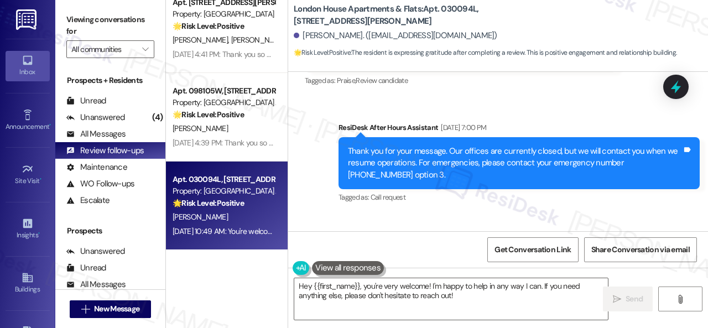
scroll to position [2031, 0]
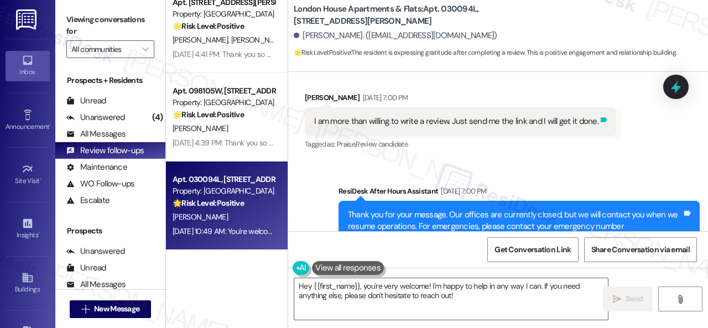
click at [599, 122] on icon at bounding box center [603, 120] width 8 height 8
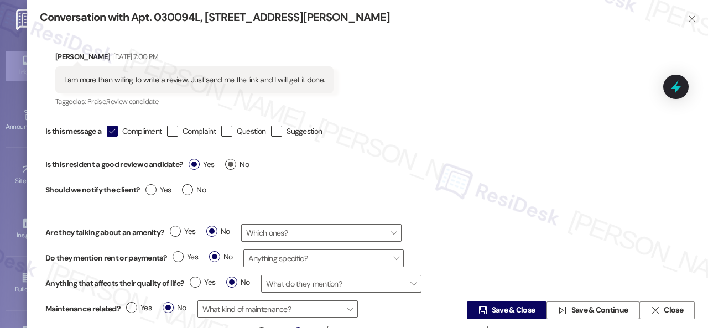
click at [235, 166] on label "No" at bounding box center [237, 165] width 24 height 12
click at [235, 166] on input "No" at bounding box center [237, 166] width 24 height 14
radio input "true"
click at [515, 306] on span "Save & Close" at bounding box center [514, 311] width 44 height 12
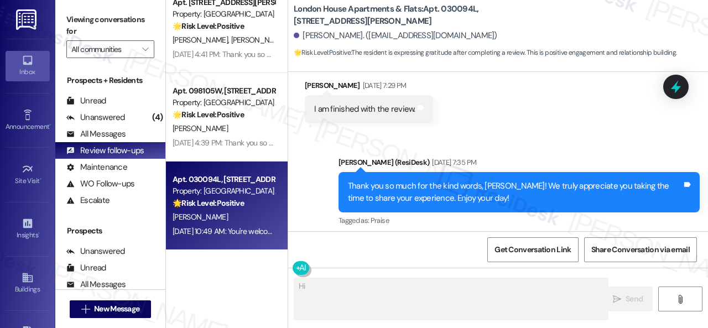
scroll to position [2622, 0]
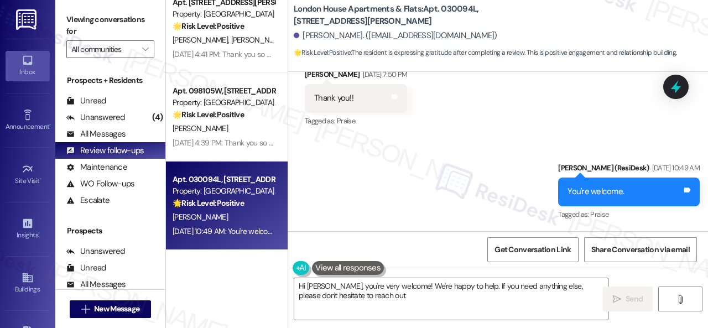
type textarea "Hi [PERSON_NAME], you're very welcome! We're happy to help. If you need anythin…"
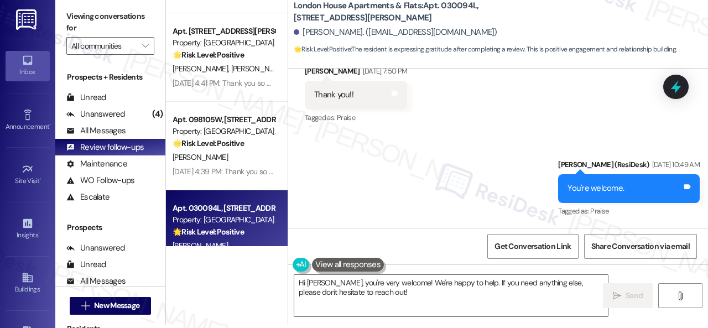
scroll to position [757, 0]
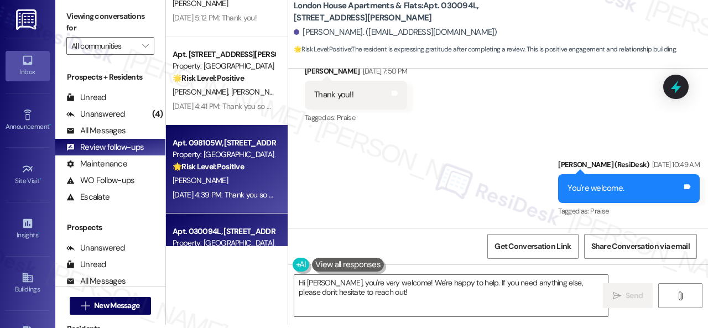
click at [243, 183] on div "[PERSON_NAME]" at bounding box center [223, 181] width 105 height 14
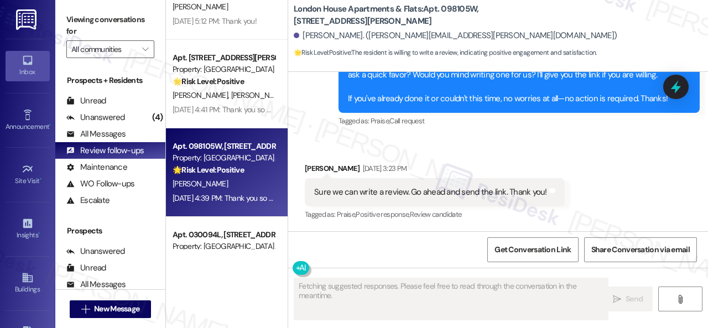
scroll to position [723, 0]
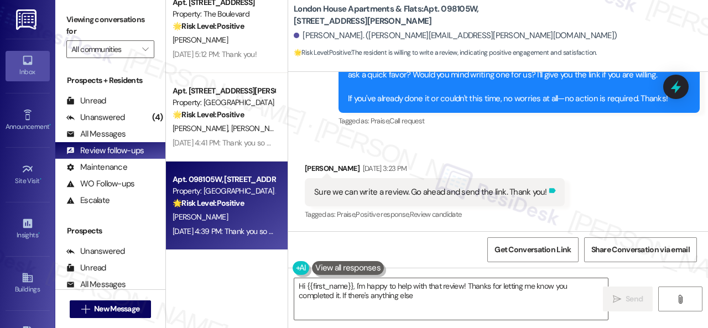
click at [549, 191] on icon at bounding box center [552, 190] width 7 height 5
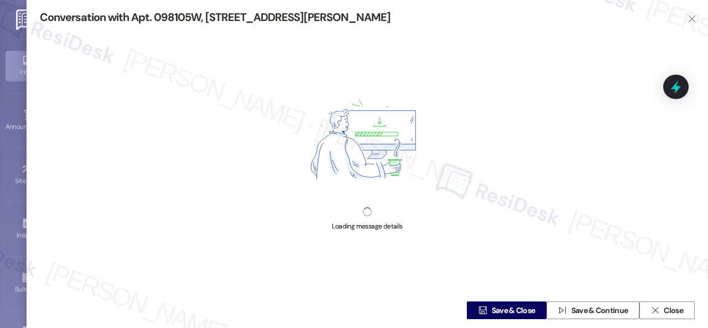
type textarea "Hi {{first_name}}, I'm happy to help with that review! Thanks for letting me kn…"
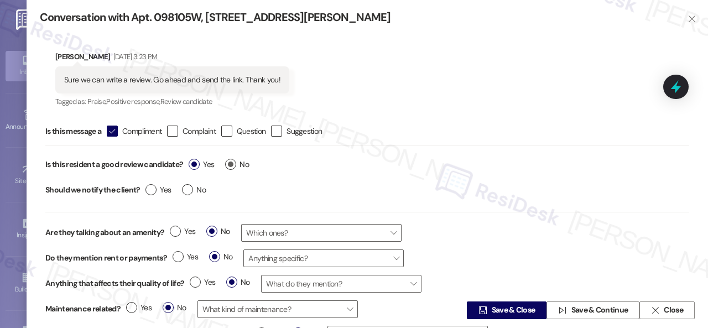
click at [244, 164] on span "No" at bounding box center [237, 165] width 24 height 12
click at [244, 164] on input "No" at bounding box center [237, 166] width 24 height 14
radio input "true"
click at [495, 306] on span "Save & Close" at bounding box center [514, 311] width 44 height 12
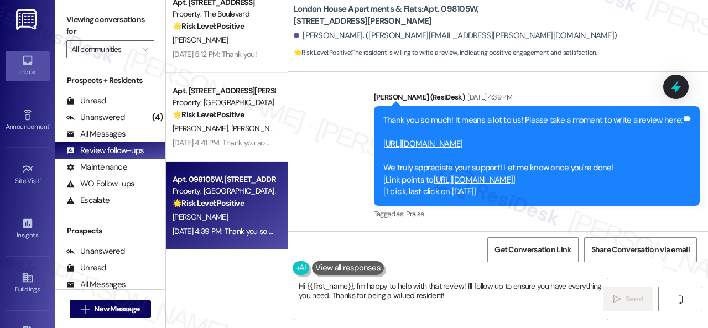
scroll to position [2010, 0]
click at [463, 138] on link "[URL][DOMAIN_NAME]" at bounding box center [423, 143] width 80 height 11
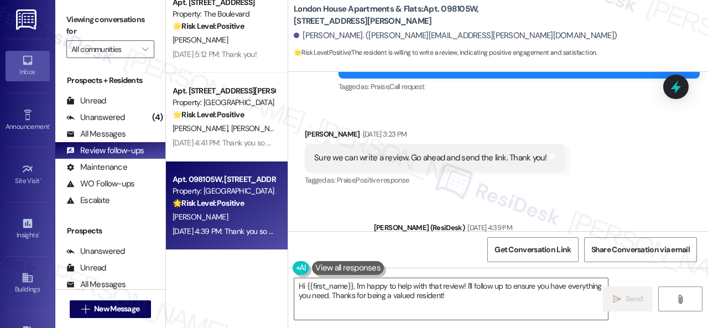
scroll to position [1844, 0]
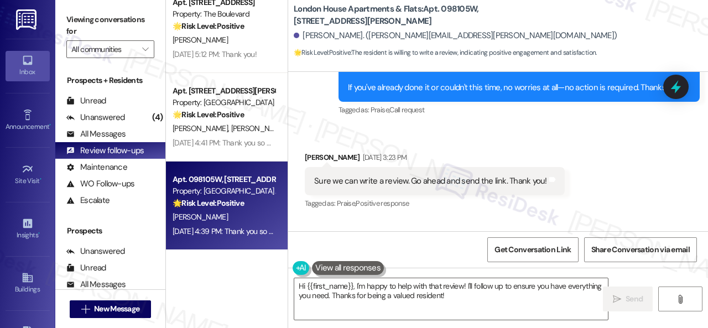
click at [320, 114] on div "Sent via SMS [PERSON_NAME] (ResiDesk) [DATE] 3:09 PM I'm glad you are satisfied…" at bounding box center [498, 62] width 420 height 129
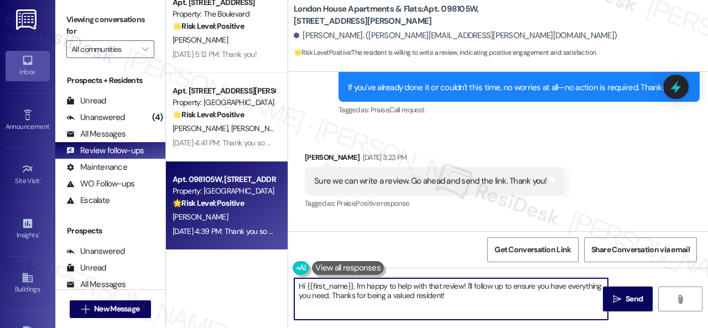
drag, startPoint x: 460, startPoint y: 301, endPoint x: 227, endPoint y: 251, distance: 238.9
click at [227, 251] on div "Apt. [STREET_ADDRESS] Property: Tuscan Lakes II ⚠️ Risk Level: High The residen…" at bounding box center [437, 164] width 542 height 328
paste textarea "ello {{first_name}}! I hope you're doing well! I wanted to follow up and see if…"
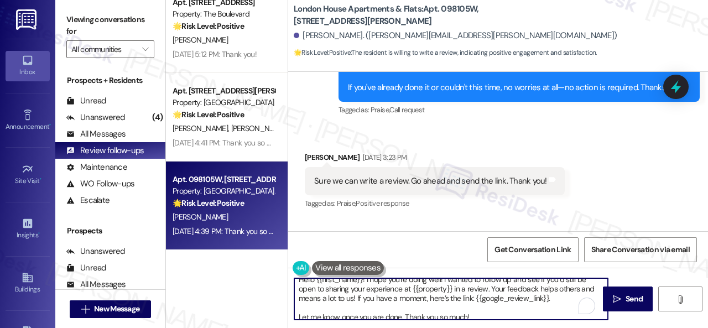
scroll to position [0, 0]
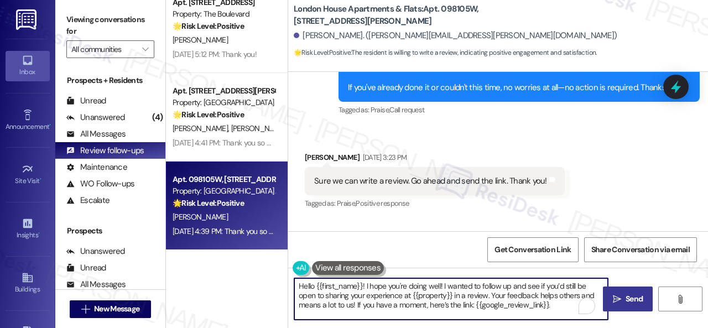
type textarea "Hello {{first_name}}! I hope you're doing well! I wanted to follow up and see i…"
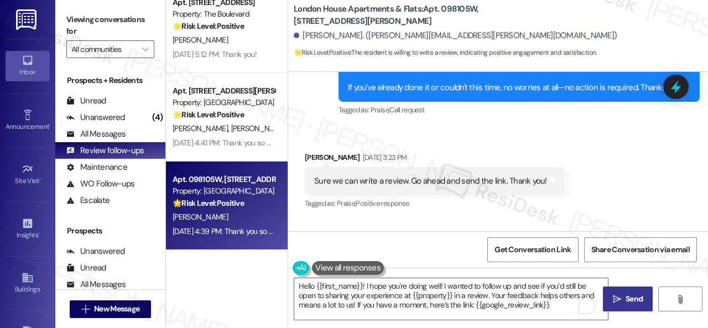
click at [614, 299] on icon "" at bounding box center [617, 299] width 8 height 9
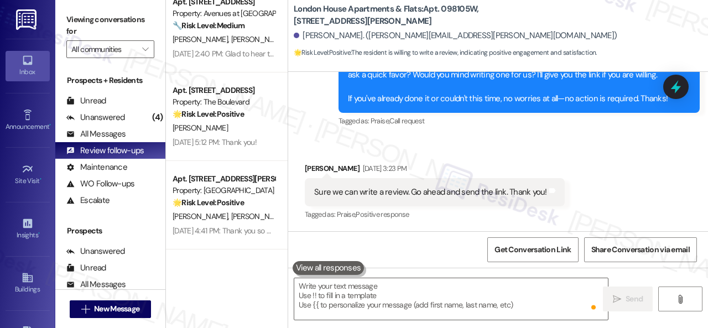
scroll to position [635, 0]
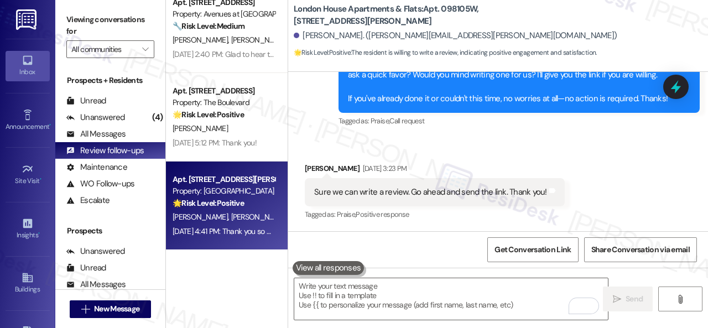
click at [231, 212] on span "[PERSON_NAME]" at bounding box center [258, 217] width 55 height 10
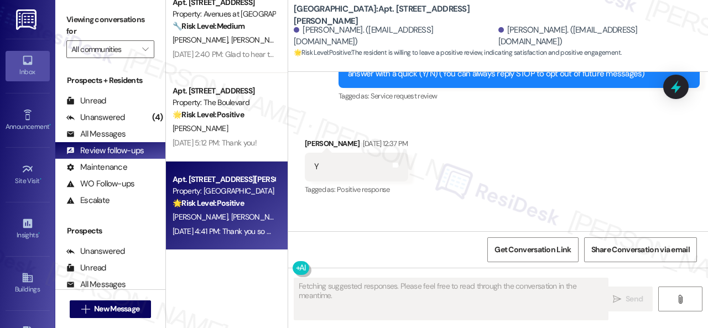
type textarea "Fetching suggested responses. Please feel free to read through the conversation…"
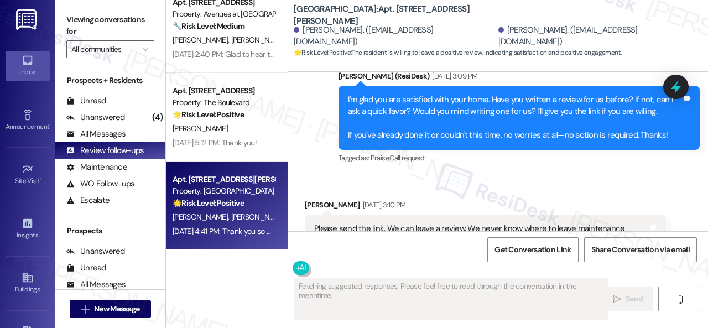
scroll to position [651, 0]
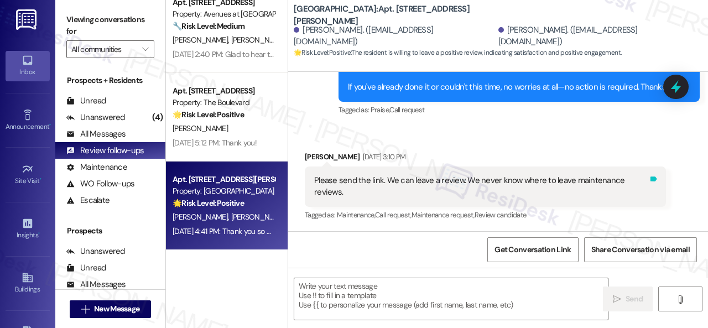
click at [650, 179] on icon at bounding box center [653, 178] width 7 height 5
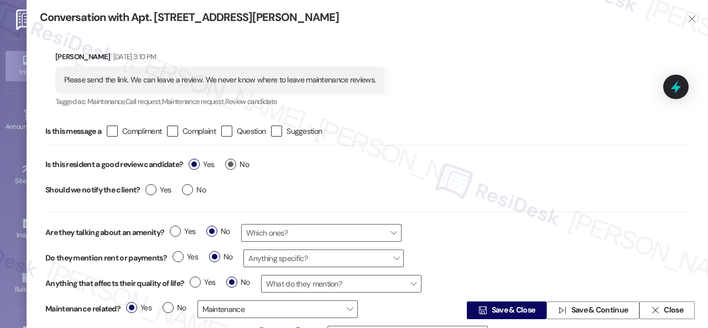
click at [241, 164] on span "No" at bounding box center [237, 165] width 24 height 12
click at [241, 164] on input "No" at bounding box center [237, 166] width 24 height 14
radio input "true"
click at [517, 312] on span "Save & Close" at bounding box center [514, 311] width 44 height 12
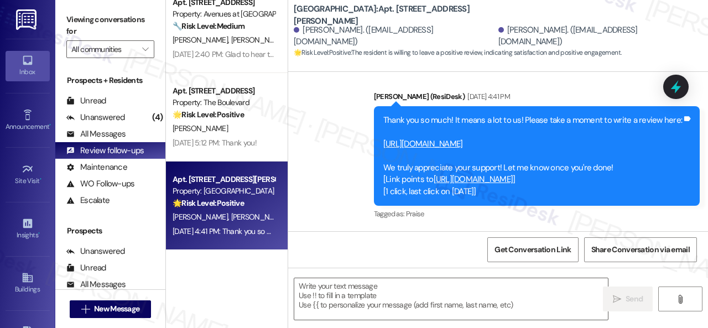
scroll to position [828, 0]
click at [463, 138] on link "[URL][DOMAIN_NAME]" at bounding box center [423, 143] width 80 height 11
drag, startPoint x: 293, startPoint y: 14, endPoint x: 400, endPoint y: 12, distance: 107.3
click at [400, 12] on div "[GEOGRAPHIC_DATA]: Apt. [STREET_ADDRESS][PERSON_NAME][PERSON_NAME]. ([EMAIL_ADD…" at bounding box center [498, 31] width 420 height 56
copy b "Pinnex North Square: Apt. 321"
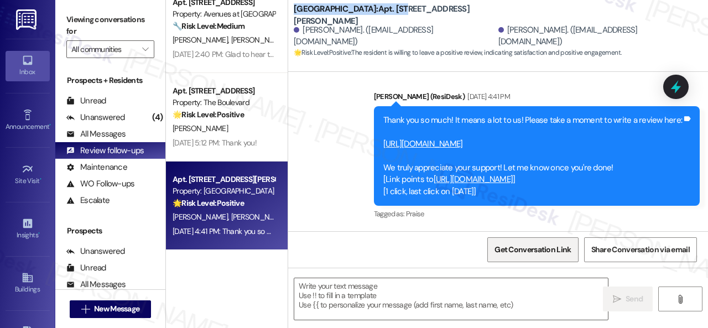
click at [536, 255] on span "Get Conversation Link" at bounding box center [532, 250] width 76 height 12
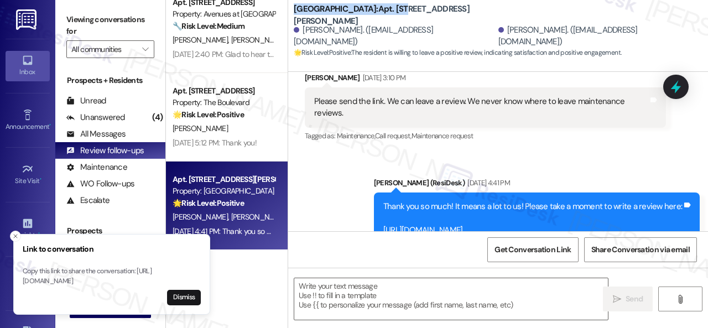
scroll to position [773, 0]
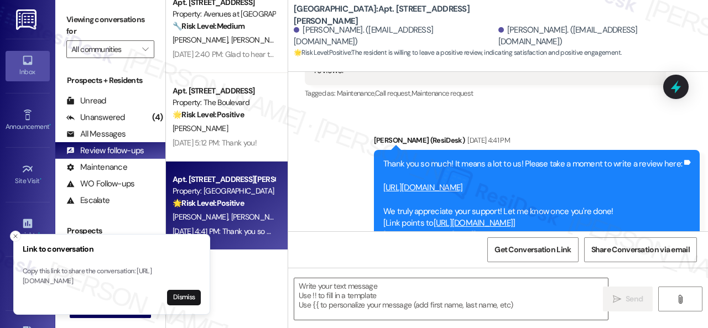
click at [558, 118] on div "Sent via SMS Sarah (ResiDesk) Aug 13, 2025 at 4:41 PM Thank you so much! It mea…" at bounding box center [498, 192] width 420 height 164
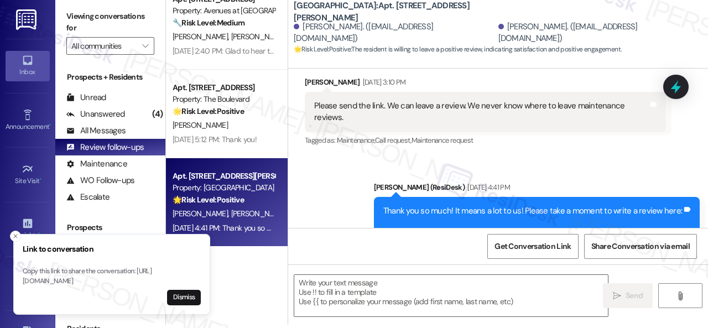
scroll to position [717, 0]
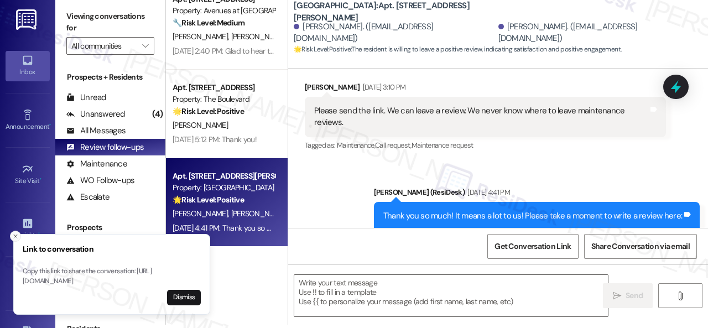
click at [12, 233] on icon "Close toast" at bounding box center [15, 236] width 7 height 7
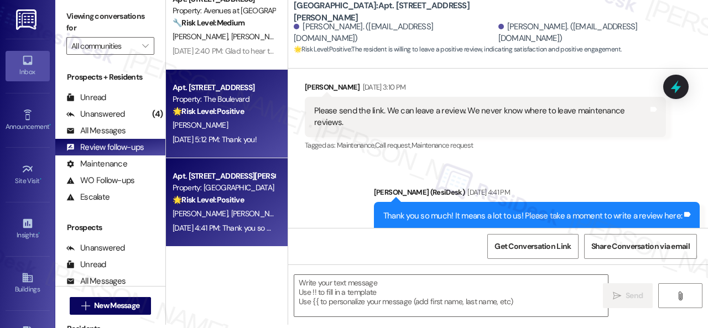
click at [255, 133] on div "Aug 13, 2025 at 5:12 PM: Thank you! Aug 13, 2025 at 5:12 PM: Thank you!" at bounding box center [223, 140] width 105 height 14
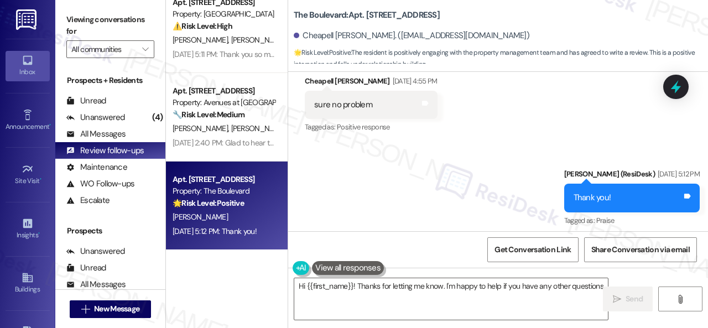
scroll to position [1871, 0]
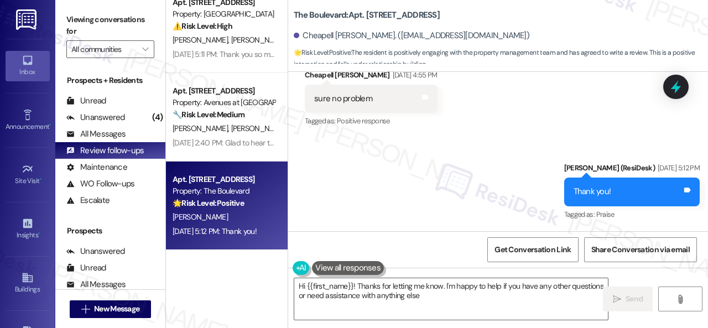
type textarea "Hi {{first_name}}! Thanks for letting me know. I'm happy to help if you have an…"
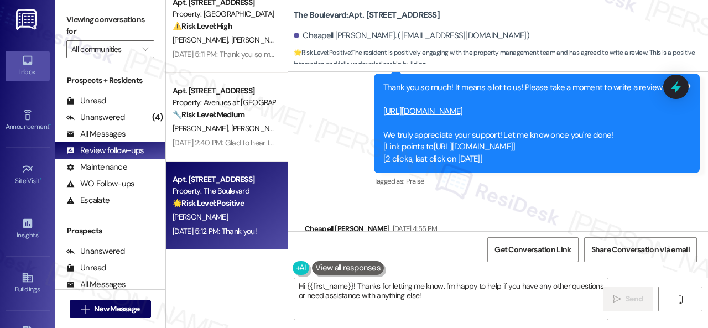
scroll to position [1594, 0]
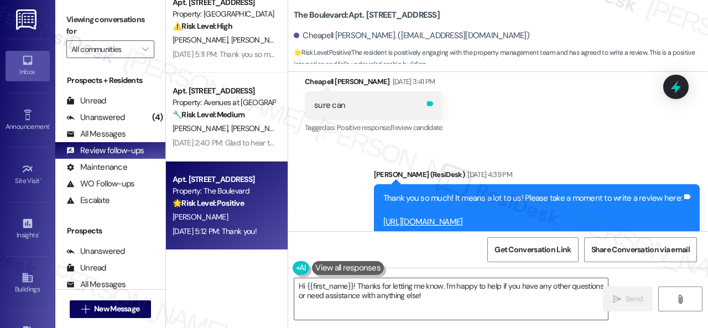
click at [431, 107] on icon at bounding box center [430, 104] width 8 height 8
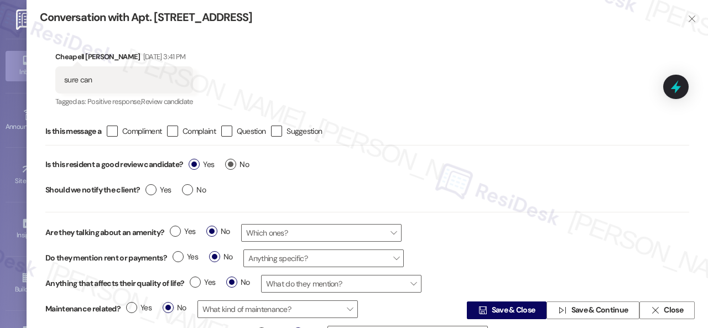
click at [234, 162] on label "No" at bounding box center [237, 165] width 24 height 12
click at [234, 162] on input "No" at bounding box center [237, 166] width 24 height 14
radio input "true"
click at [508, 306] on span "Save & Close" at bounding box center [514, 311] width 44 height 12
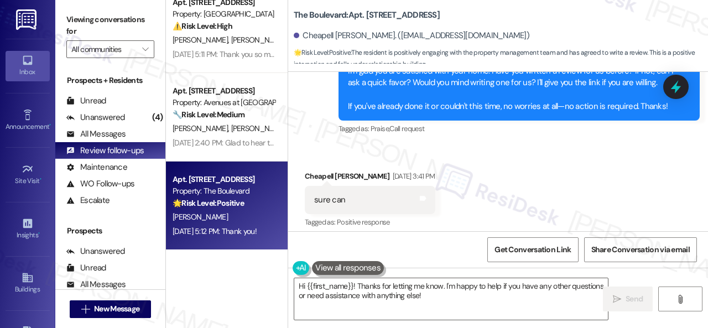
scroll to position [1666, 0]
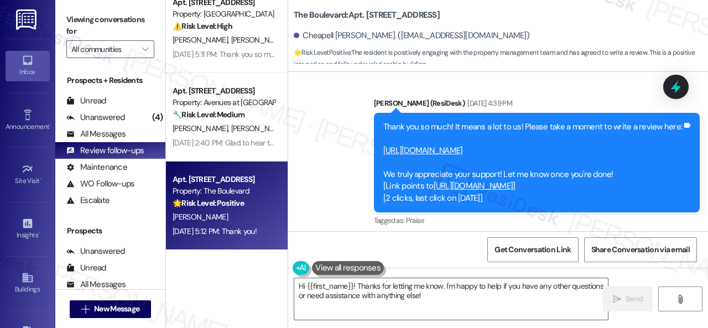
click at [405, 152] on link "https://www.theresidesk.com/links/review-2NSRAn5A4" at bounding box center [423, 150] width 80 height 11
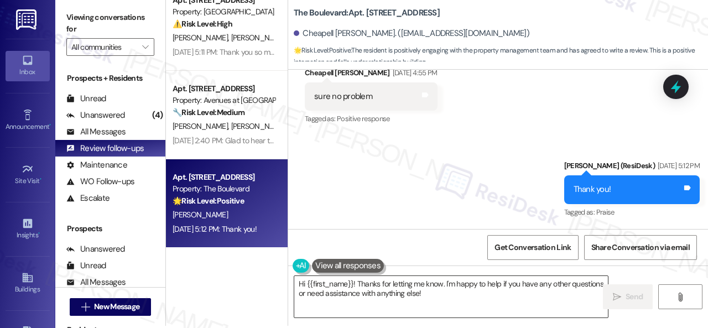
scroll to position [3, 0]
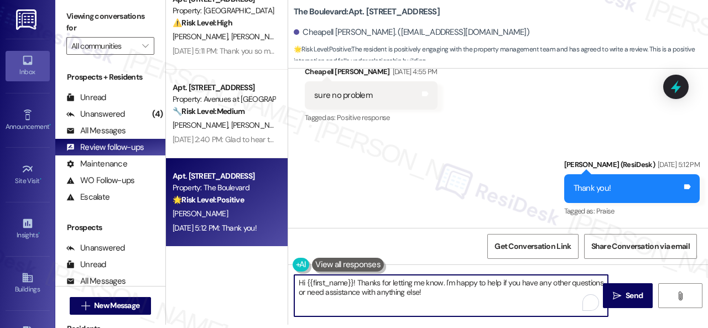
drag, startPoint x: 476, startPoint y: 299, endPoint x: 234, endPoint y: 260, distance: 244.1
click at [234, 260] on div "Apt. 22107, 12501 Broadway St Property: Avenues at Shadow Creek 🌟 Risk Level: P…" at bounding box center [437, 161] width 542 height 328
paste textarea "ello {{first_name}}! I hope you're doing well! I wanted to follow up and see if…"
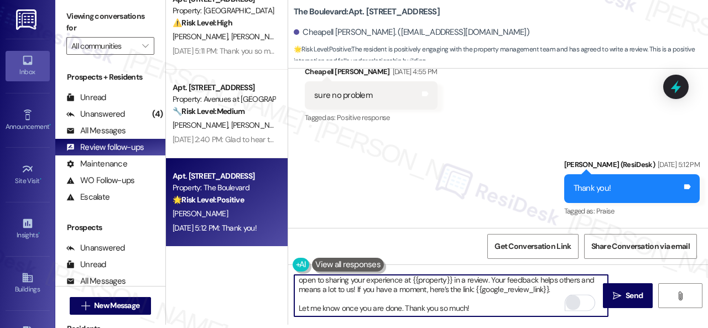
scroll to position [0, 0]
type textarea "Hello {{first_name}}! I hope you're doing well! I wanted to follow up and see i…"
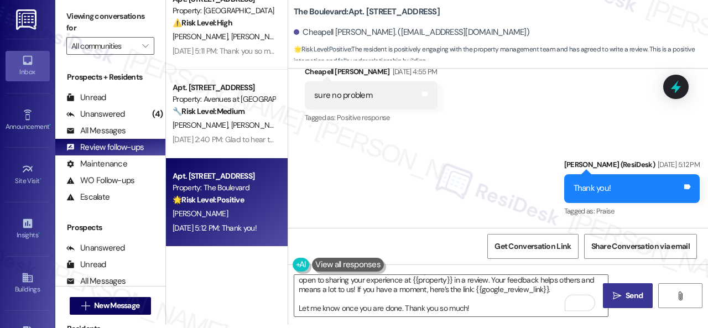
click at [623, 291] on span "Send" at bounding box center [634, 296] width 22 height 12
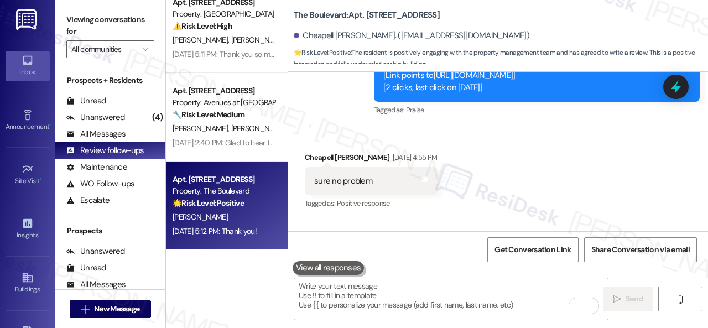
scroll to position [458, 0]
click at [243, 211] on div "U. Skinner Jr S. Skinner" at bounding box center [223, 217] width 105 height 14
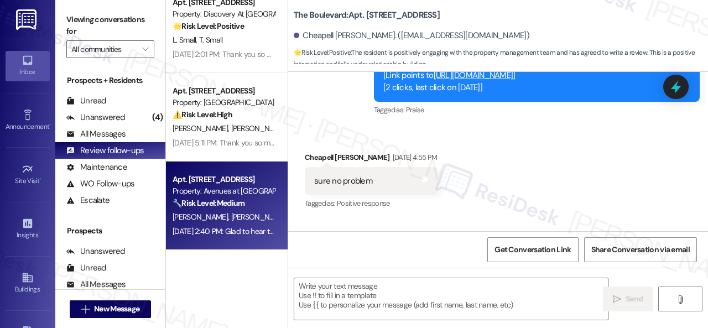
type textarea "Fetching suggested responses. Please feel free to read through the conversation…"
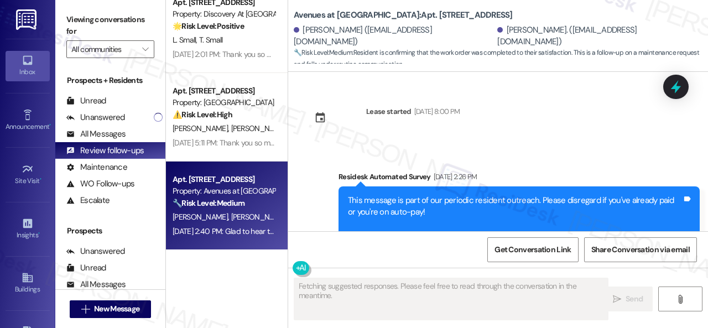
type textarea "Fetching suggested responses. Please feel free to read through the conversation…"
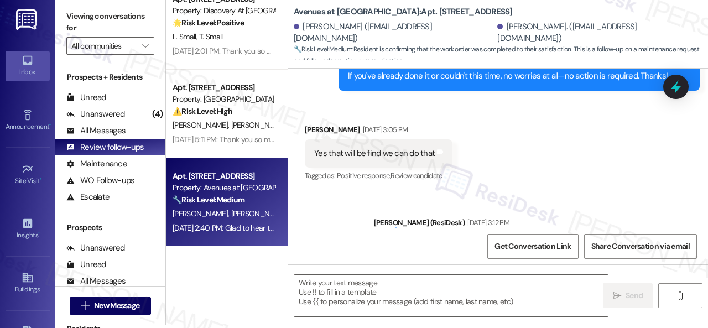
scroll to position [907, 0]
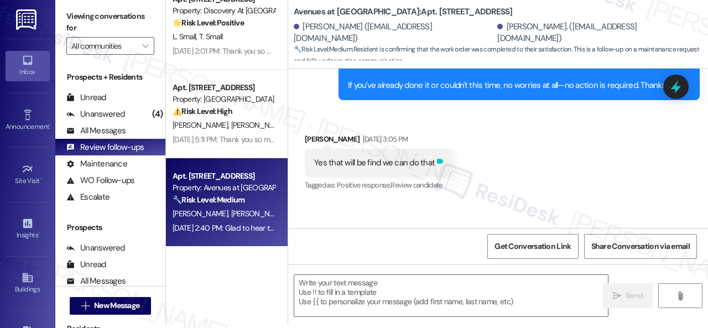
click at [440, 159] on icon at bounding box center [440, 161] width 7 height 5
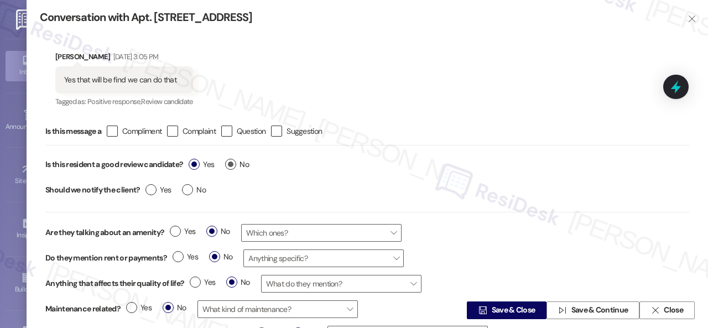
click at [233, 161] on label "No" at bounding box center [237, 165] width 24 height 12
click at [233, 161] on input "No" at bounding box center [237, 166] width 24 height 14
radio input "true"
click at [497, 307] on span "Save & Close" at bounding box center [514, 311] width 44 height 12
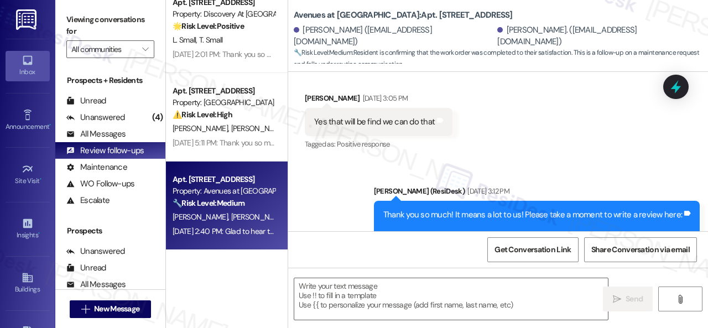
scroll to position [911, 0]
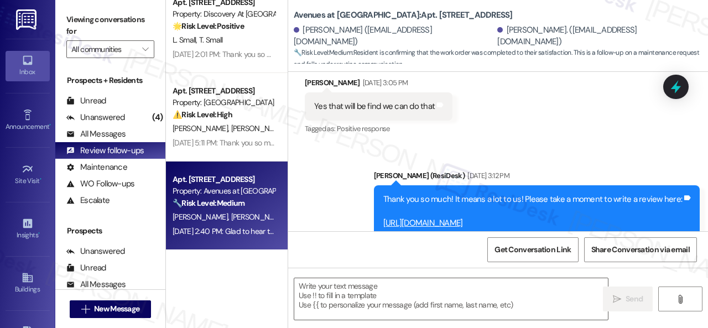
click at [425, 217] on link "https://www.theresidesk.com/links/review-QV88xtLrP" at bounding box center [423, 222] width 80 height 11
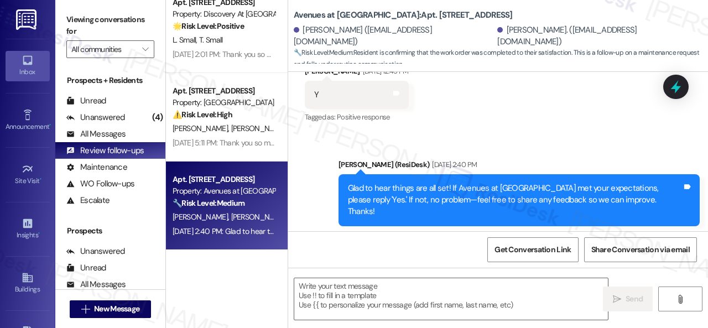
scroll to position [1349, 0]
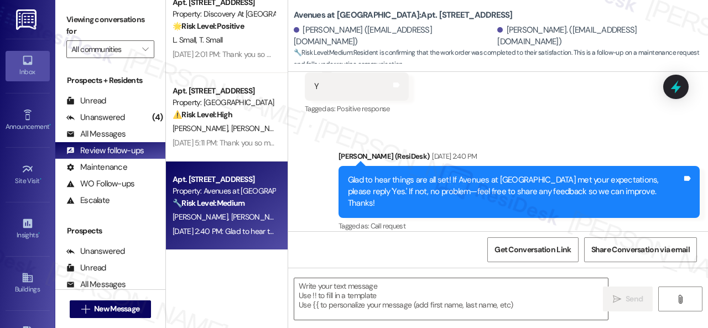
click at [312, 190] on div "Sent via SMS Sarah (ResiDesk) Aug 14, 2025 at 2:40 PM Glad to hear things are a…" at bounding box center [498, 184] width 420 height 117
click at [338, 298] on textarea at bounding box center [451, 298] width 314 height 41
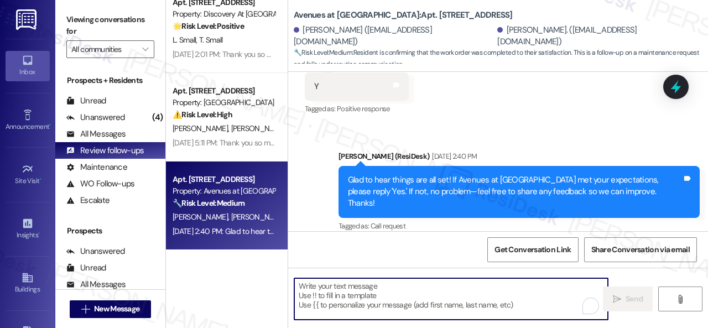
paste textarea "Hello {{first_name}}! I hope you're doing well! I wanted to follow up and see i…"
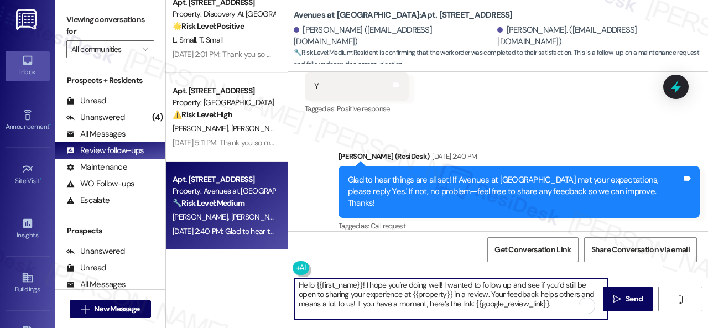
scroll to position [0, 0]
drag, startPoint x: 317, startPoint y: 285, endPoint x: 361, endPoint y: 284, distance: 44.3
click at [361, 284] on textarea "Hello {{first_name}}! I hope you're doing well! I wanted to follow up and see i…" at bounding box center [451, 298] width 314 height 41
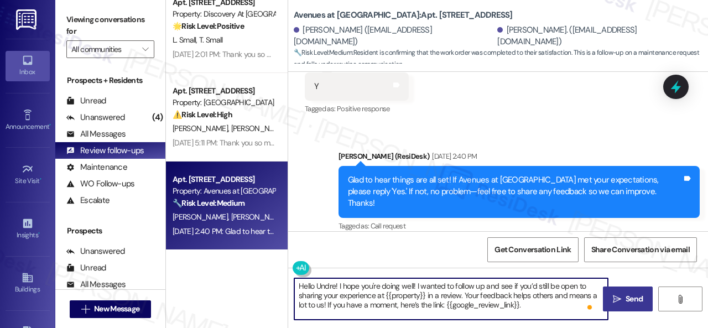
type textarea "Hello Undre! I hope you're doing well! I wanted to follow up and see if you’d s…"
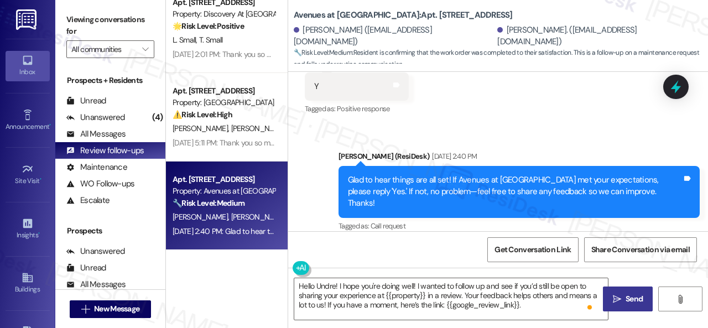
click at [620, 305] on button " Send" at bounding box center [628, 298] width 50 height 25
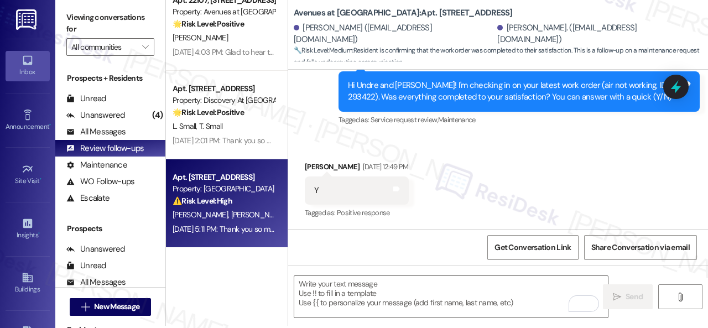
scroll to position [3, 0]
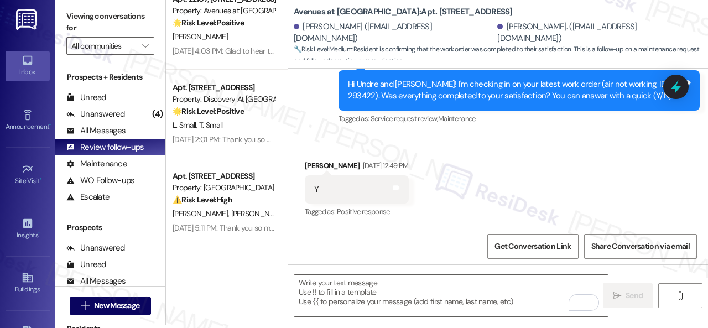
drag, startPoint x: 242, startPoint y: 206, endPoint x: 284, endPoint y: 205, distance: 42.1
click at [244, 206] on div "Apt. 2106, 1805 S Egret Bay Blvd Property: Tuscan Lakes II ⚠️ Risk Level: High …" at bounding box center [223, 188] width 105 height 38
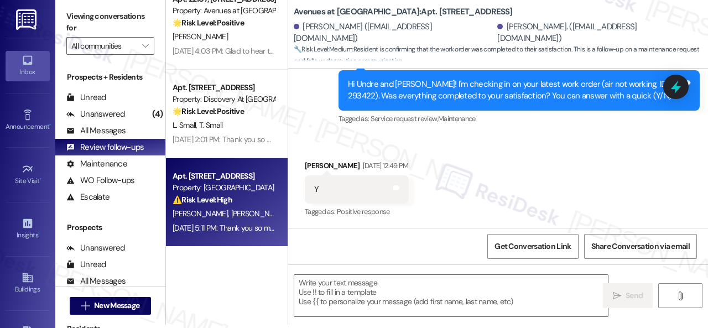
type textarea "Fetching suggested responses. Please feel free to read through the conversation…"
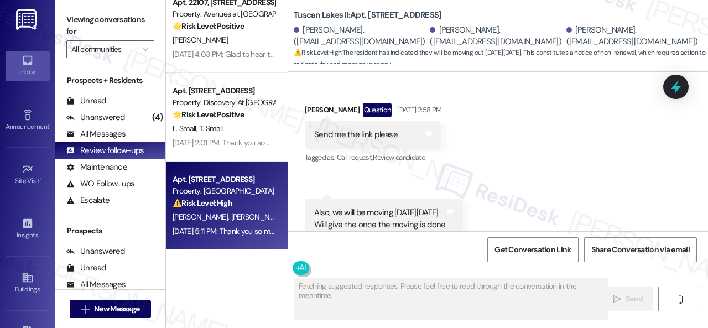
scroll to position [439, 0]
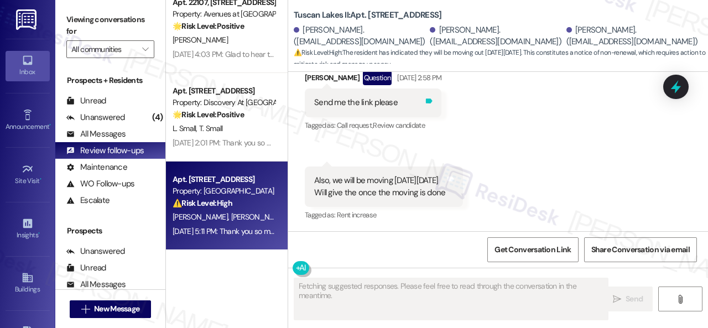
click at [432, 101] on icon at bounding box center [429, 100] width 7 height 5
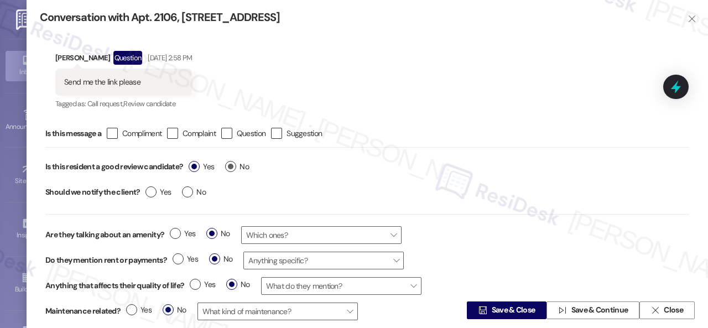
type textarea "Hi {{first_name}}, thanks for letting us know about your move on Saturday, Augu…"
click at [232, 166] on label "No" at bounding box center [237, 167] width 24 height 12
click at [232, 166] on input "No" at bounding box center [237, 168] width 24 height 14
radio input "true"
click at [489, 310] on span "Save & Close" at bounding box center [513, 311] width 48 height 12
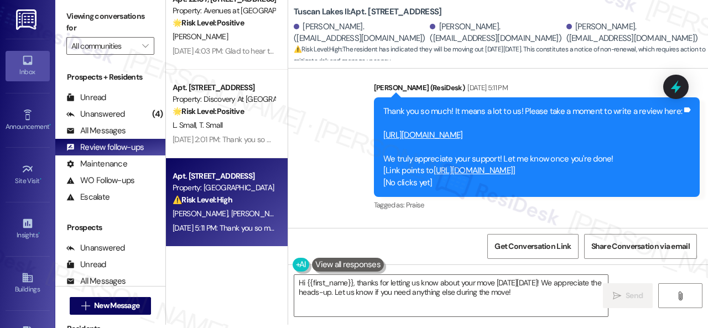
scroll to position [997, 0]
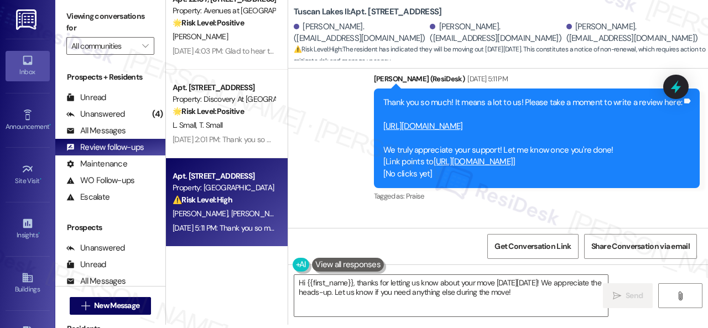
click at [431, 128] on link "https://www.theresidesk.com/links/review-Rurc4Fto9" at bounding box center [423, 126] width 80 height 11
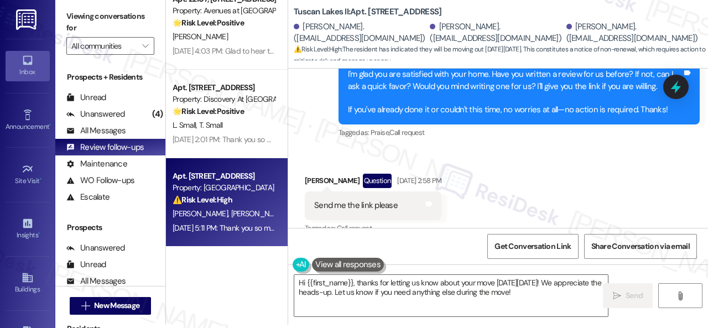
scroll to position [388, 0]
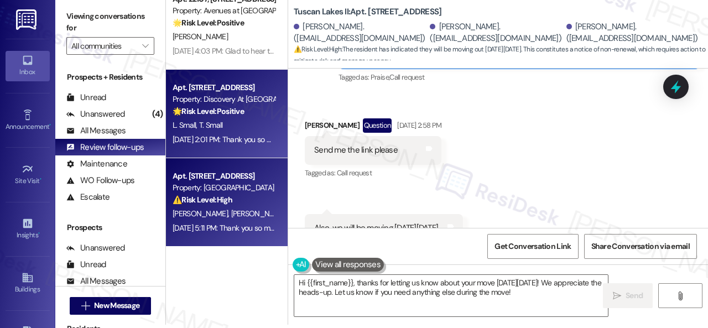
click at [245, 124] on div "L. Small T. Small" at bounding box center [223, 125] width 105 height 14
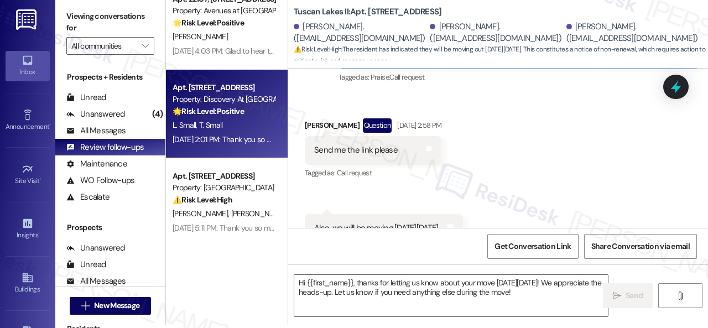
type textarea "Fetching suggested responses. Please feel free to read through the conversation…"
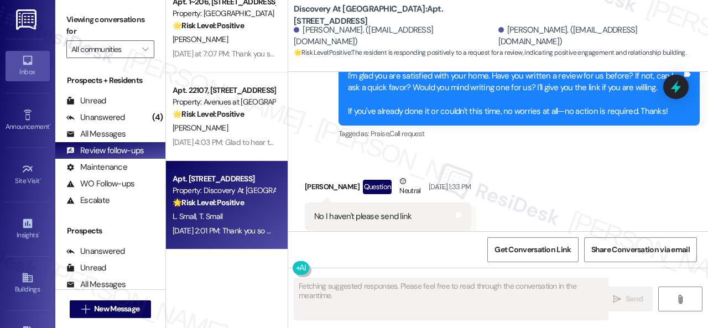
scroll to position [281, 0]
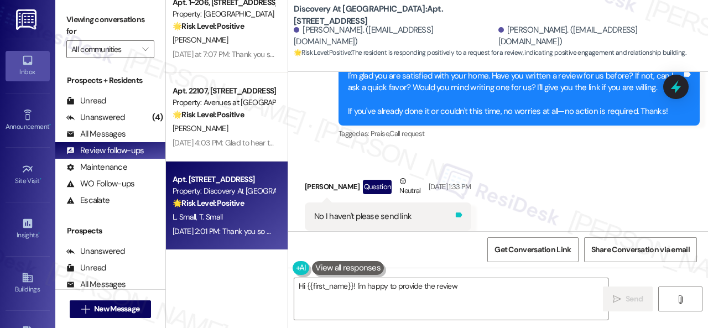
click at [462, 212] on icon at bounding box center [459, 214] width 7 height 5
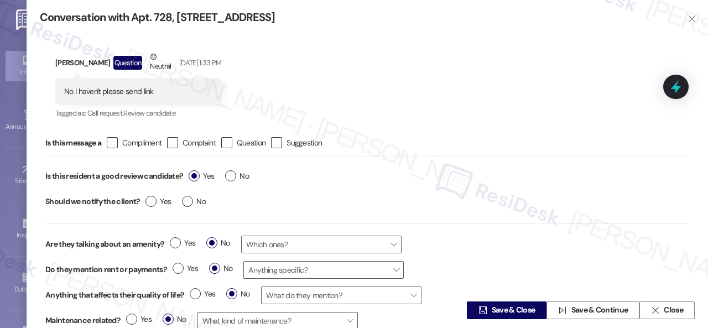
type textarea "Hi {{first_name}}! I'm happy to provide the review link again! Here it is: http…"
click at [246, 173] on span "No" at bounding box center [237, 176] width 24 height 12
click at [246, 173] on input "No" at bounding box center [237, 177] width 24 height 14
radio input "true"
click at [495, 307] on span "Save & Close" at bounding box center [514, 311] width 44 height 12
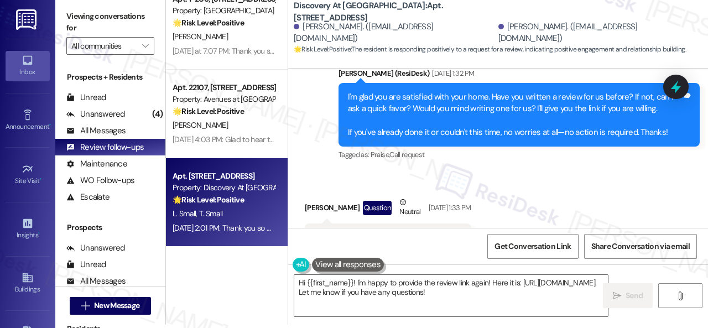
scroll to position [945, 0]
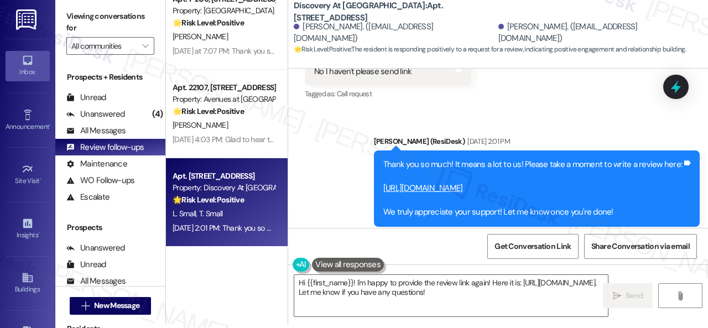
click at [460, 183] on link "https://www.theresidesk.com/links/review-2CCdcm_G4" at bounding box center [423, 188] width 80 height 11
click at [337, 128] on div "Sent via SMS Sarah (ResiDesk) Aug 15, 2025 at 2:01 PM Thank you so much! It mea…" at bounding box center [498, 181] width 420 height 140
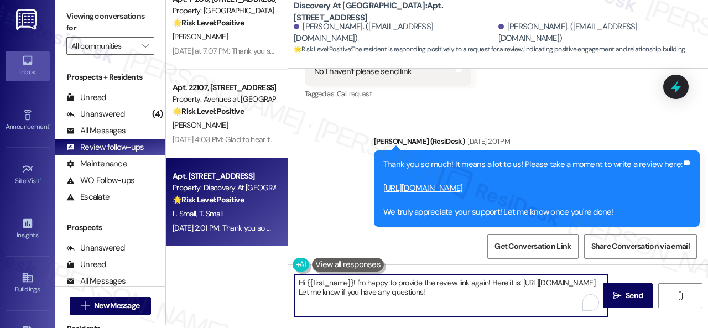
click at [255, 270] on div "Apt. 1015, 201 Courtright East Road Property: Overland Park 🌟 Risk Level: Posit…" at bounding box center [437, 161] width 542 height 328
paste textarea "ello {{first_name}}! I hope you're doing well! I wanted to follow up and see if…"
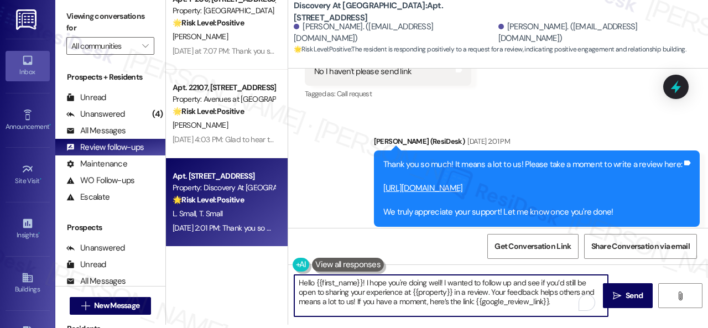
scroll to position [0, 0]
drag, startPoint x: 316, startPoint y: 281, endPoint x: 361, endPoint y: 282, distance: 44.8
click at [361, 282] on textarea "Hello {{first_name}}! I hope you're doing well! I wanted to follow up and see i…" at bounding box center [451, 295] width 314 height 41
type textarea "Hello Tatia! I hope you're doing well! I wanted to follow up and see if you’d s…"
click at [628, 295] on span "Send" at bounding box center [633, 296] width 17 height 12
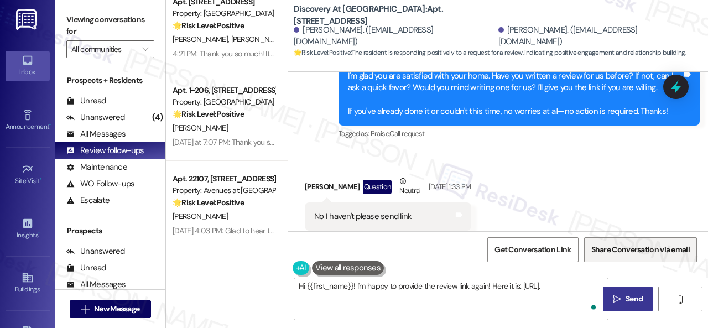
scroll to position [192, 0]
type textarea "Hi {{first_name}}! I'm happy to provide the review link again! Here it is: http…"
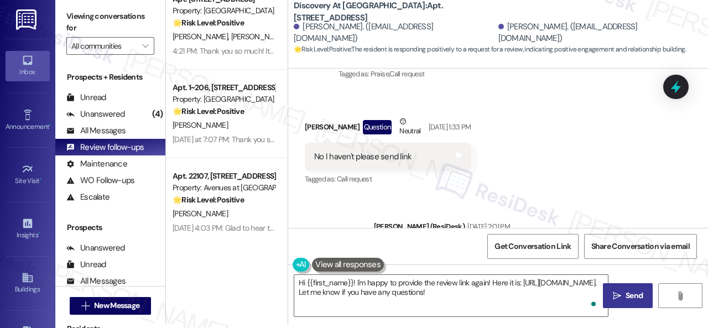
click at [307, 207] on div "Sent via SMS Sarah (ResiDesk) Aug 15, 2025 at 2:01 PM Thank you so much! It mea…" at bounding box center [498, 334] width 420 height 277
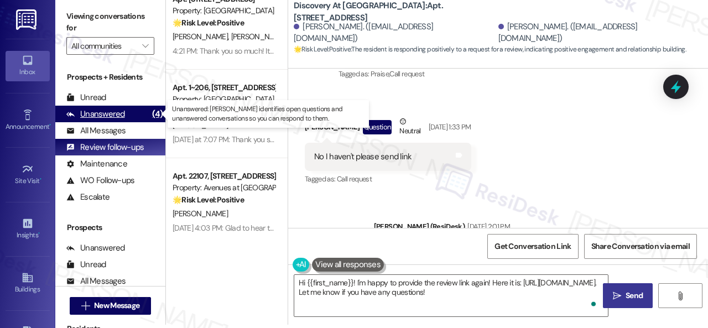
click at [115, 114] on div "Unanswered" at bounding box center [95, 114] width 59 height 12
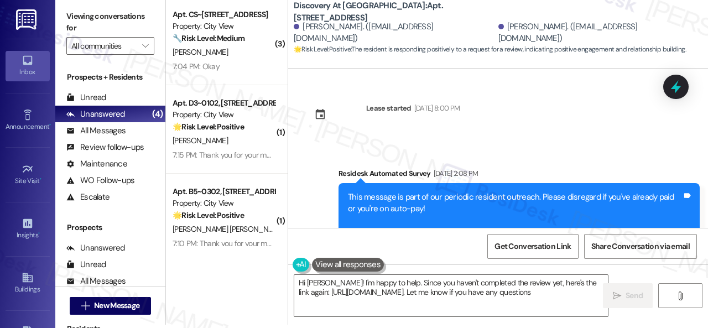
type textarea "Hi Tatia! I'm happy to help. Since you haven't completed the review yet, here's…"
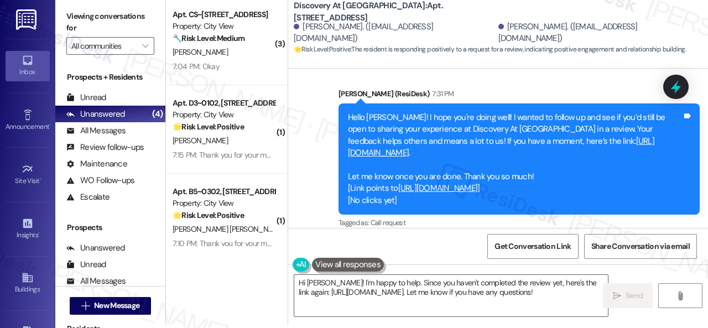
scroll to position [0, 0]
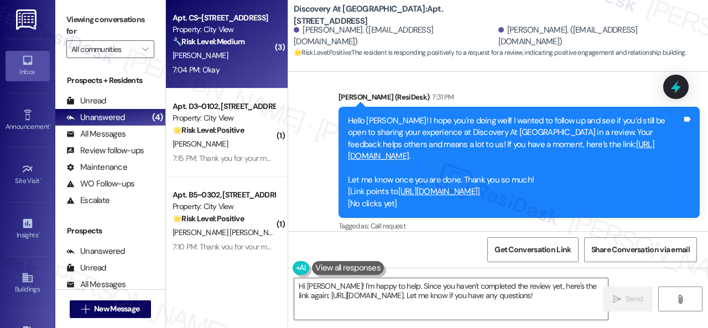
click at [232, 61] on div "[PERSON_NAME]" at bounding box center [223, 56] width 105 height 14
type textarea "Fetching suggested responses. Please feel free to read through the conversation…"
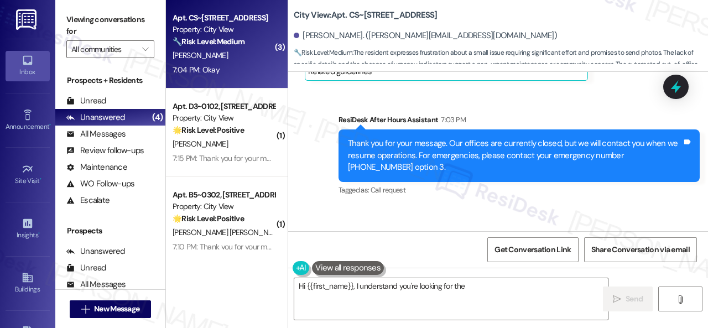
scroll to position [5351, 0]
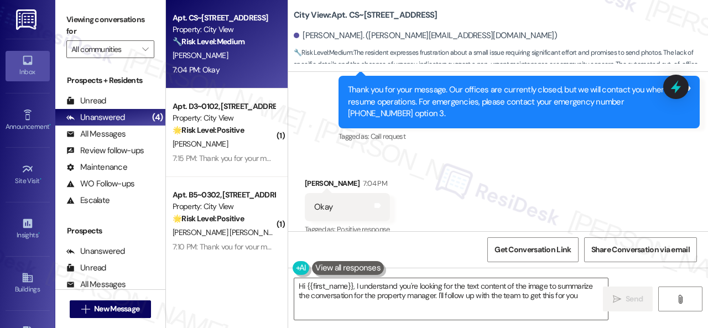
type textarea "Hi {{first_name}}, I understand you're looking for the text content of the imag…"
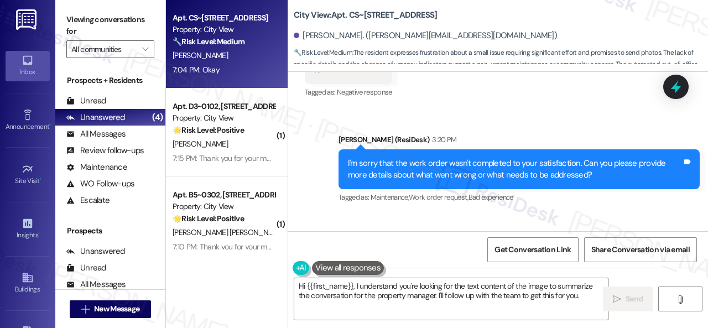
scroll to position [3581, 0]
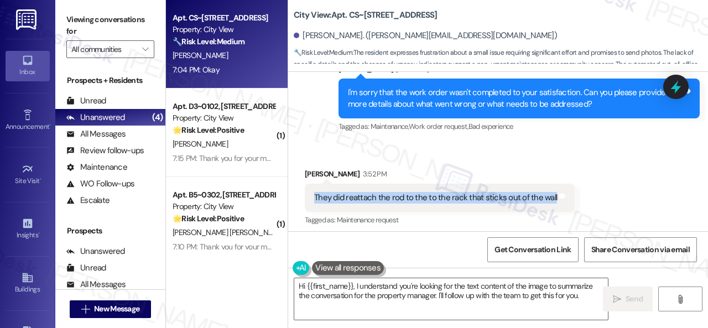
drag, startPoint x: 314, startPoint y: 184, endPoint x: 550, endPoint y: 187, distance: 236.7
click at [550, 192] on div "They did reattach the rod to the to the rack that sticks out of the wall" at bounding box center [435, 198] width 245 height 12
copy div "They did reattach the rod to the to the rack that sticks out of the wall"
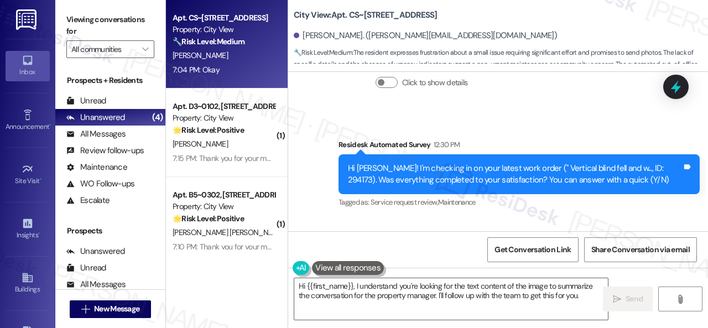
scroll to position [3305, 0]
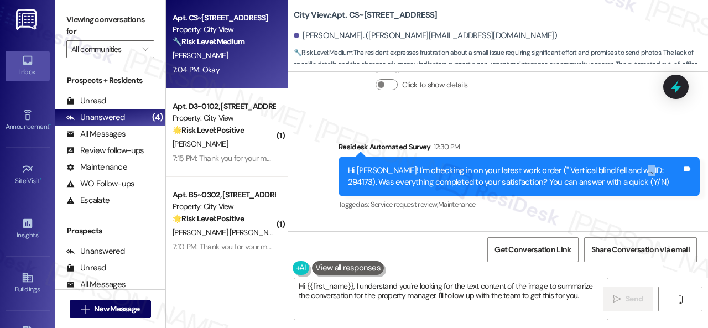
drag, startPoint x: 619, startPoint y: 157, endPoint x: 637, endPoint y: 156, distance: 18.3
click at [637, 165] on div "Hi Edwin! I'm checking in on your latest work order (" Vertical blind fell and …" at bounding box center [515, 177] width 334 height 24
drag, startPoint x: 619, startPoint y: 157, endPoint x: 644, endPoint y: 157, distance: 24.3
click at [644, 165] on div "Hi Edwin! I'm checking in on your latest work order (" Vertical blind fell and …" at bounding box center [515, 177] width 334 height 24
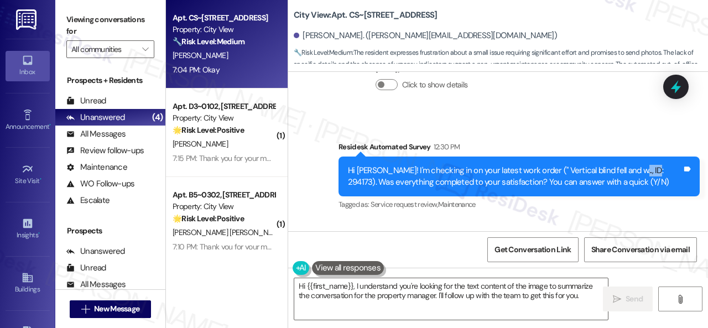
copy div "294173"
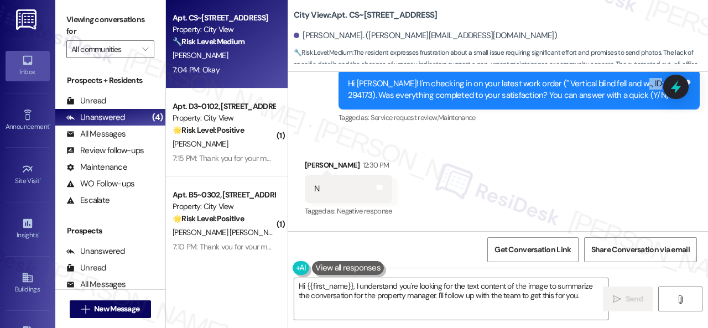
scroll to position [3416, 0]
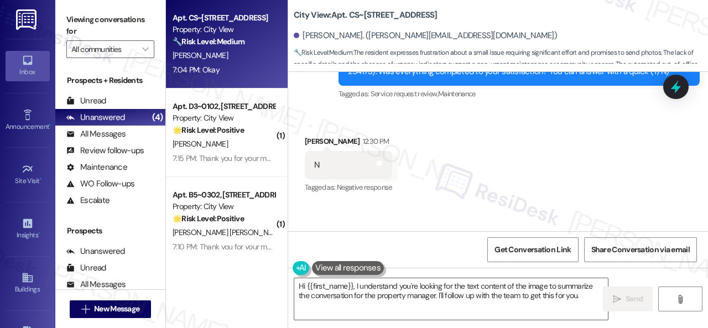
click at [464, 121] on div "Received via SMS Edwin Collier 12:30 PM N Tags and notes Tagged as: Negative re…" at bounding box center [498, 157] width 420 height 93
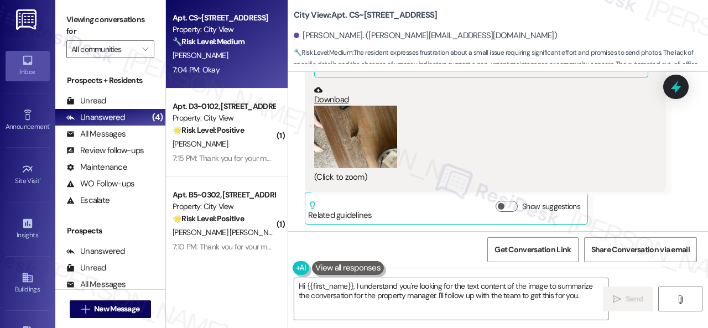
scroll to position [4853, 0]
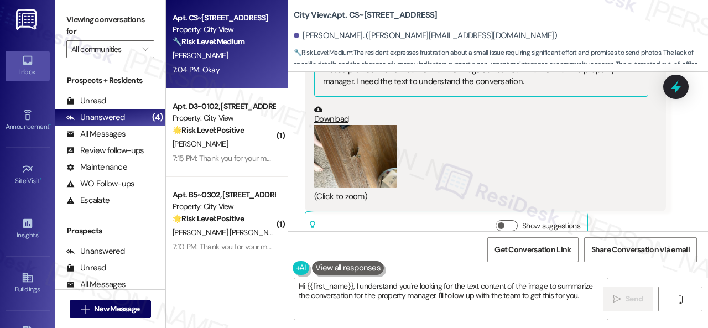
click at [348, 125] on button "Zoom image" at bounding box center [355, 156] width 83 height 62
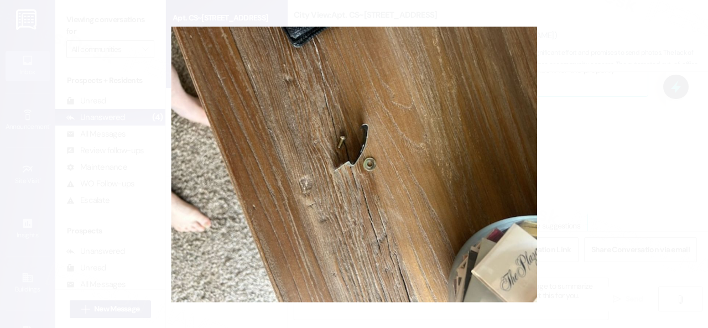
click at [414, 170] on button "Unzoom image" at bounding box center [354, 164] width 708 height 328
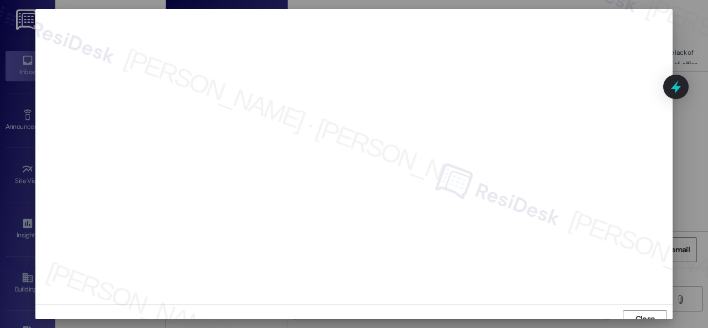
scroll to position [8, 0]
click at [638, 308] on span "Close" at bounding box center [644, 311] width 19 height 12
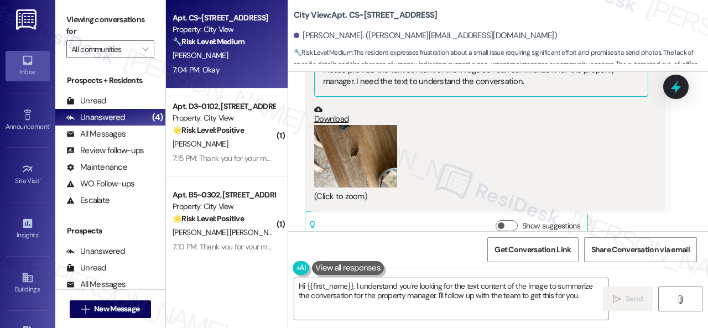
click at [536, 148] on div "(Click to zoom)" at bounding box center [481, 163] width 334 height 77
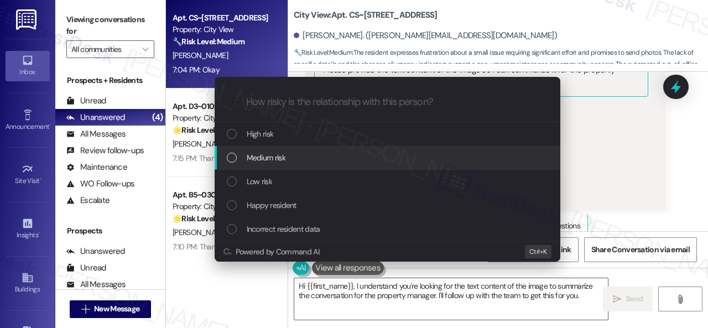
click at [264, 159] on span "Medium risk" at bounding box center [266, 158] width 39 height 12
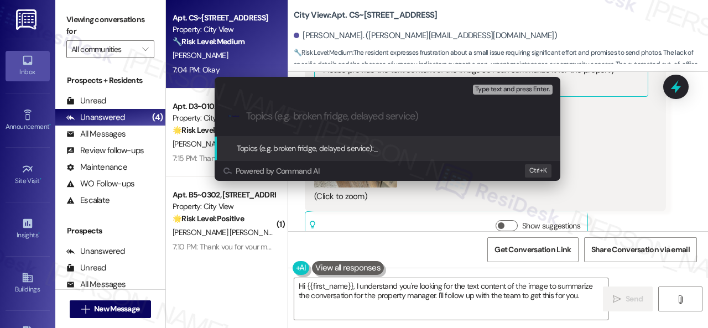
paste input "Work Order filed by ResiDesk 294619"
type input "Work Order filed by ResiDesk 294619"
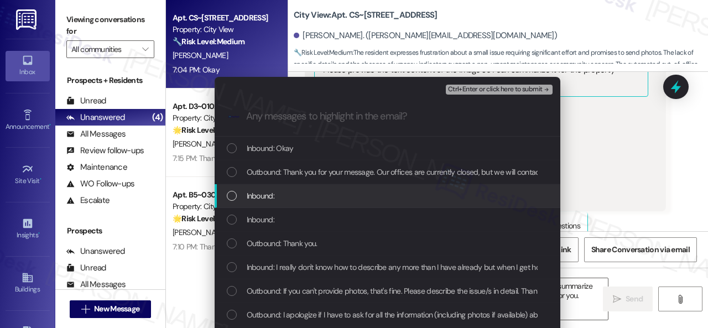
click at [248, 196] on span "Inbound:" at bounding box center [261, 196] width 28 height 12
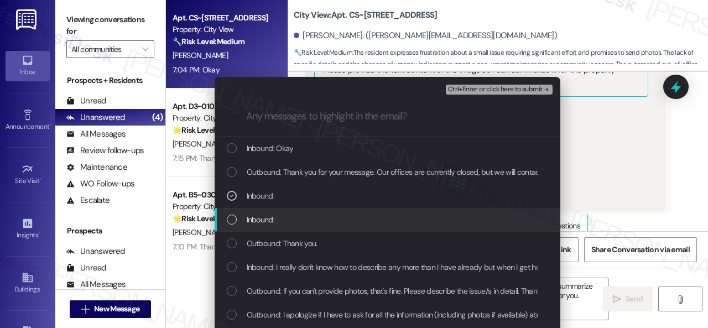
click at [253, 223] on span "Inbound:" at bounding box center [261, 219] width 28 height 12
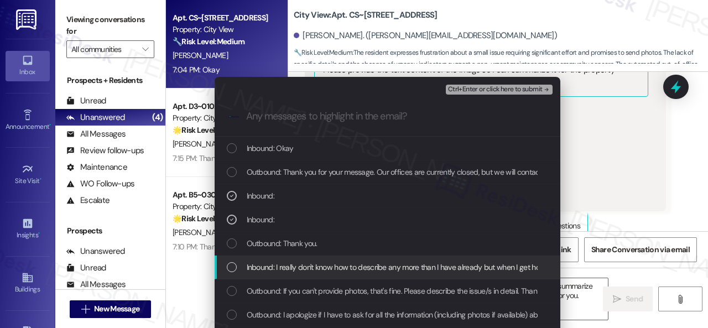
click at [272, 270] on span "Inbound: I really don't know how to describe any more than I have already but w…" at bounding box center [569, 267] width 644 height 12
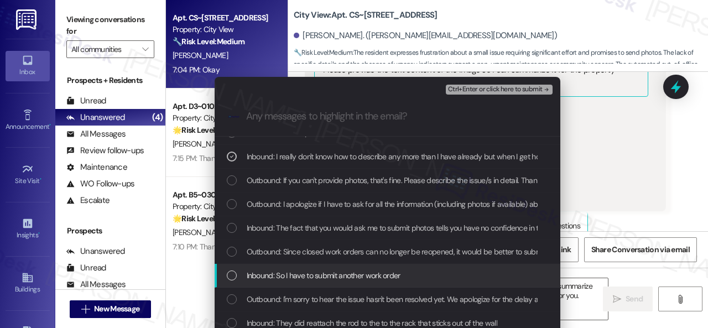
scroll to position [166, 0]
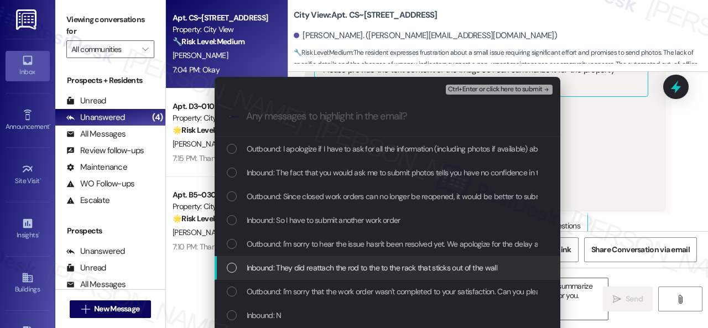
click at [279, 268] on span "Inbound: They did reattach the rod to the to the rack that sticks out of the wa…" at bounding box center [372, 268] width 251 height 12
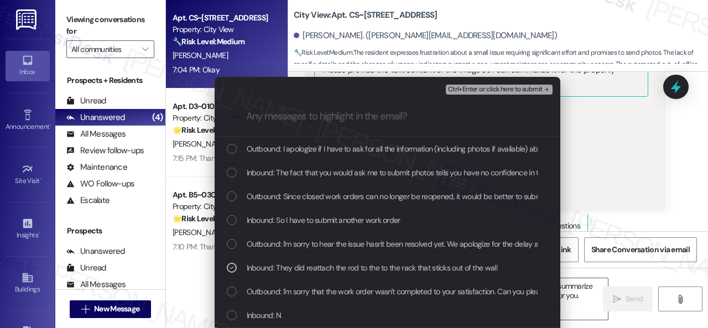
scroll to position [221, 0]
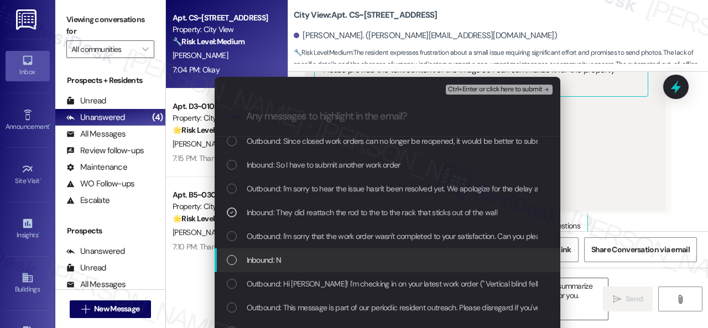
click at [273, 261] on span "Inbound: N" at bounding box center [264, 260] width 35 height 12
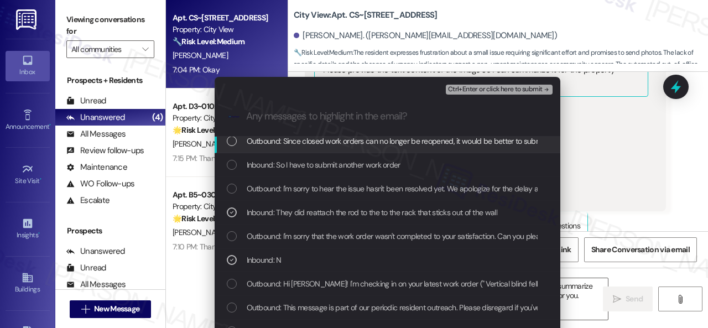
click at [472, 87] on span "Ctrl+Enter or click here to submit" at bounding box center [495, 90] width 95 height 8
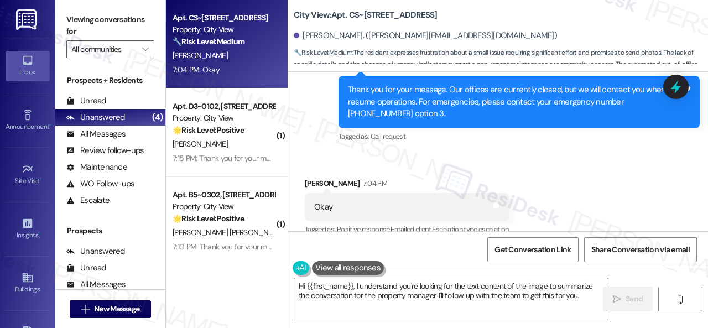
scroll to position [5351, 0]
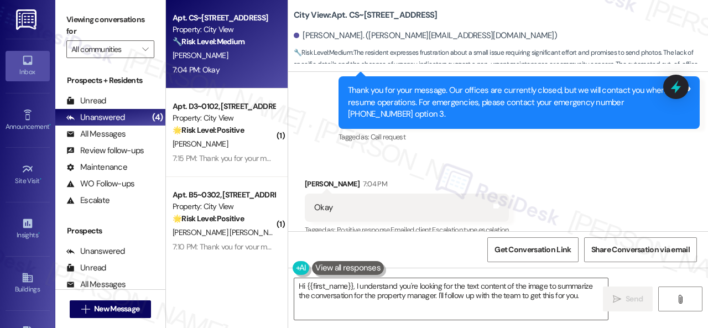
click at [442, 178] on div "Edwin Collier 7:04 PM" at bounding box center [407, 185] width 204 height 15
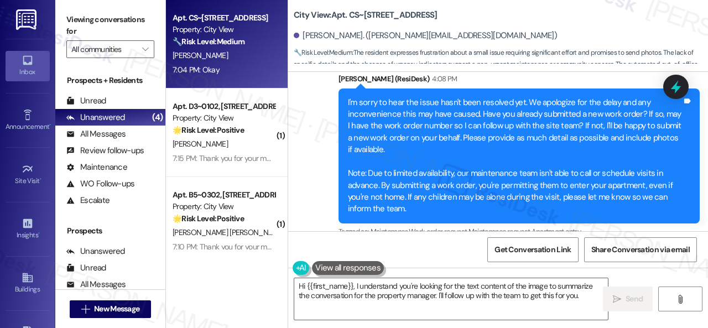
scroll to position [3747, 0]
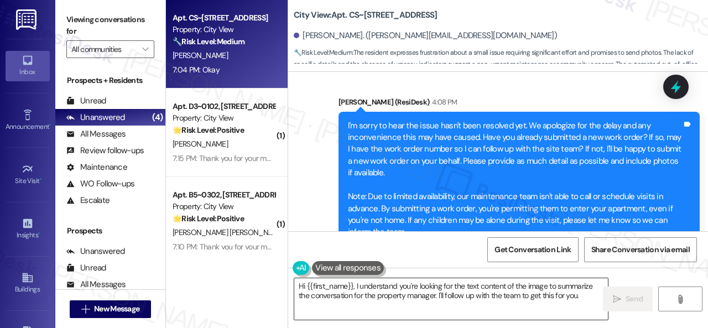
click at [423, 292] on textarea "Hi {{first_name}}, I understand you're looking for the text content of the imag…" at bounding box center [451, 298] width 314 height 41
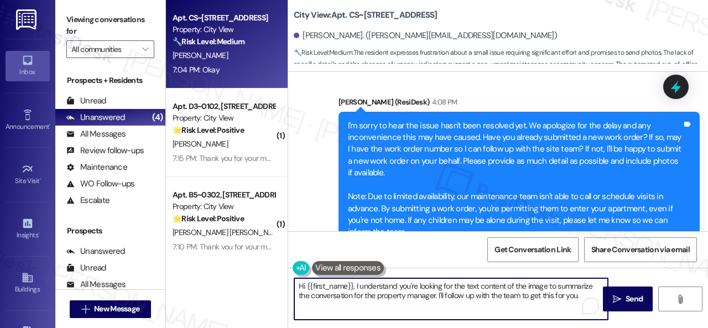
paste textarea "Thank you. I've submitted a work order on your behalf and notified the site tea…"
click at [388, 288] on textarea "Thank you. I've submitted a work order on your behalf and notified the site tea…" at bounding box center [451, 298] width 314 height 41
click at [500, 298] on textarea "Thank you. I've submitted a new work order on your behalf and notified the site…" at bounding box center [451, 298] width 314 height 41
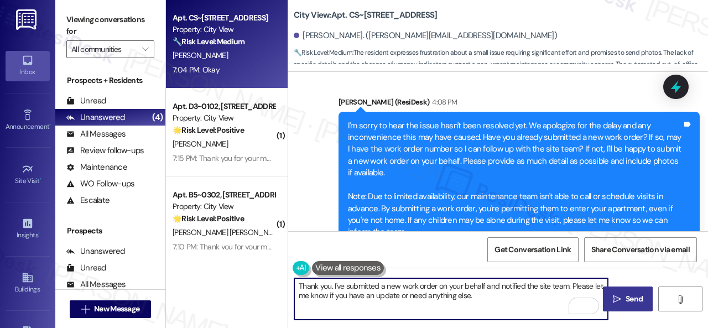
type textarea "Thank you. I've submitted a new work order on your behalf and notified the site…"
click at [618, 297] on span " Send" at bounding box center [628, 299] width 35 height 12
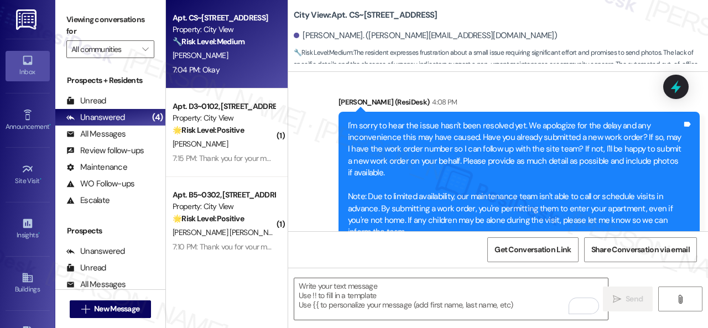
type textarea "Fetching suggested responses. Please feel free to read through the conversation…"
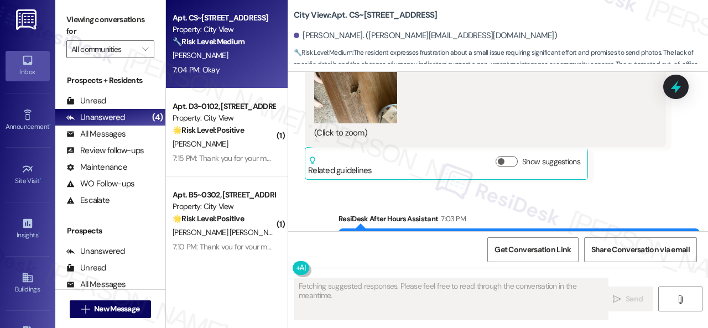
scroll to position [5351, 0]
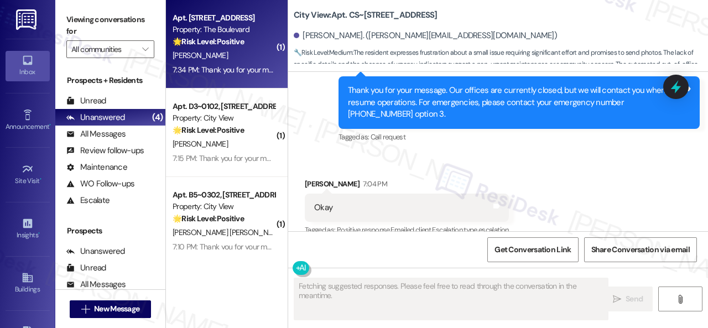
click at [245, 63] on div "7:34 PM: Thank you for your message. Our offices are currently closed, but we w…" at bounding box center [223, 70] width 105 height 14
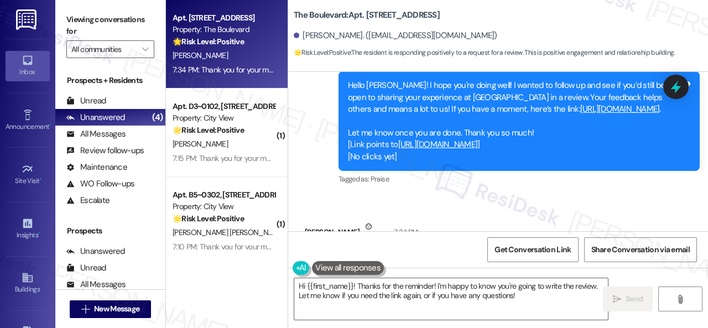
scroll to position [904, 0]
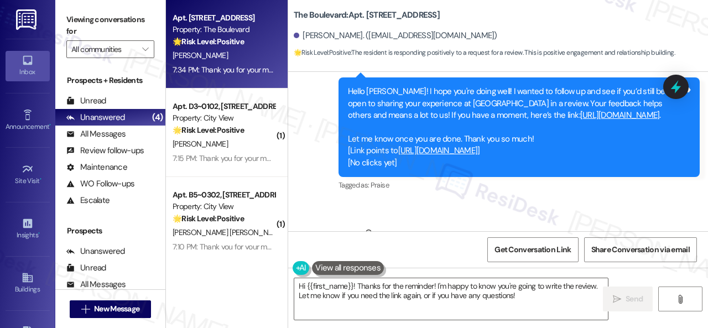
click at [580, 121] on link "[URL][DOMAIN_NAME]" at bounding box center [620, 115] width 80 height 11
drag, startPoint x: 345, startPoint y: 163, endPoint x: 460, endPoint y: 162, distance: 114.5
click at [460, 162] on div "Hello Alyssa! I hope you're doing well! I wanted to follow up and see if you’d …" at bounding box center [518, 127] width 361 height 100
copy div "Let me know once you are done."
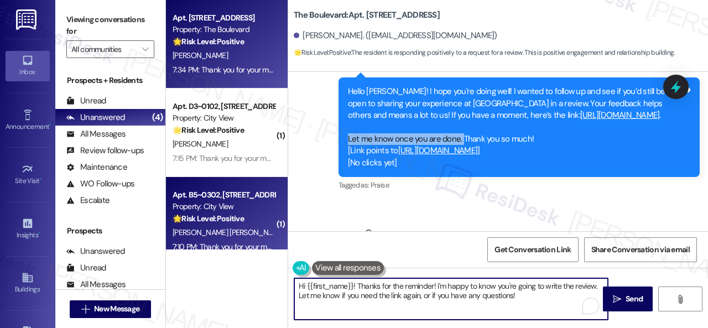
drag, startPoint x: 519, startPoint y: 295, endPoint x: 256, endPoint y: 242, distance: 268.0
click at [256, 242] on div "Apt. 4744, 4800 Skyline Dr Property: The Boulevard 🌟 Risk Level: Positive The r…" at bounding box center [437, 164] width 542 height 328
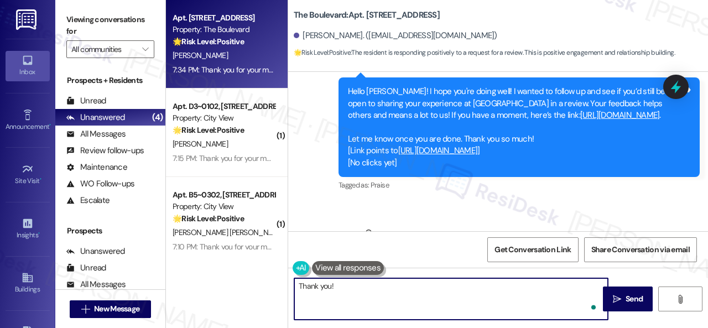
paste textarea "Let me know once you are done."
type textarea "Thank you! Let me know once you are done."
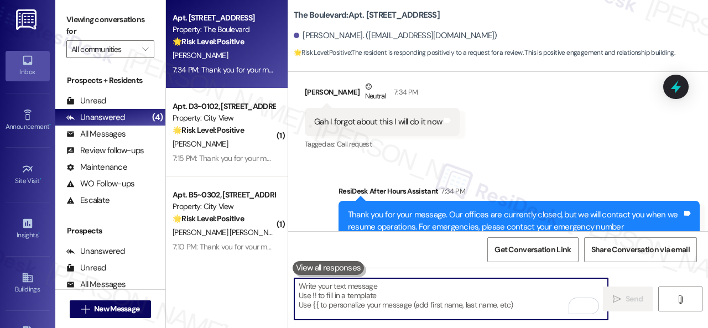
scroll to position [1111, 0]
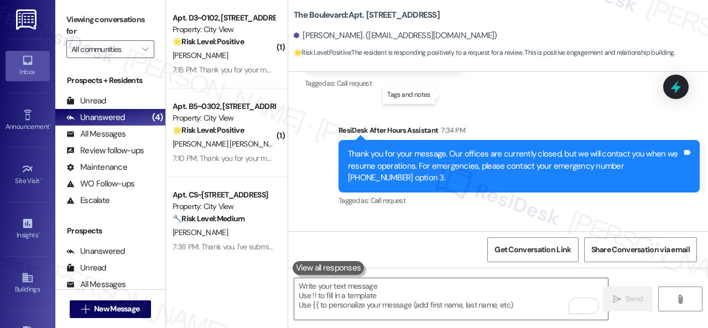
click at [445, 62] on icon at bounding box center [447, 59] width 7 height 5
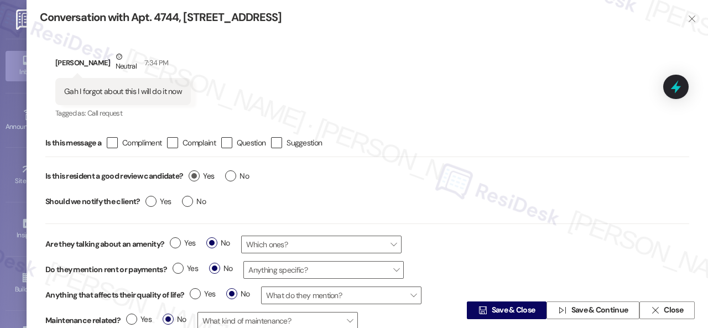
click at [201, 178] on span "Yes" at bounding box center [201, 176] width 25 height 12
click at [201, 178] on input "Yes" at bounding box center [201, 177] width 25 height 14
radio input "true"
click at [508, 312] on span "Save & Close" at bounding box center [514, 311] width 44 height 12
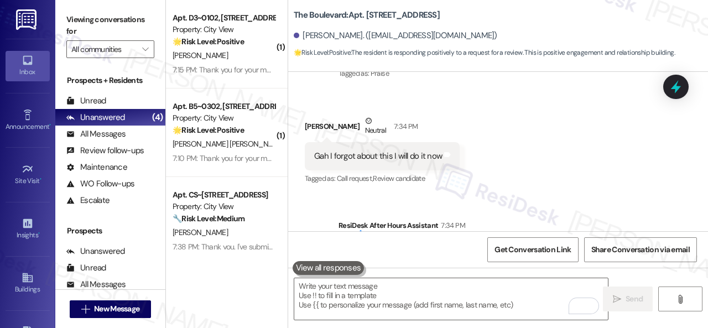
scroll to position [1015, 0]
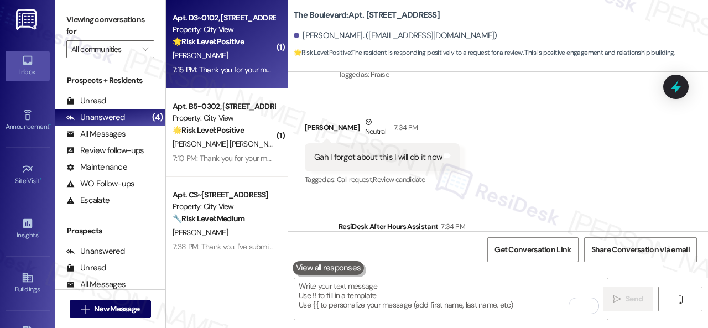
click at [253, 56] on div "[PERSON_NAME]" at bounding box center [223, 56] width 105 height 14
type textarea "Fetching suggested responses. Please feel free to read through the conversation…"
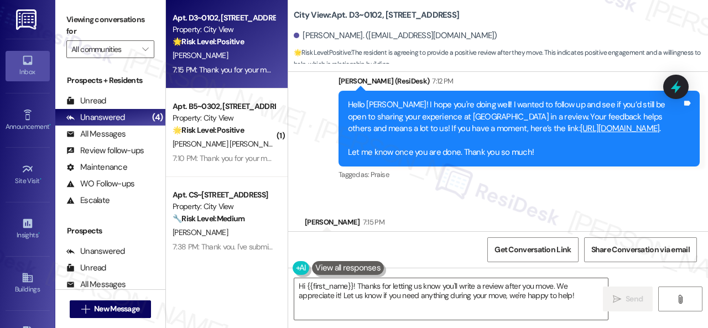
scroll to position [3991, 0]
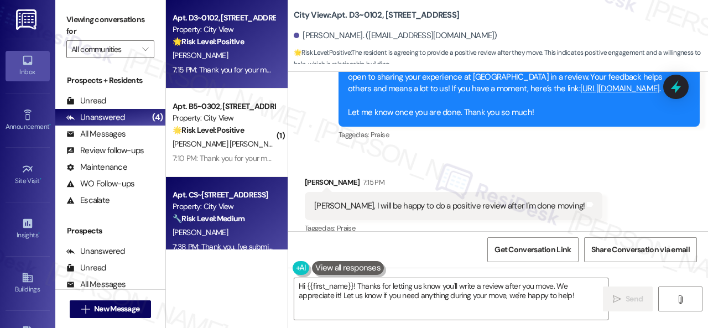
drag, startPoint x: 580, startPoint y: 296, endPoint x: 175, endPoint y: 217, distance: 412.6
click at [192, 231] on div "Apt. D3~0102, 2600 Cityview Drive Property: City View 🌟 Risk Level: Positive Th…" at bounding box center [437, 164] width 542 height 328
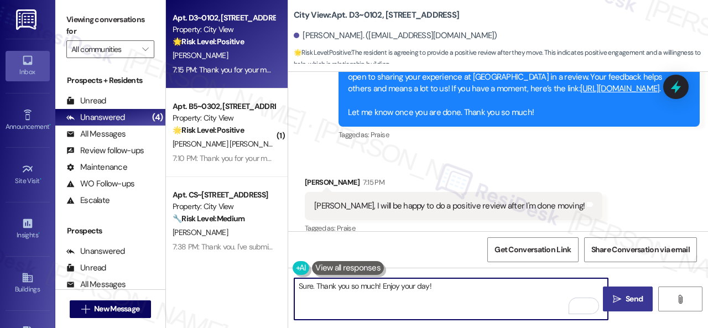
type textarea "Sure. Thank you so much! Enjoy your day!"
click at [623, 299] on span "Send" at bounding box center [634, 299] width 22 height 12
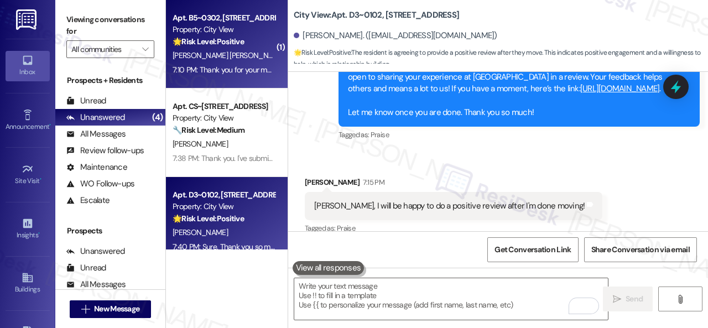
click at [218, 46] on strong "🌟 Risk Level: Positive" at bounding box center [208, 42] width 71 height 10
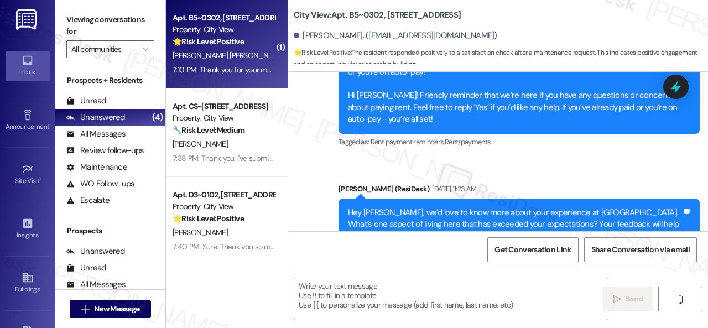
type textarea "Fetching suggested responses. Please feel free to read through the conversation…"
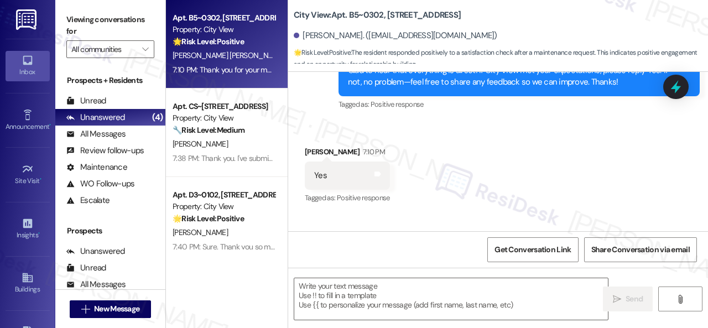
scroll to position [1019, 0]
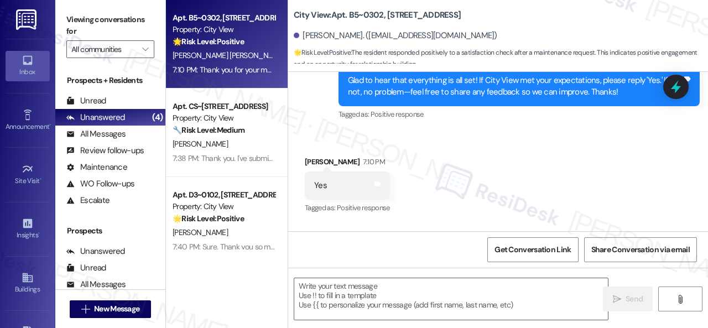
click at [334, 150] on div "Received via SMS Annika Wiederholt Fuller 7:10 PM Yes Tags and notes Tagged as:…" at bounding box center [347, 186] width 102 height 77
click at [382, 288] on textarea at bounding box center [451, 298] width 314 height 41
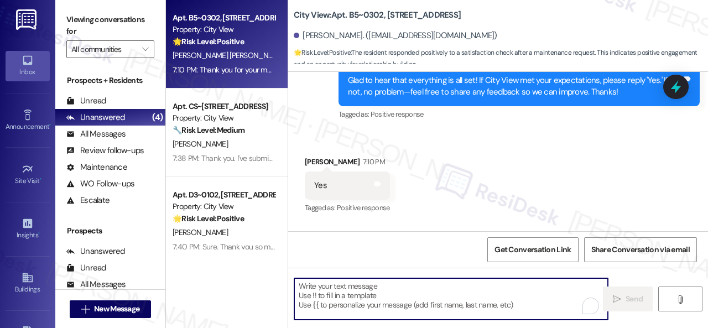
paste textarea "I'm glad you are satisfied with your home. Have you written a review for us bef…"
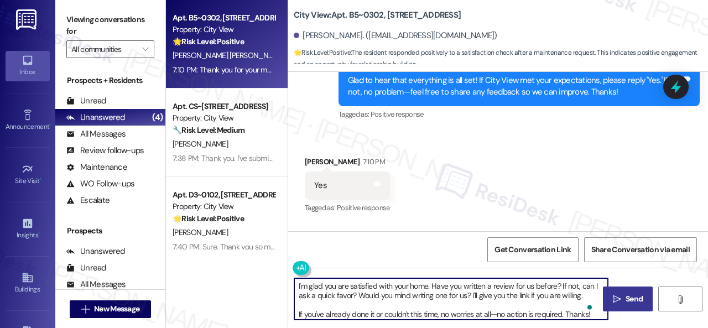
type textarea "I'm glad you are satisfied with your home. Have you written a review for us bef…"
click at [627, 303] on span "Send" at bounding box center [633, 299] width 17 height 12
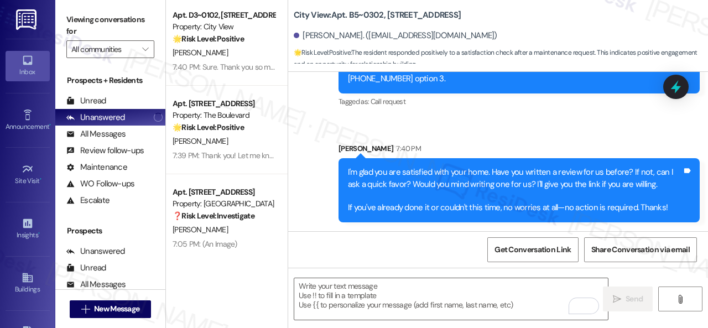
scroll to position [192, 0]
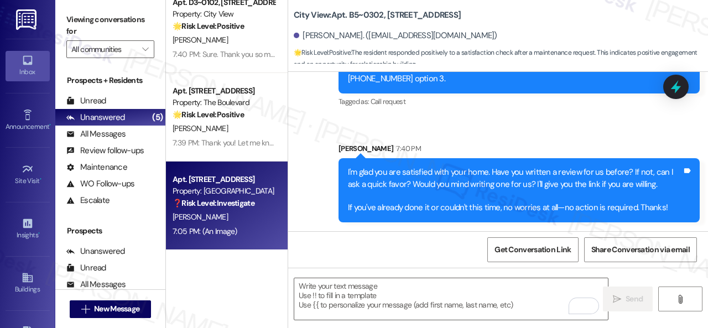
click at [254, 220] on div "[PERSON_NAME]" at bounding box center [223, 217] width 105 height 14
type textarea "Fetching suggested responses. Please feel free to read through the conversation…"
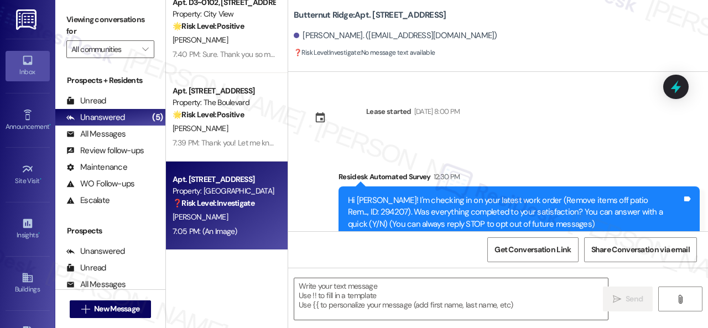
scroll to position [1086, 0]
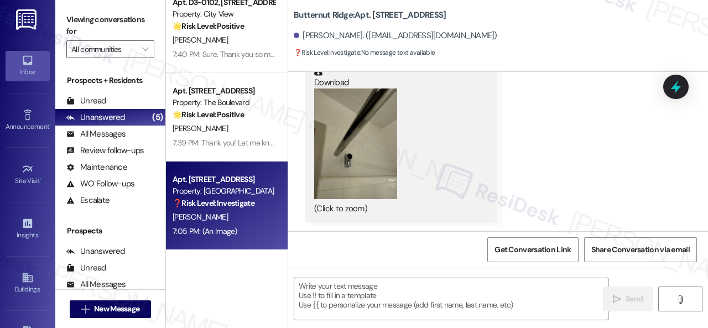
type textarea "Fetching suggested responses. Please feel free to read through the conversation…"
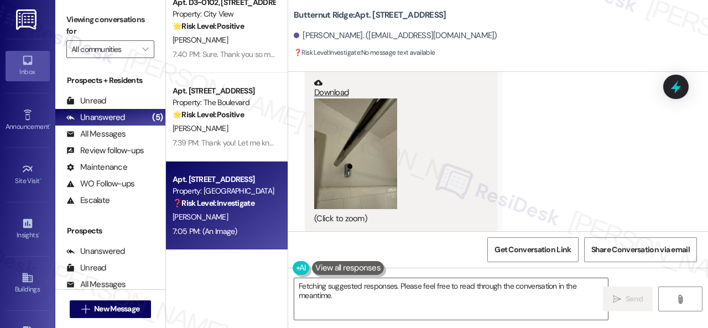
scroll to position [1086, 0]
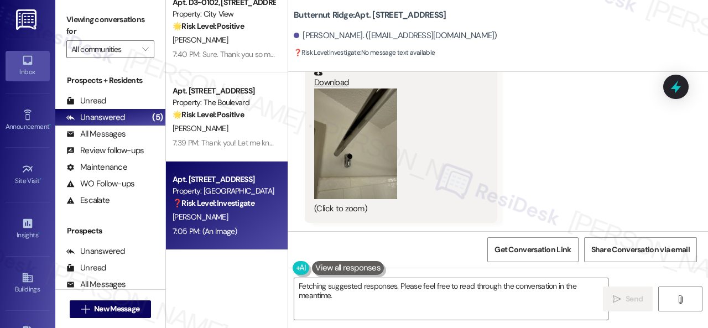
click at [371, 168] on button "Zoom image" at bounding box center [355, 143] width 83 height 111
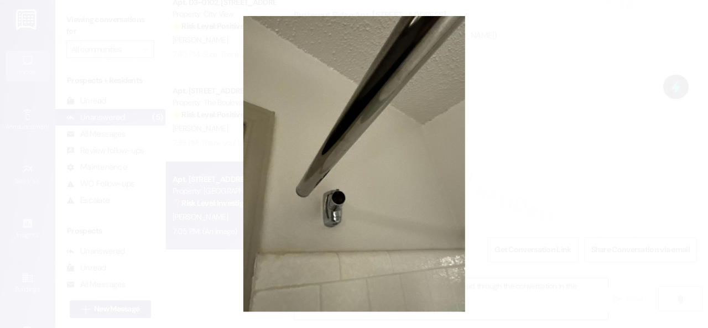
click at [385, 164] on button "Unzoom image" at bounding box center [354, 164] width 708 height 328
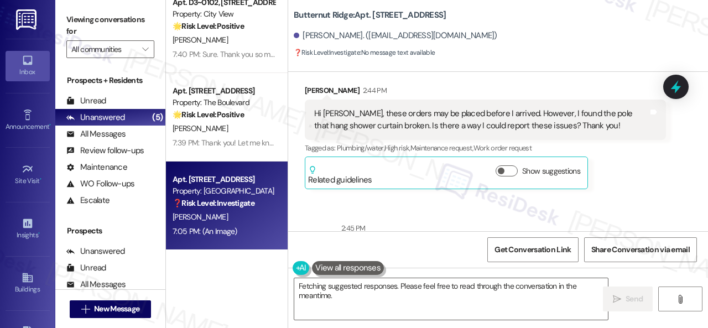
scroll to position [201, 0]
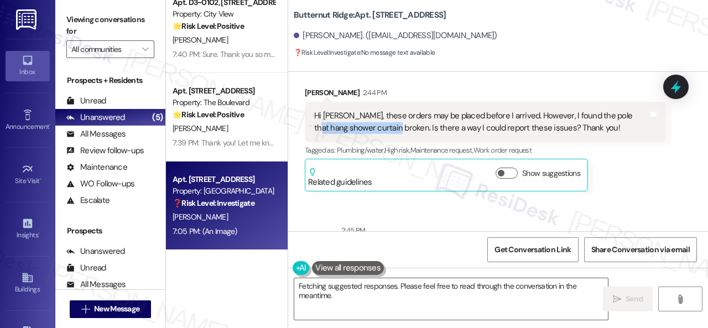
drag, startPoint x: 314, startPoint y: 128, endPoint x: 392, endPoint y: 129, distance: 78.0
click at [392, 129] on div "Hi [PERSON_NAME], these orders may be placed before I arrived. However, I found…" at bounding box center [481, 122] width 334 height 24
copy div "shower curtain broken."
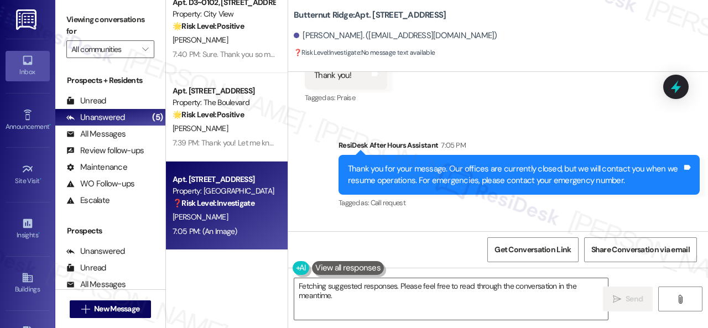
scroll to position [1086, 0]
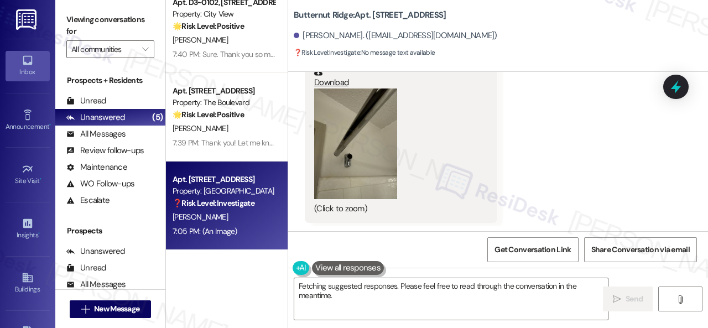
click at [374, 154] on button "Zoom image" at bounding box center [355, 143] width 83 height 111
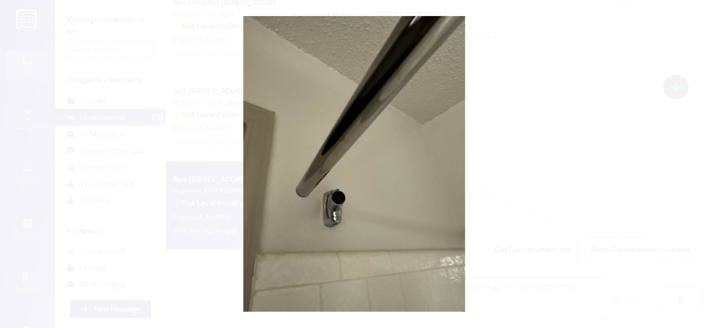
click at [411, 169] on button "Unzoom image" at bounding box center [354, 164] width 708 height 328
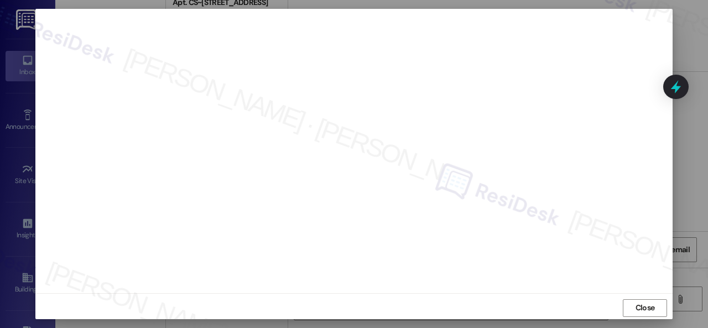
scroll to position [14, 0]
click at [638, 303] on span "Close" at bounding box center [644, 305] width 19 height 12
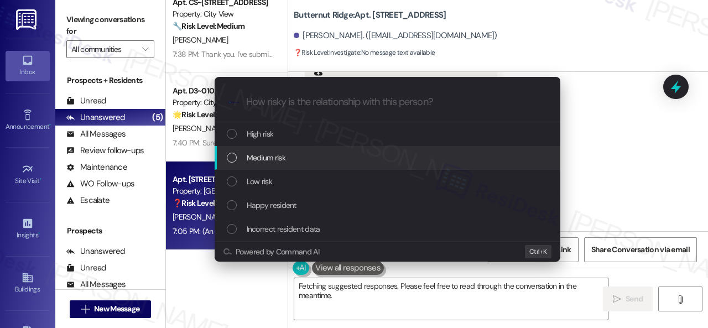
click at [262, 159] on span "Medium risk" at bounding box center [266, 158] width 39 height 12
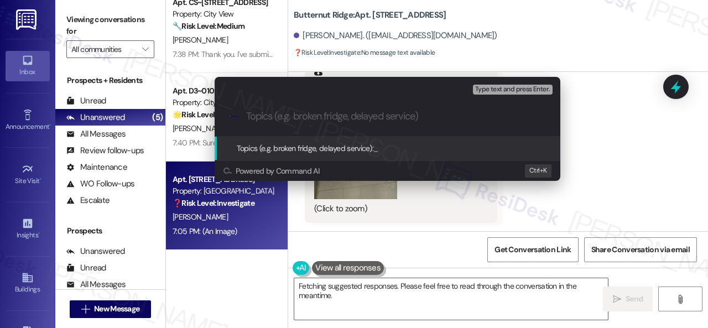
paste input "294621"
drag, startPoint x: 287, startPoint y: 119, endPoint x: 189, endPoint y: 123, distance: 98.0
click at [189, 123] on div "Escalate Conversation Medium risk Topics (e.g. broken fridge, delayed service) …" at bounding box center [354, 164] width 708 height 328
paste input "Work Order filed by ResiDesk"
type input "Work Order filed by ResiDesk 294621"
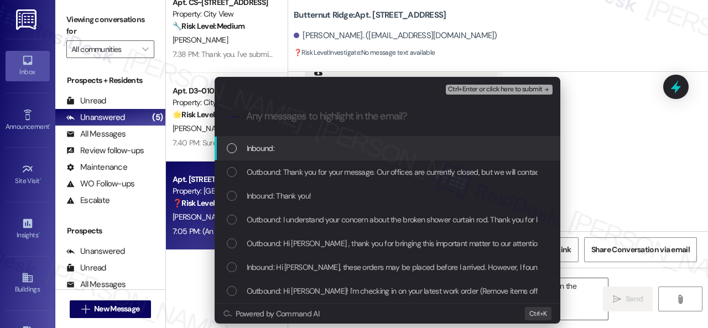
click at [255, 150] on span "Inbound:" at bounding box center [261, 148] width 28 height 12
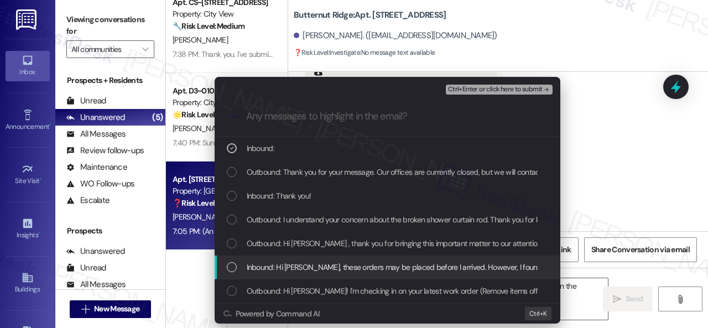
click at [272, 268] on span "Inbound: Hi [PERSON_NAME], these orders may be placed before I arrived. However…" at bounding box center [549, 267] width 604 height 12
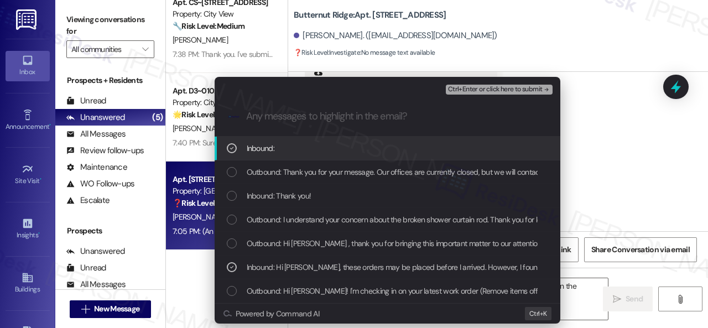
click at [474, 89] on span "Ctrl+Enter or click here to submit" at bounding box center [495, 90] width 95 height 8
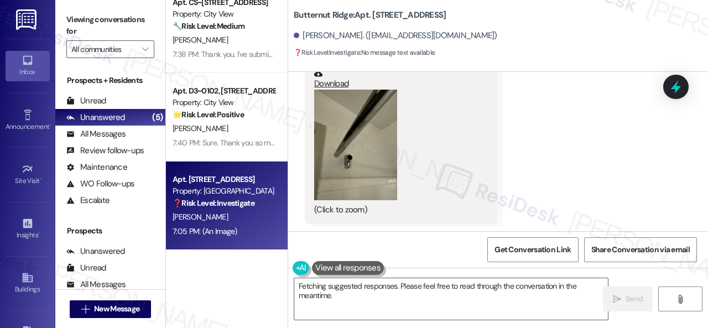
scroll to position [1085, 0]
click at [544, 185] on div "Received via SMS [PERSON_NAME] 7:05 PM JPG attachment ResiDesk recognized items…" at bounding box center [498, 96] width 420 height 305
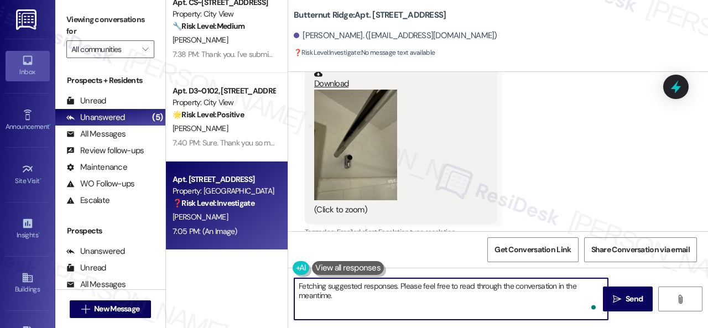
drag, startPoint x: 309, startPoint y: 297, endPoint x: 247, endPoint y: 275, distance: 65.8
click at [247, 275] on div "Apt. B5~0302, [STREET_ADDRESS] Property: City View 🌟 Risk Level: Positive The r…" at bounding box center [437, 164] width 542 height 328
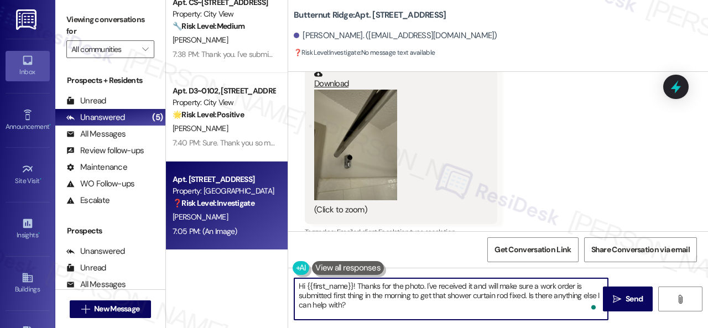
paste textarea "Thank you. I've submitted a work order on your behalf and notified the site tea…"
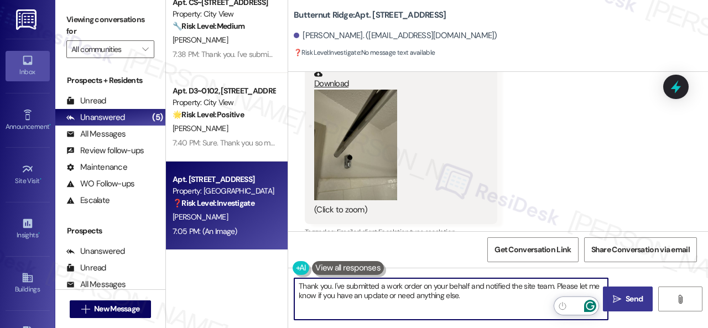
type textarea "Thank you. I've submitted a work order on your behalf and notified the site tea…"
click at [613, 296] on icon "" at bounding box center [617, 299] width 8 height 9
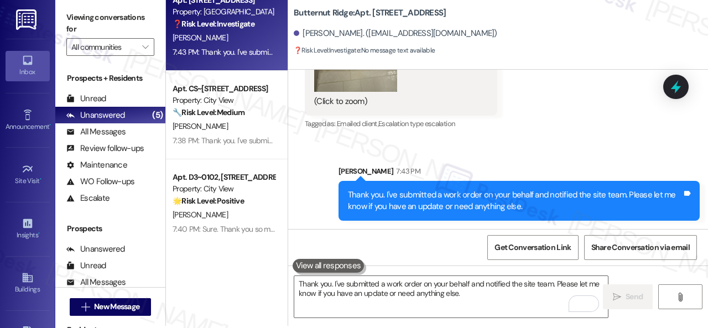
scroll to position [3, 0]
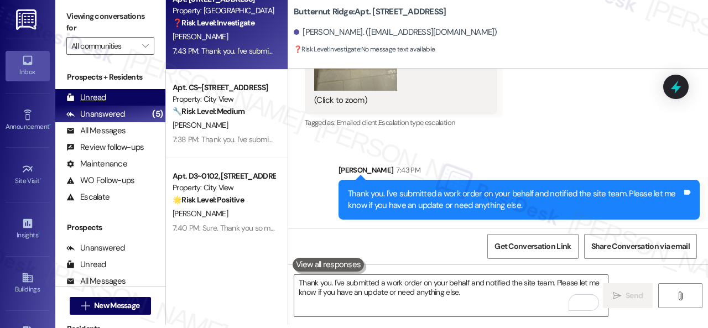
click at [98, 98] on div "Unread" at bounding box center [86, 98] width 40 height 12
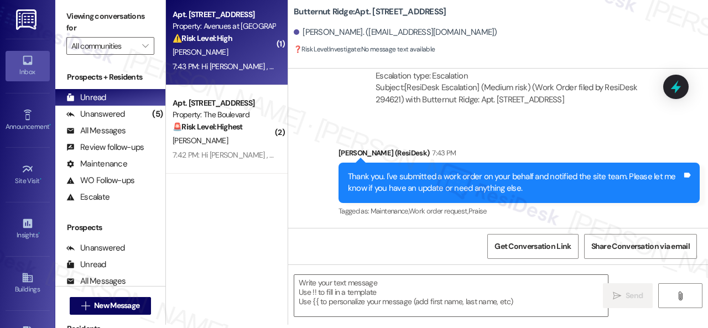
scroll to position [0, 0]
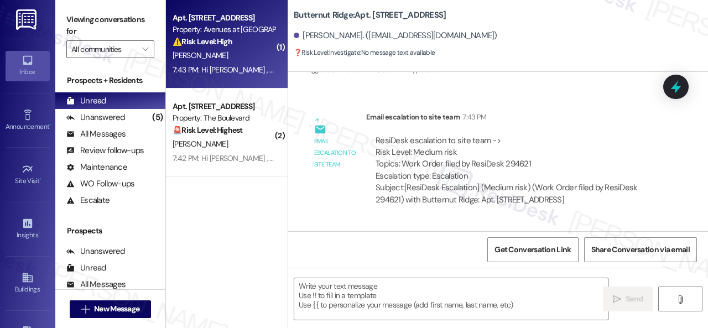
type textarea "Fetching suggested responses. Please feel free to read through the conversation…"
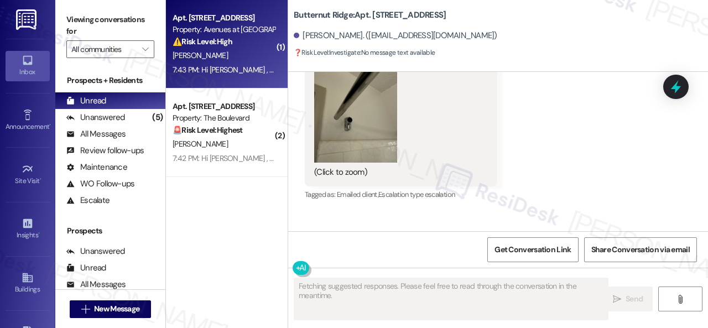
scroll to position [1102, 0]
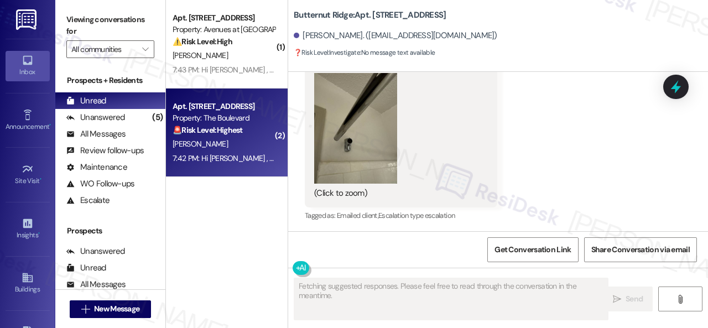
click at [228, 138] on div "[PERSON_NAME]" at bounding box center [223, 144] width 105 height 14
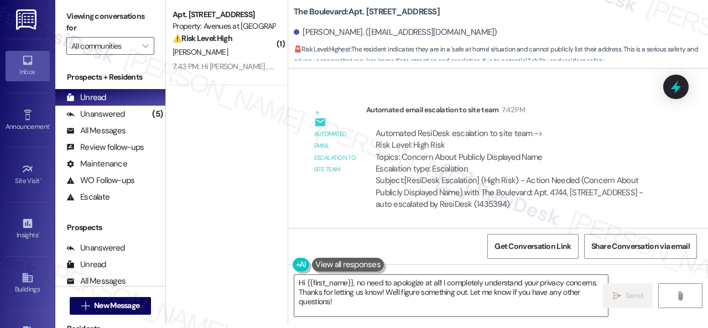
scroll to position [1967, 0]
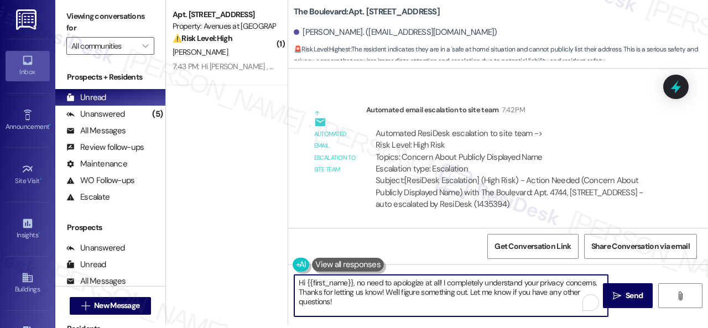
drag, startPoint x: 345, startPoint y: 298, endPoint x: 215, endPoint y: 242, distance: 141.5
click at [237, 246] on div "( 1 ) Apt. [STREET_ADDRESS] Property: Avenues at [GEOGRAPHIC_DATA] ⚠️ Risk Leve…" at bounding box center [437, 161] width 542 height 328
drag, startPoint x: 367, startPoint y: 293, endPoint x: 404, endPoint y: 290, distance: 36.6
click at [404, 290] on textarea "No worries, Alyssa. Don't bother to leave a review. What's most important to us…" at bounding box center [451, 295] width 314 height 41
click at [298, 291] on textarea "No worries, Alyssa. Don't bother to leave a review. What's most important to us…" at bounding box center [451, 295] width 314 height 41
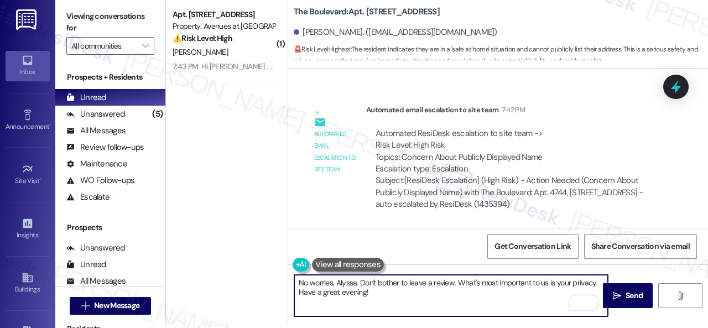
paste textarea "Thank you!"
click at [421, 294] on textarea "No worries, Alyssa. Don't bother to leave a review. What's most important to us…" at bounding box center [451, 295] width 314 height 41
type textarea "No worries, Alyssa. Don't bother to leave a review. What's most important to us…"
click at [619, 292] on span " Send" at bounding box center [628, 296] width 35 height 12
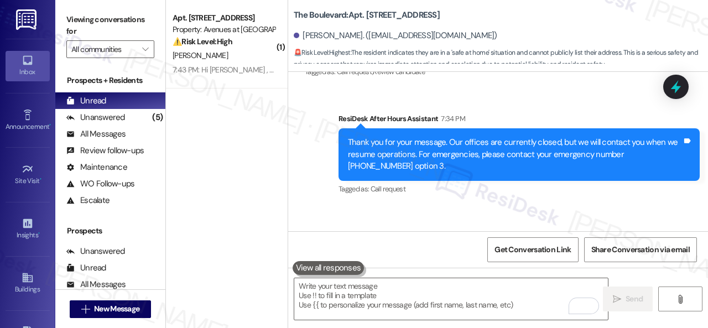
scroll to position [1055, 0]
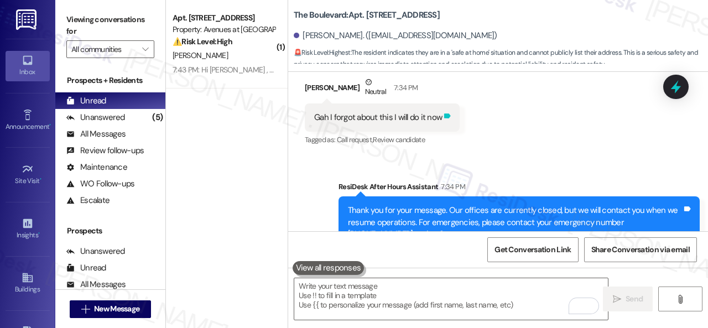
click at [447, 120] on icon at bounding box center [447, 116] width 8 height 8
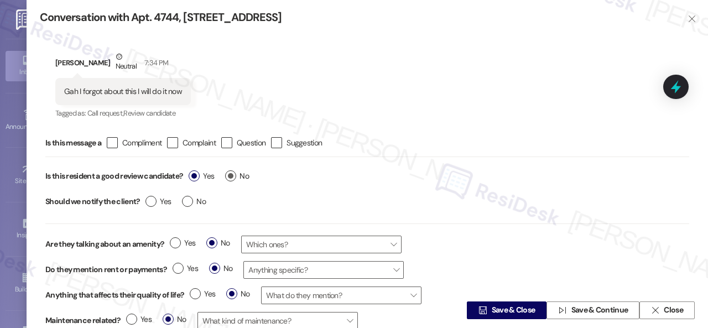
click at [240, 175] on span "No" at bounding box center [237, 176] width 24 height 12
click at [240, 175] on input "No" at bounding box center [237, 177] width 24 height 14
radio input "true"
click at [498, 312] on span "Save & Close" at bounding box center [514, 311] width 44 height 12
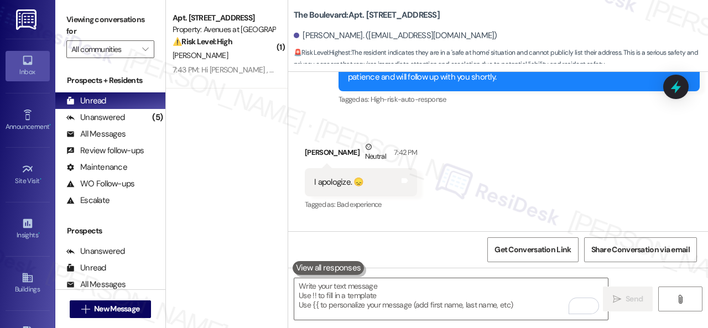
scroll to position [1552, 0]
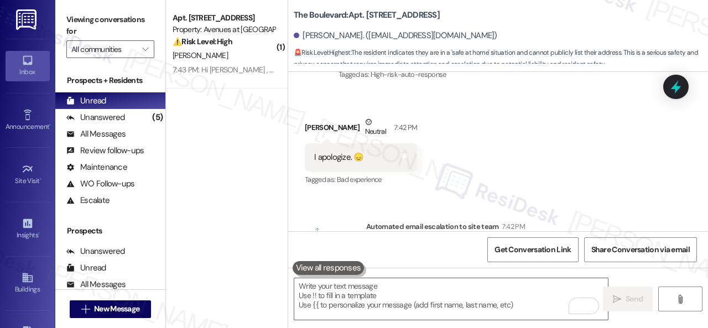
drag, startPoint x: 221, startPoint y: 60, endPoint x: 295, endPoint y: 78, distance: 76.7
click at [221, 61] on div "[PERSON_NAME]" at bounding box center [223, 56] width 105 height 14
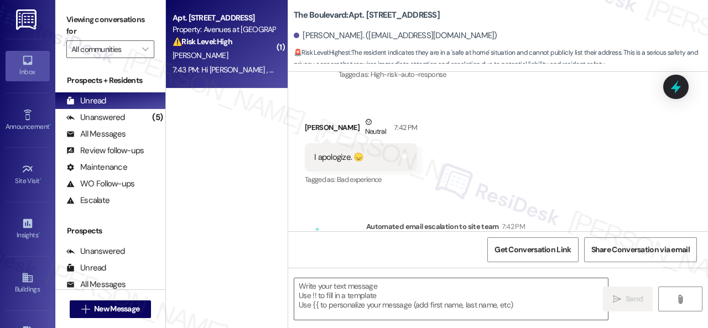
type textarea "Fetching suggested responses. Please feel free to read through the conversation…"
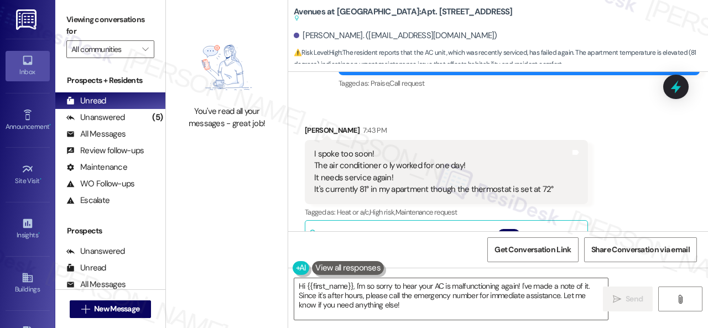
scroll to position [2908, 0]
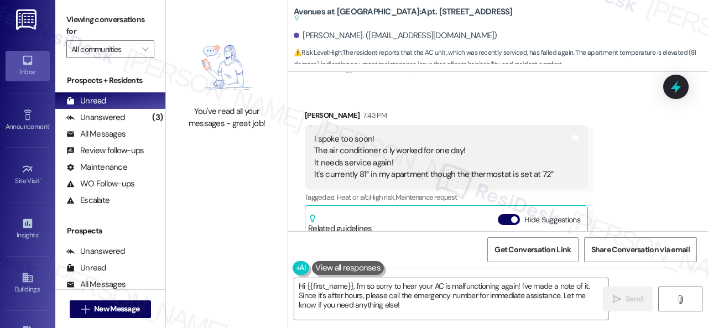
click at [311, 246] on div "Get Conversation Link Share Conversation via email" at bounding box center [498, 249] width 420 height 37
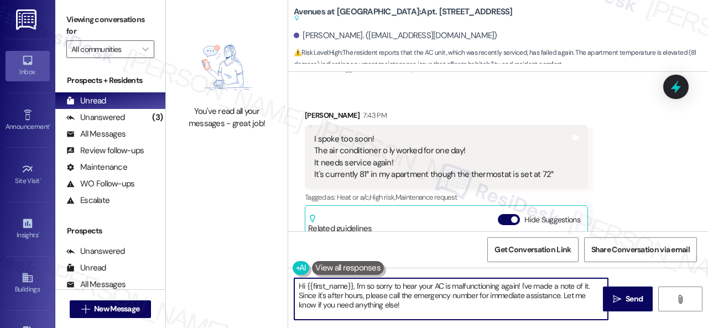
drag, startPoint x: 411, startPoint y: 309, endPoint x: 221, endPoint y: 256, distance: 198.0
click at [221, 256] on div "You've read all your messages - great job! Avenues at [GEOGRAPHIC_DATA]: Apt. 2…" at bounding box center [437, 164] width 542 height 328
paste textarea "I'm sorry to hear the issue hasn't been resolved yet. We apologize for the dela…"
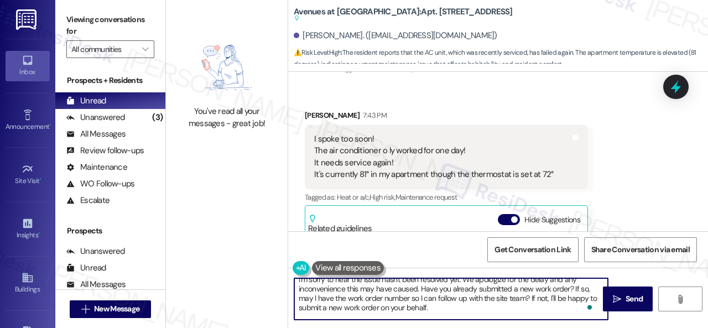
scroll to position [0, 0]
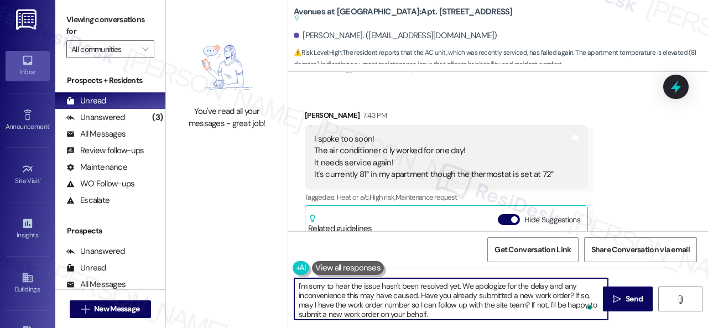
click at [364, 286] on textarea "I'm sorry to hear the issue hasn't been resolved yet. We apologize for the dela…" at bounding box center [451, 298] width 314 height 41
drag, startPoint x: 393, startPoint y: 286, endPoint x: 470, endPoint y: 287, distance: 77.4
click at [470, 287] on textarea "I'm sorry to hear the AC issue hasn't been resolved yet. We apologize for the d…" at bounding box center [451, 298] width 314 height 41
drag, startPoint x: 490, startPoint y: 286, endPoint x: 533, endPoint y: 286, distance: 43.1
click at [533, 286] on textarea "I'm sorry to hear the AC issue persists. We apologize for the delay and any inc…" at bounding box center [451, 298] width 314 height 41
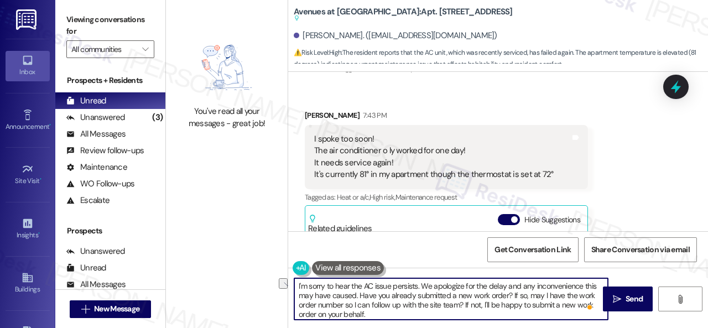
click at [529, 291] on textarea "I'm sorry to hear the AC issue persists. We apologize for the delay and any inc…" at bounding box center [451, 298] width 314 height 41
drag, startPoint x: 476, startPoint y: 287, endPoint x: 520, endPoint y: 290, distance: 44.3
click at [520, 290] on textarea "I'm sorry to hear the AC issue persists. We apologize for the delay and any inc…" at bounding box center [451, 298] width 314 height 41
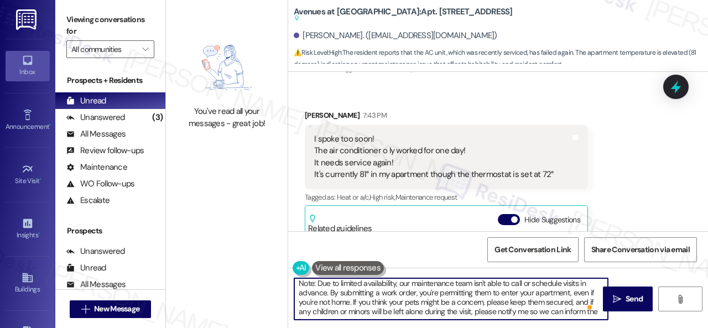
scroll to position [59, 0]
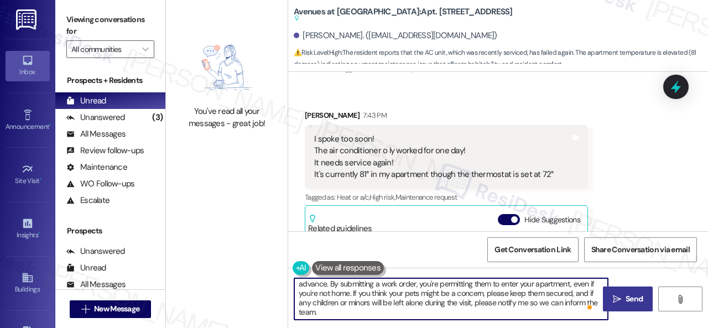
type textarea "I'm sorry to hear the AC issue persists. We apologize for any inconvenience thi…"
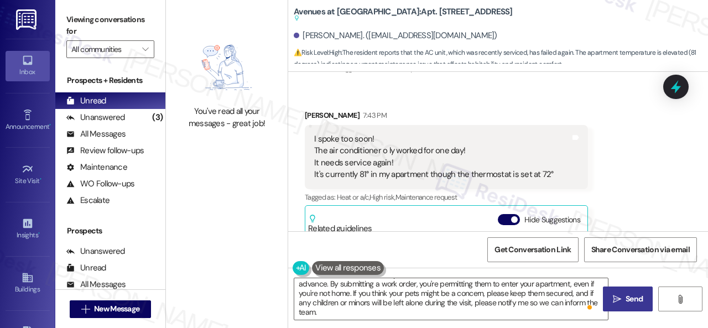
click at [618, 305] on span " Send" at bounding box center [628, 299] width 35 height 12
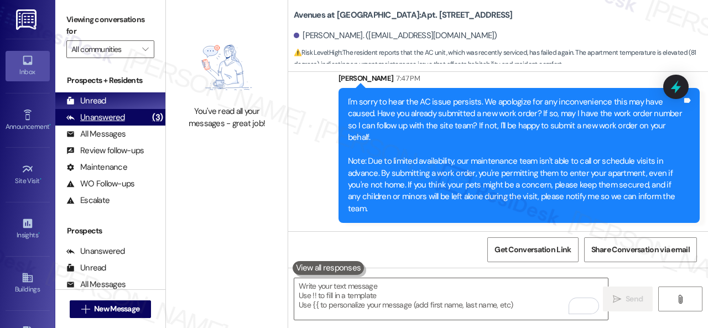
click at [101, 118] on div "Unanswered" at bounding box center [95, 118] width 59 height 12
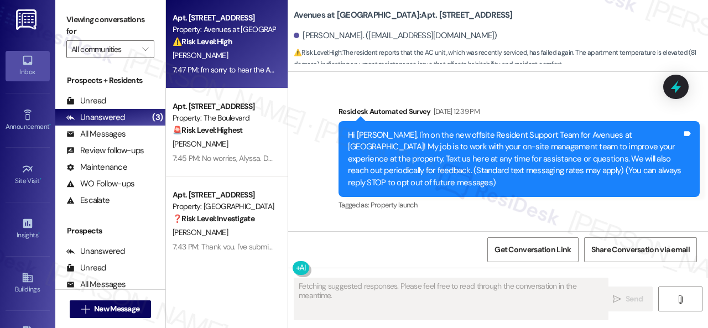
type textarea "Fetching suggested responses. Please feel free to read through the conversation…"
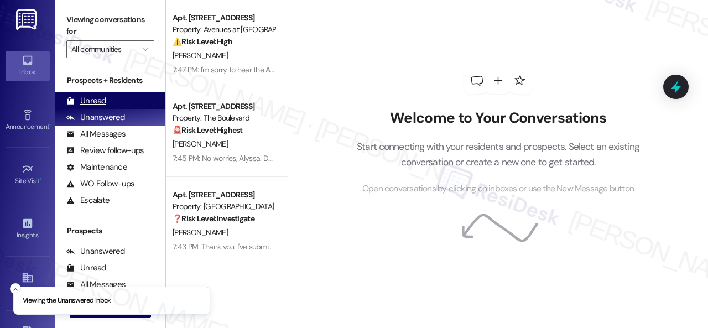
click at [91, 103] on div "Unread" at bounding box center [86, 101] width 40 height 12
